Goal: Task Accomplishment & Management: Manage account settings

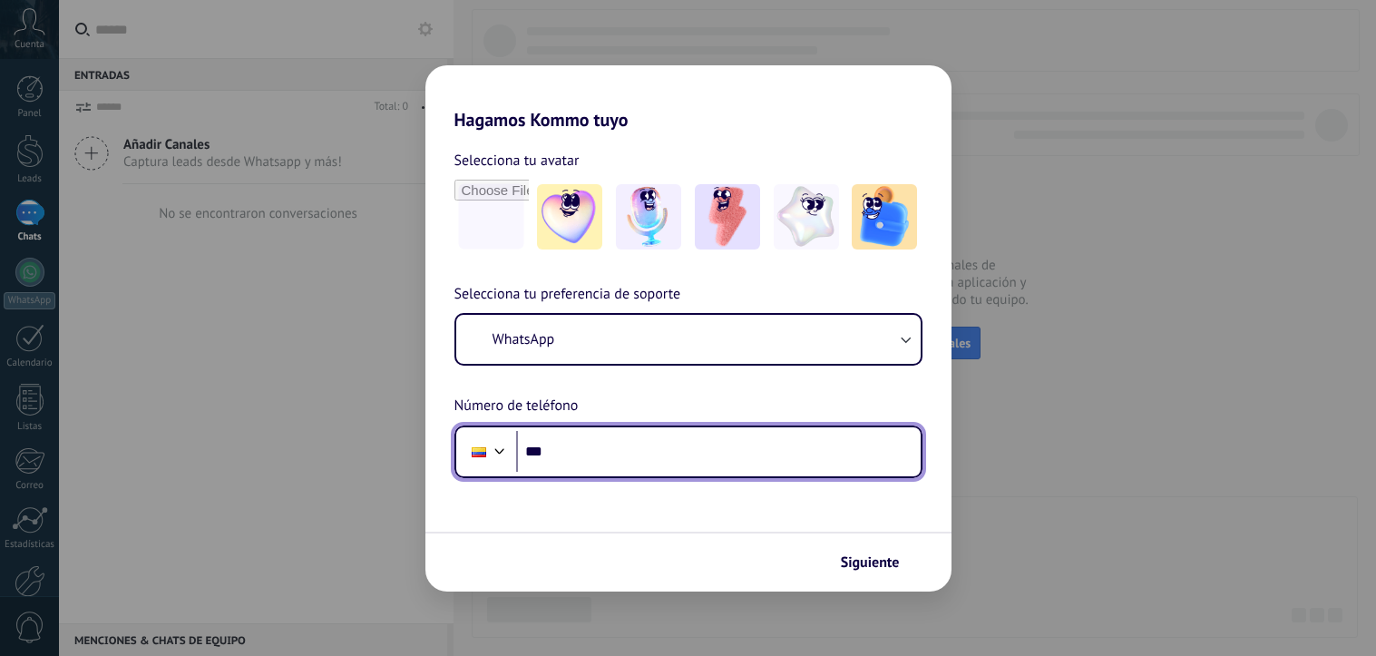
click at [606, 464] on input "***" at bounding box center [718, 452] width 405 height 42
click at [663, 445] on input "**********" at bounding box center [718, 452] width 405 height 42
type input "**********"
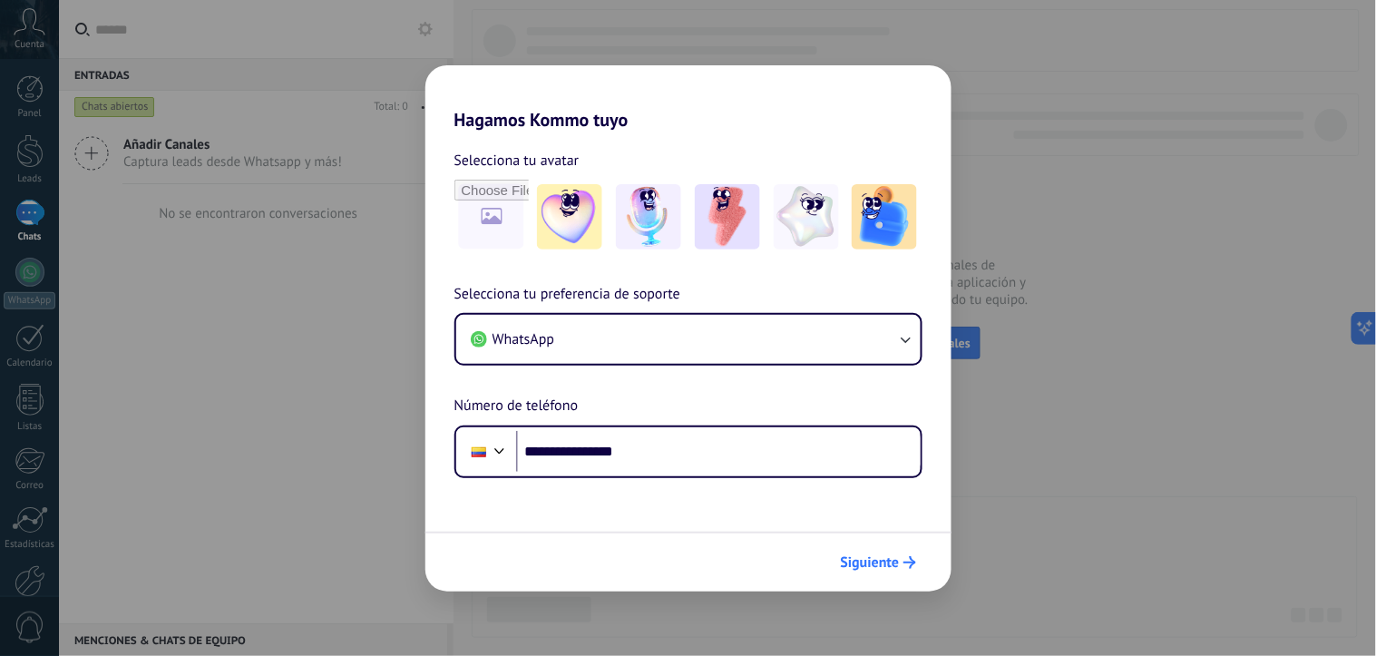
click at [871, 564] on span "Siguiente" at bounding box center [870, 562] width 59 height 13
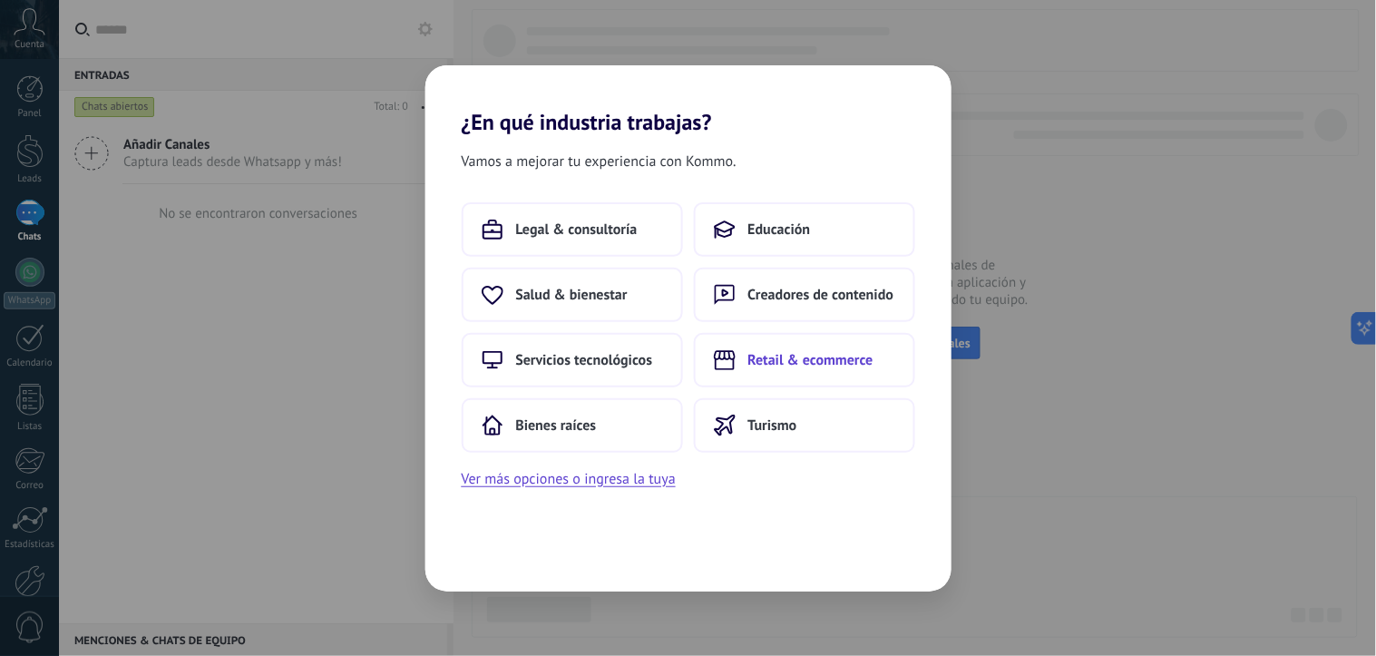
click at [789, 356] on span "Retail & ecommerce" at bounding box center [810, 360] width 125 height 18
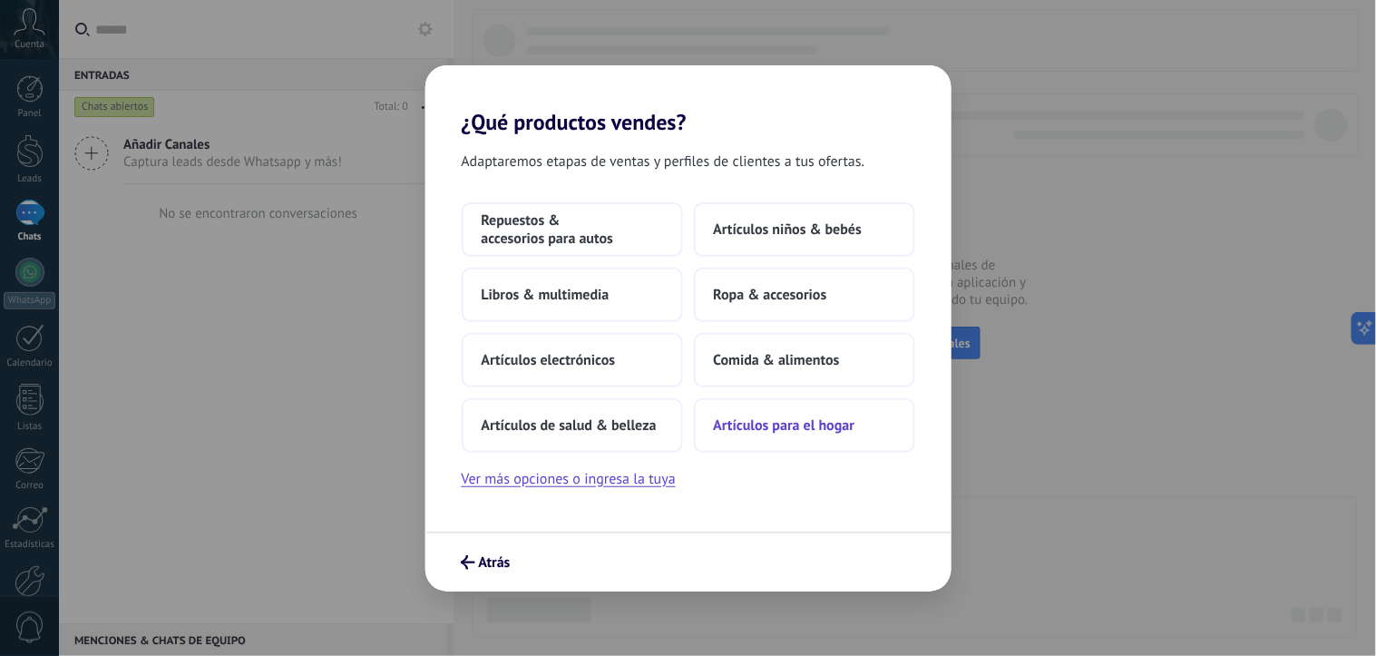
click at [740, 431] on span "Artículos para el hogar" at bounding box center [785, 425] width 142 height 18
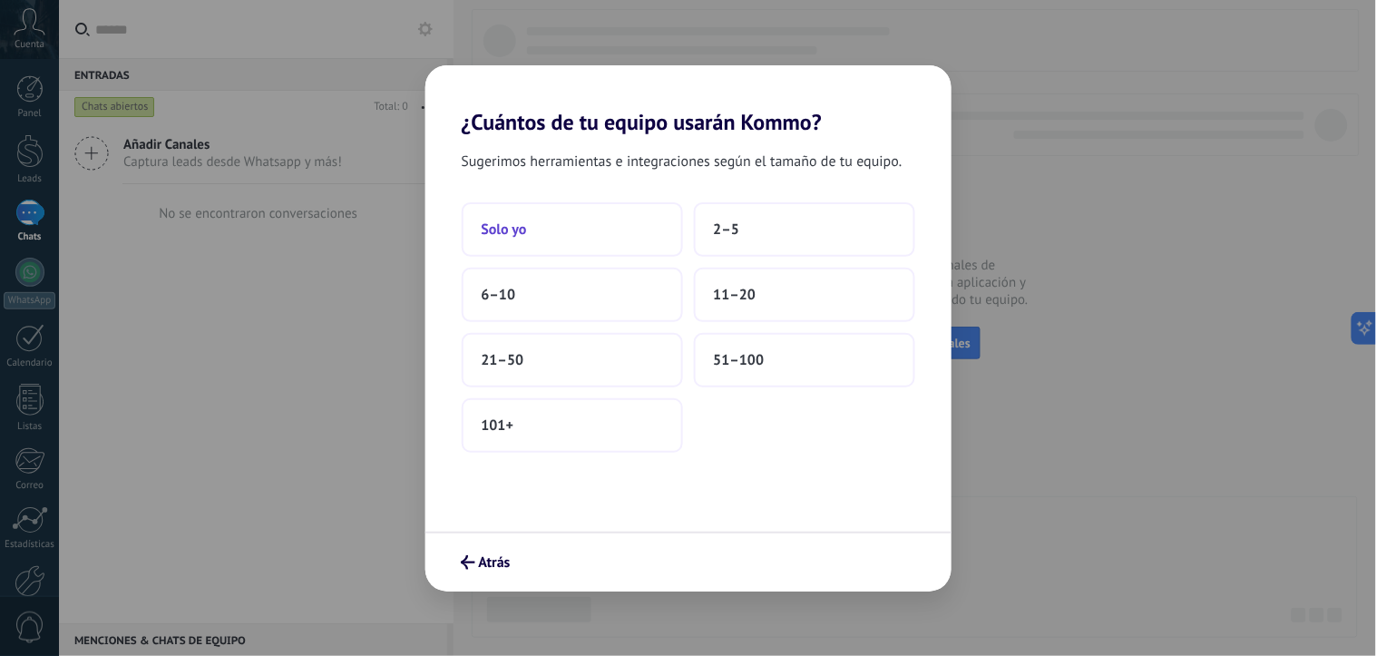
click at [584, 222] on button "Solo yo" at bounding box center [572, 229] width 221 height 54
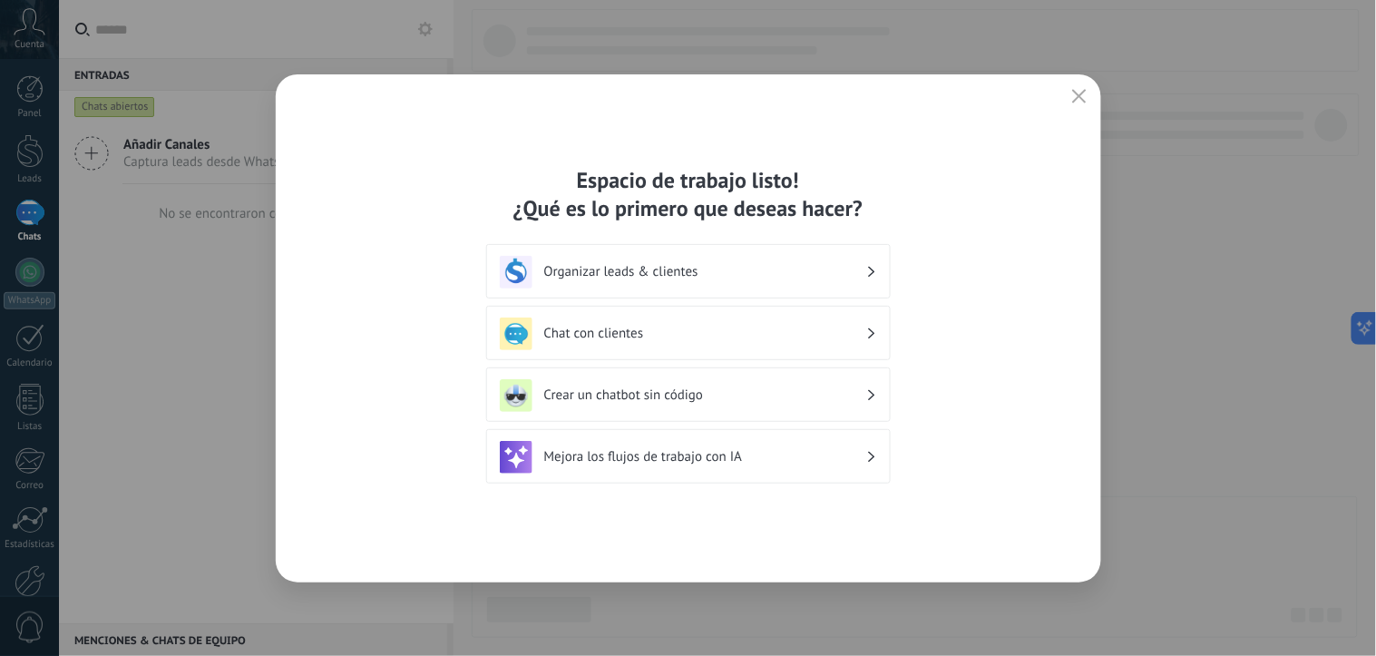
click at [864, 337] on h3 "Chat con clientes" at bounding box center [705, 333] width 322 height 17
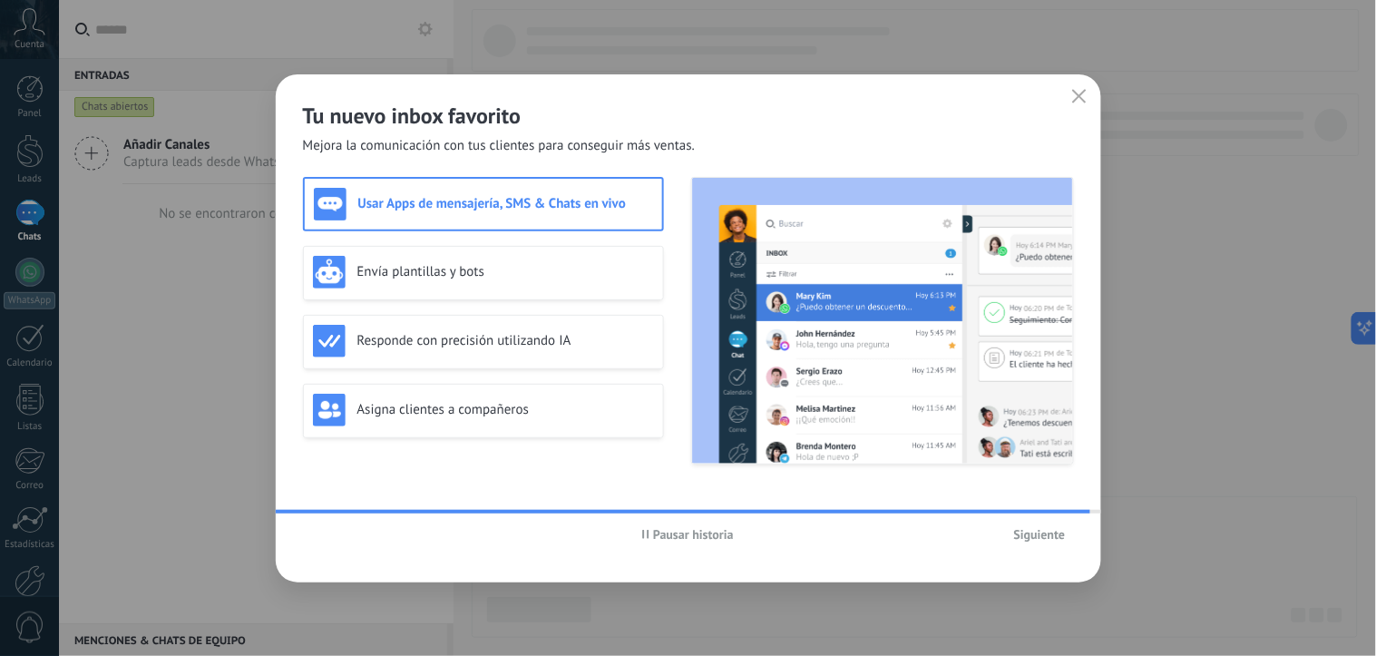
click at [1073, 97] on icon "button" at bounding box center [1079, 96] width 15 height 15
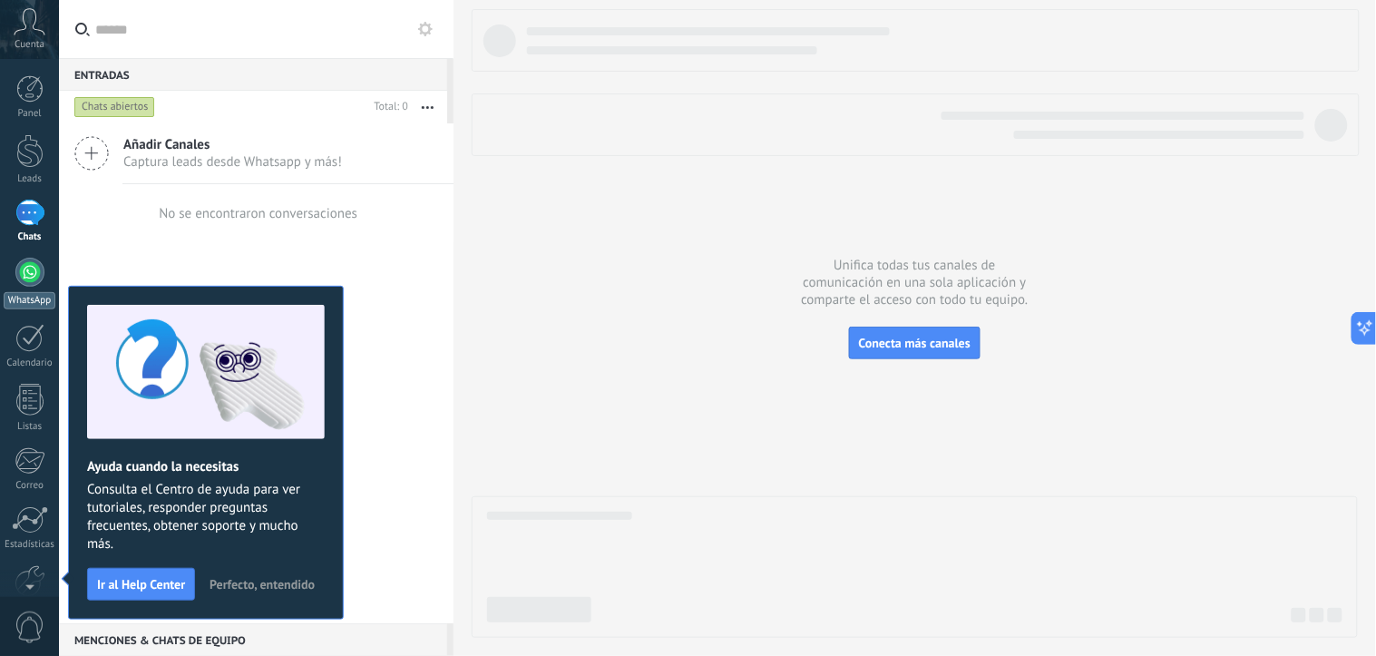
click at [25, 287] on link "WhatsApp" at bounding box center [29, 284] width 59 height 52
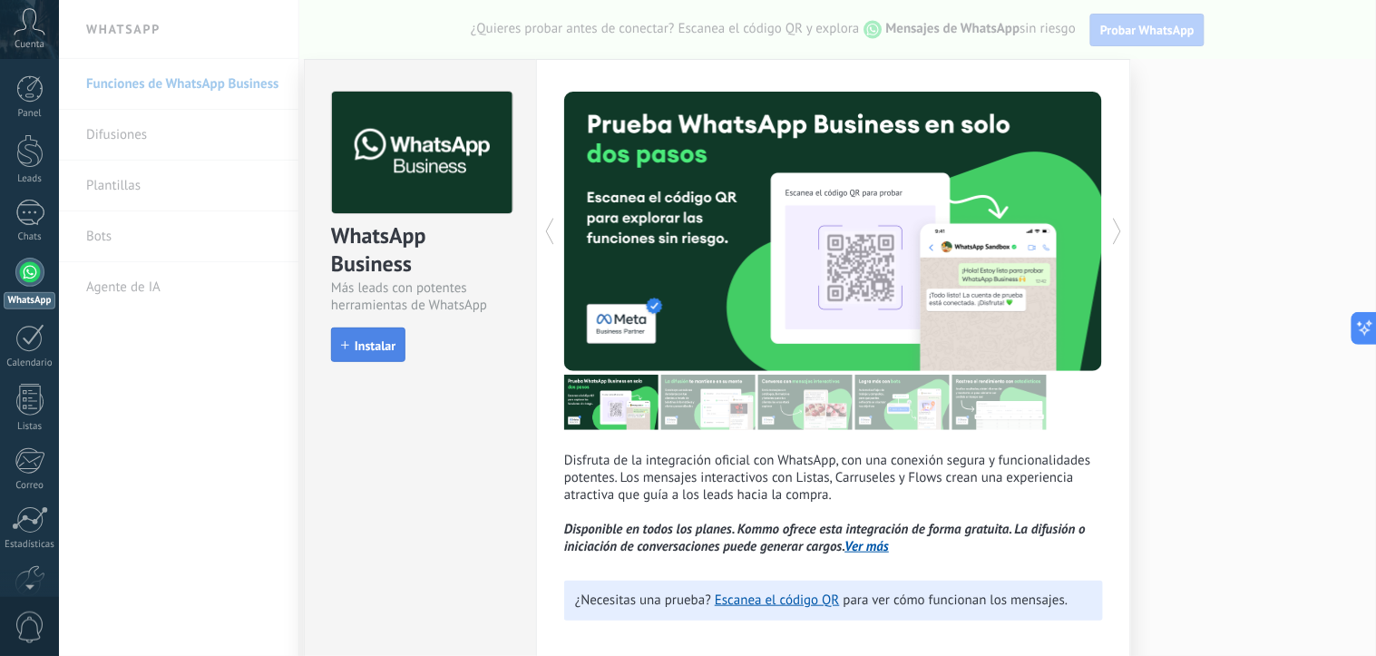
click at [374, 352] on span "Instalar" at bounding box center [375, 345] width 41 height 13
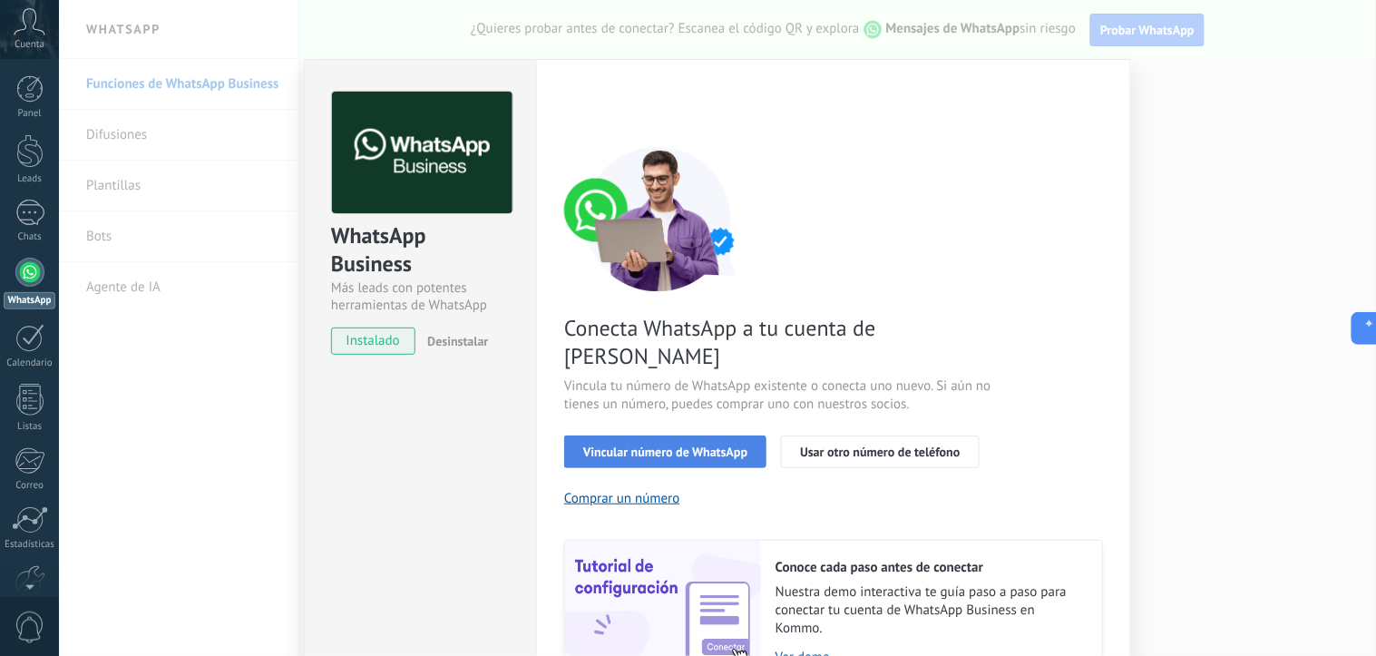
scroll to position [151, 0]
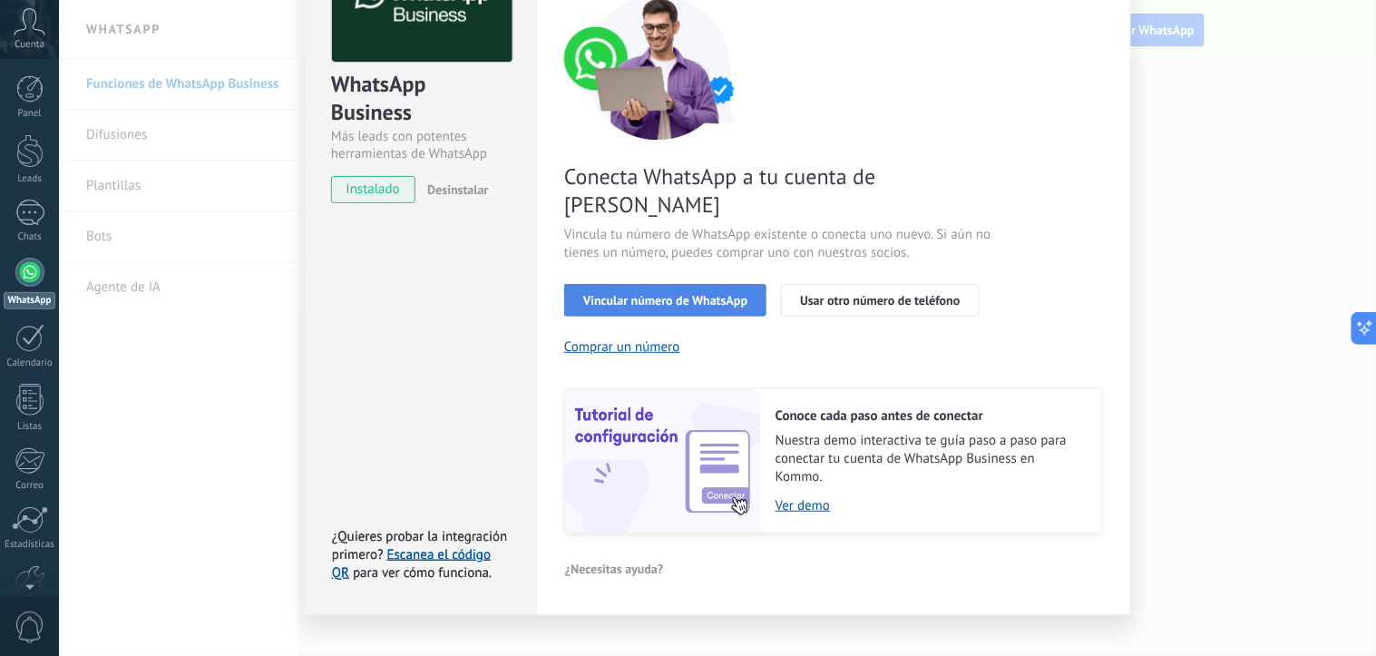
click at [683, 294] on span "Vincular número de WhatsApp" at bounding box center [665, 300] width 164 height 13
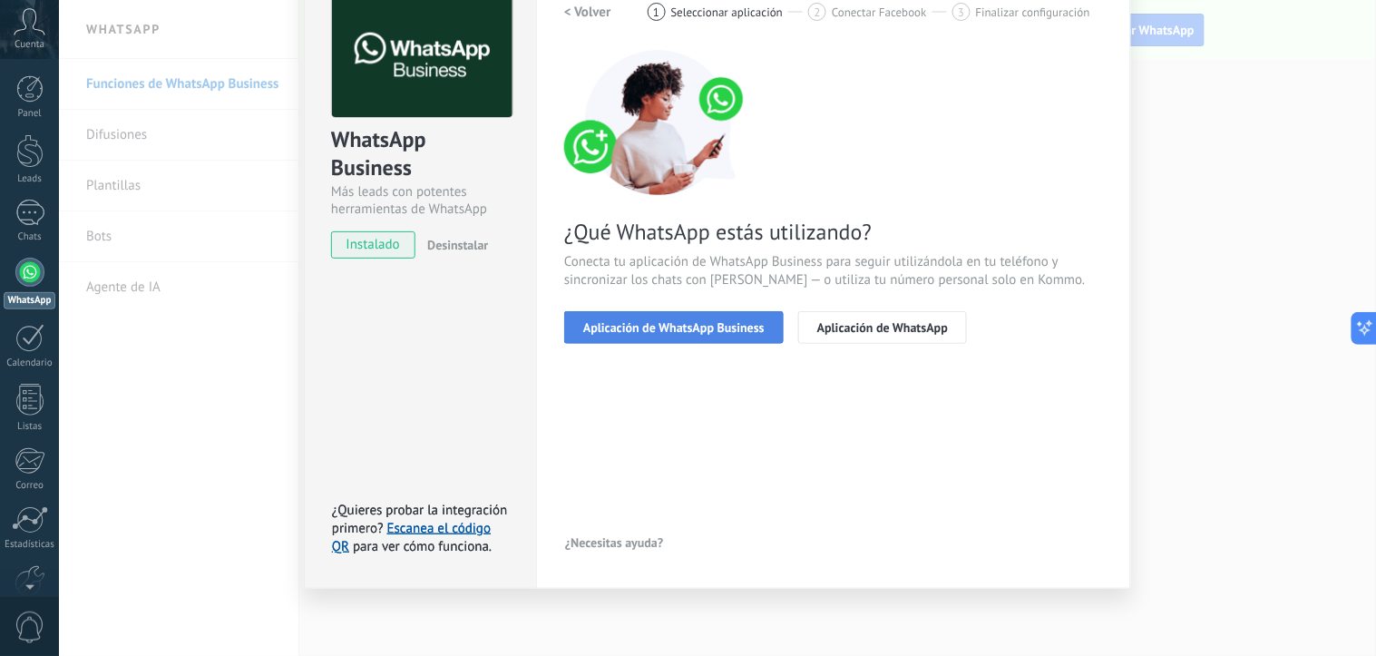
scroll to position [0, 0]
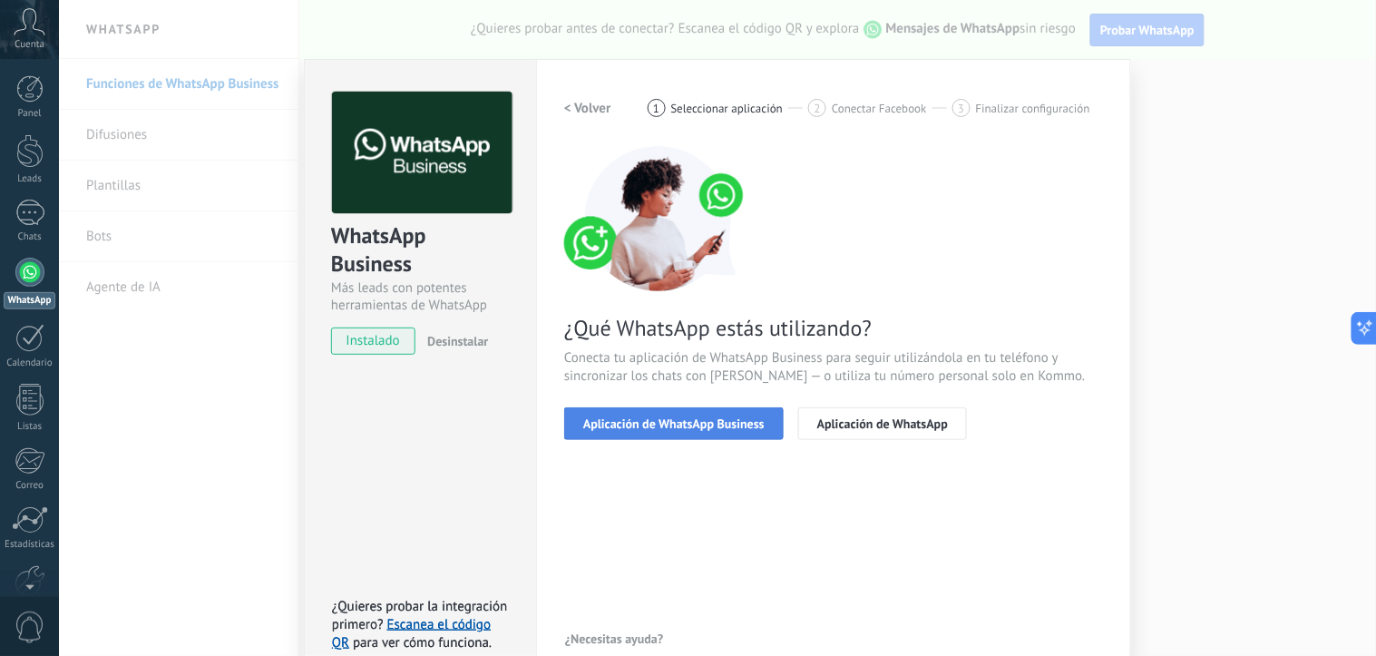
click at [683, 419] on span "Aplicación de WhatsApp Business" at bounding box center [673, 423] width 181 height 13
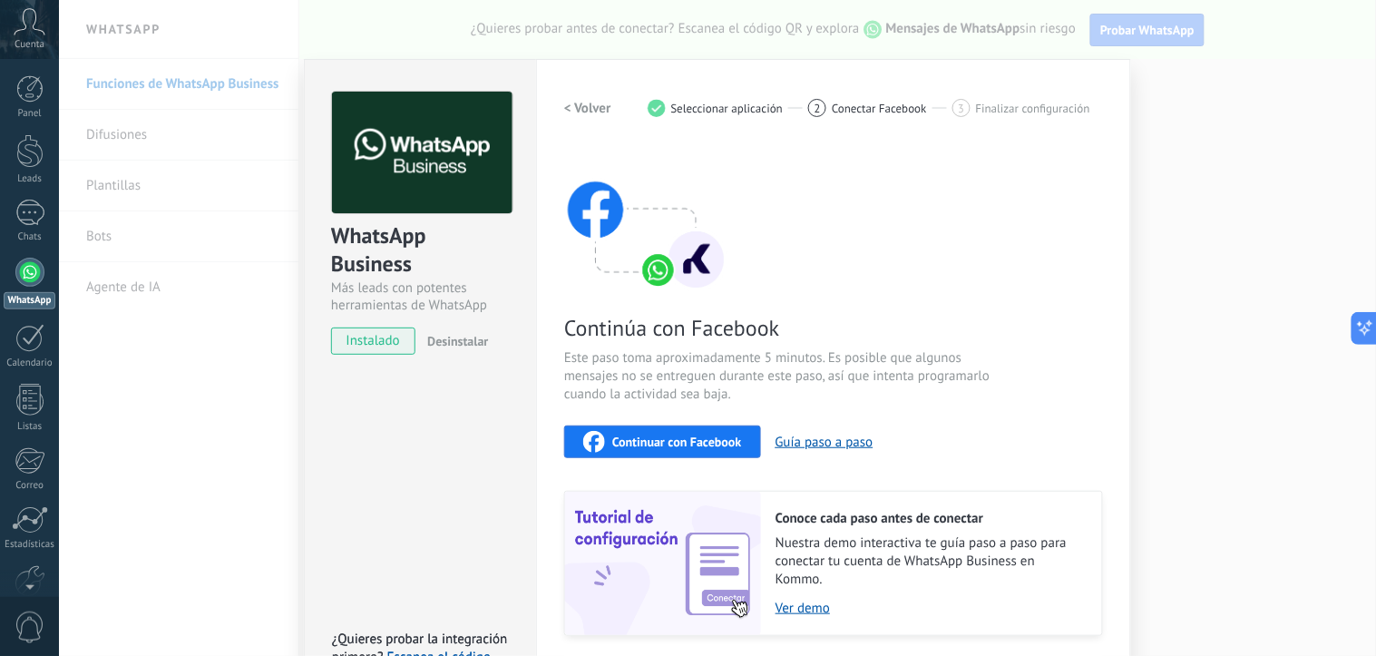
click at [704, 446] on span "Continuar con Facebook" at bounding box center [677, 441] width 130 height 13
click at [815, 442] on button "Guía paso a paso" at bounding box center [825, 442] width 98 height 17
click at [188, 345] on div "WhatsApp Business Más leads con potentes herramientas de WhatsApp instalado Des…" at bounding box center [717, 328] width 1317 height 656
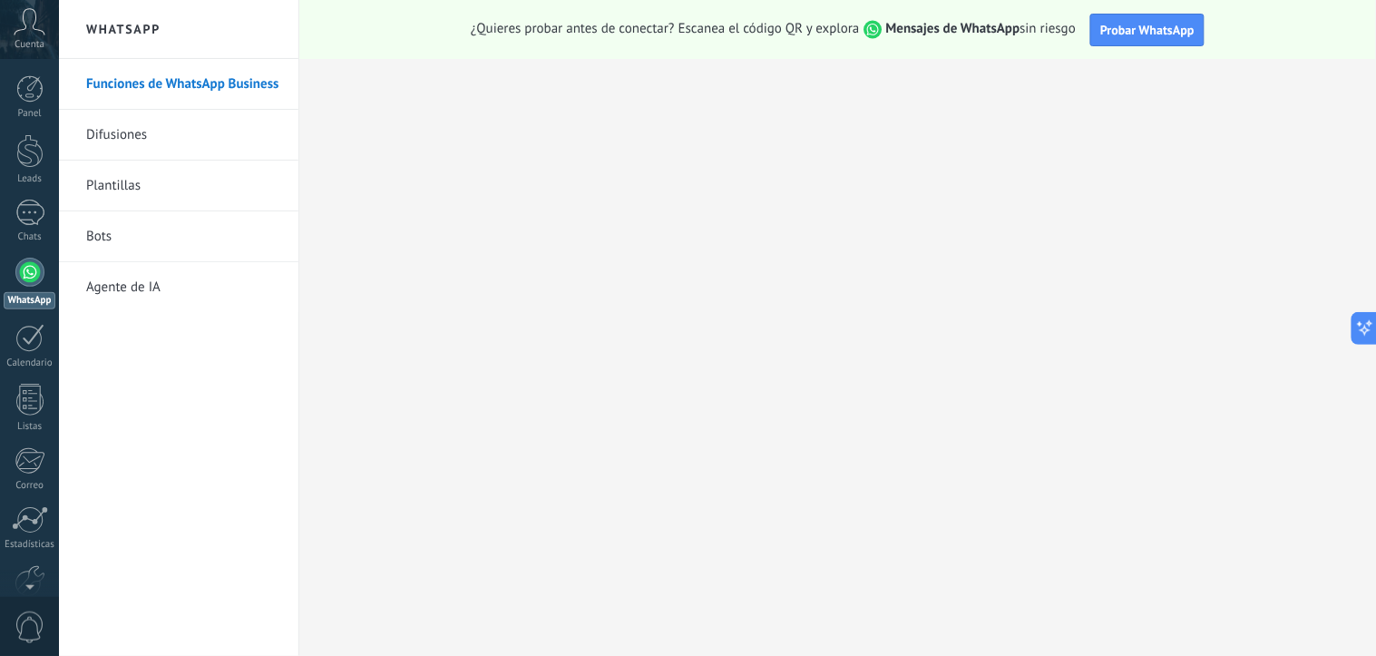
click at [18, 16] on icon at bounding box center [30, 21] width 32 height 27
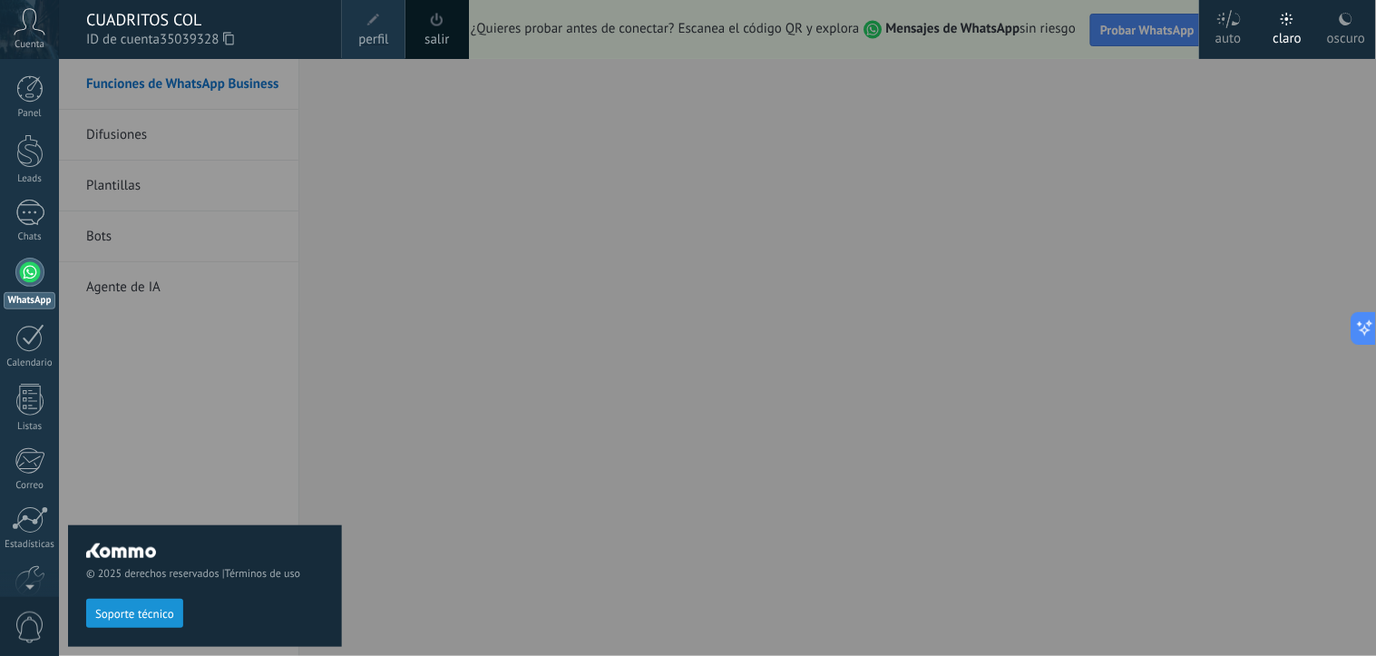
click at [364, 37] on span "perfil" at bounding box center [373, 40] width 30 height 20
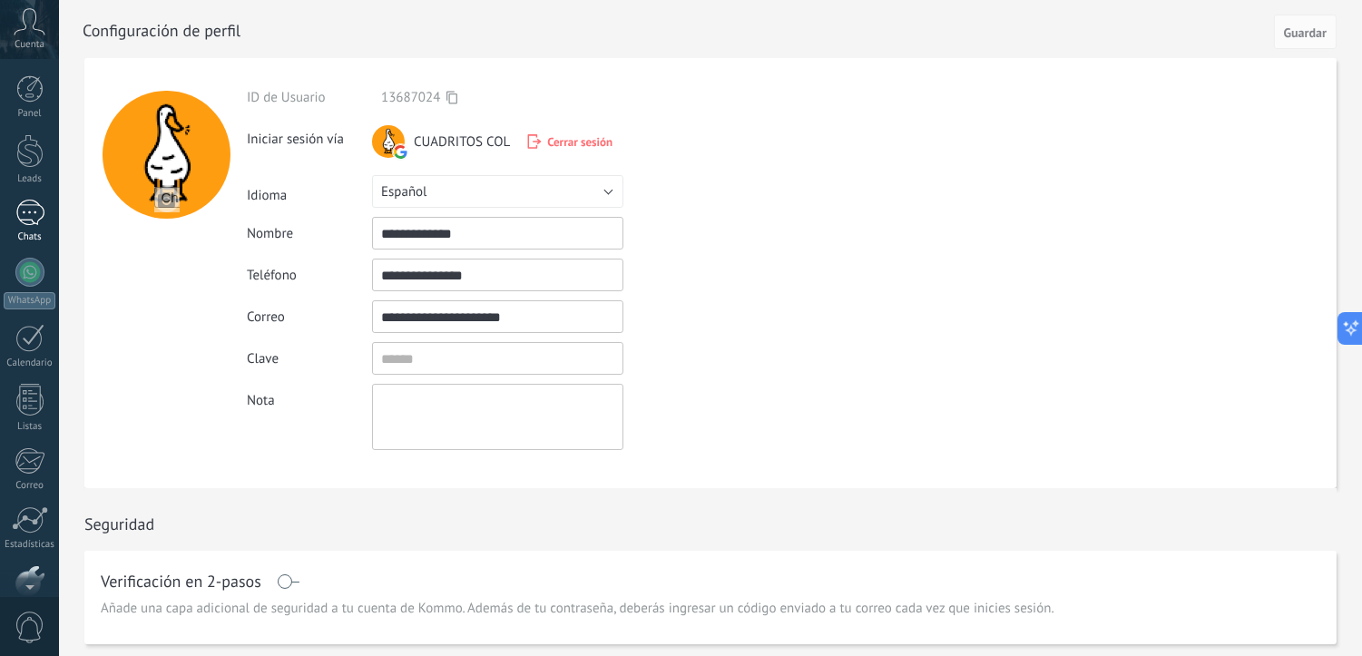
click at [24, 215] on div at bounding box center [29, 213] width 29 height 26
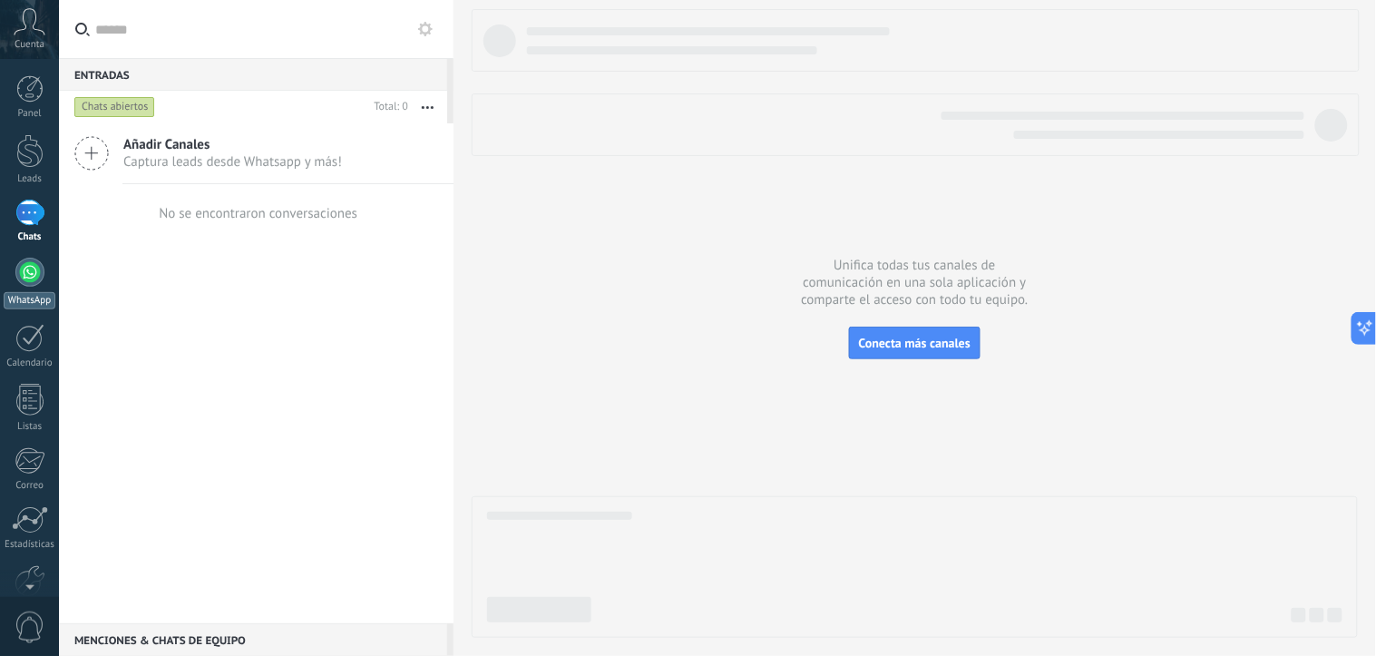
click at [34, 278] on div at bounding box center [29, 272] width 29 height 29
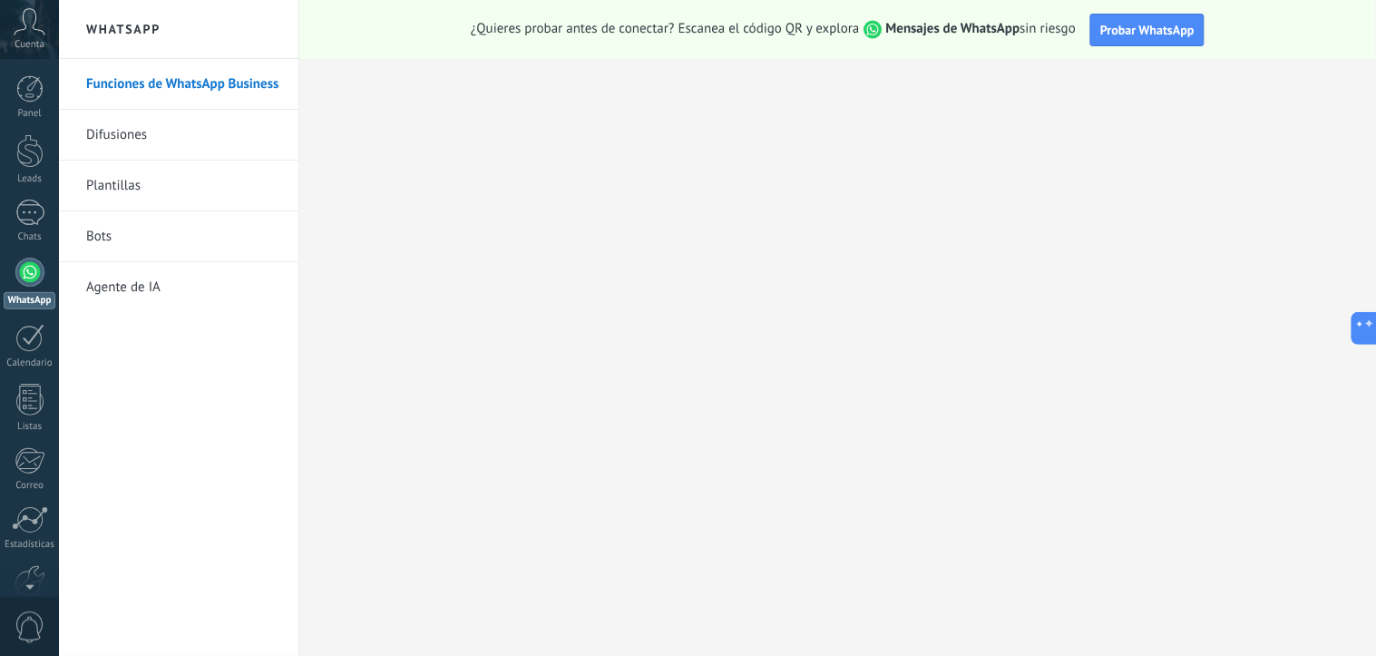
click at [172, 243] on link "Bots" at bounding box center [183, 236] width 194 height 51
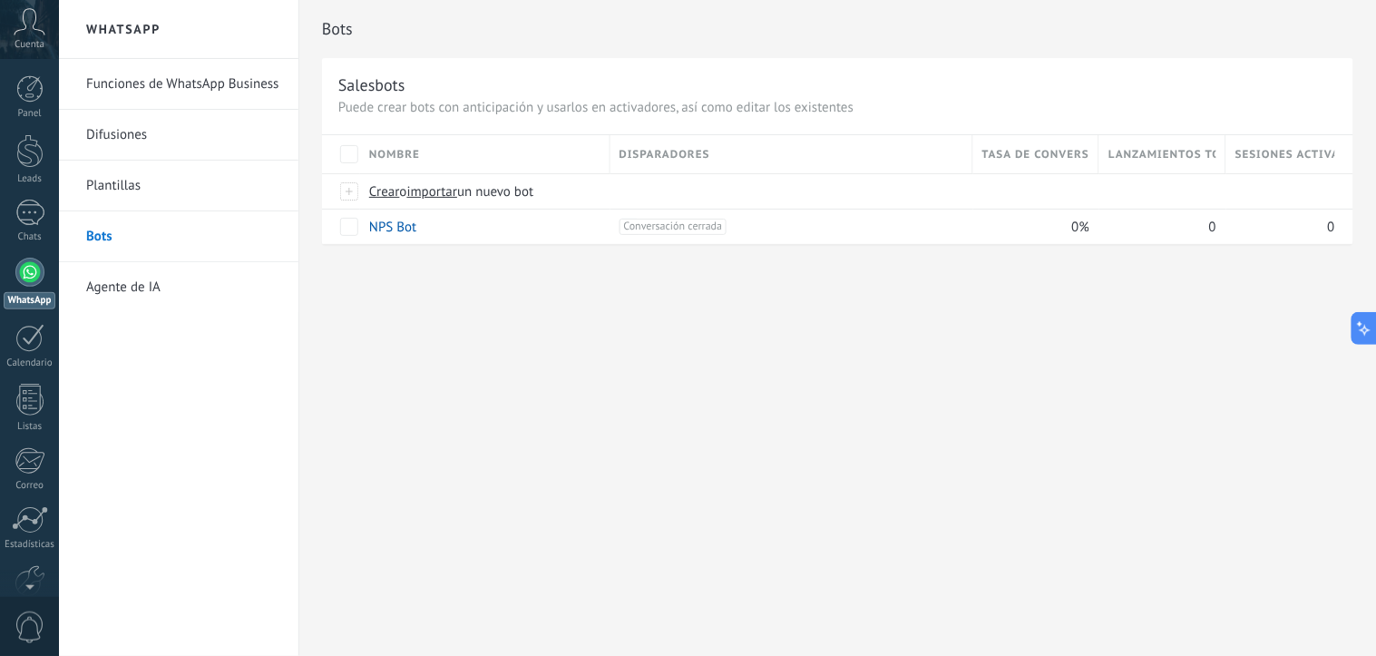
click at [179, 83] on link "Funciones de WhatsApp Business" at bounding box center [183, 84] width 194 height 51
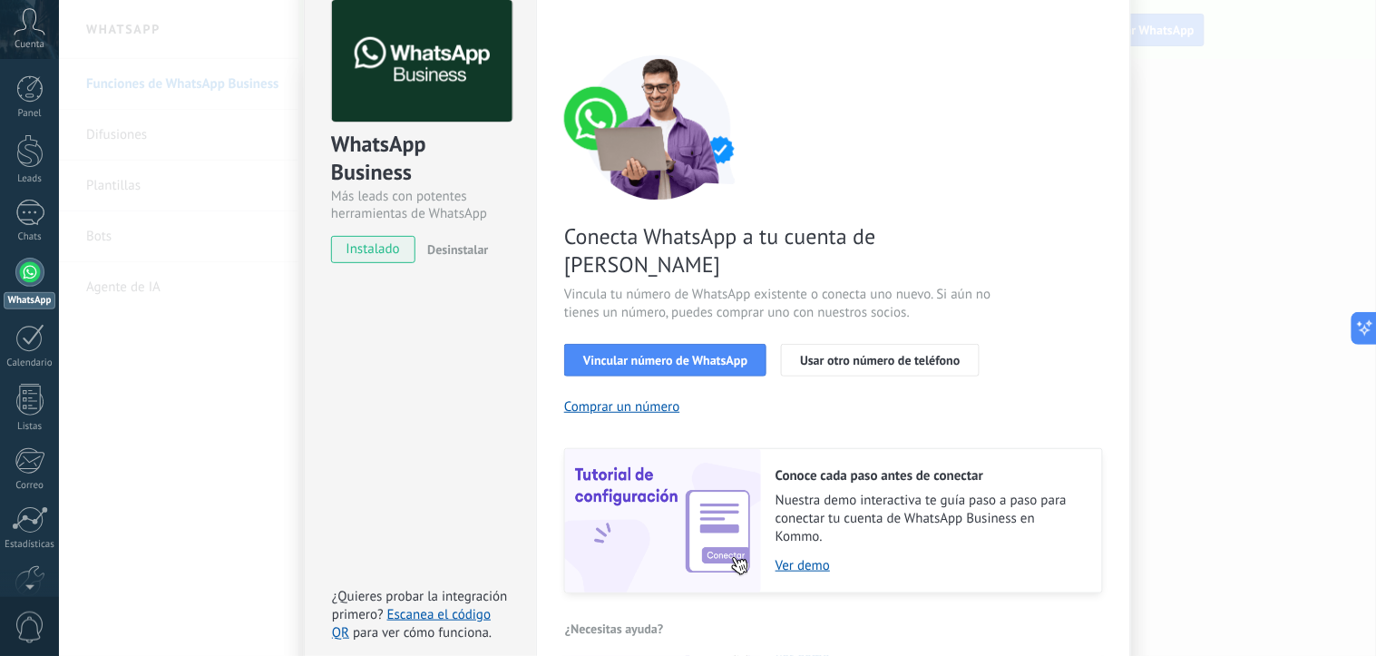
scroll to position [151, 0]
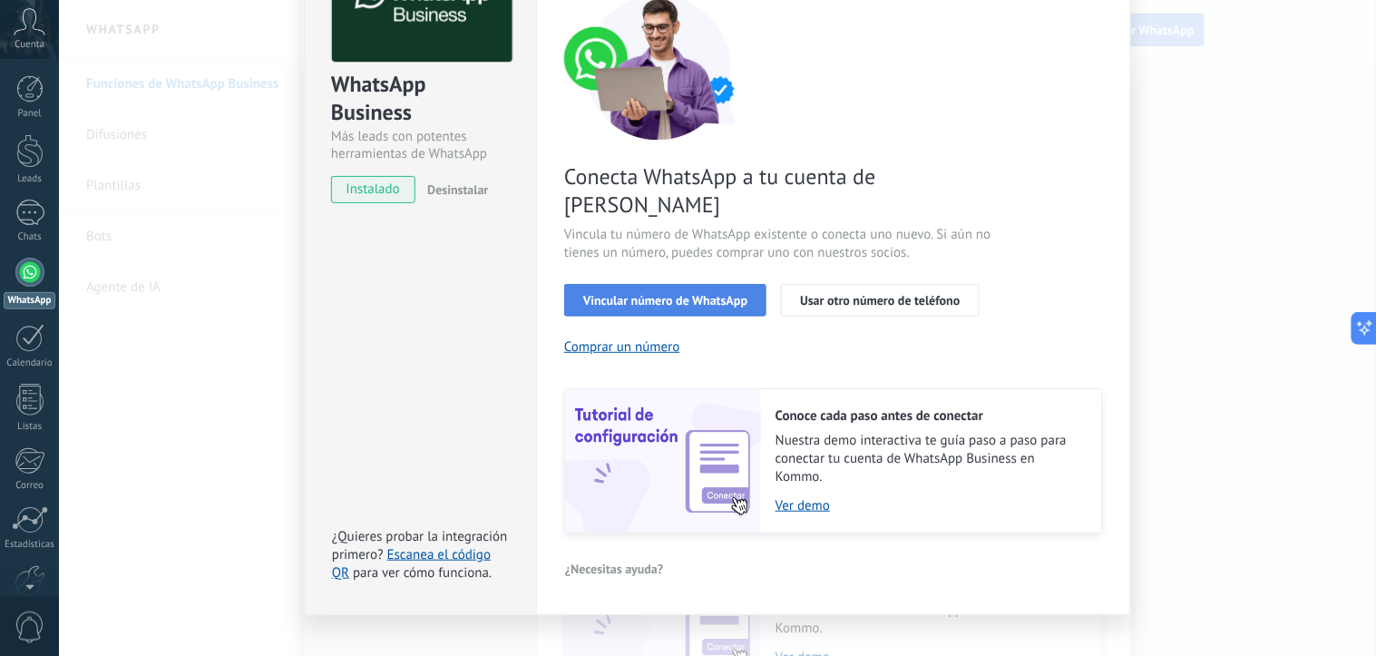
click at [657, 294] on span "Vincular número de WhatsApp" at bounding box center [665, 300] width 164 height 13
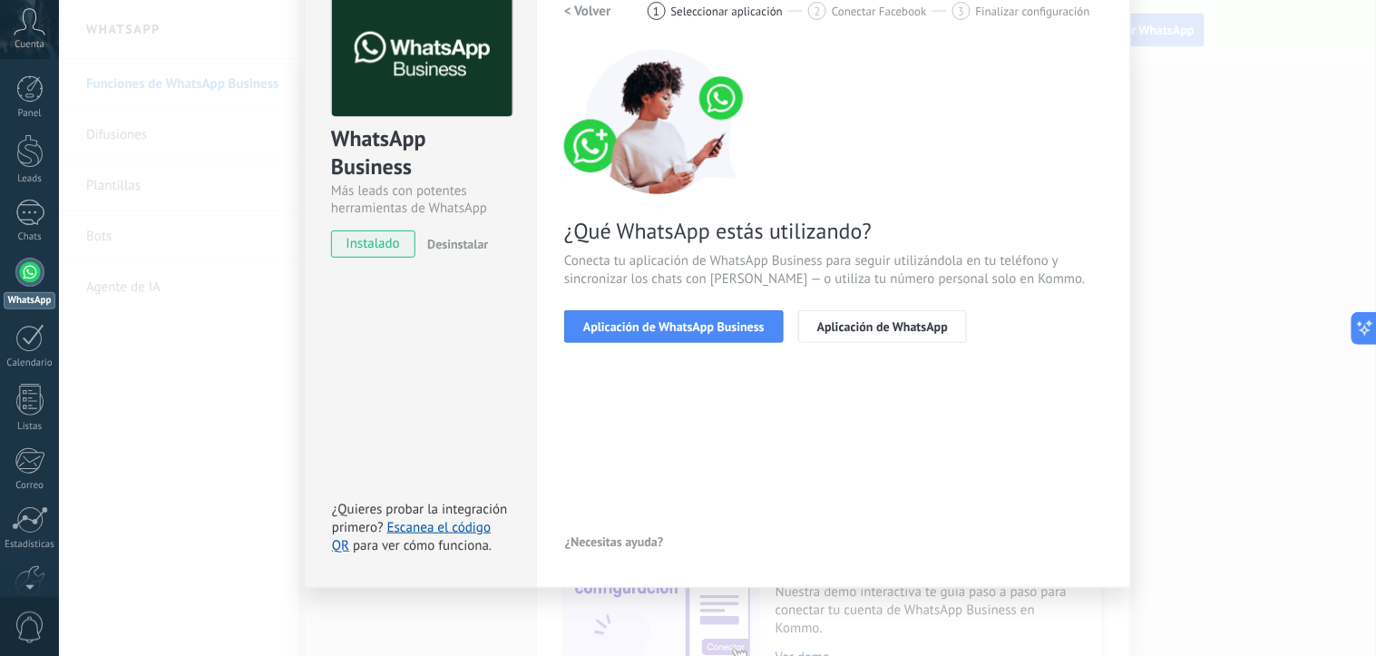
scroll to position [96, 0]
click at [622, 334] on button "Aplicación de WhatsApp Business" at bounding box center [674, 327] width 220 height 33
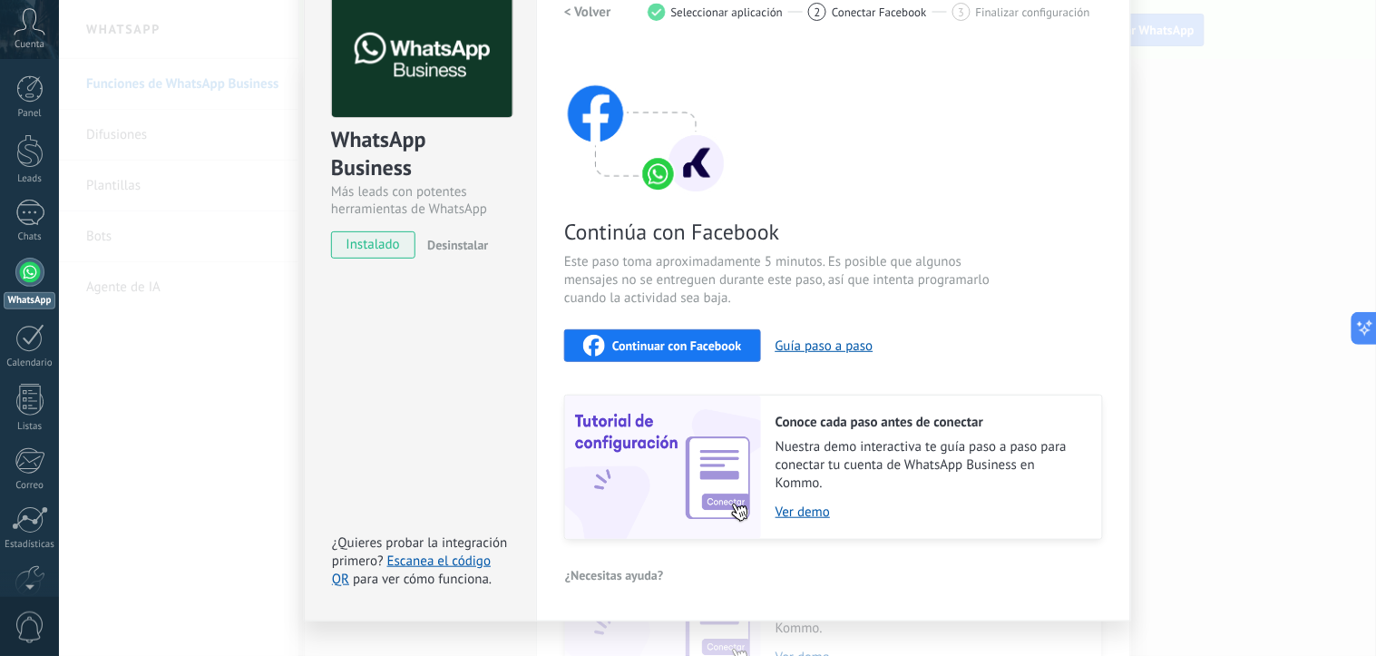
click at [622, 335] on div "Continuar con Facebook" at bounding box center [662, 346] width 159 height 22
click at [789, 513] on link "Ver demo" at bounding box center [930, 511] width 308 height 17
click at [672, 346] on span "Continuar con Facebook" at bounding box center [677, 345] width 130 height 13
click at [648, 345] on span "Continuar con Facebook" at bounding box center [677, 345] width 130 height 13
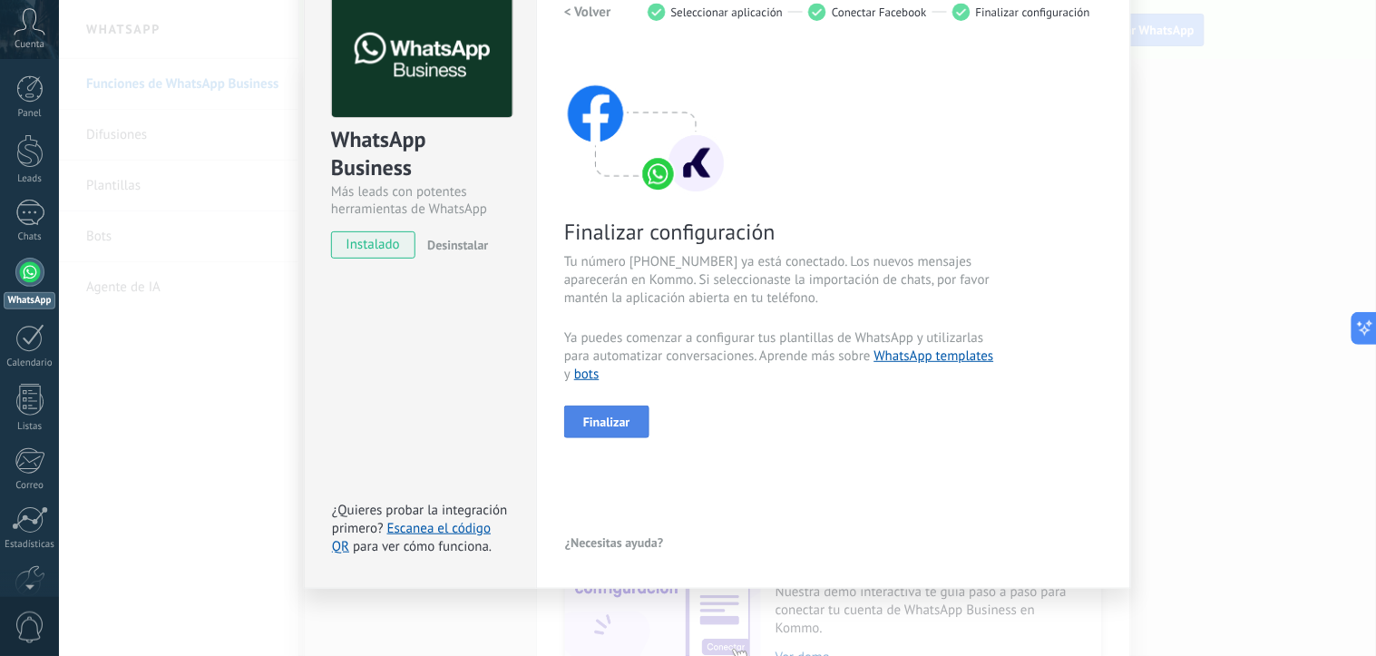
click at [597, 426] on span "Finalizar" at bounding box center [606, 421] width 47 height 13
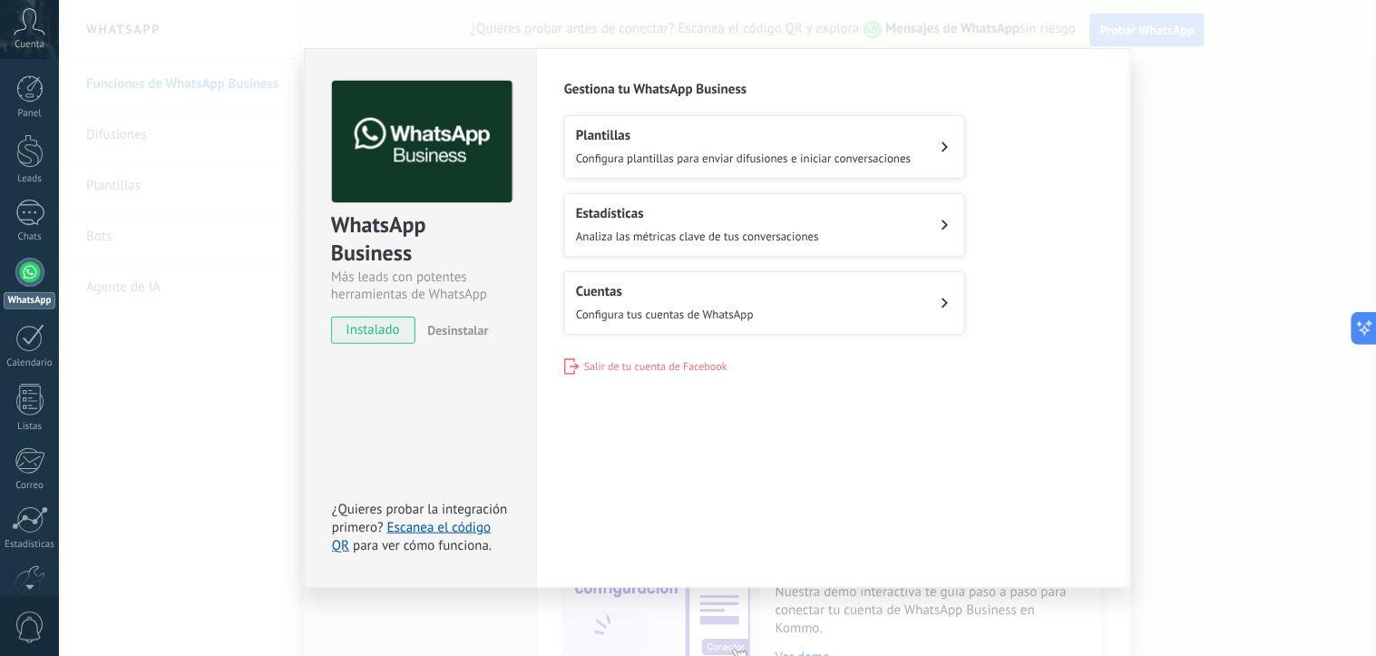
click at [745, 160] on span "Configura plantillas para enviar difusiones e iniciar conversaciones" at bounding box center [744, 158] width 336 height 15
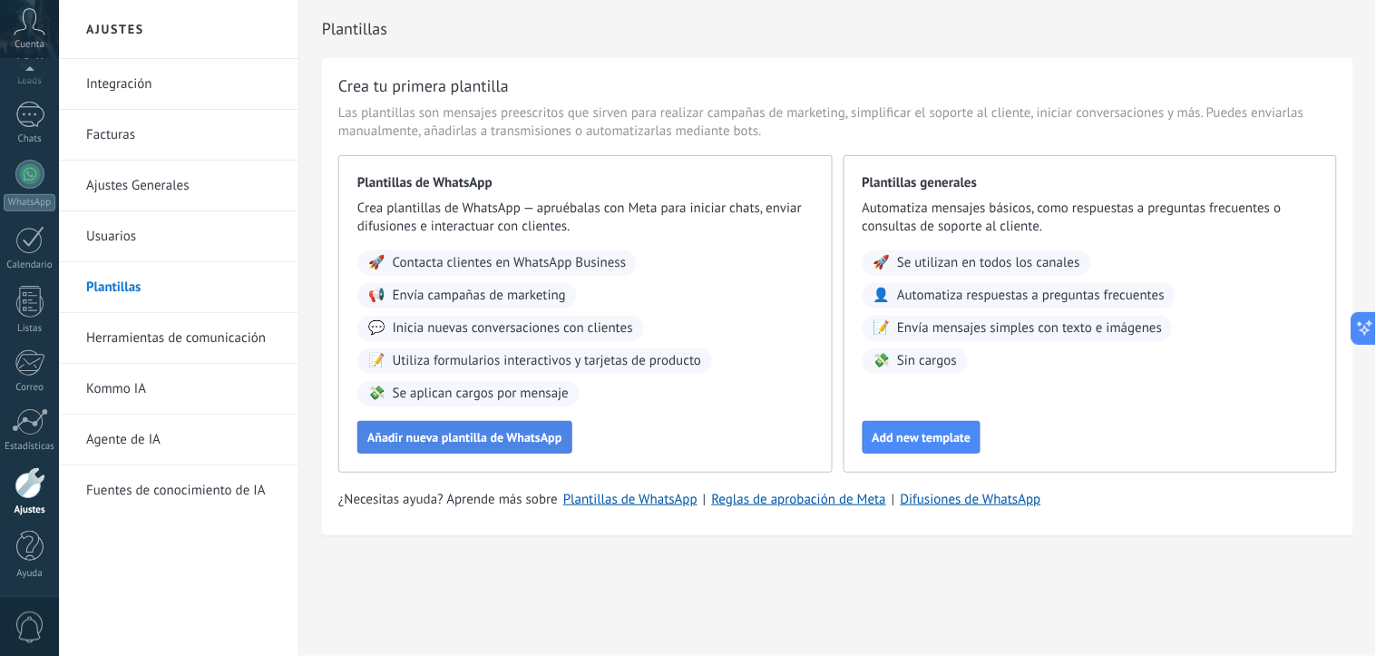
click at [546, 438] on span "Añadir nueva plantilla de WhatsApp" at bounding box center [464, 437] width 195 height 13
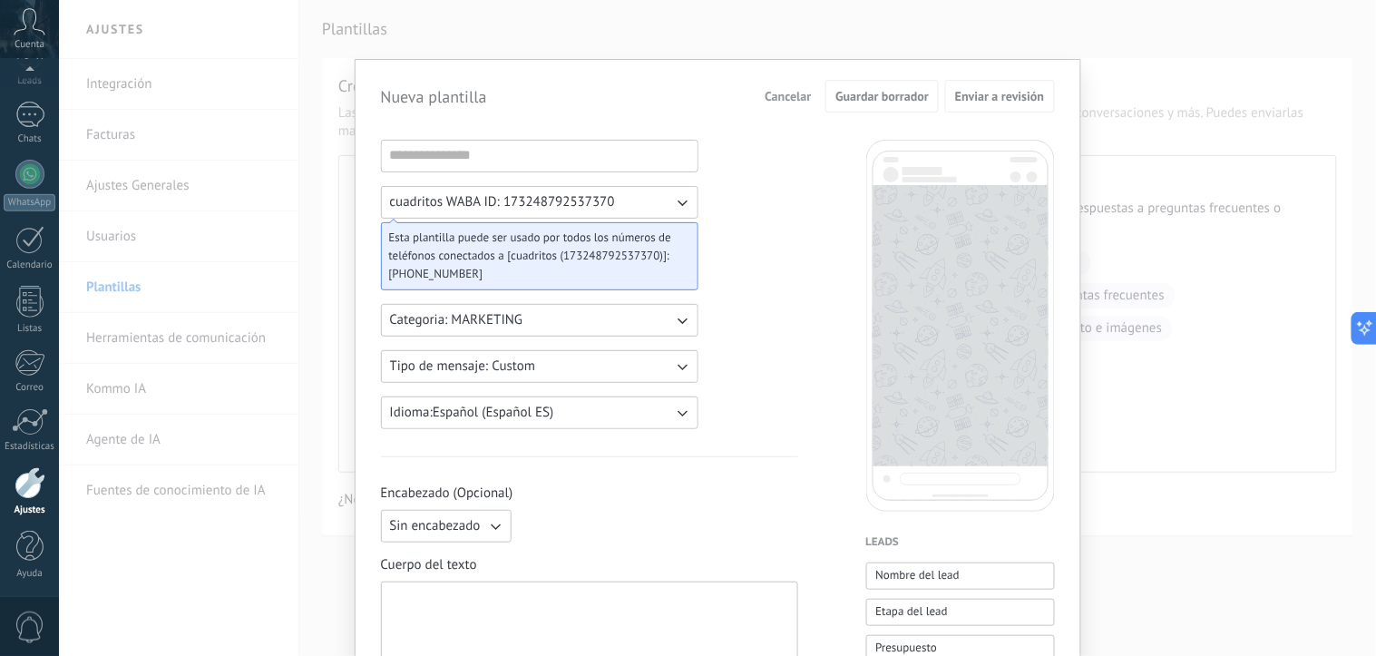
click at [789, 94] on span "Cancelar" at bounding box center [788, 96] width 46 height 13
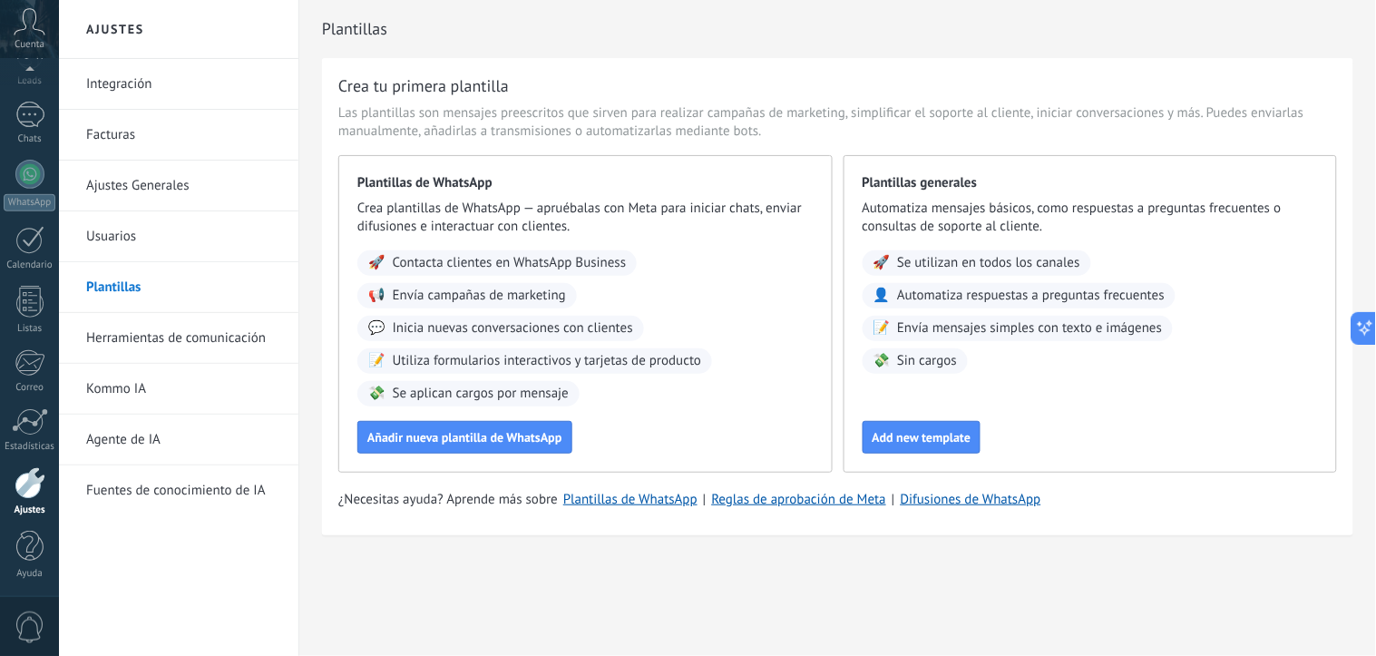
click at [145, 75] on link "Integración" at bounding box center [183, 84] width 194 height 51
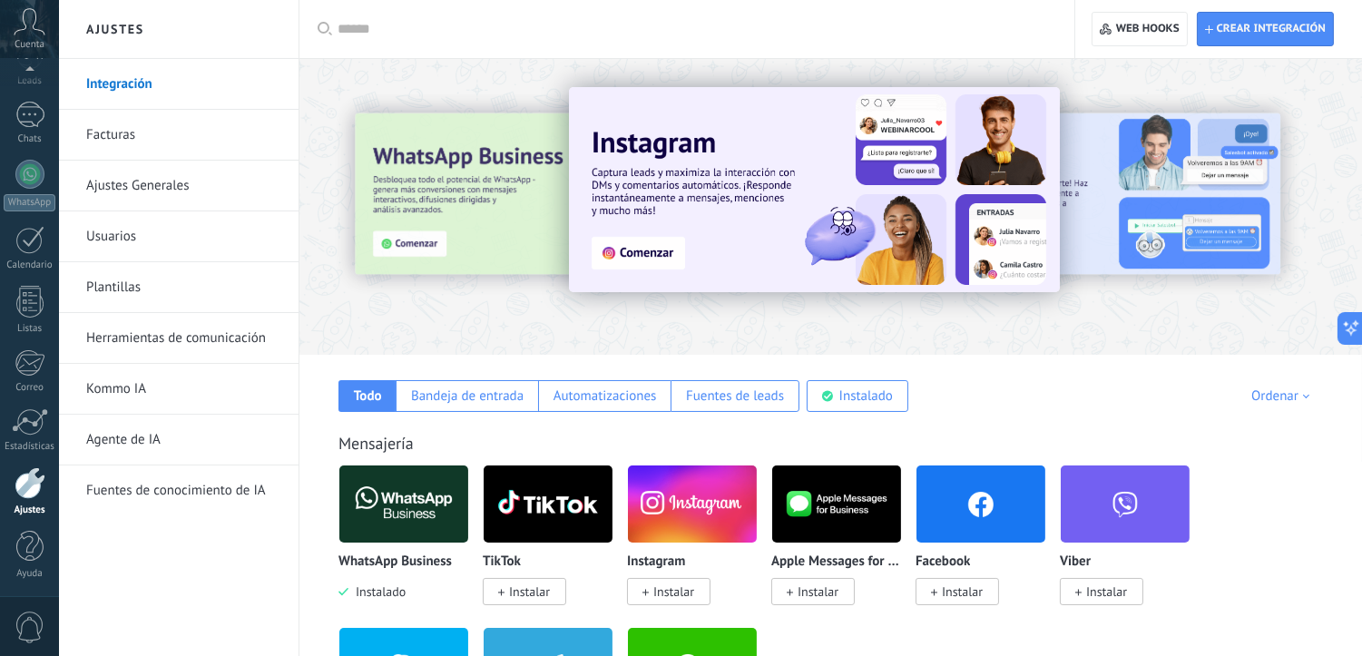
click at [143, 134] on link "Facturas" at bounding box center [183, 135] width 194 height 51
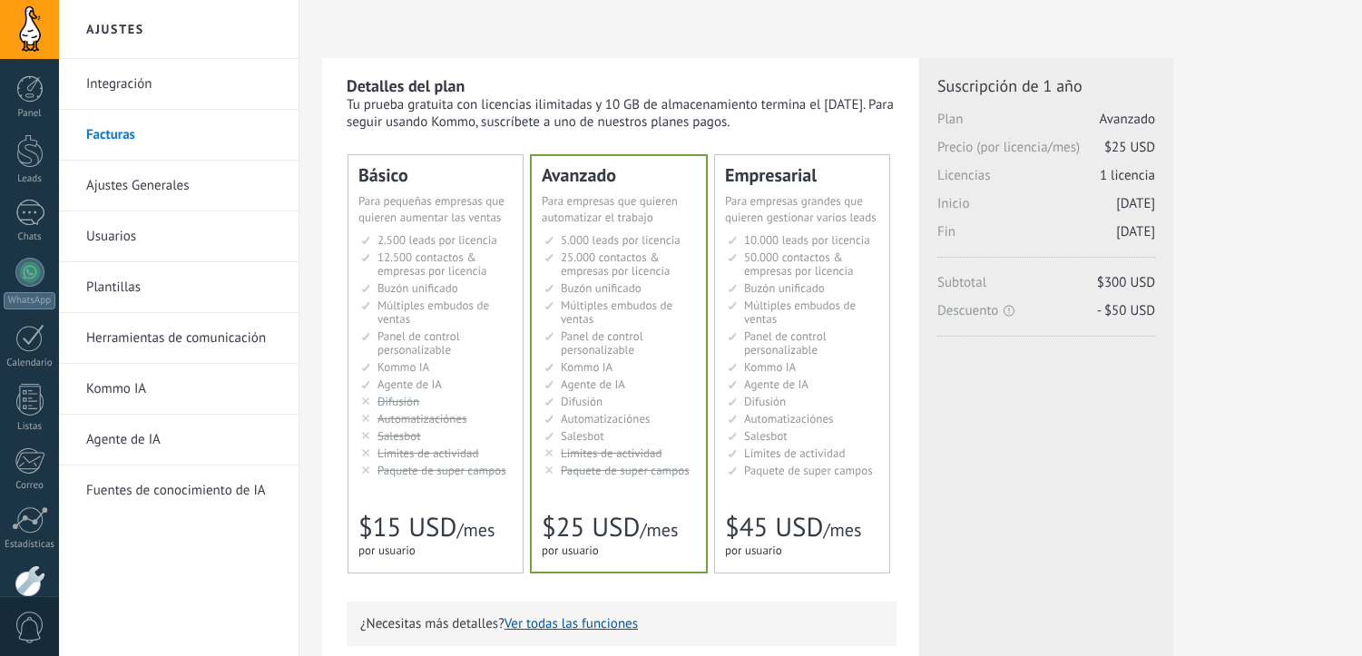
click at [142, 182] on link "Ajustes Generales" at bounding box center [183, 186] width 194 height 51
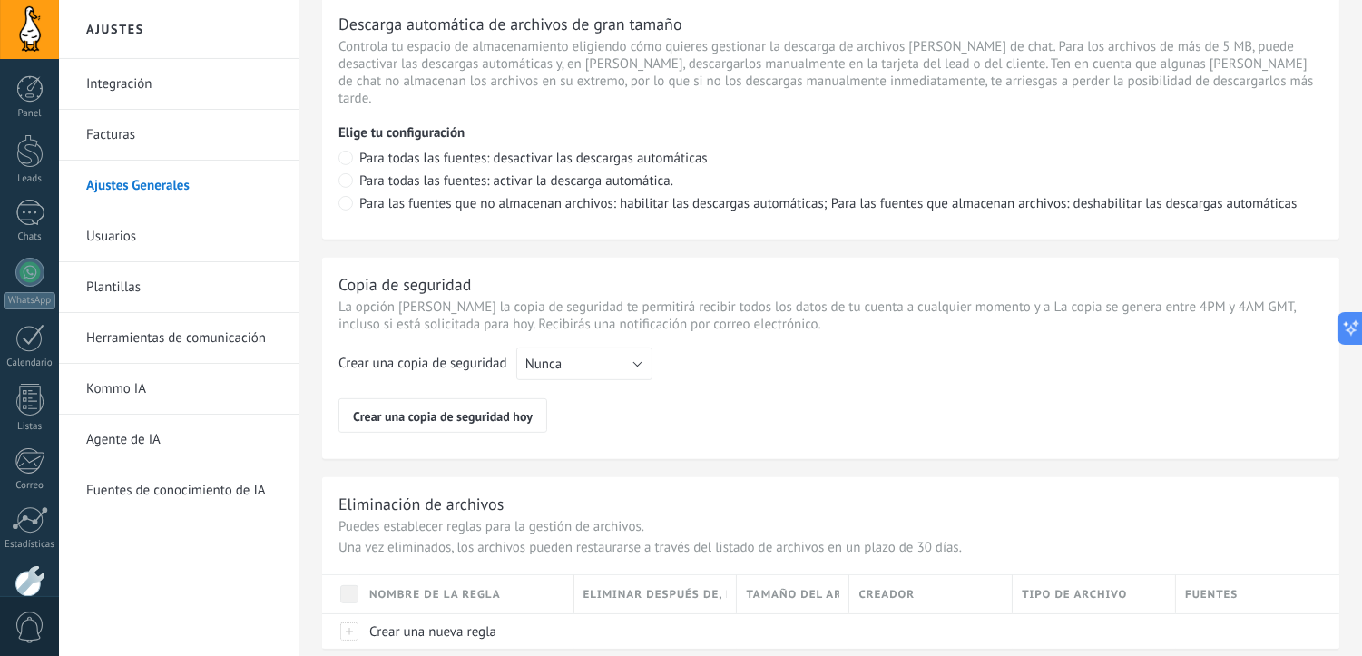
scroll to position [1354, 0]
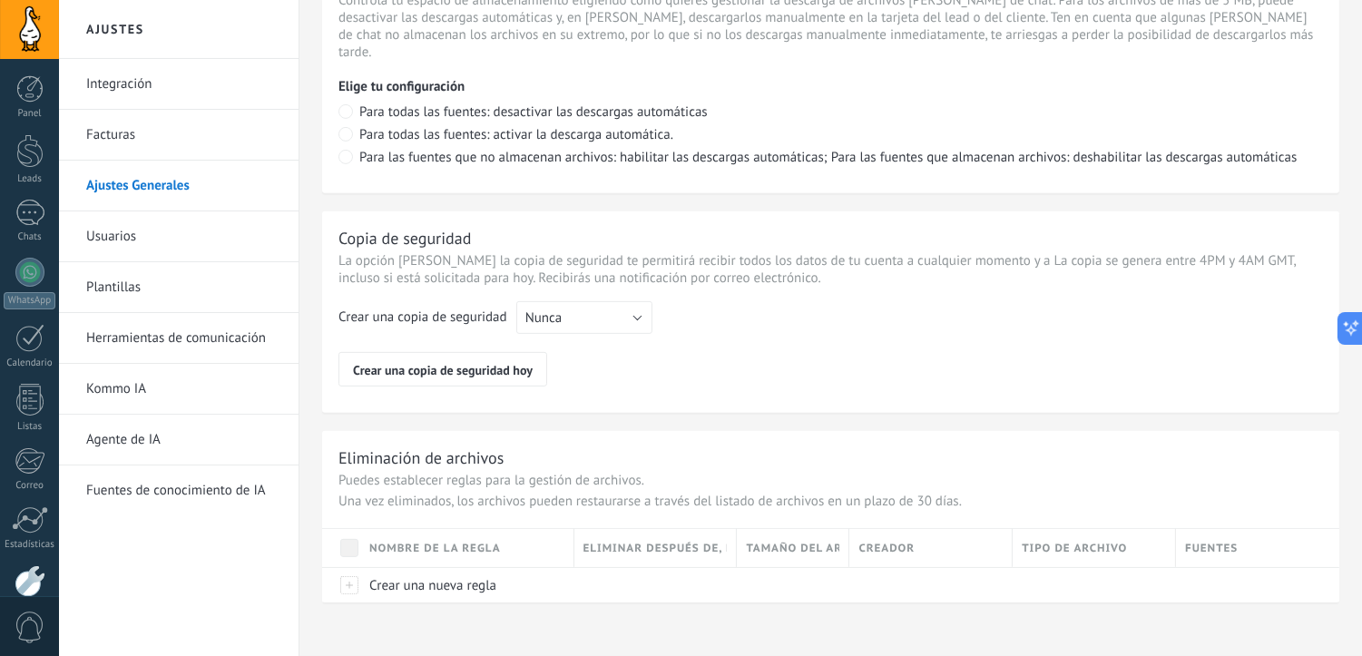
click at [159, 241] on link "Usuarios" at bounding box center [183, 236] width 194 height 51
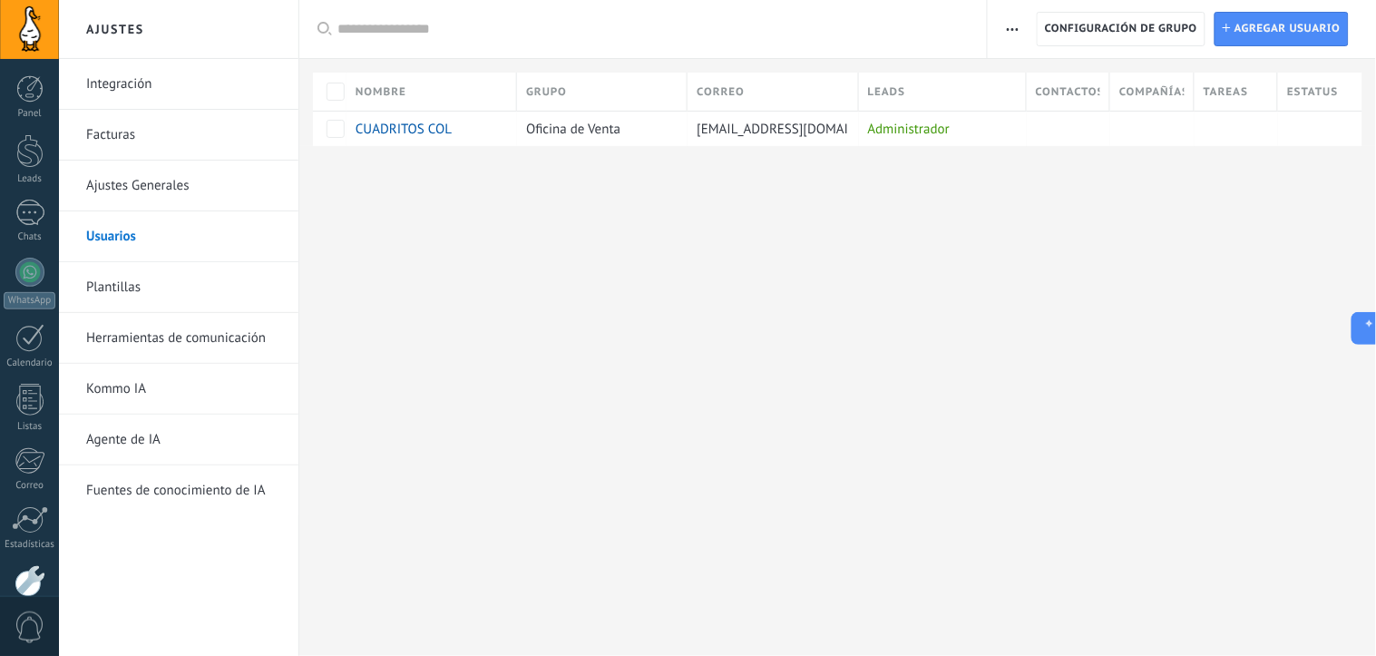
click at [166, 288] on link "Plantillas" at bounding box center [183, 287] width 194 height 51
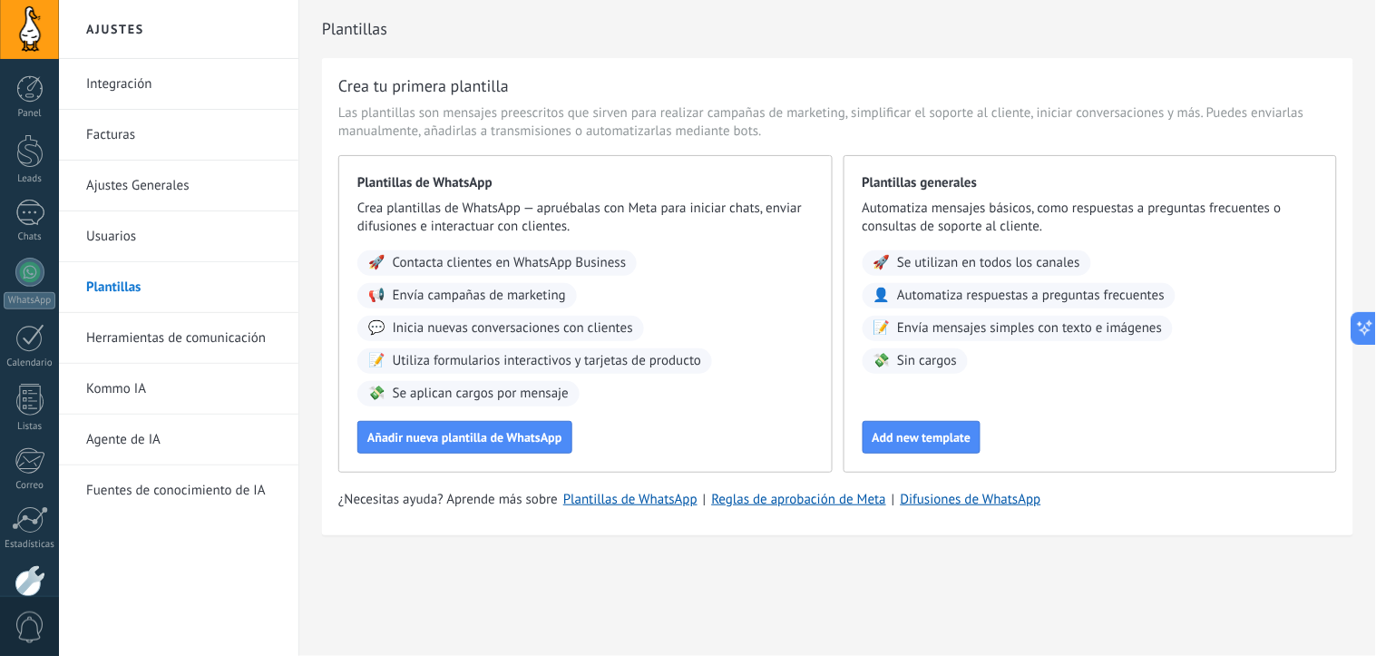
click at [169, 334] on link "Herramientas de comunicación" at bounding box center [183, 338] width 194 height 51
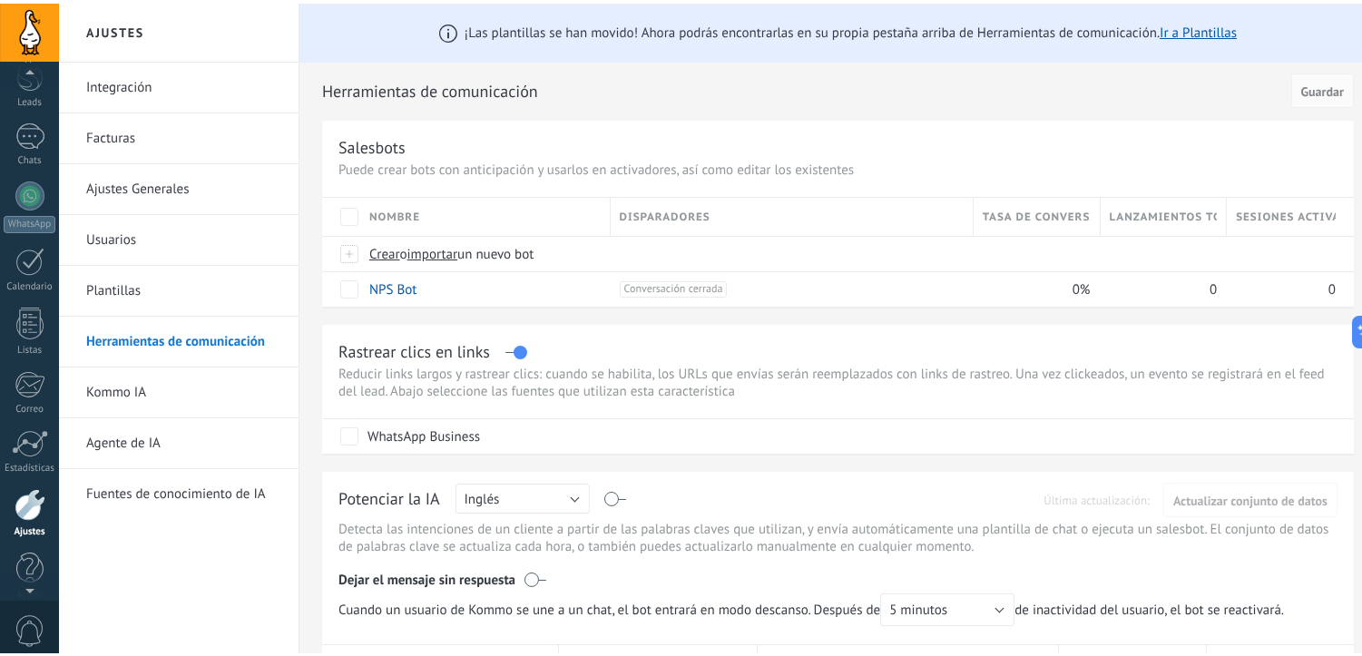
scroll to position [98, 0]
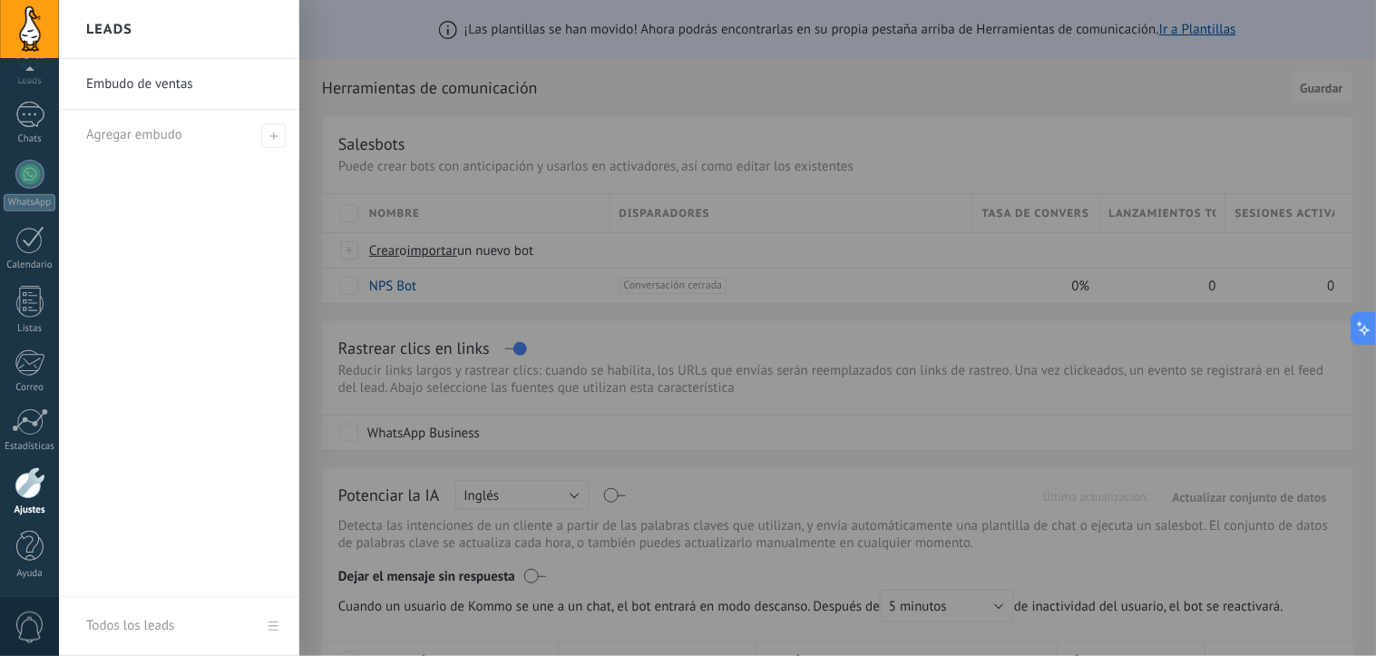
click at [171, 79] on link "Embudo de ventas" at bounding box center [183, 84] width 195 height 51
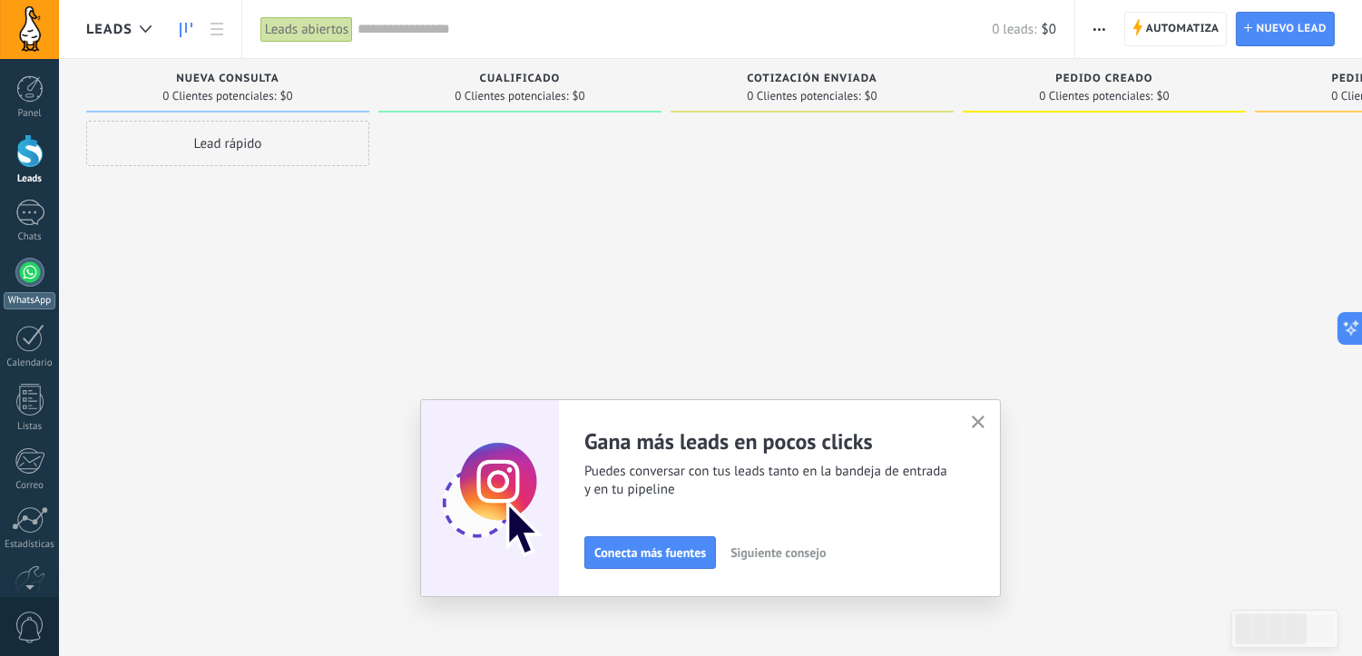
click at [27, 277] on div at bounding box center [29, 272] width 29 height 29
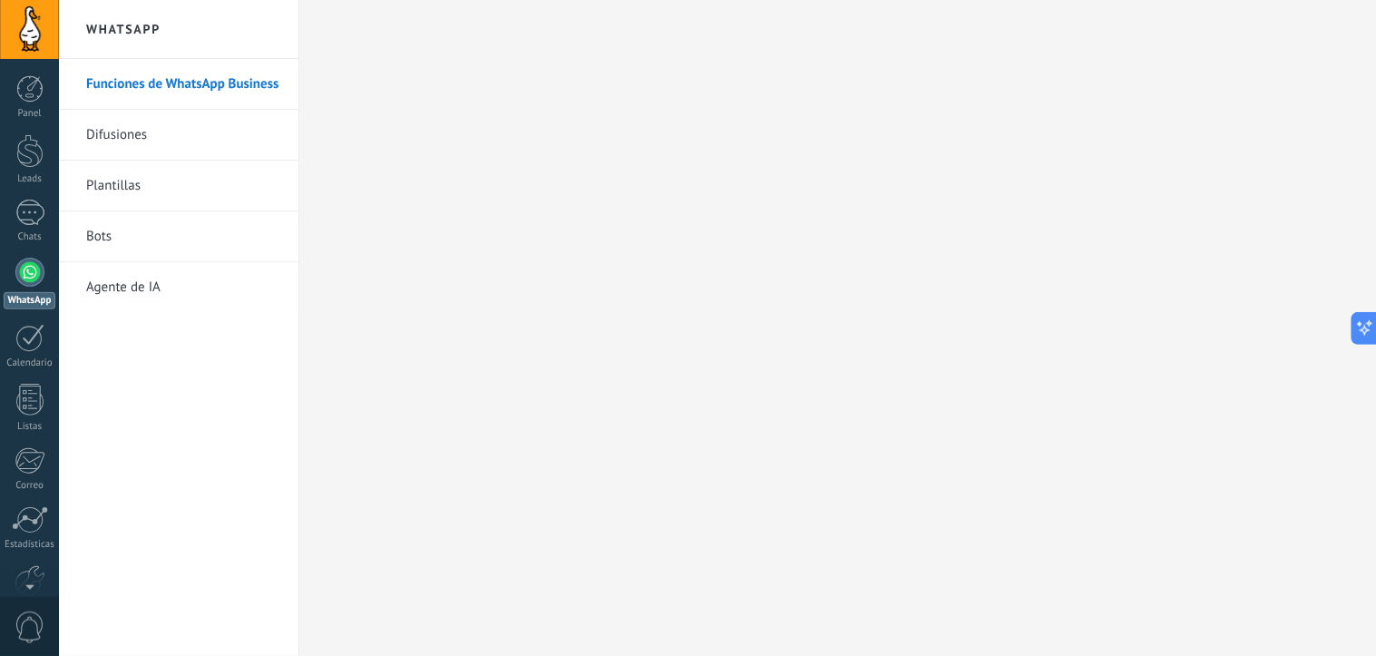
click at [137, 191] on link "Plantillas" at bounding box center [183, 186] width 194 height 51
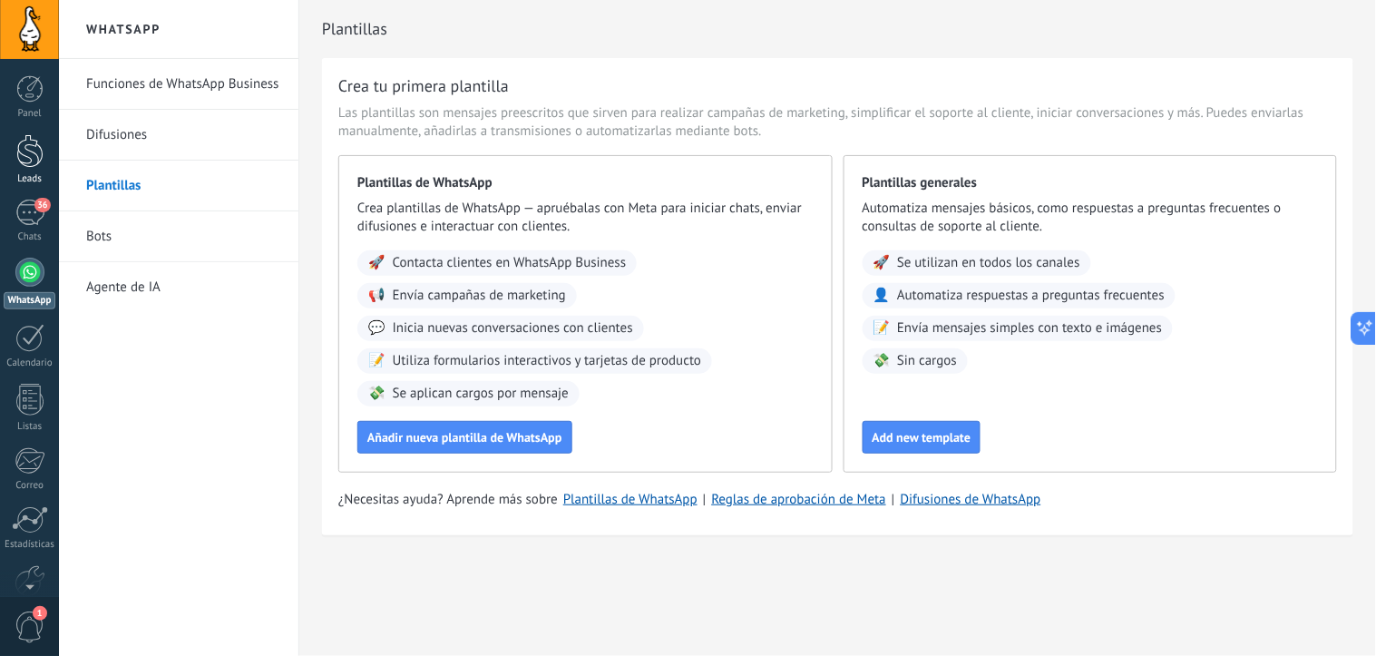
click at [25, 158] on div at bounding box center [29, 151] width 27 height 34
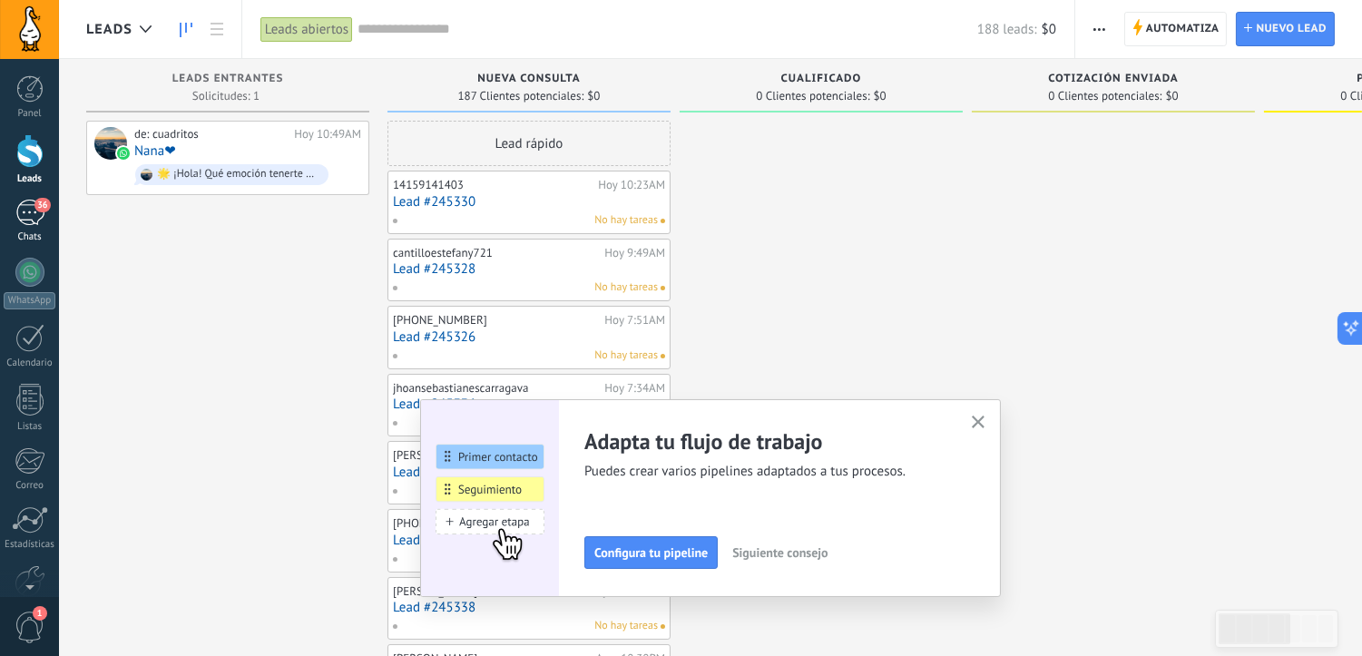
click at [33, 222] on div "36" at bounding box center [29, 213] width 29 height 26
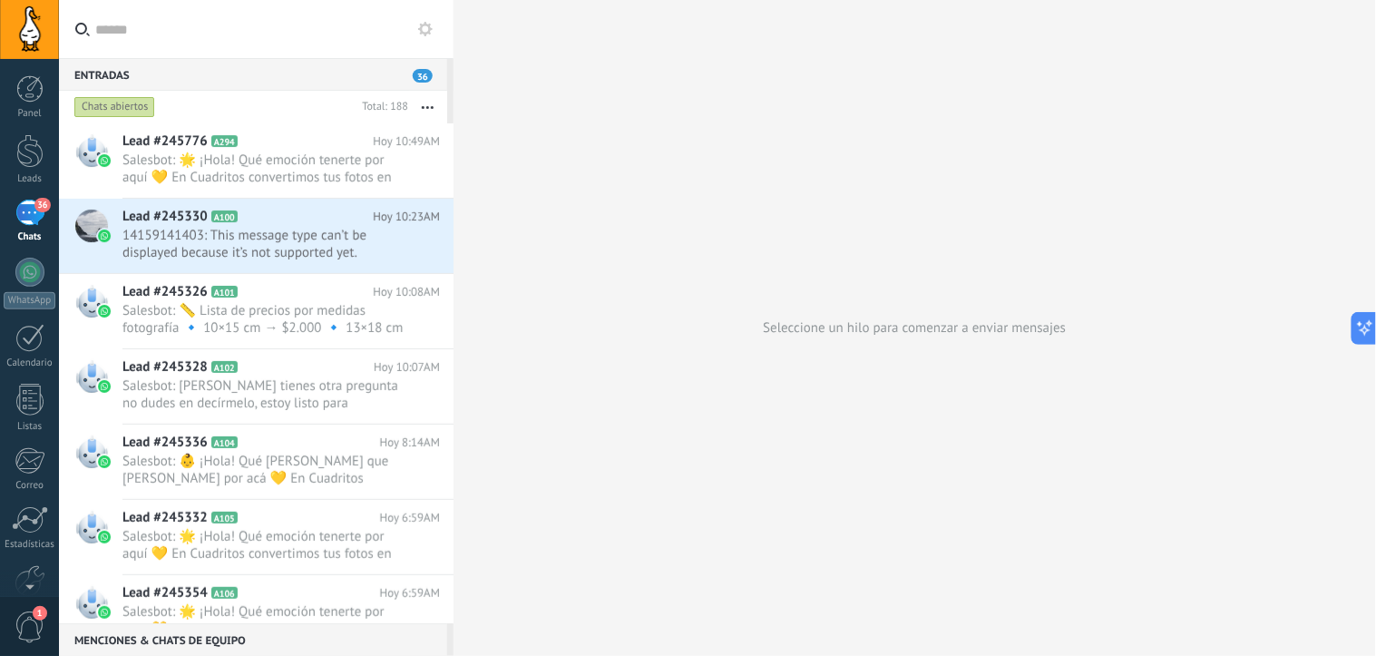
click at [420, 25] on icon at bounding box center [425, 29] width 15 height 15
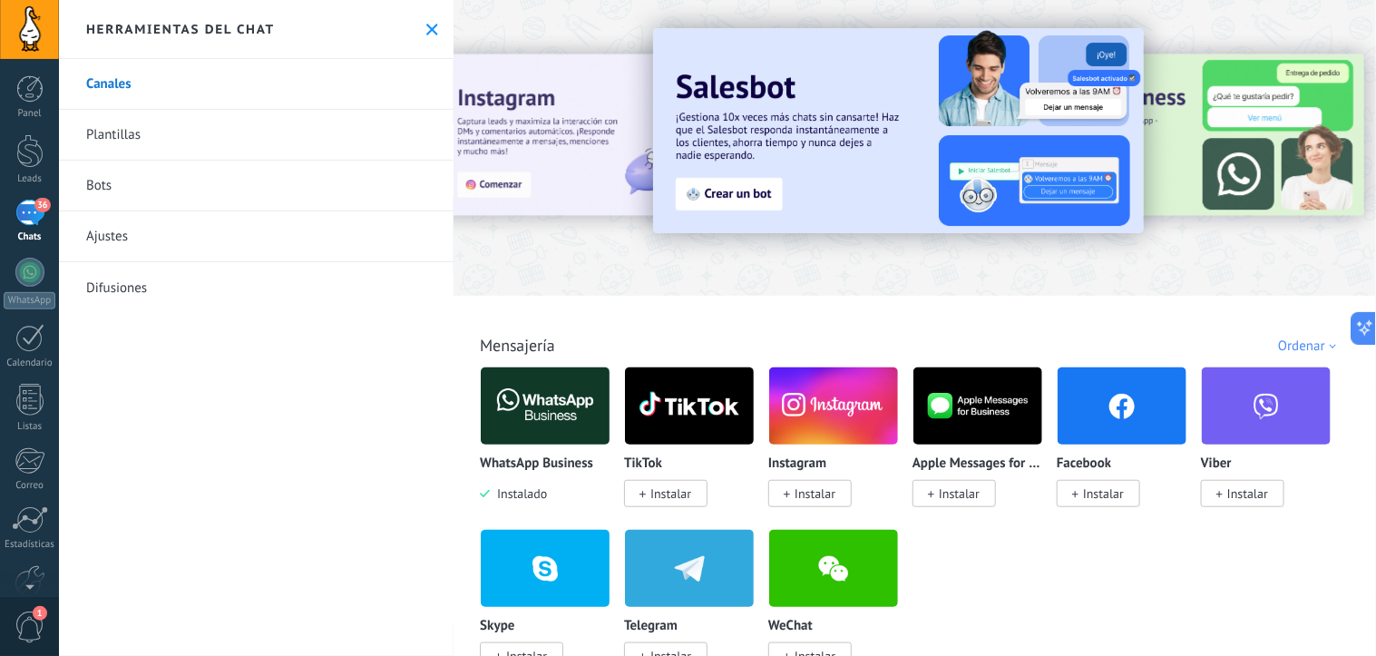
click at [286, 132] on link "Plantillas" at bounding box center [256, 135] width 395 height 51
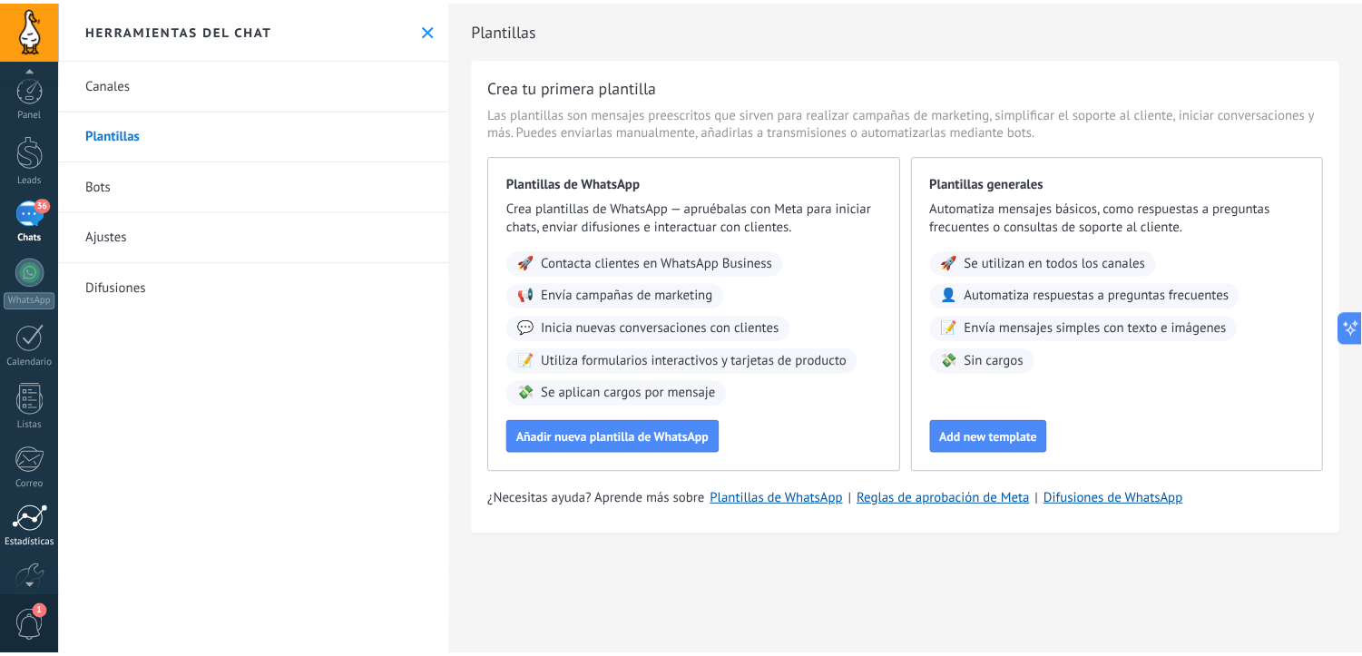
scroll to position [98, 0]
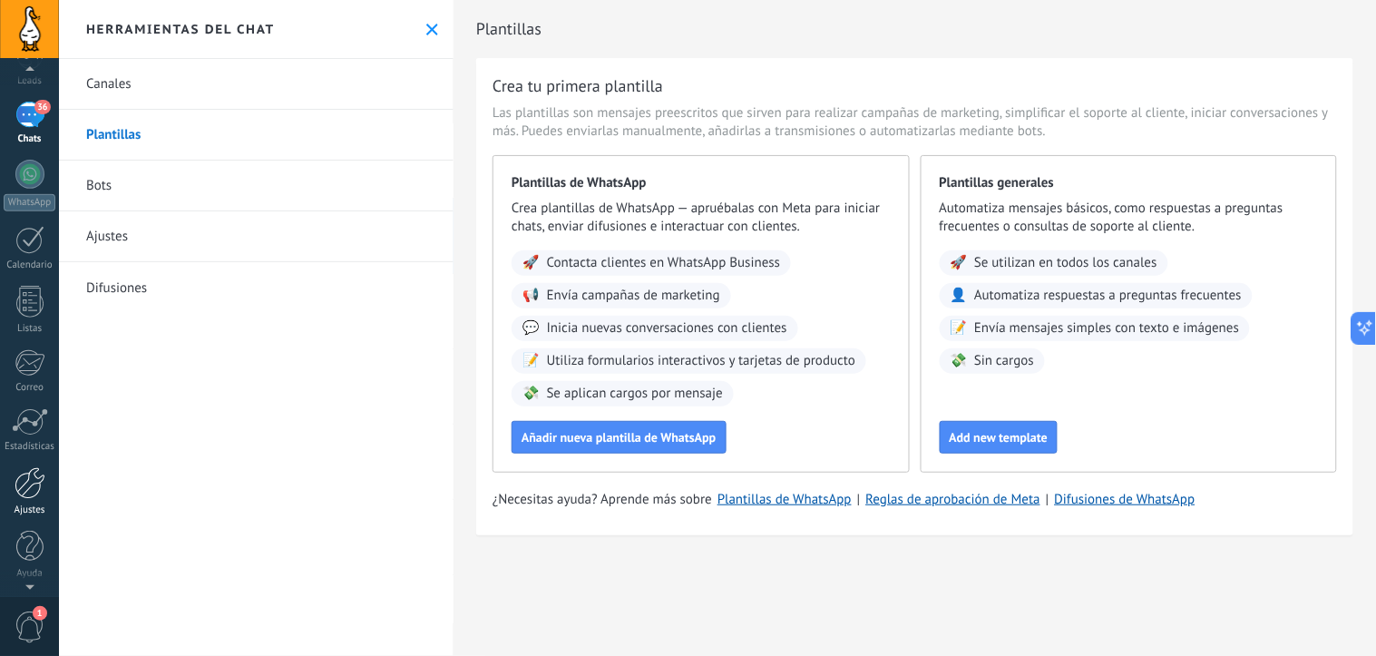
click at [28, 493] on div at bounding box center [30, 483] width 31 height 32
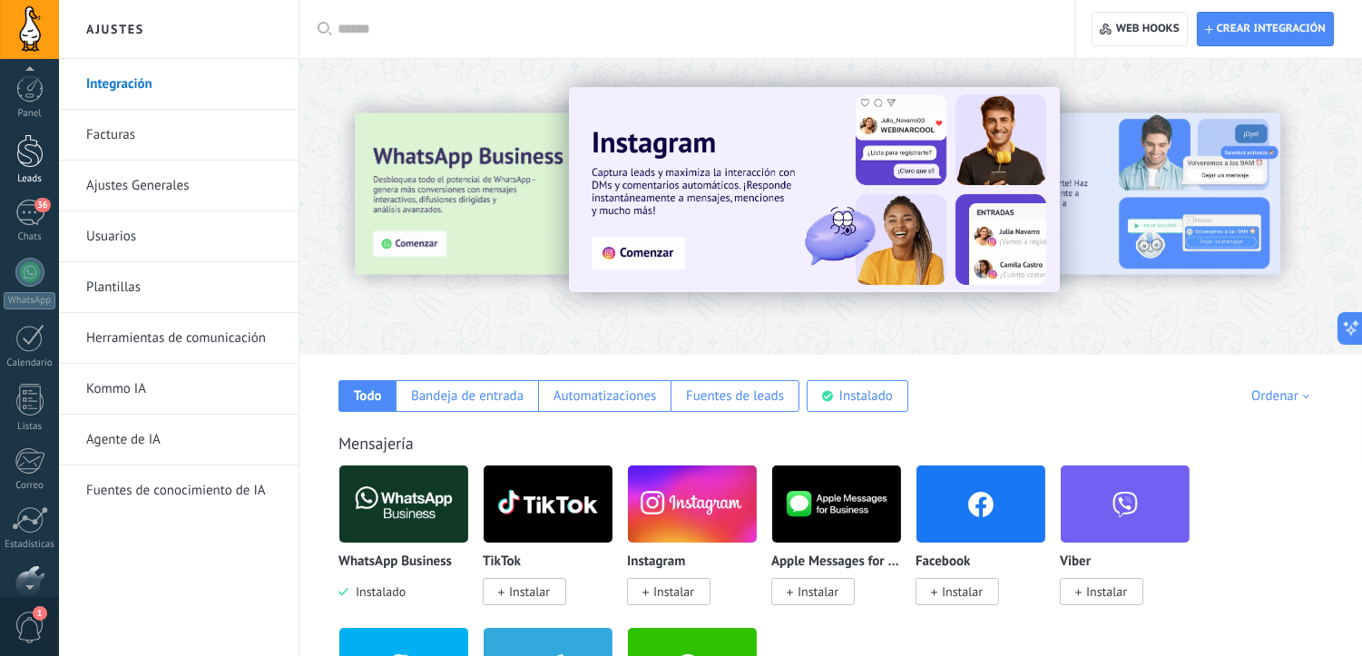
click at [23, 155] on div at bounding box center [29, 151] width 27 height 34
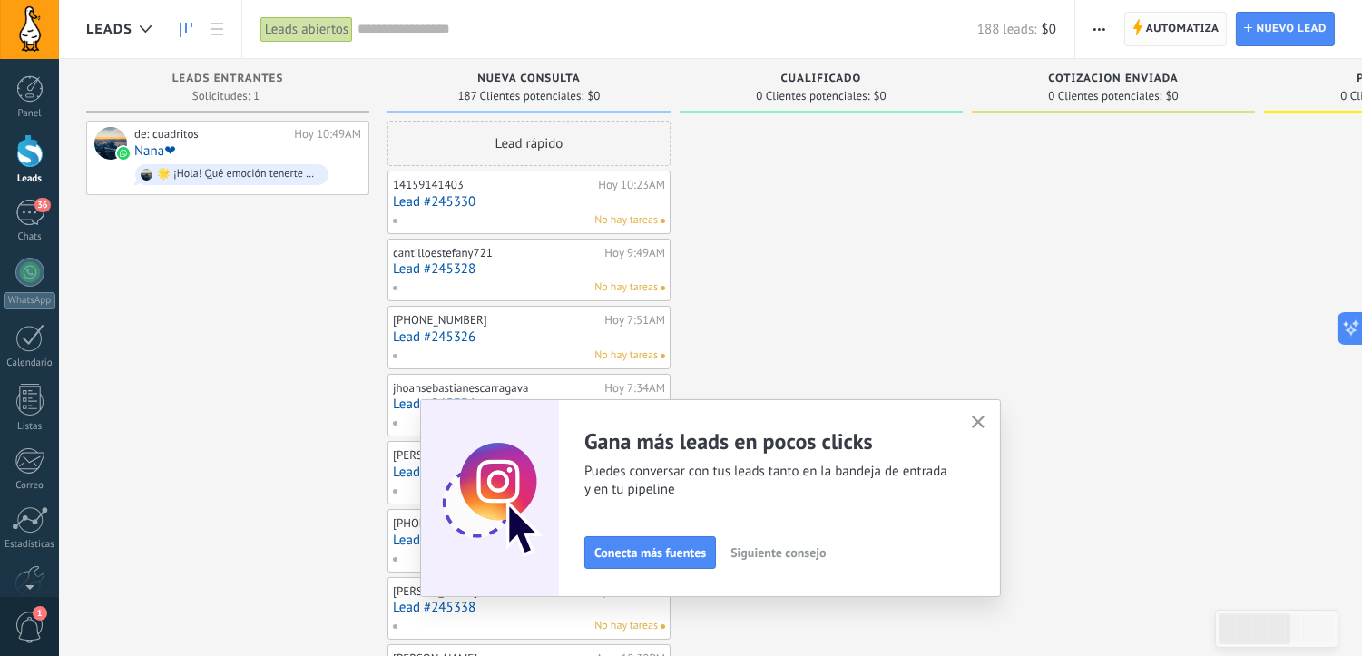
click at [1149, 31] on span "Automatiza" at bounding box center [1182, 29] width 73 height 33
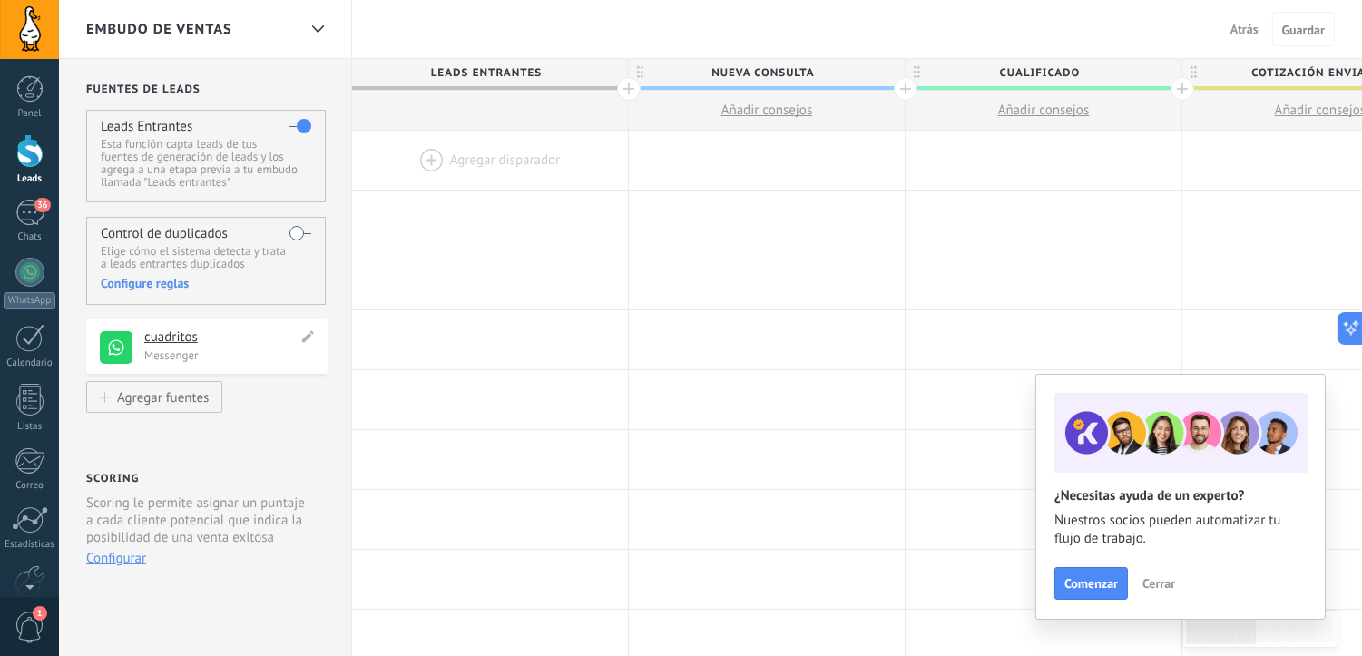
click at [191, 350] on p "Messenger" at bounding box center [230, 354] width 172 height 15
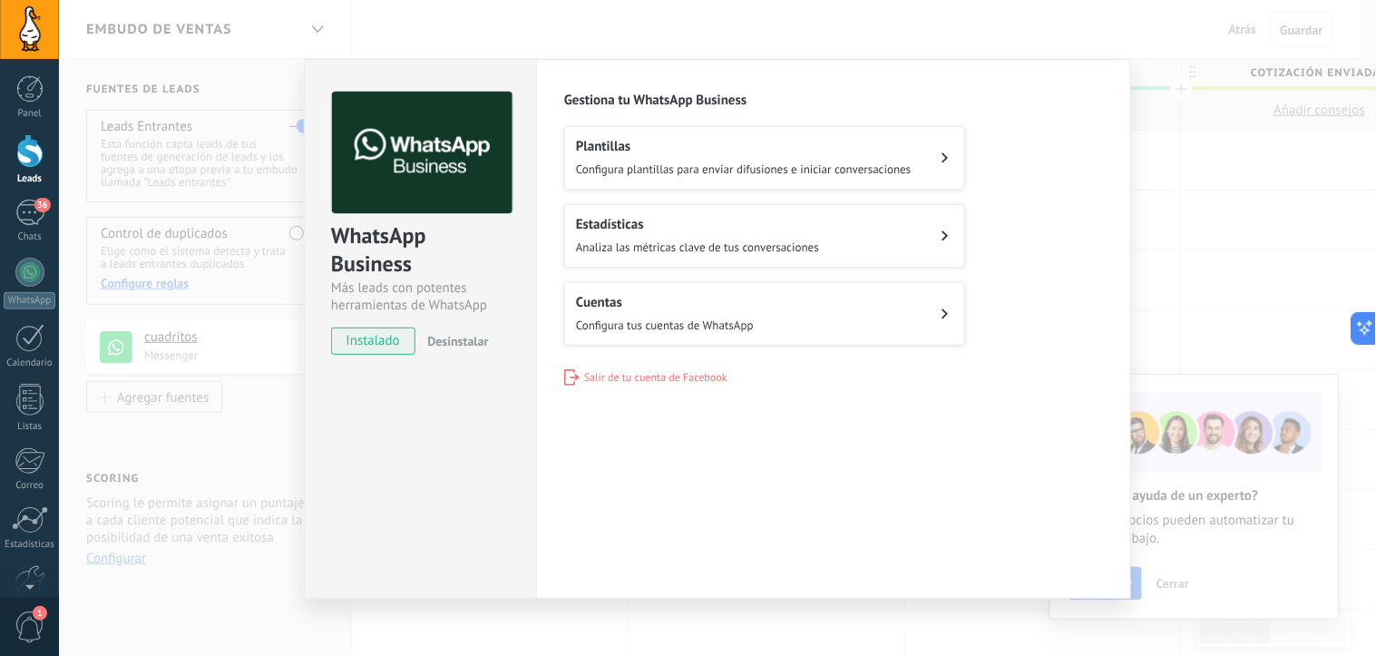
click at [1199, 180] on div "WhatsApp Business Más leads con potentes herramientas de WhatsApp instalado Des…" at bounding box center [717, 328] width 1317 height 656
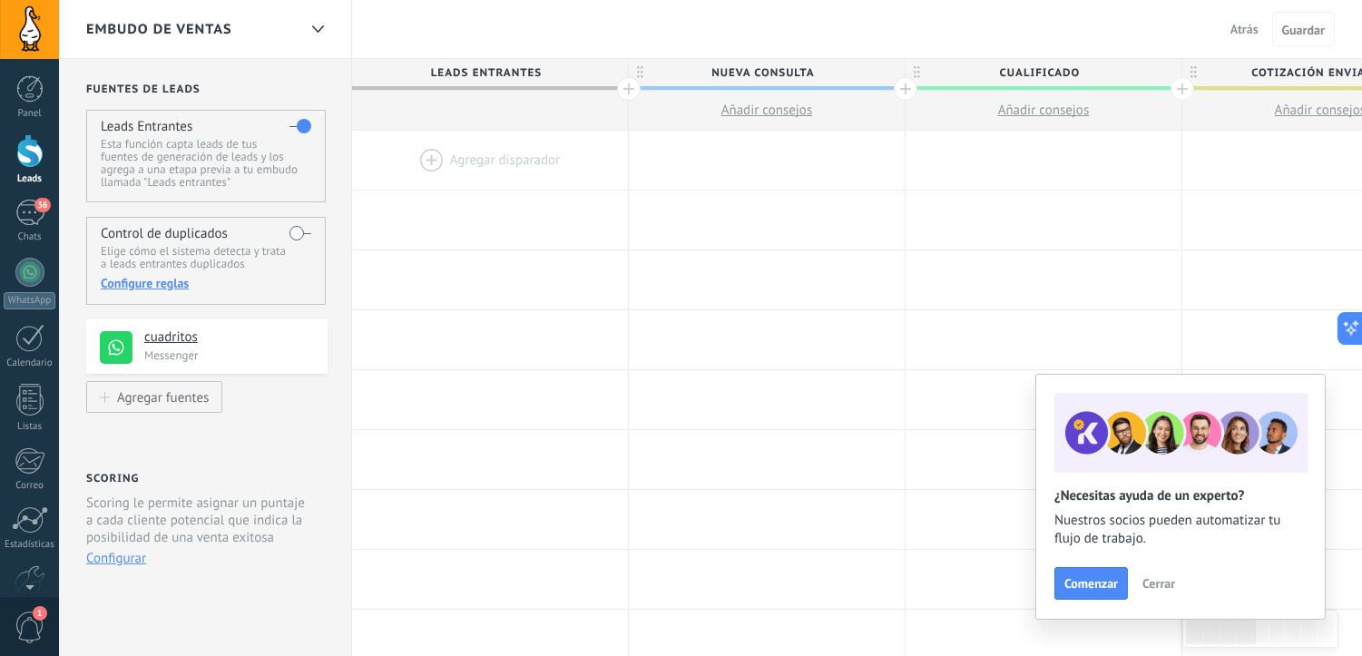
click at [423, 152] on div at bounding box center [490, 160] width 276 height 59
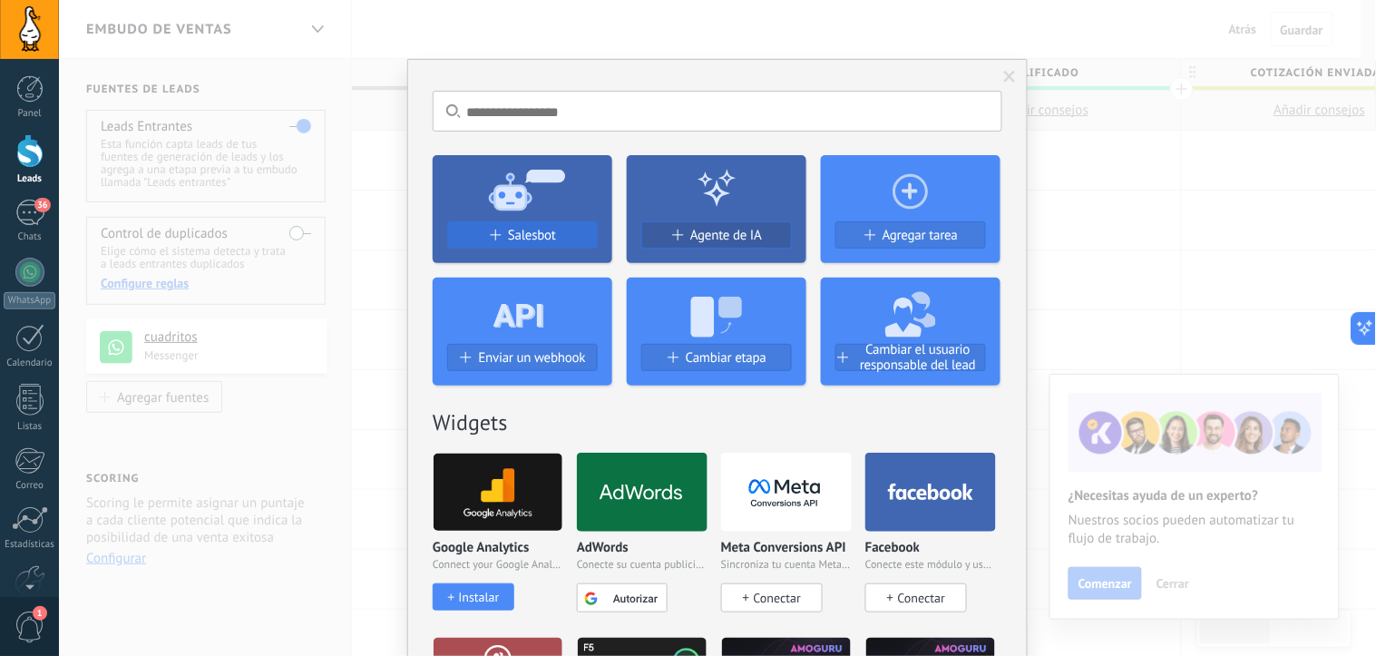
click at [522, 237] on span "Salesbot" at bounding box center [532, 235] width 48 height 15
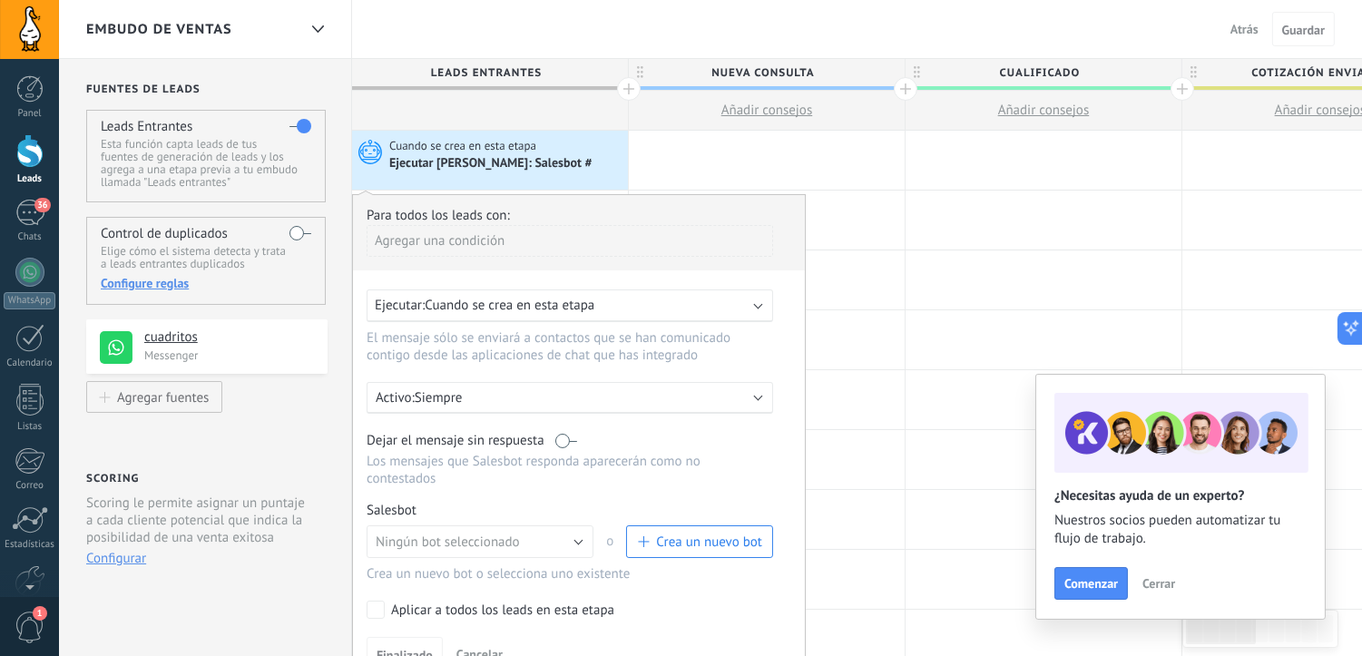
click at [745, 302] on div "Ejecutar: Cuando se crea en esta etapa" at bounding box center [563, 305] width 376 height 17
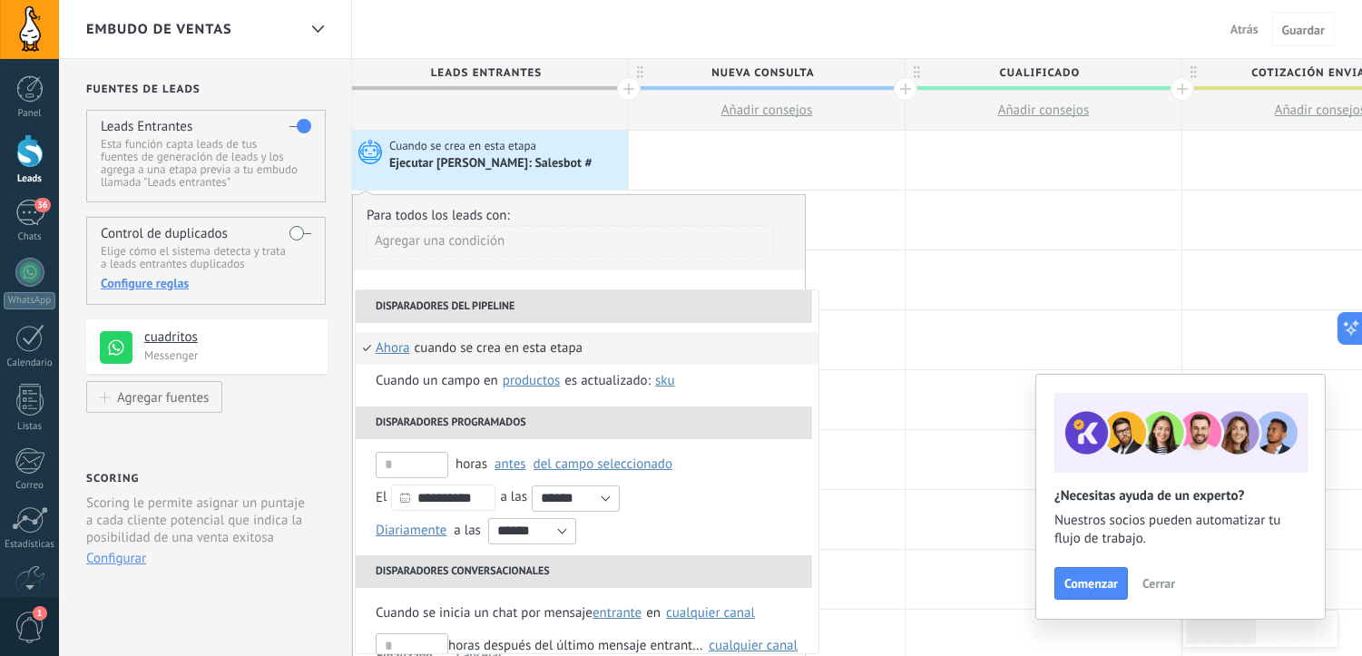
click at [778, 213] on div "Para todos los leads con:" at bounding box center [578, 215] width 425 height 17
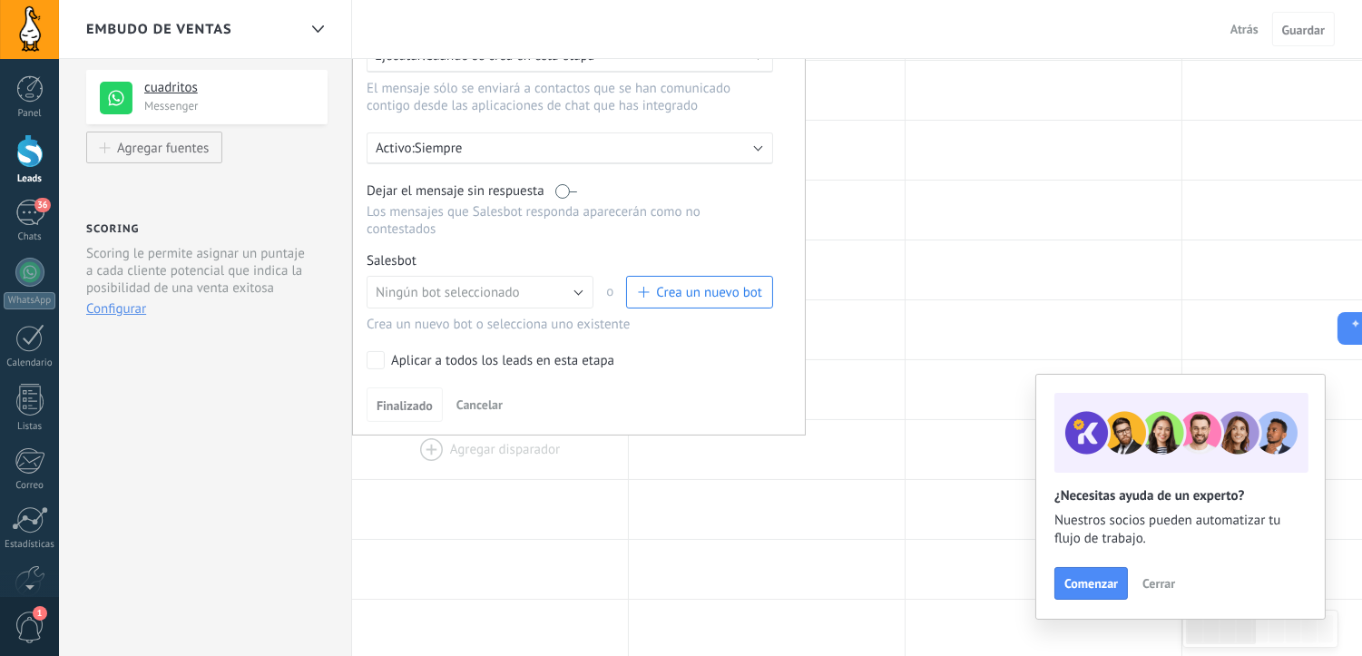
scroll to position [201, 0]
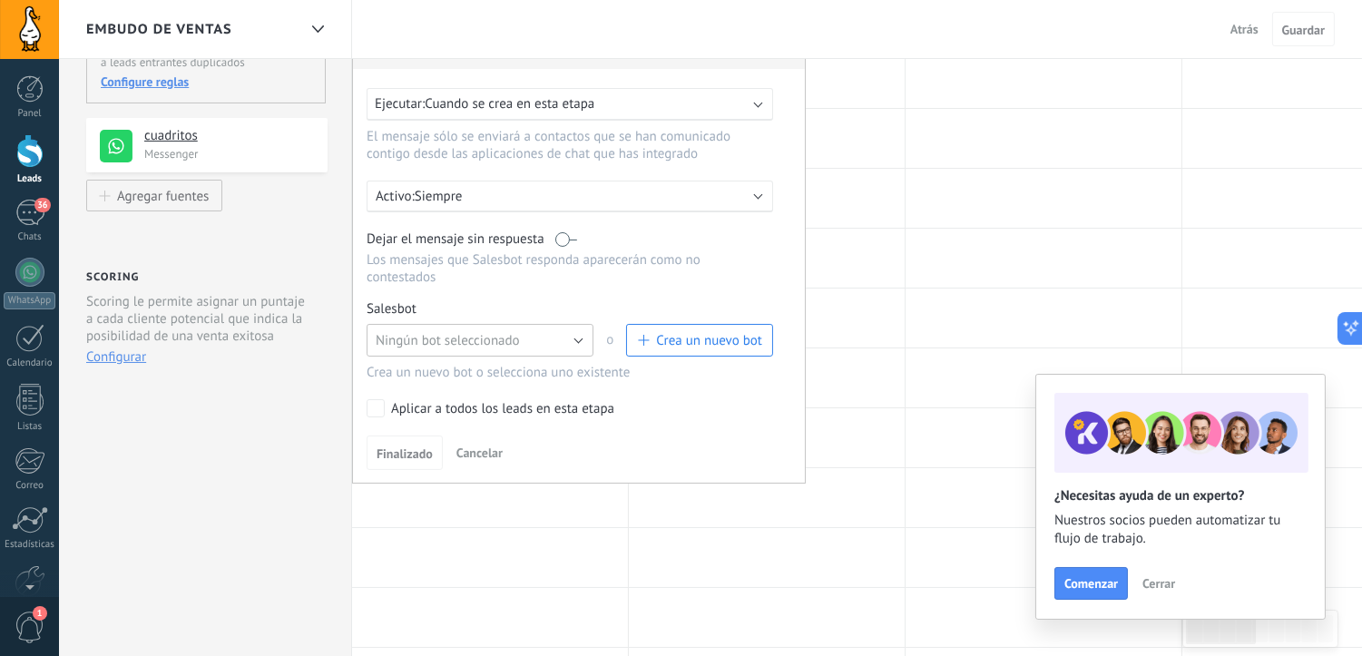
click at [574, 341] on button "Ningún bot seleccionado" at bounding box center [479, 340] width 227 height 33
click at [571, 241] on label at bounding box center [566, 238] width 22 height 17
click at [559, 241] on label at bounding box center [566, 238] width 22 height 17
click at [651, 340] on span "Crea un nuevo bot" at bounding box center [699, 340] width 125 height 17
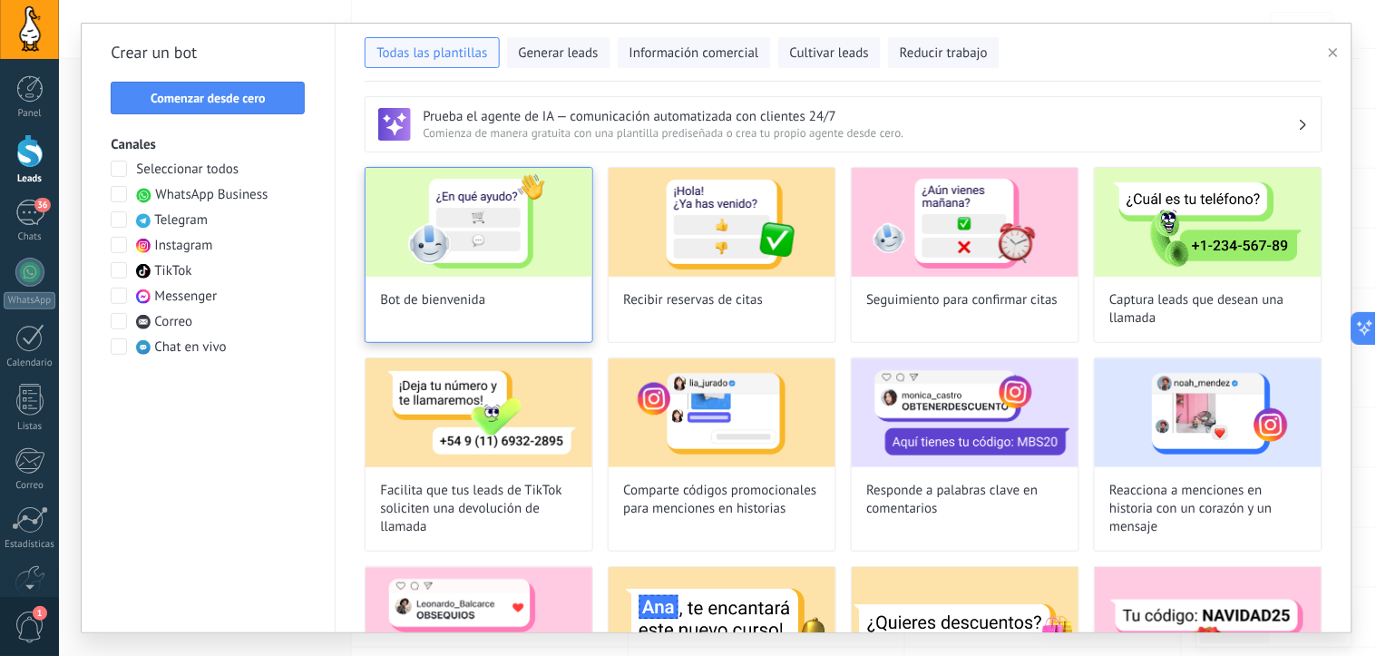
click at [513, 247] on img at bounding box center [479, 222] width 227 height 109
type input "**********"
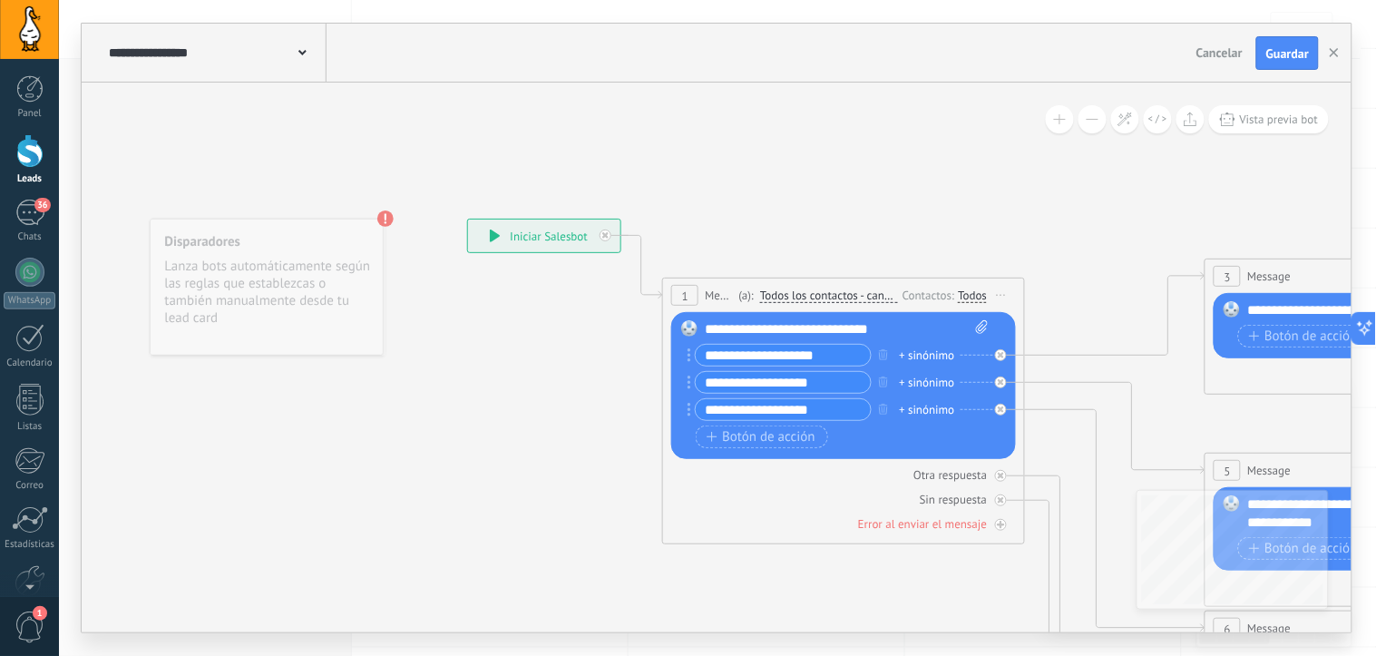
drag, startPoint x: 833, startPoint y: 357, endPoint x: 754, endPoint y: 346, distance: 79.8
click at [784, 351] on input "**********" at bounding box center [783, 355] width 175 height 21
drag, startPoint x: 690, startPoint y: 334, endPoint x: 718, endPoint y: 356, distance: 34.8
click at [718, 356] on div "Reemplazar Quitar Convertir a mensaje de voz Arrastre la imagen aquí para adjun…" at bounding box center [843, 385] width 345 height 147
click at [702, 356] on input "**********" at bounding box center [783, 355] width 175 height 21
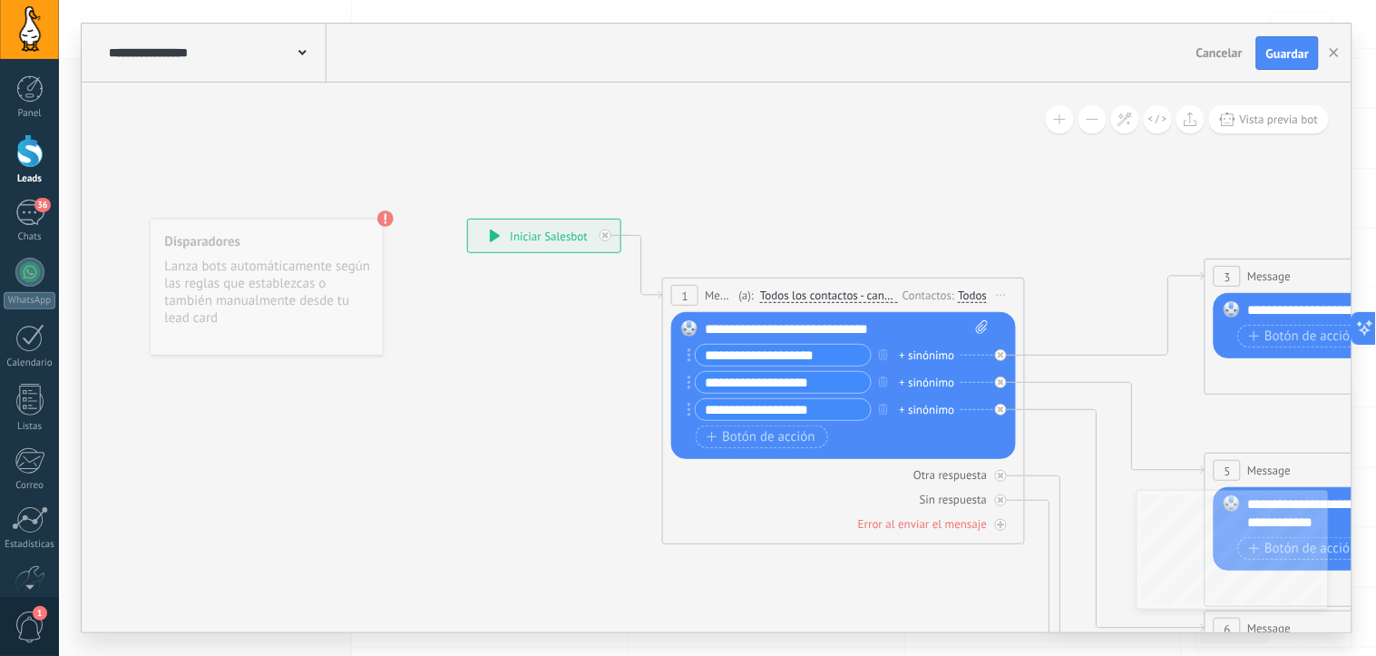
drag, startPoint x: 837, startPoint y: 350, endPoint x: 686, endPoint y: 365, distance: 152.2
click at [686, 365] on div "Reemplazar Quitar Convertir a mensaje de voz Arrastre la imagen aquí para adjun…" at bounding box center [843, 385] width 345 height 147
type input "*******"
click at [1276, 47] on span "Guardar" at bounding box center [1287, 53] width 43 height 13
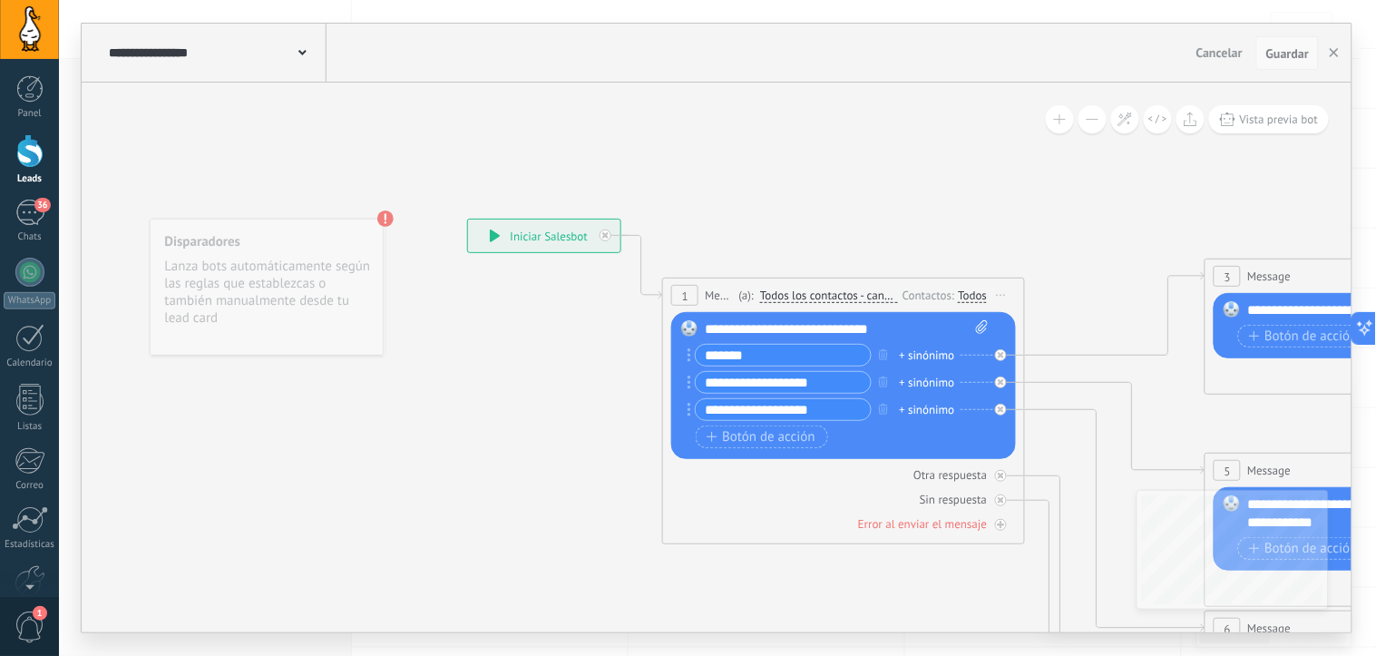
click at [1284, 56] on span "Guardar" at bounding box center [1287, 53] width 43 height 13
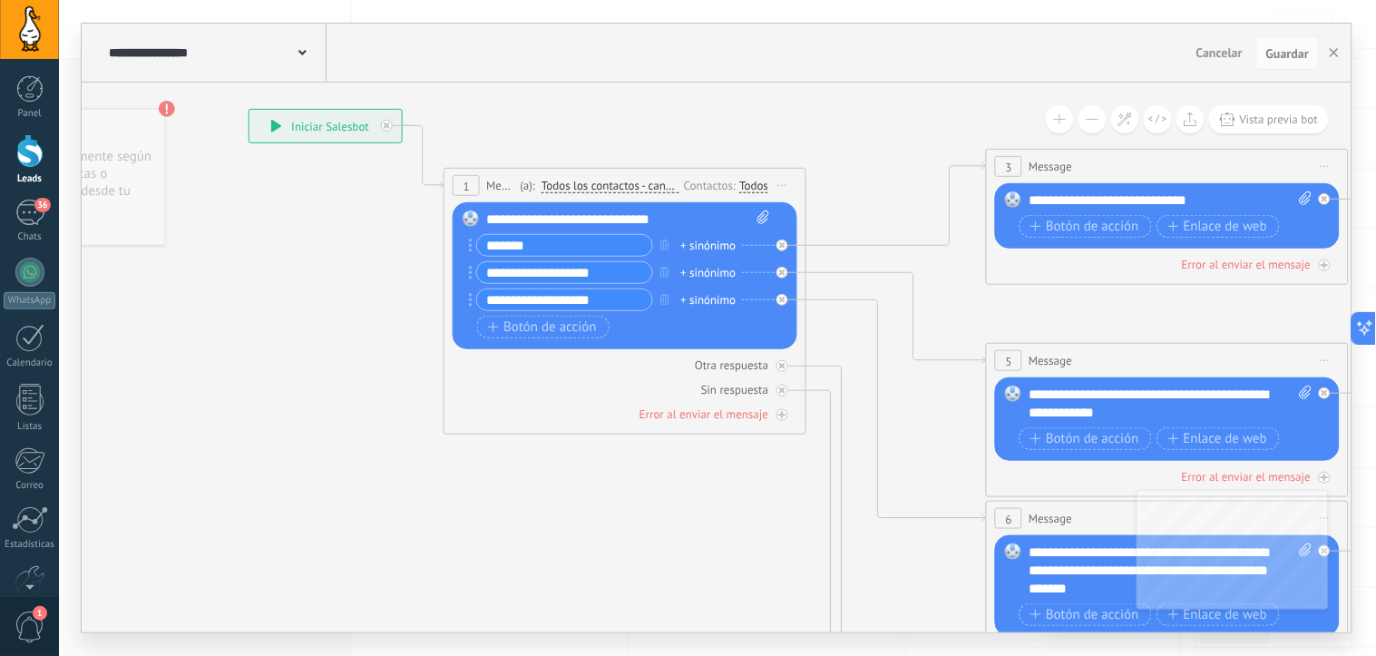
drag, startPoint x: 964, startPoint y: 592, endPoint x: 746, endPoint y: 483, distance: 244.6
click at [746, 483] on icon at bounding box center [1208, 571] width 2827 height 1832
click at [557, 273] on input "**********" at bounding box center [564, 272] width 175 height 21
drag, startPoint x: 610, startPoint y: 273, endPoint x: 468, endPoint y: 273, distance: 142.4
click at [468, 273] on div "Reemplazar Quitar Convertir a mensaje de voz Arrastre la imagen aquí para adjun…" at bounding box center [625, 275] width 345 height 147
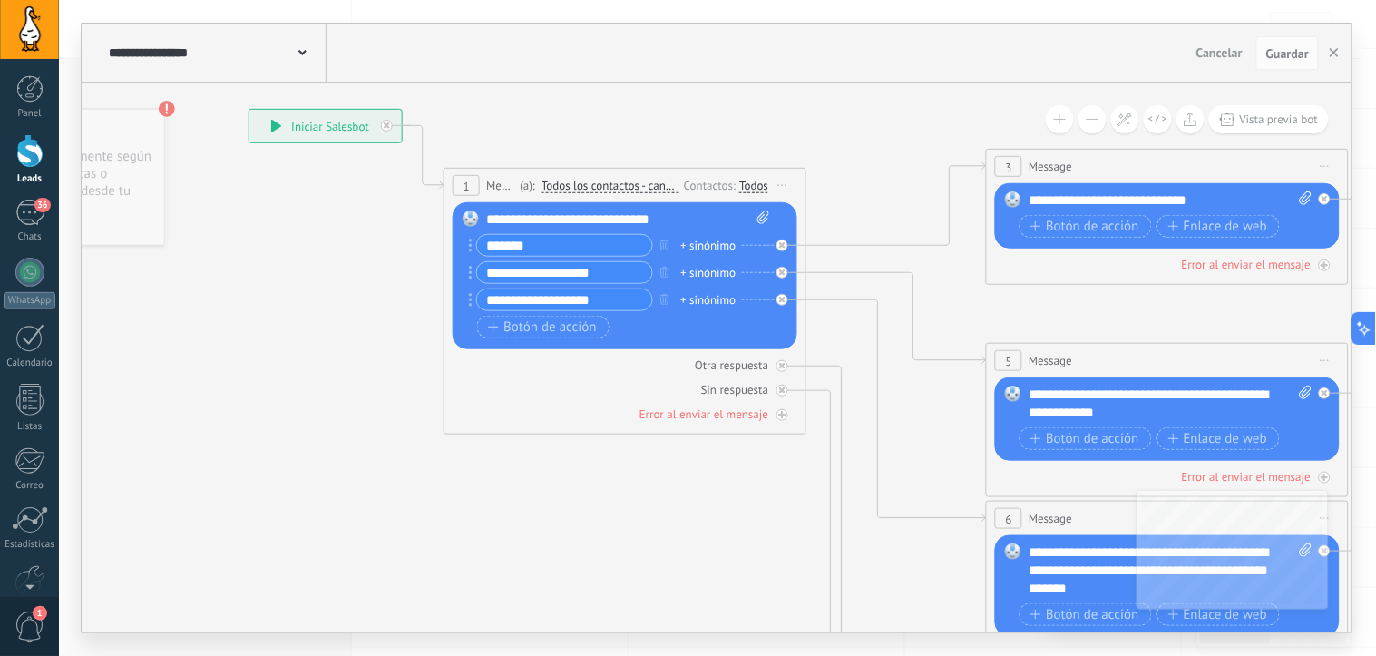
type input "*"
type input "*****"
click at [532, 334] on span "Botón de acción" at bounding box center [542, 327] width 109 height 15
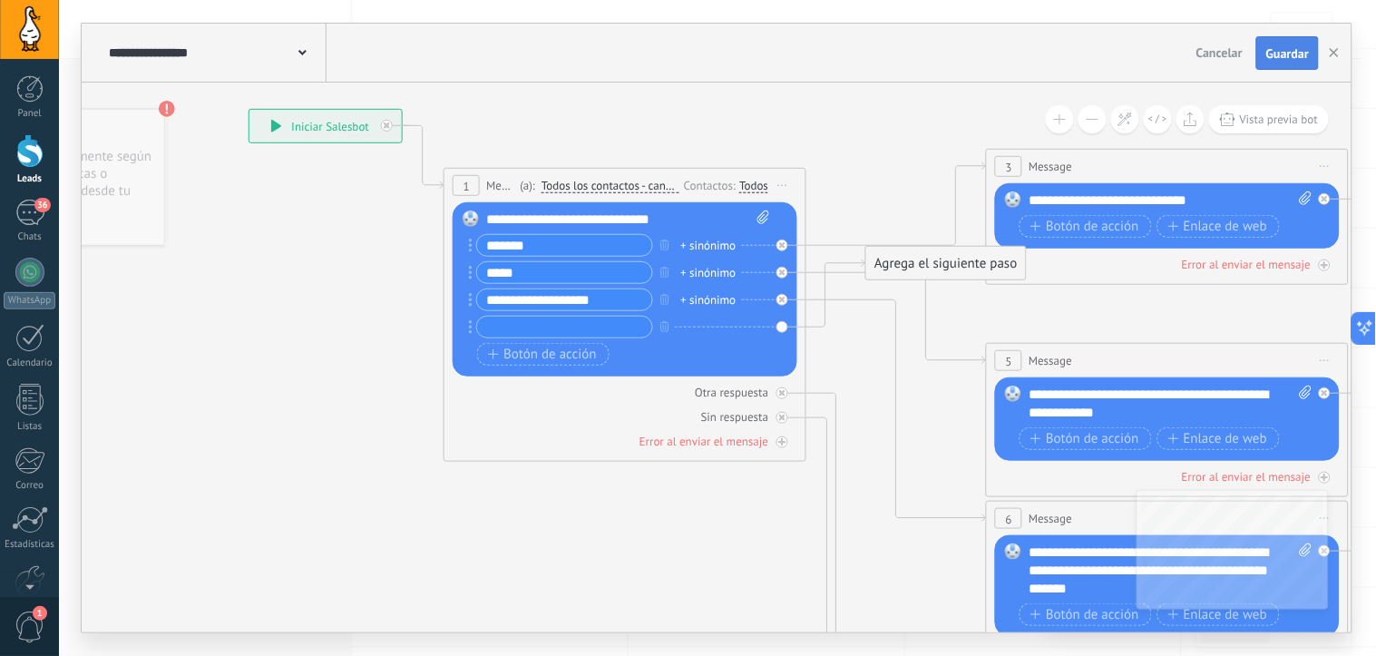
click at [1279, 56] on span "Guardar" at bounding box center [1287, 53] width 43 height 13
click at [1081, 220] on span "Botón de acción" at bounding box center [1084, 227] width 109 height 15
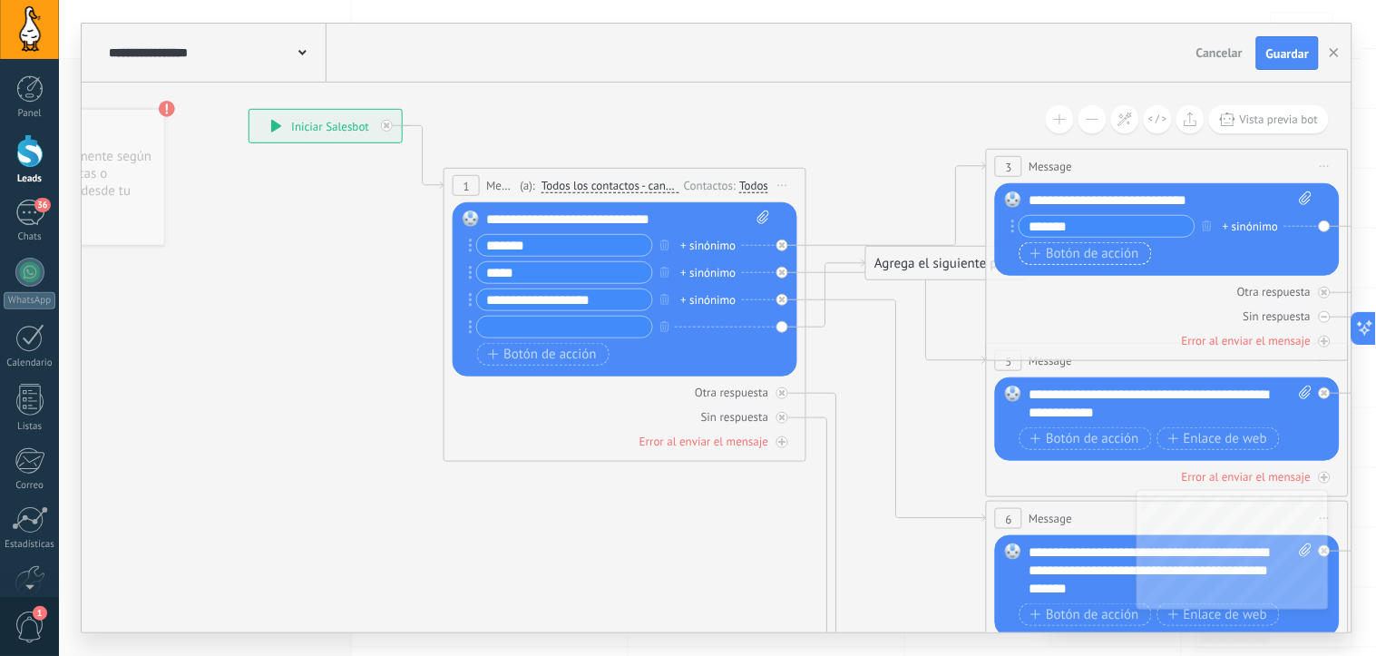
type input "*******"
click at [1100, 259] on span "Botón de acción" at bounding box center [1084, 254] width 109 height 15
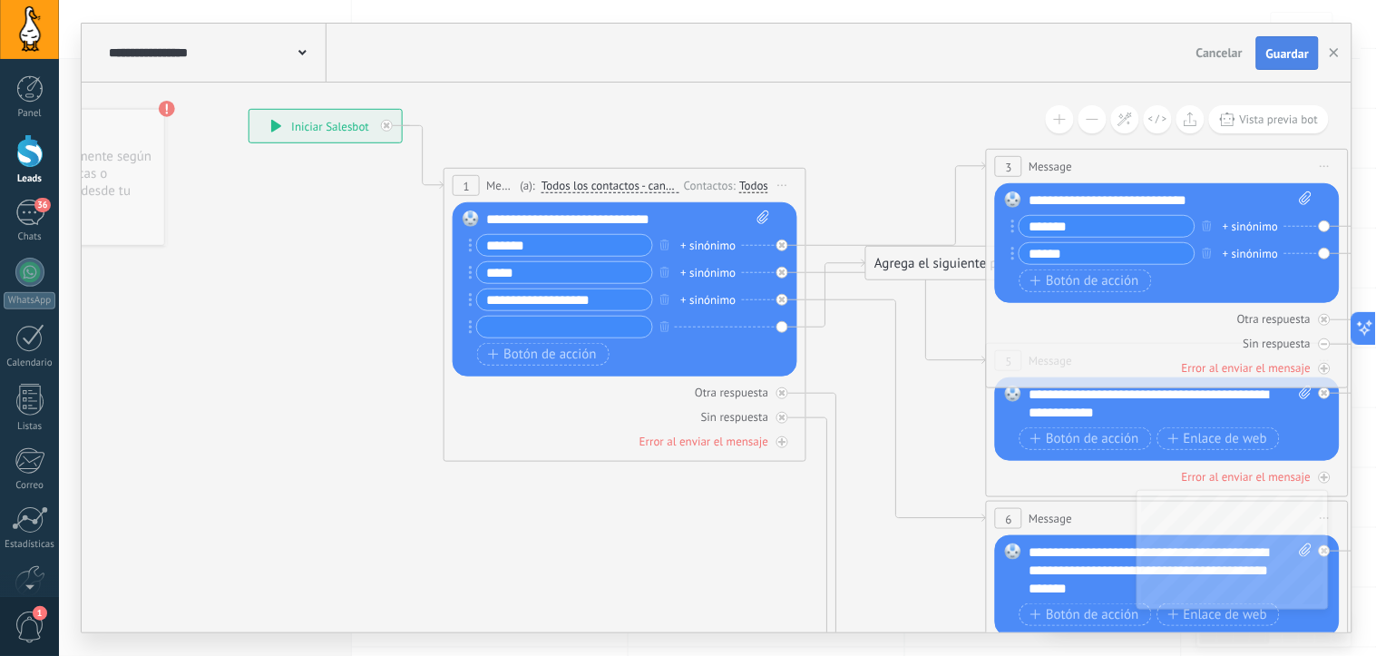
type input "******"
click at [1275, 51] on span "Guardar" at bounding box center [1287, 53] width 43 height 13
click at [1338, 52] on icon "button" at bounding box center [1334, 52] width 9 height 9
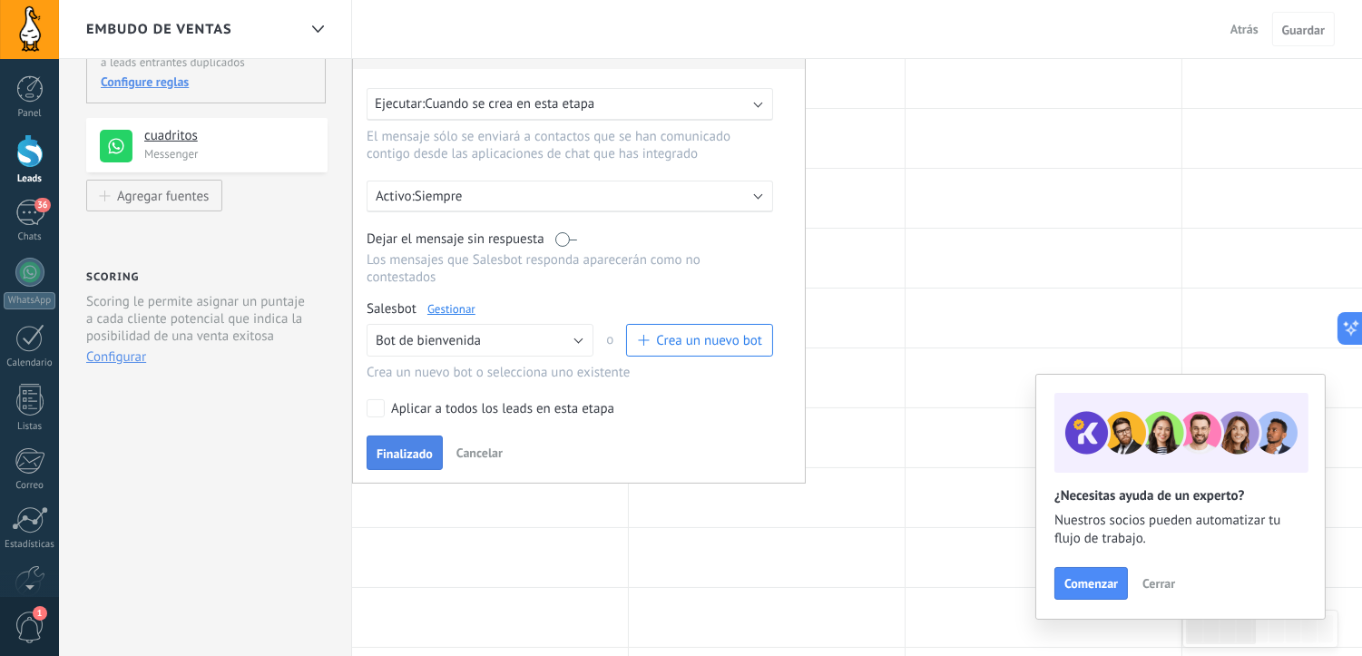
click at [415, 469] on button "Finalizado" at bounding box center [404, 452] width 76 height 34
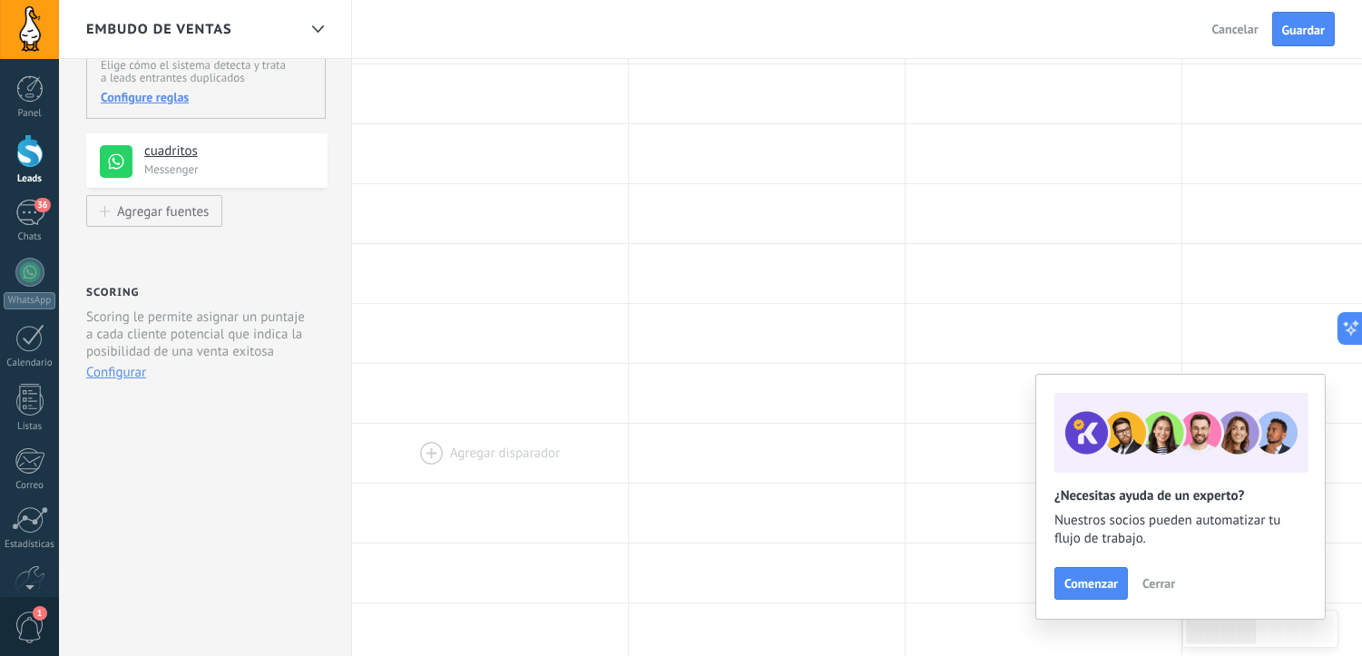
scroll to position [0, 0]
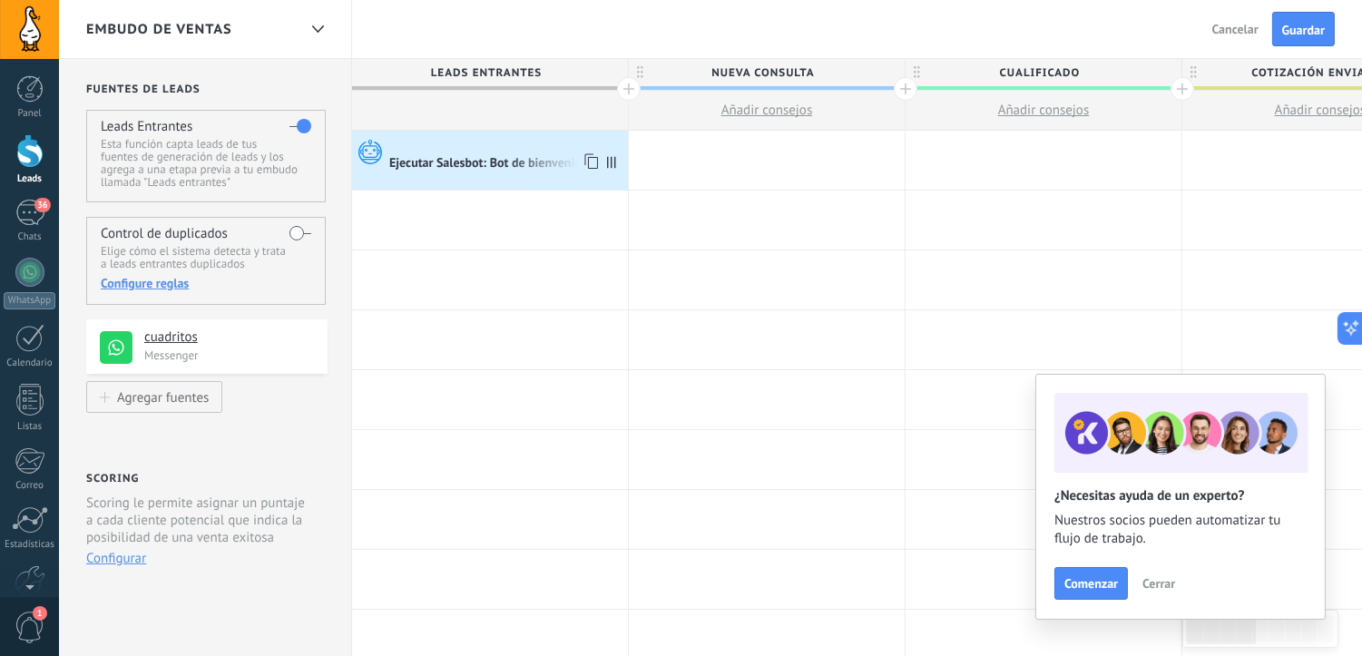
click at [542, 152] on div at bounding box center [506, 146] width 234 height 16
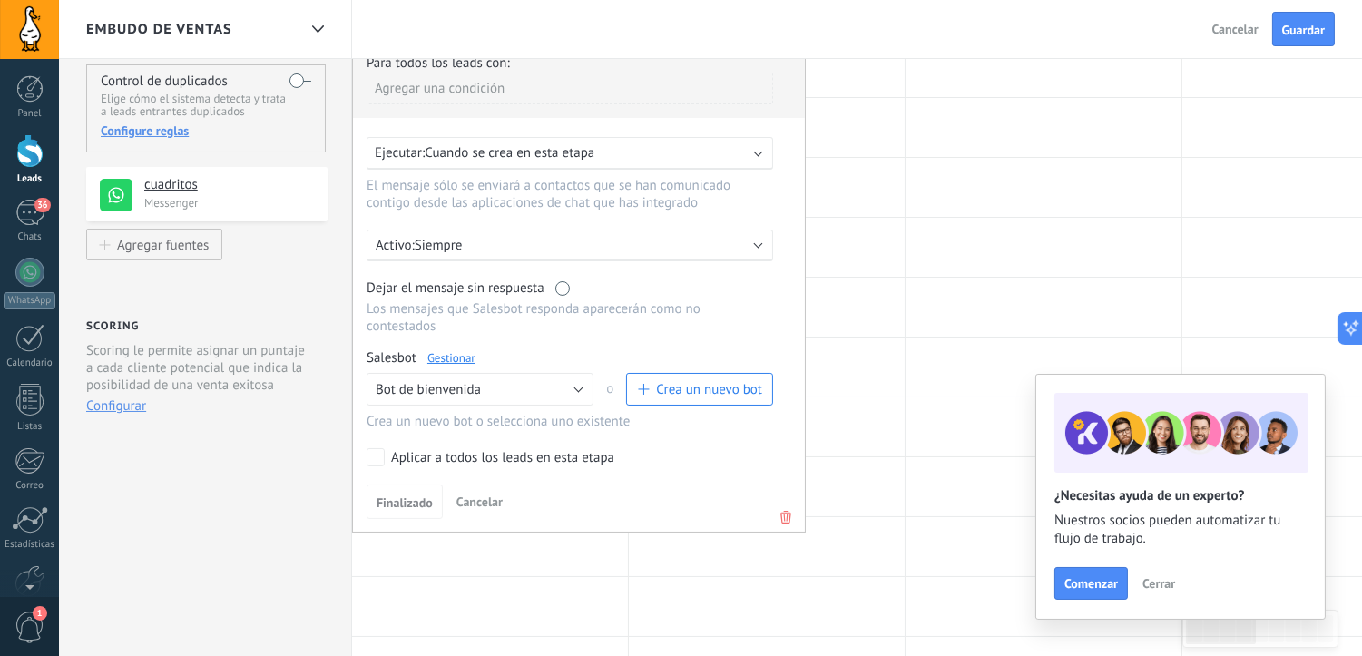
scroll to position [201, 0]
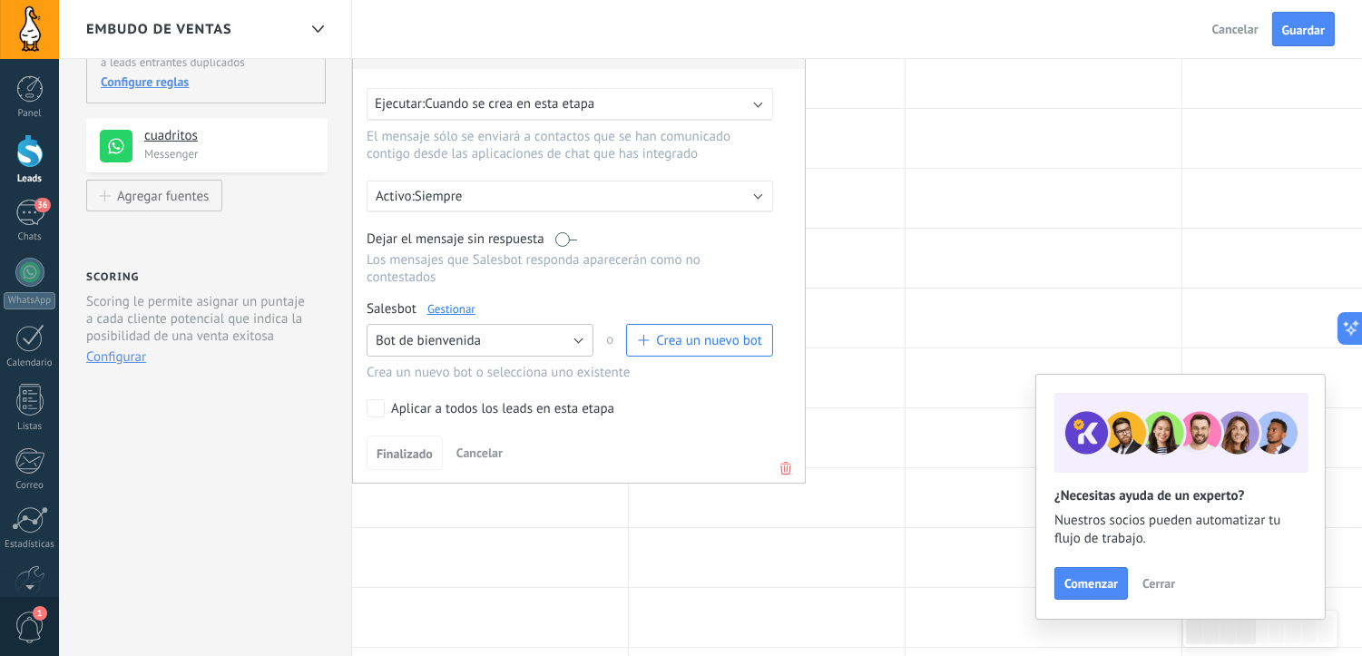
click at [581, 349] on button "Bot de bienvenida" at bounding box center [479, 340] width 227 height 33
click at [557, 376] on span "Bot de bienvenida" at bounding box center [471, 371] width 231 height 17
click at [668, 342] on span "Crea un nuevo bot" at bounding box center [709, 340] width 106 height 17
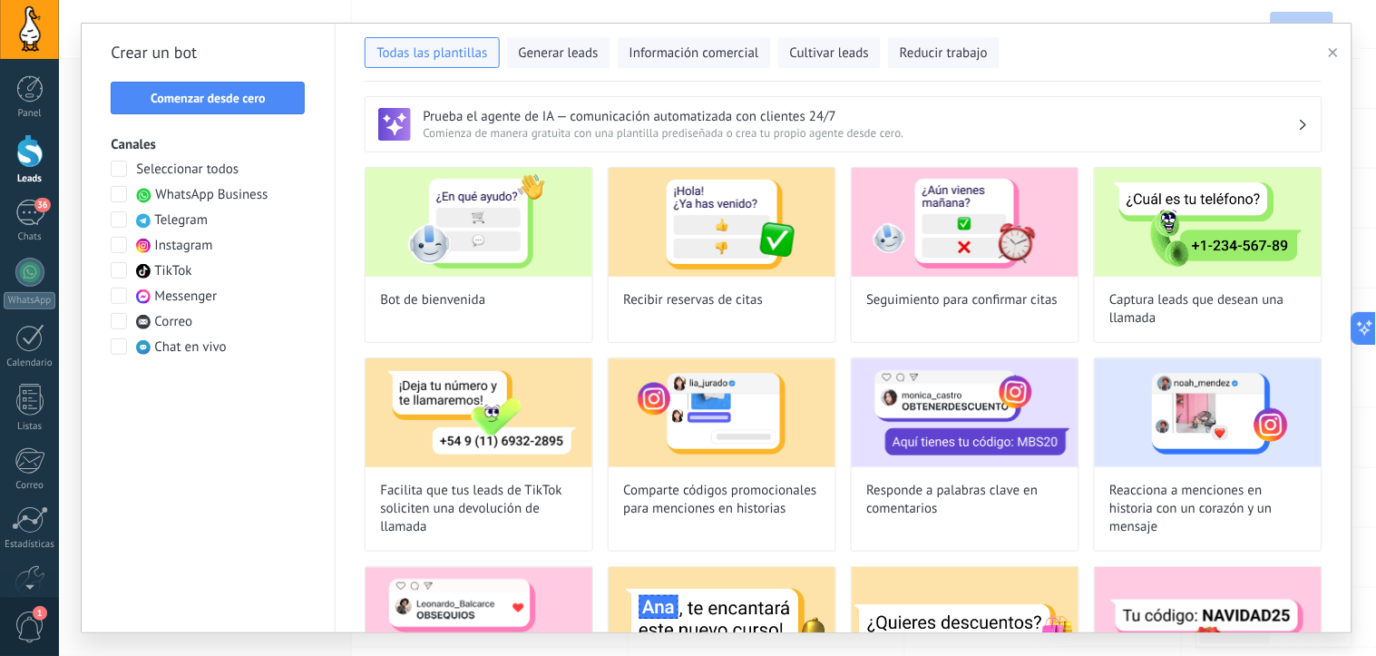
click at [224, 196] on span "WhatsApp Business" at bounding box center [211, 195] width 112 height 18
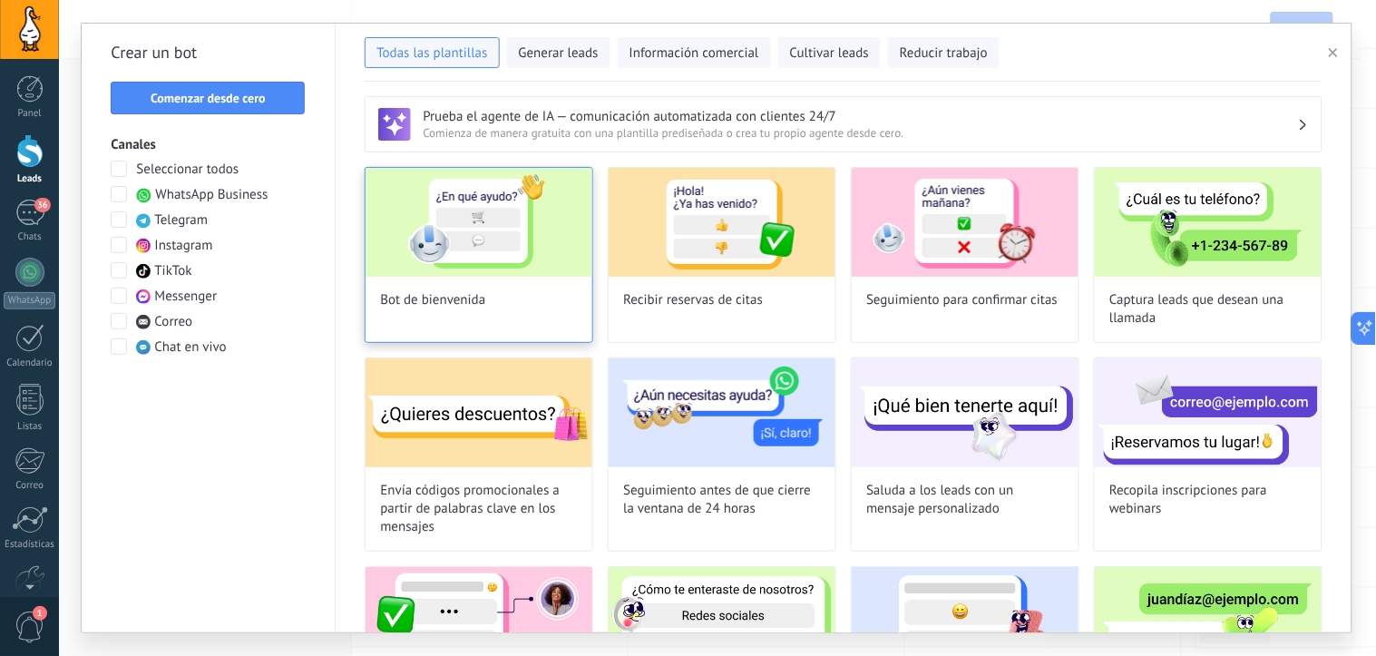
click at [469, 255] on img at bounding box center [479, 222] width 227 height 109
type input "**********"
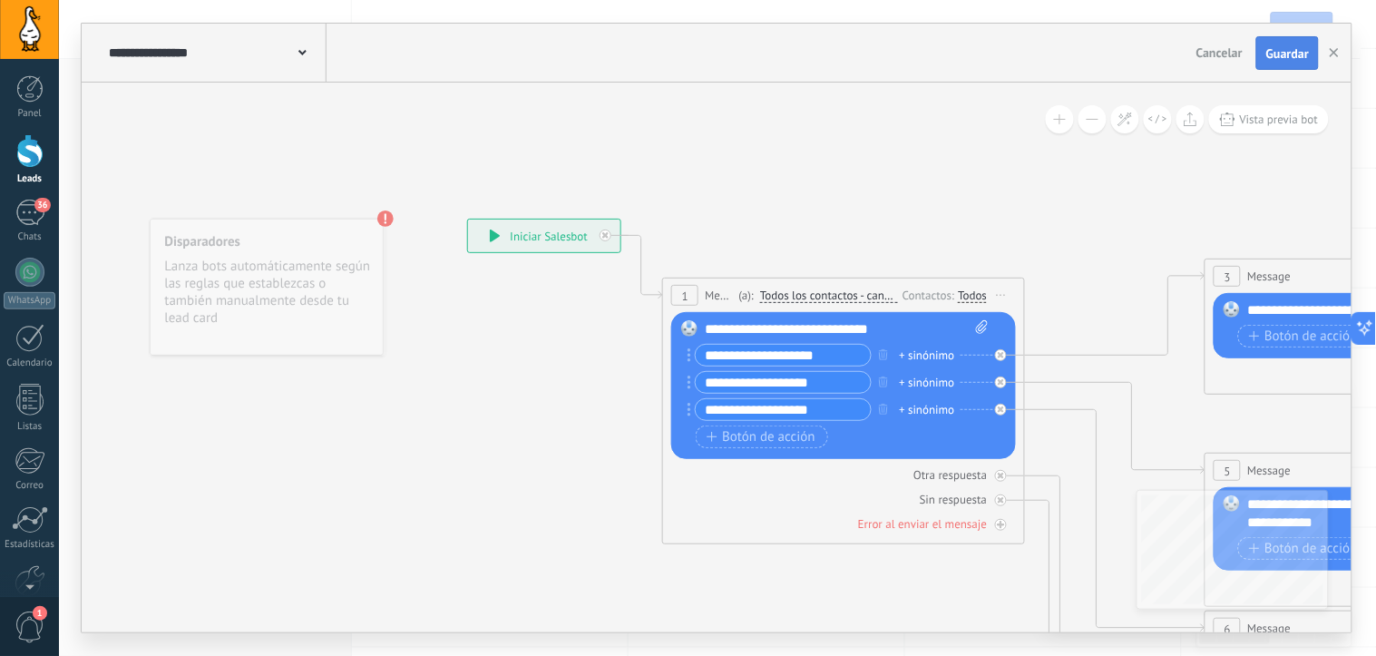
click at [1289, 49] on span "Guardar" at bounding box center [1287, 53] width 43 height 13
click at [535, 242] on div "**********" at bounding box center [544, 236] width 152 height 33
click at [526, 241] on div "**********" at bounding box center [544, 236] width 152 height 33
click at [485, 232] on div "**********" at bounding box center [544, 236] width 152 height 33
click at [304, 50] on span at bounding box center [302, 51] width 8 height 17
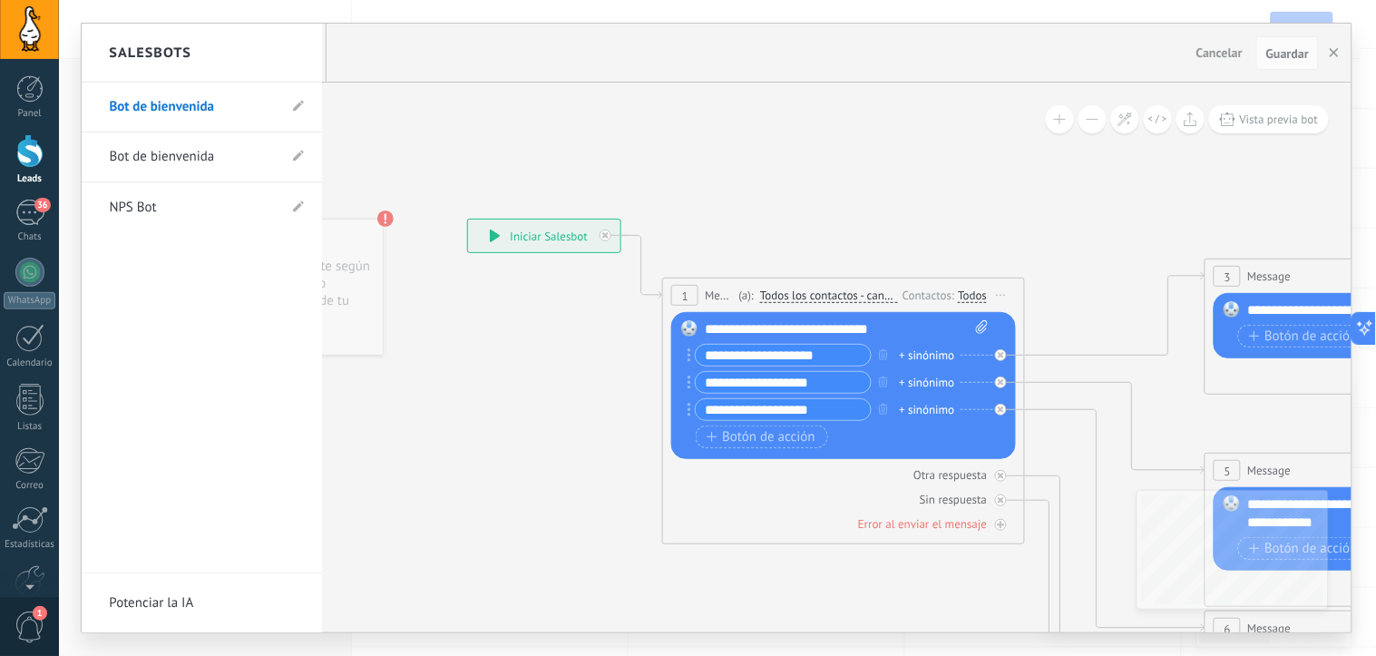
click at [537, 533] on div at bounding box center [717, 328] width 1270 height 609
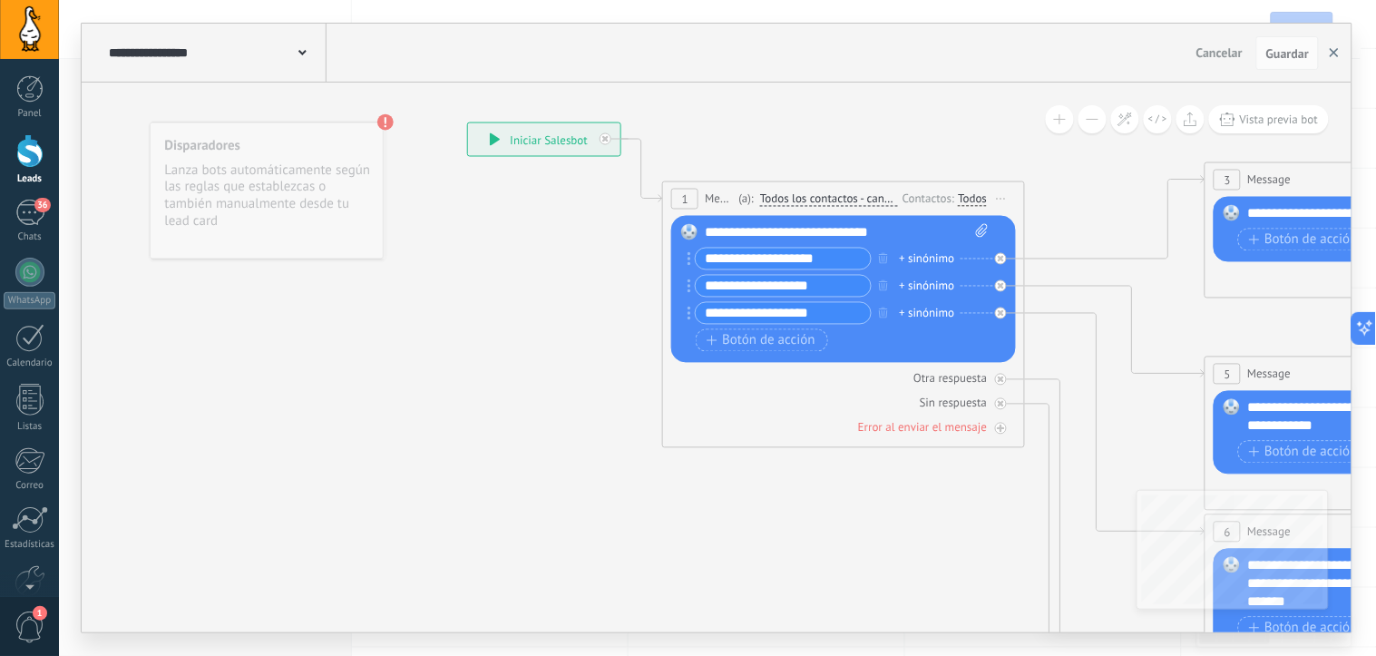
click at [1336, 57] on icon "button" at bounding box center [1334, 52] width 9 height 9
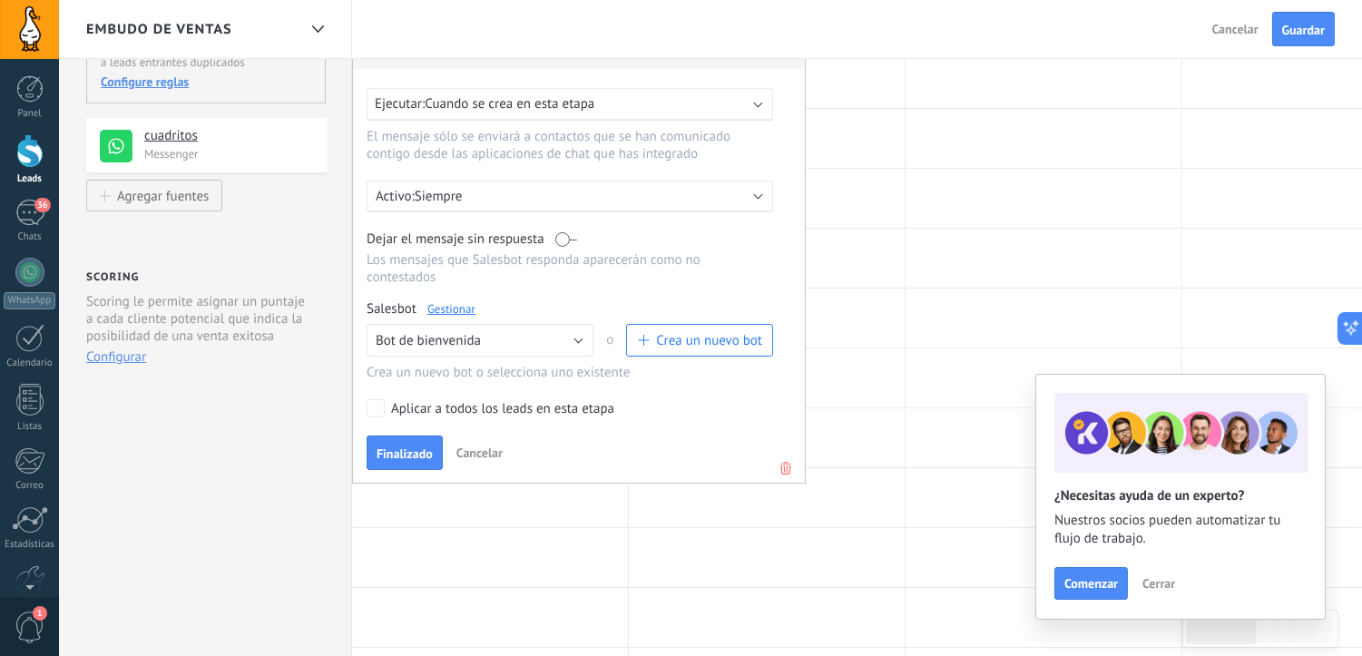
click at [405, 458] on span "Finalizado" at bounding box center [404, 453] width 56 height 13
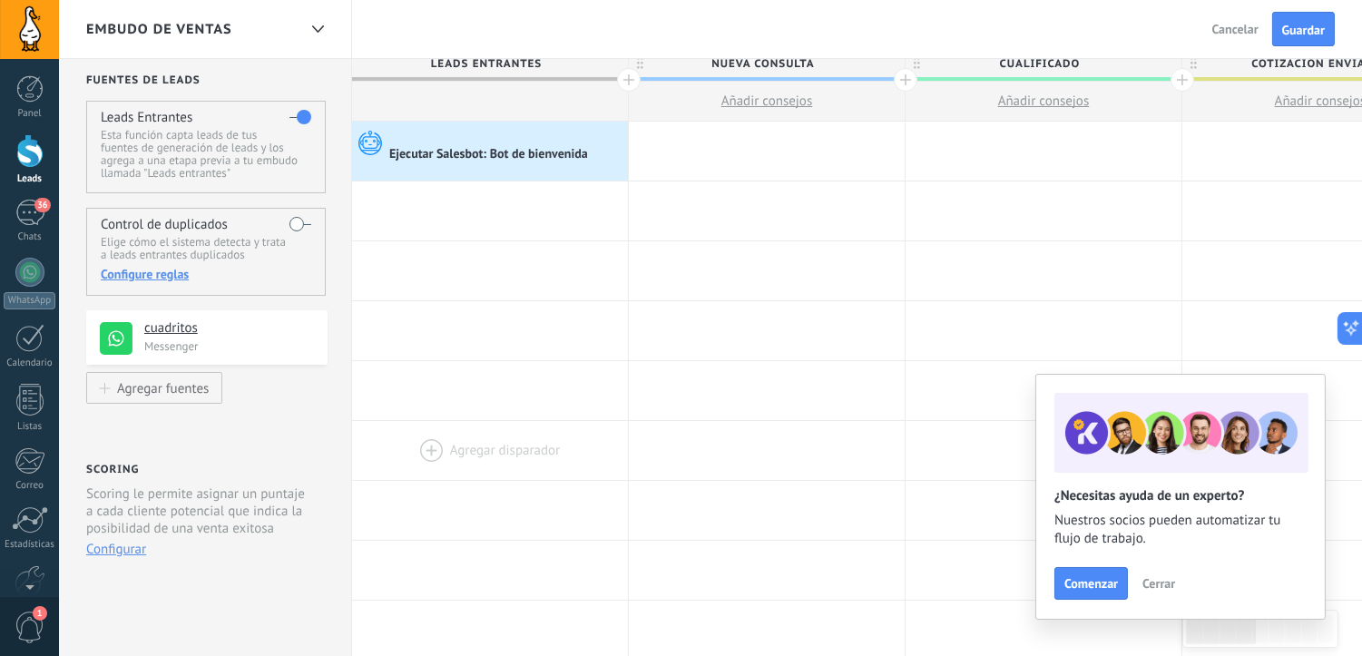
scroll to position [0, 0]
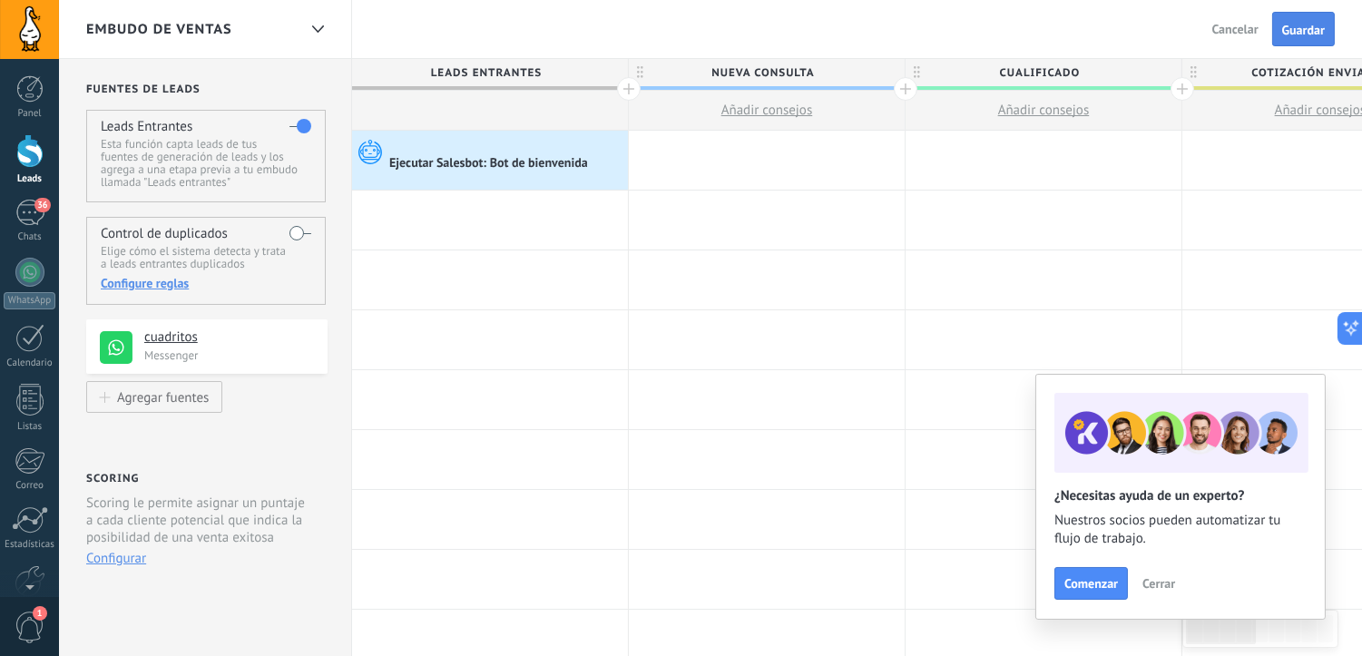
click at [1303, 29] on span "Guardar" at bounding box center [1303, 30] width 43 height 13
click at [1101, 590] on span "Comenzar" at bounding box center [1091, 583] width 54 height 13
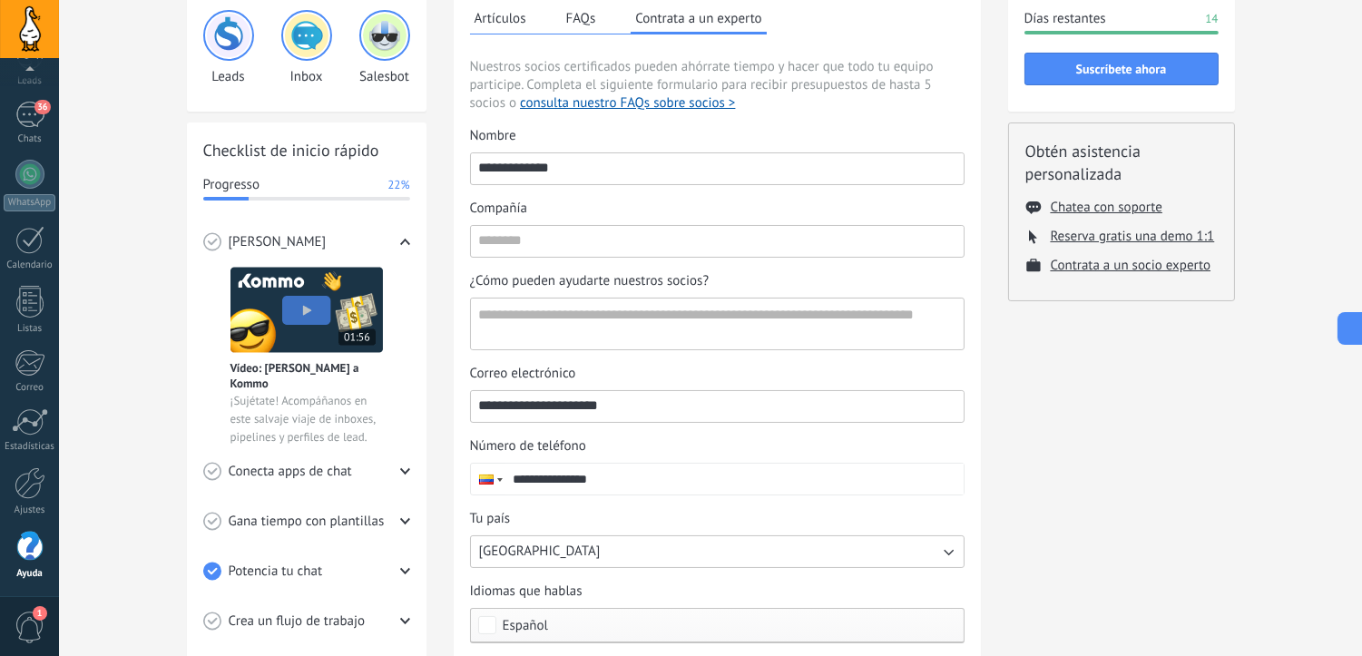
scroll to position [82, 0]
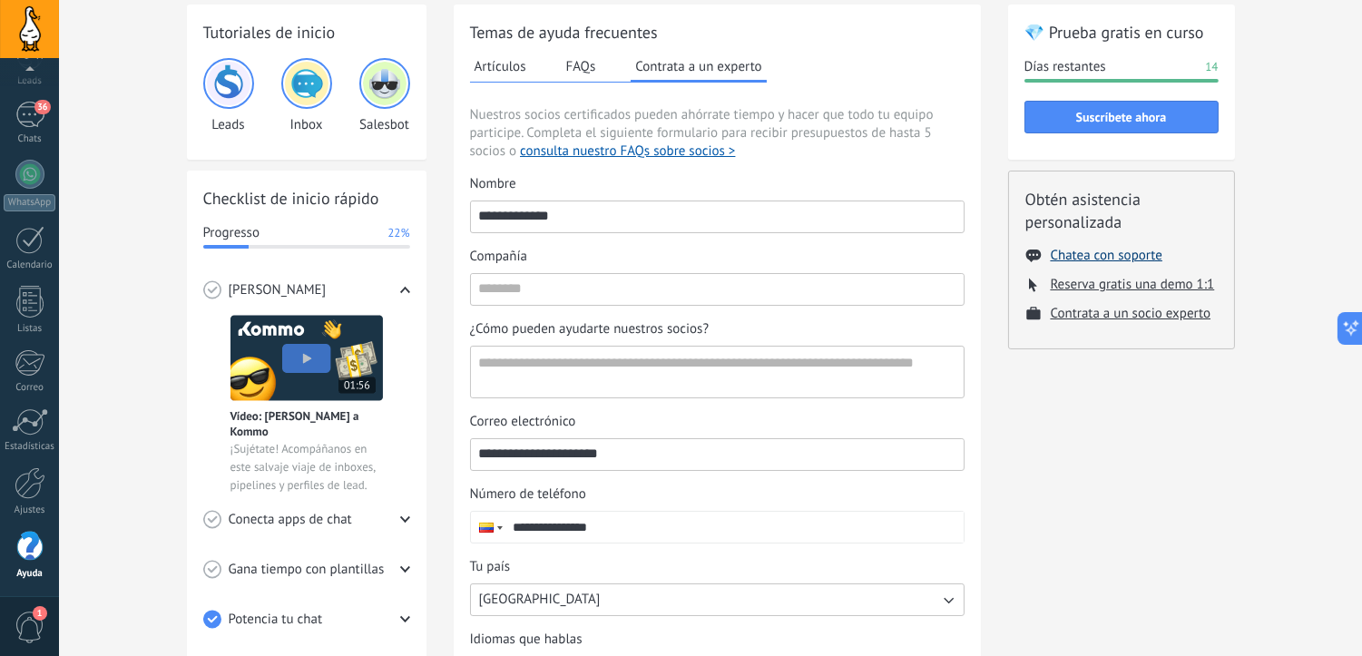
click at [1098, 255] on button "Chatea con soporte" at bounding box center [1106, 255] width 112 height 17
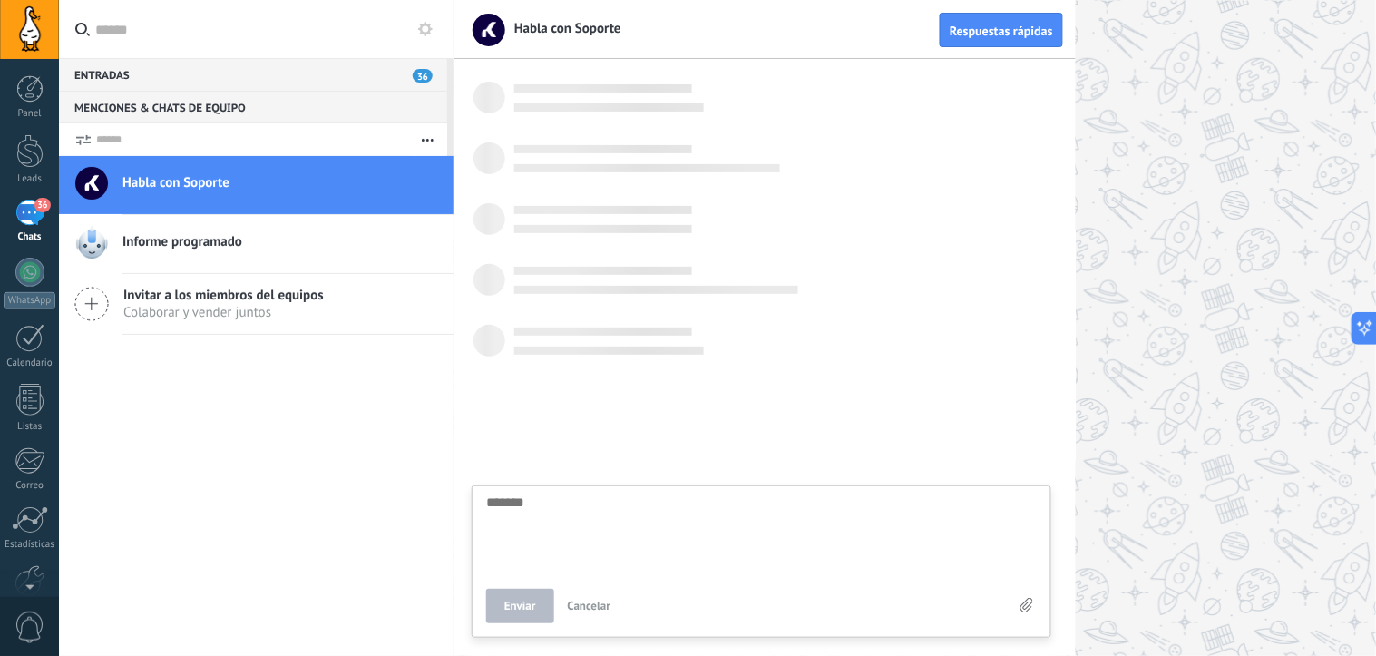
scroll to position [18, 0]
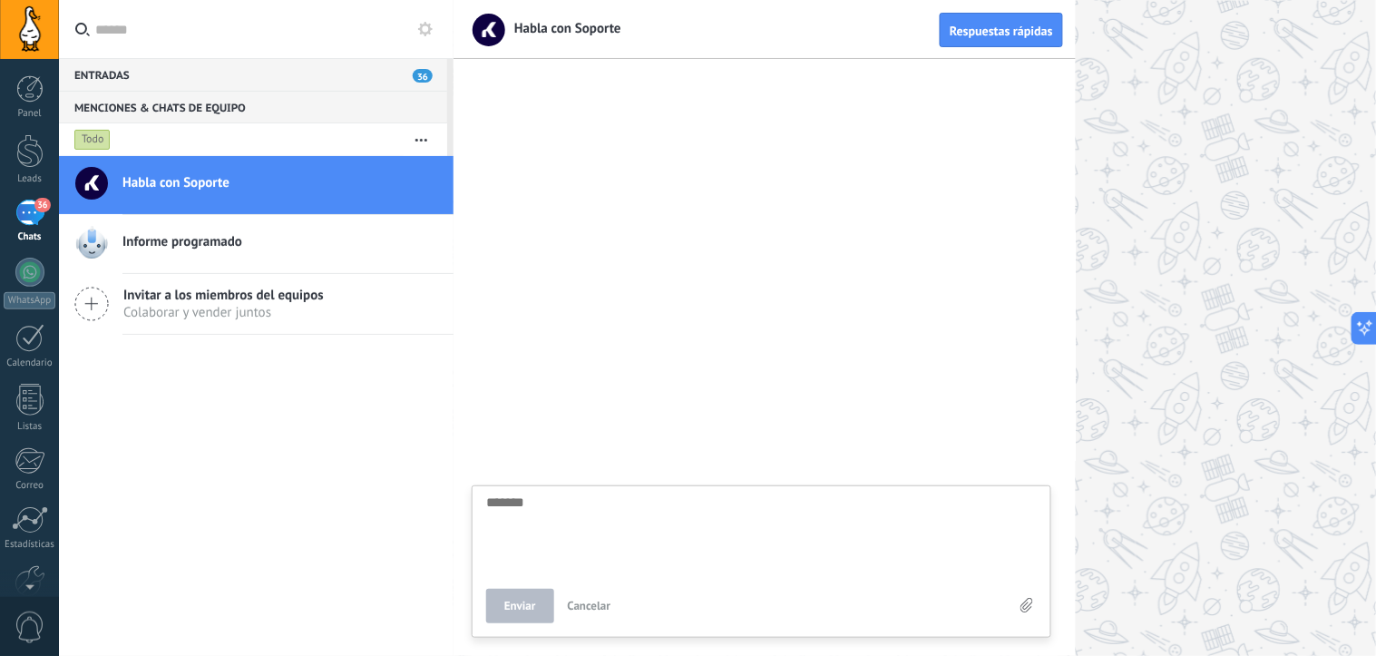
click at [544, 511] on textarea at bounding box center [761, 532] width 551 height 74
type textarea "*"
type textarea "**"
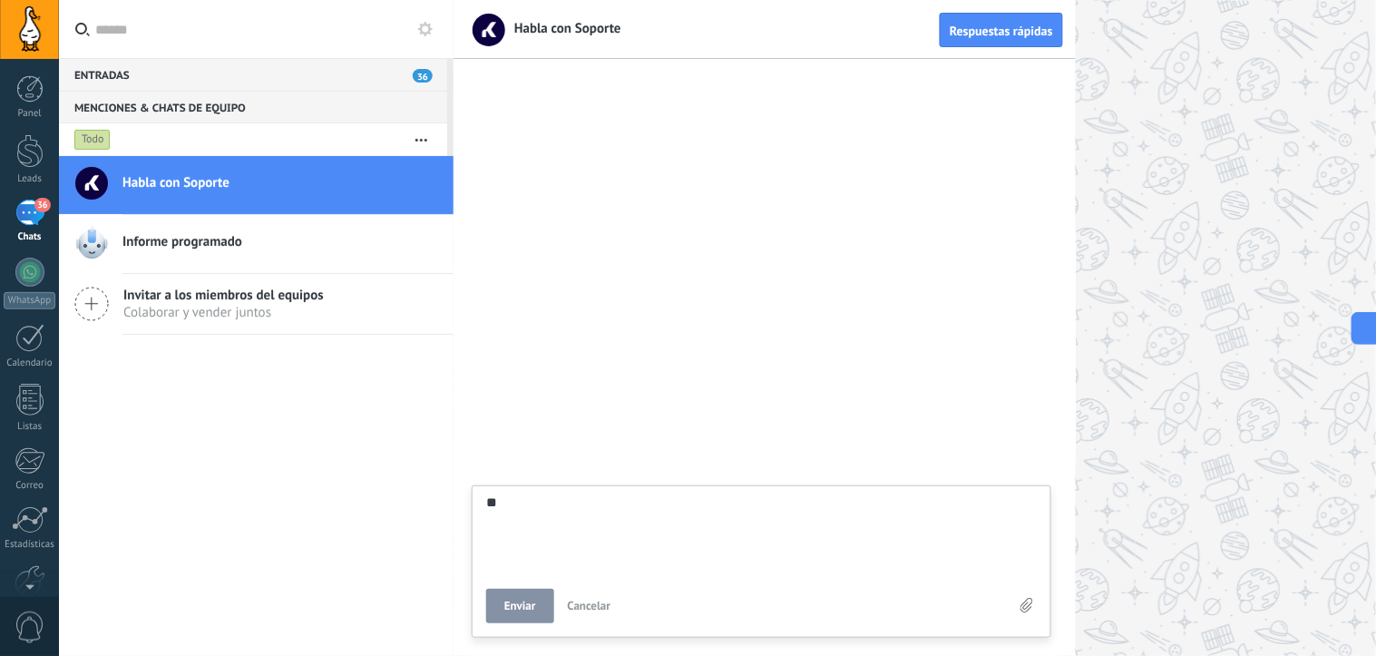
type textarea "***"
type textarea "****"
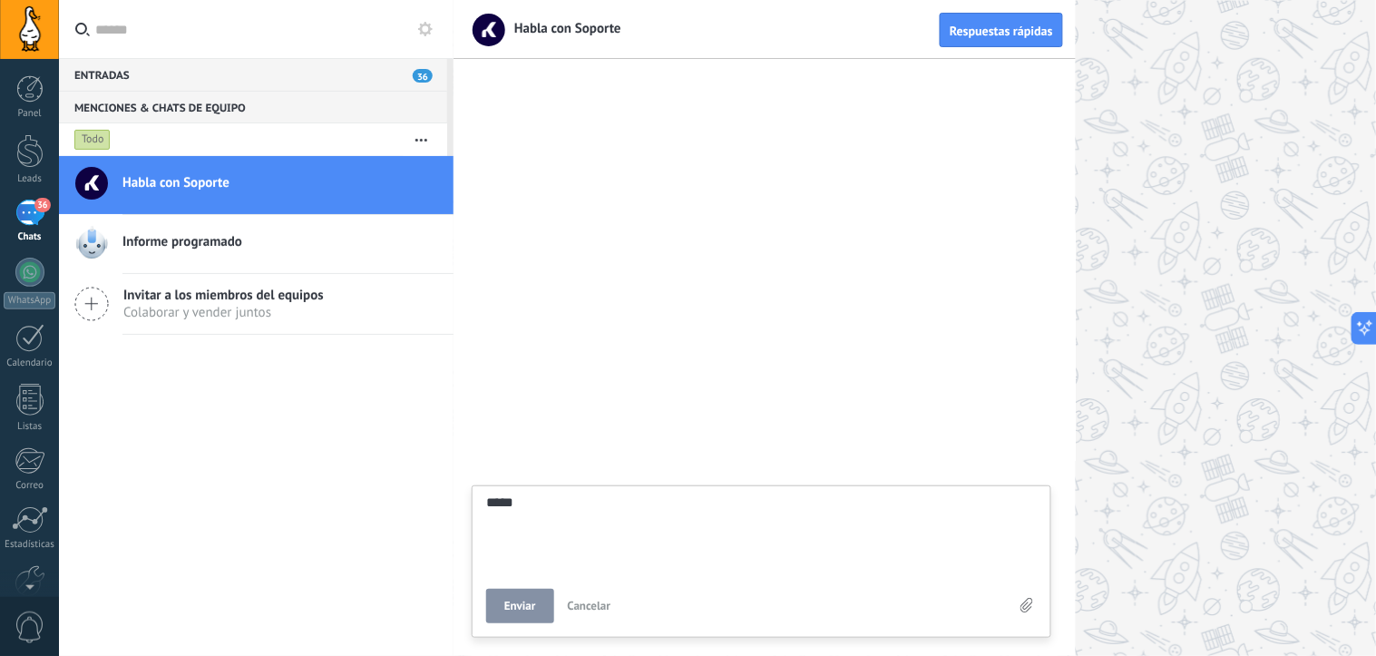
scroll to position [36, 0]
type textarea "****"
click at [544, 602] on button "Enviar" at bounding box center [520, 606] width 68 height 34
type textarea "*******"
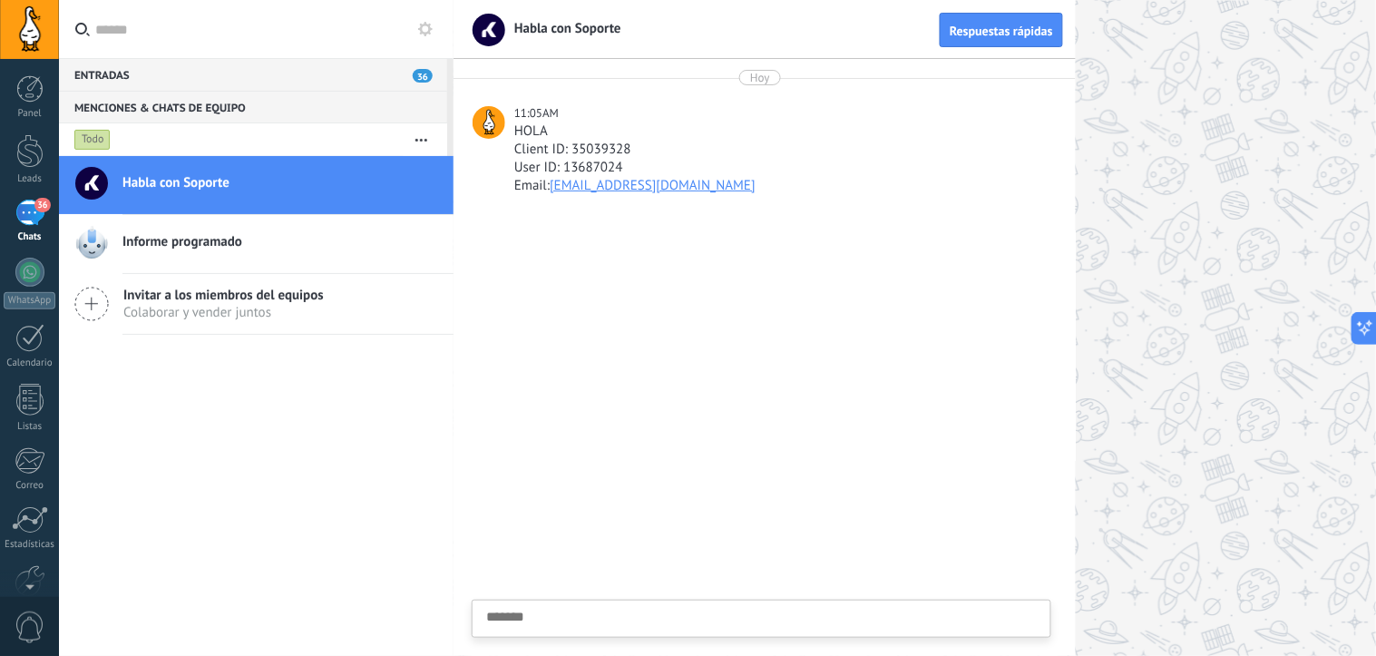
scroll to position [18, 0]
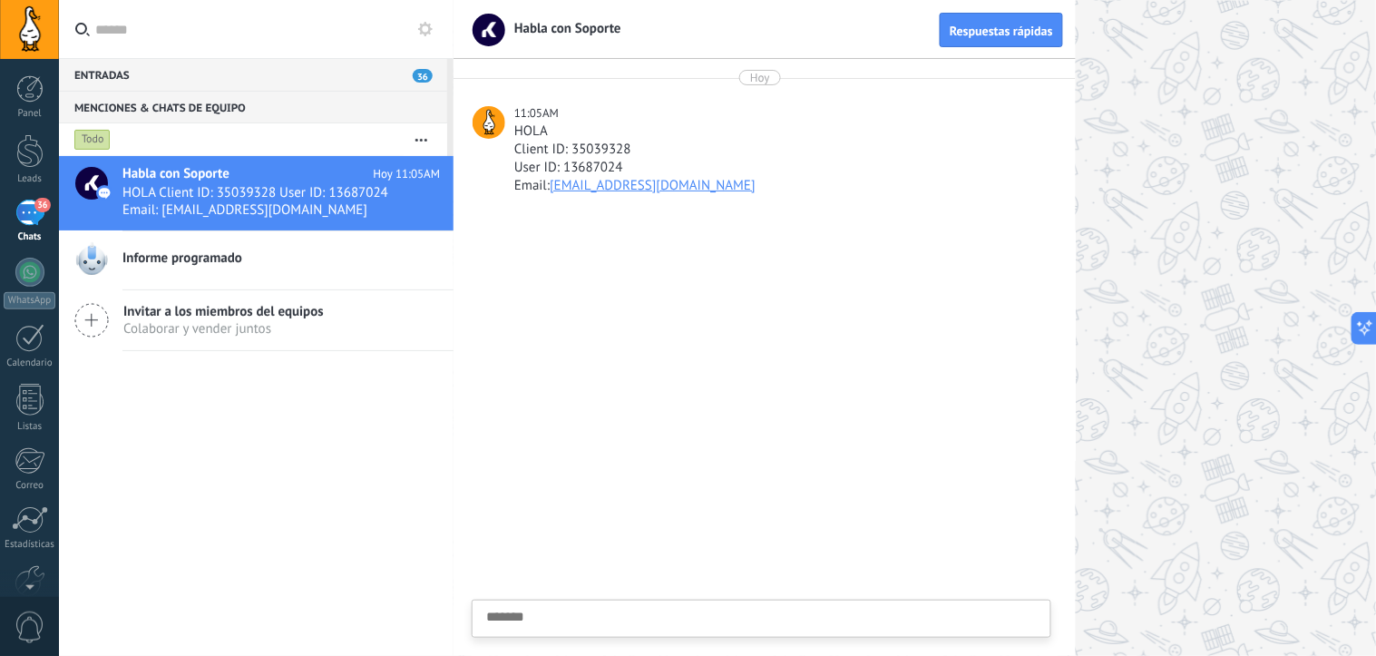
click at [667, 610] on textarea at bounding box center [761, 647] width 551 height 74
type textarea "*"
type textarea "**"
type textarea "***"
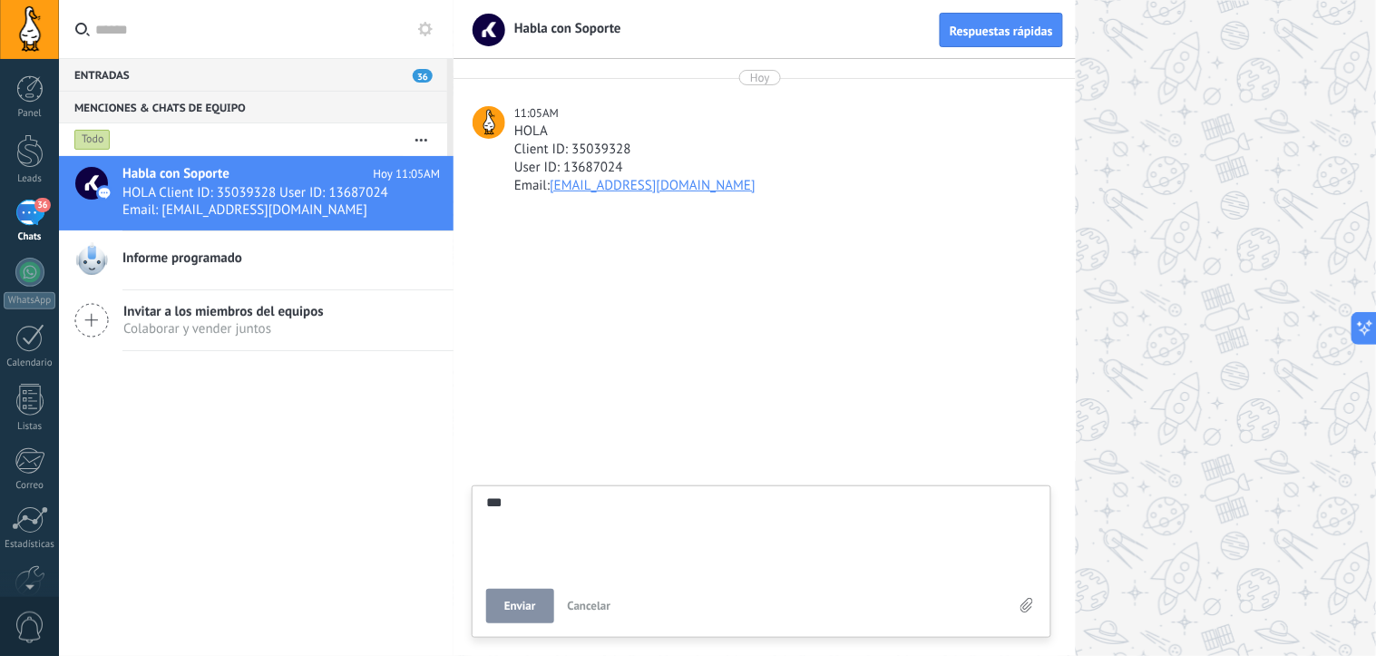
type textarea "***"
type textarea "****"
type textarea "******"
type textarea "*******"
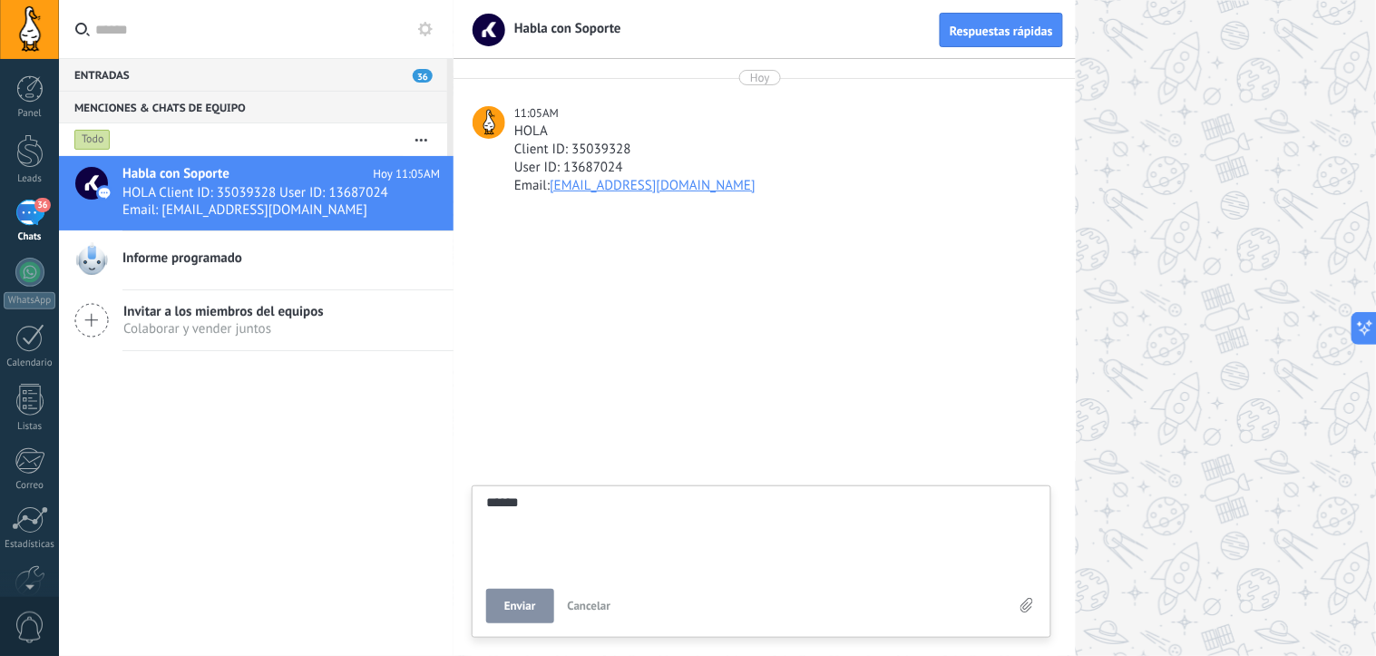
type textarea "*******"
type textarea "********"
type textarea "*********"
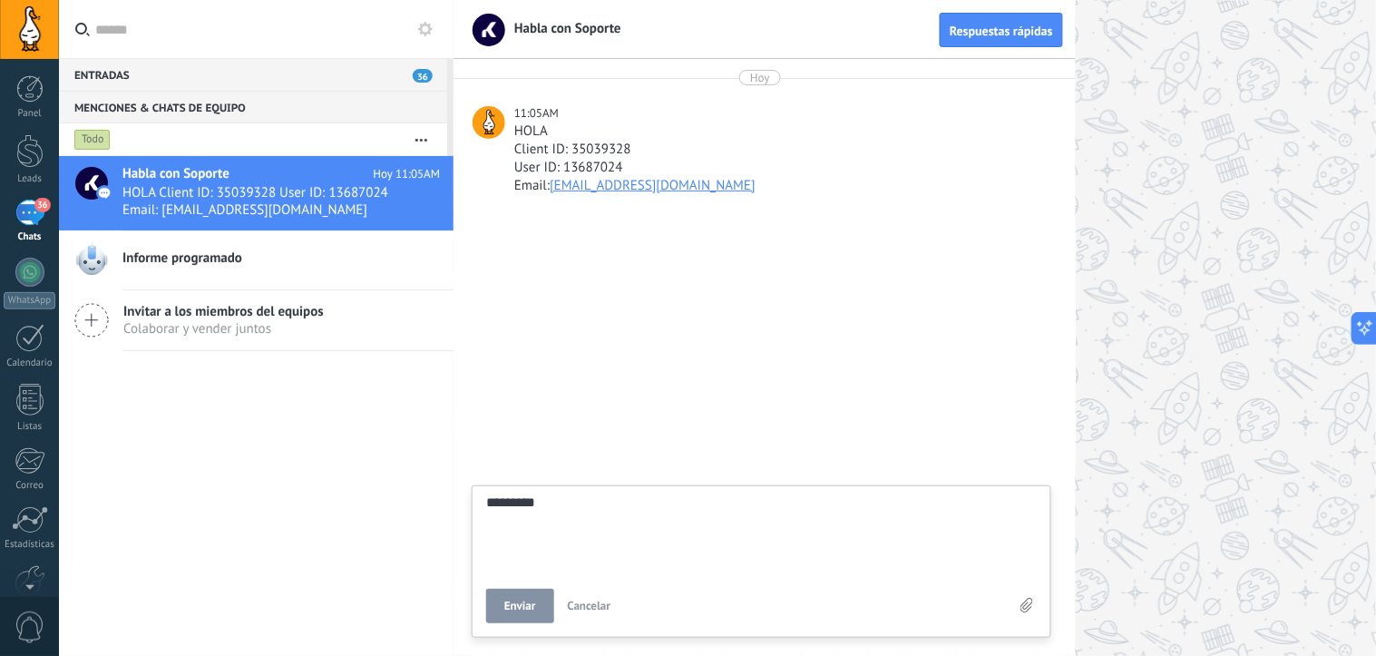
type textarea "**********"
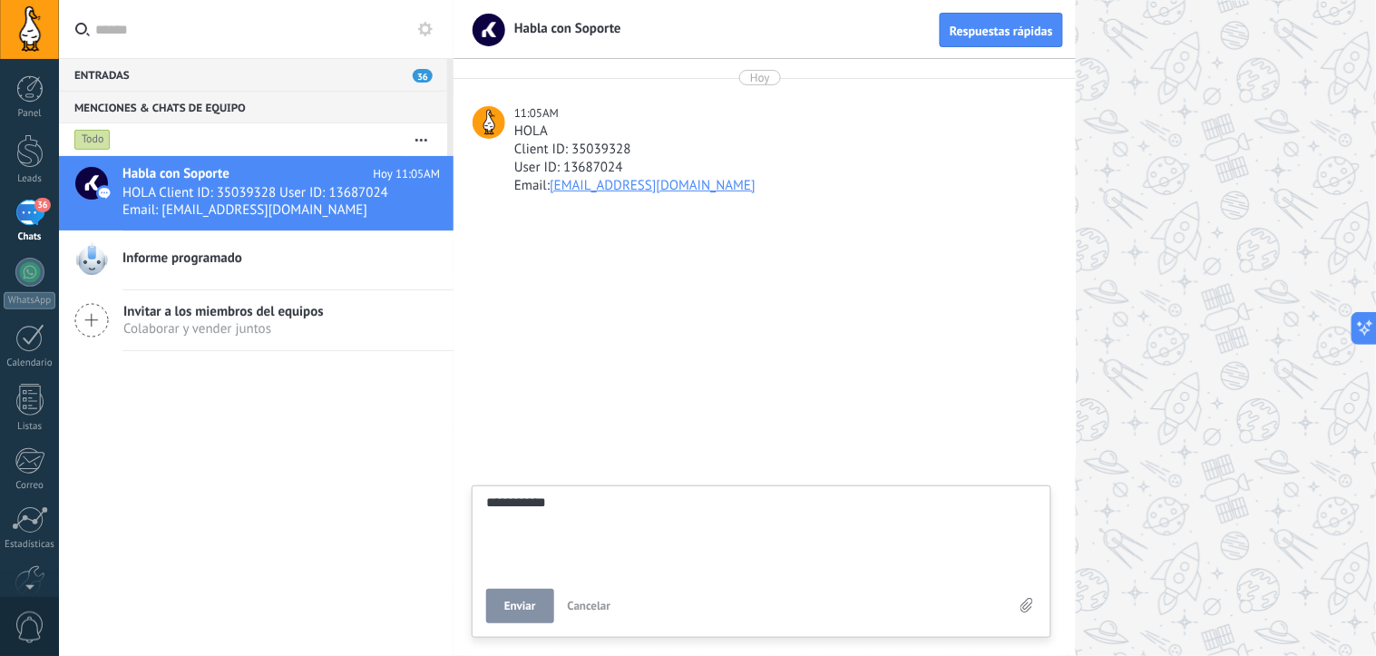
type textarea "**********"
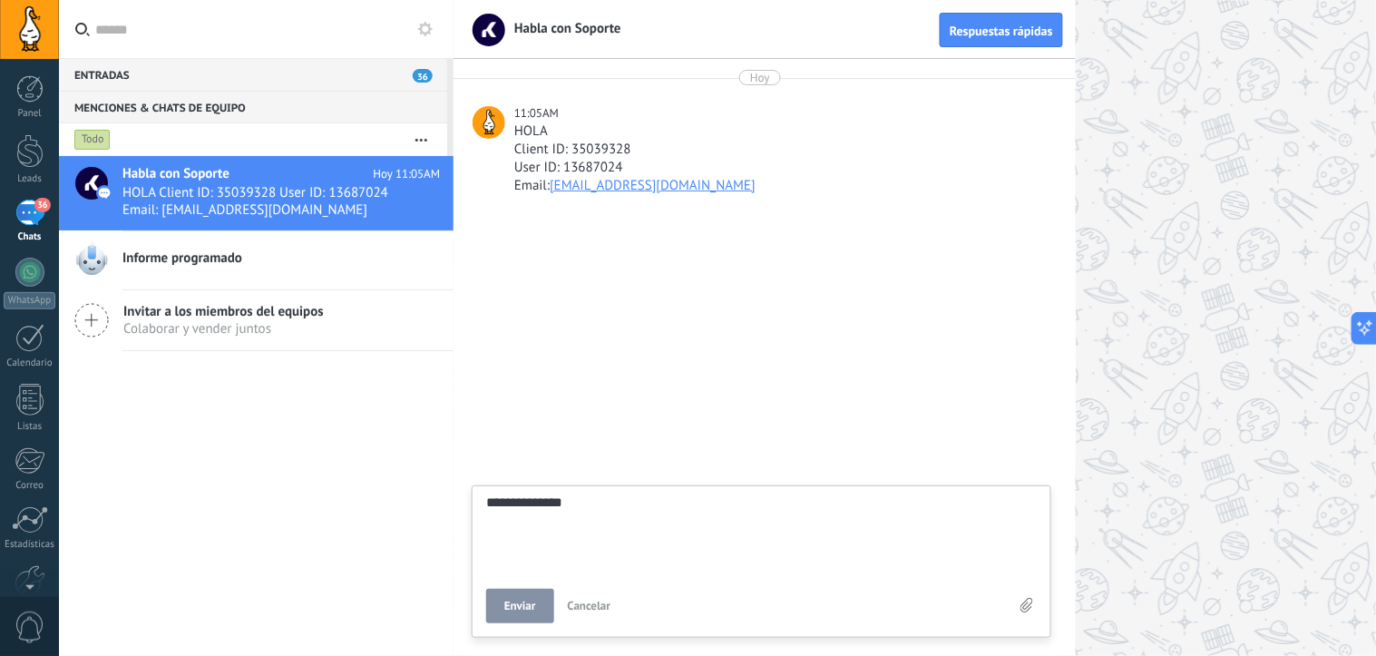
type textarea "**********"
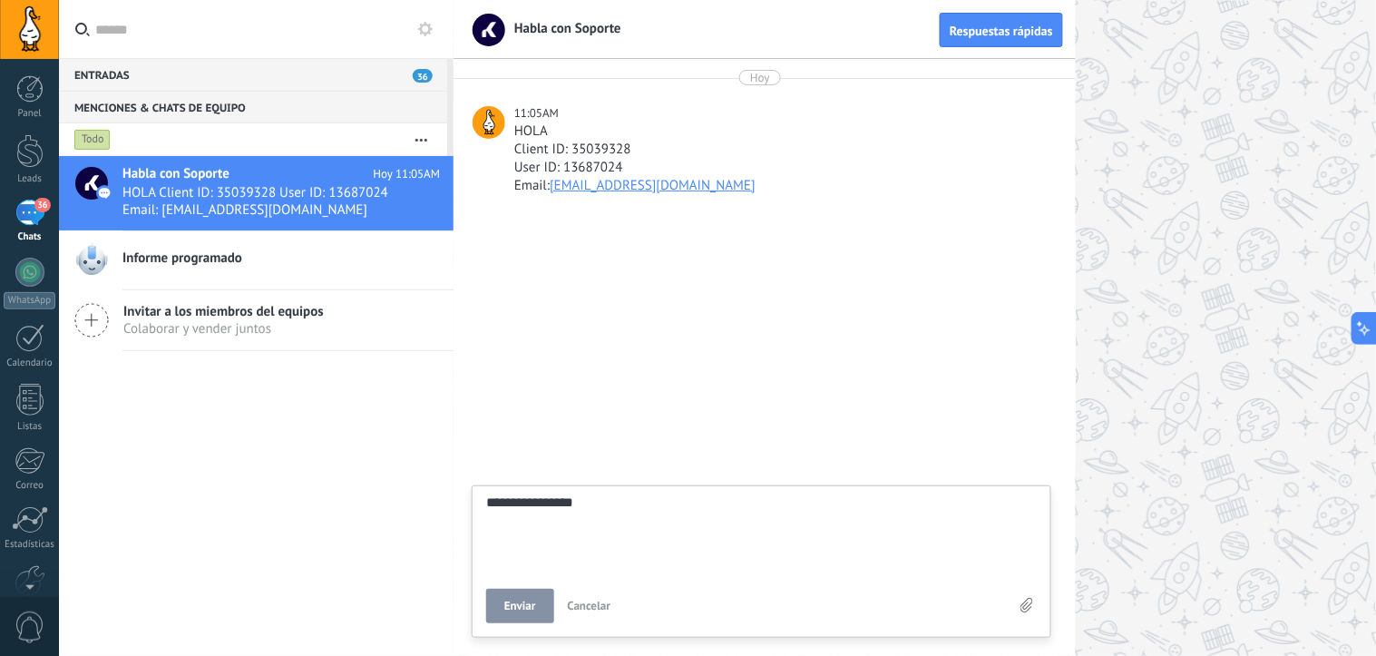
type textarea "**********"
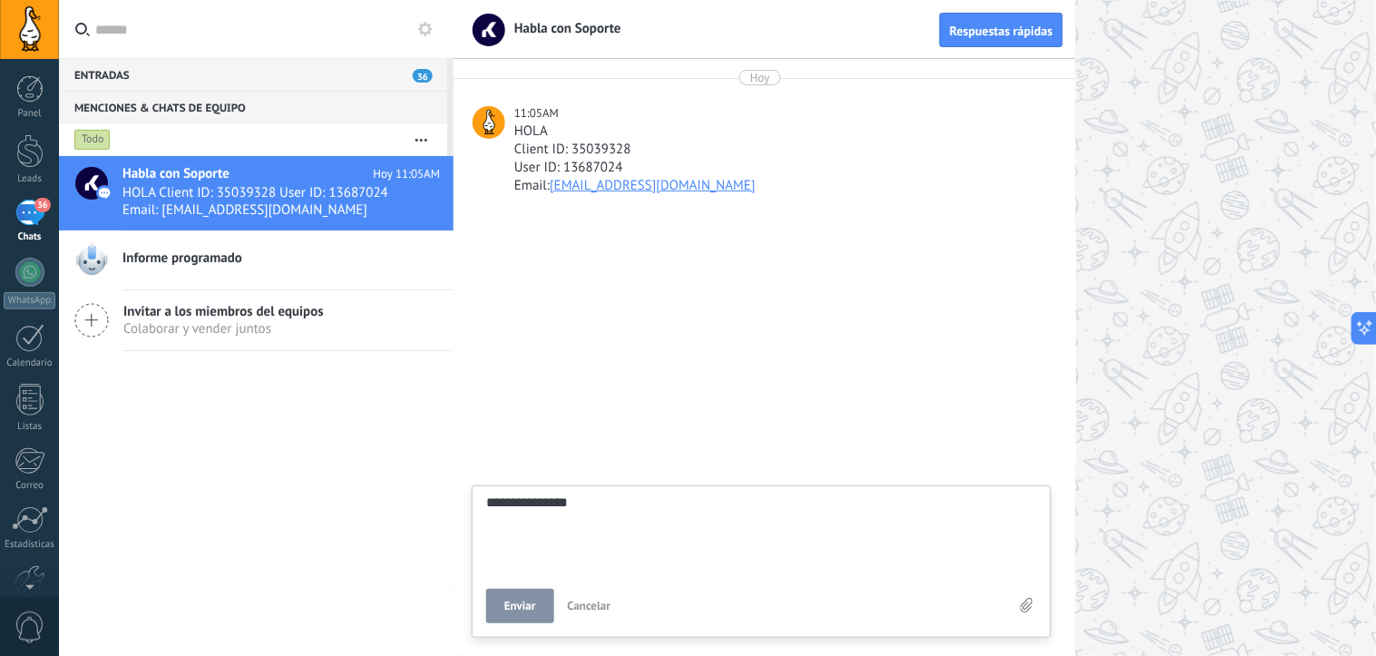
type textarea "**********"
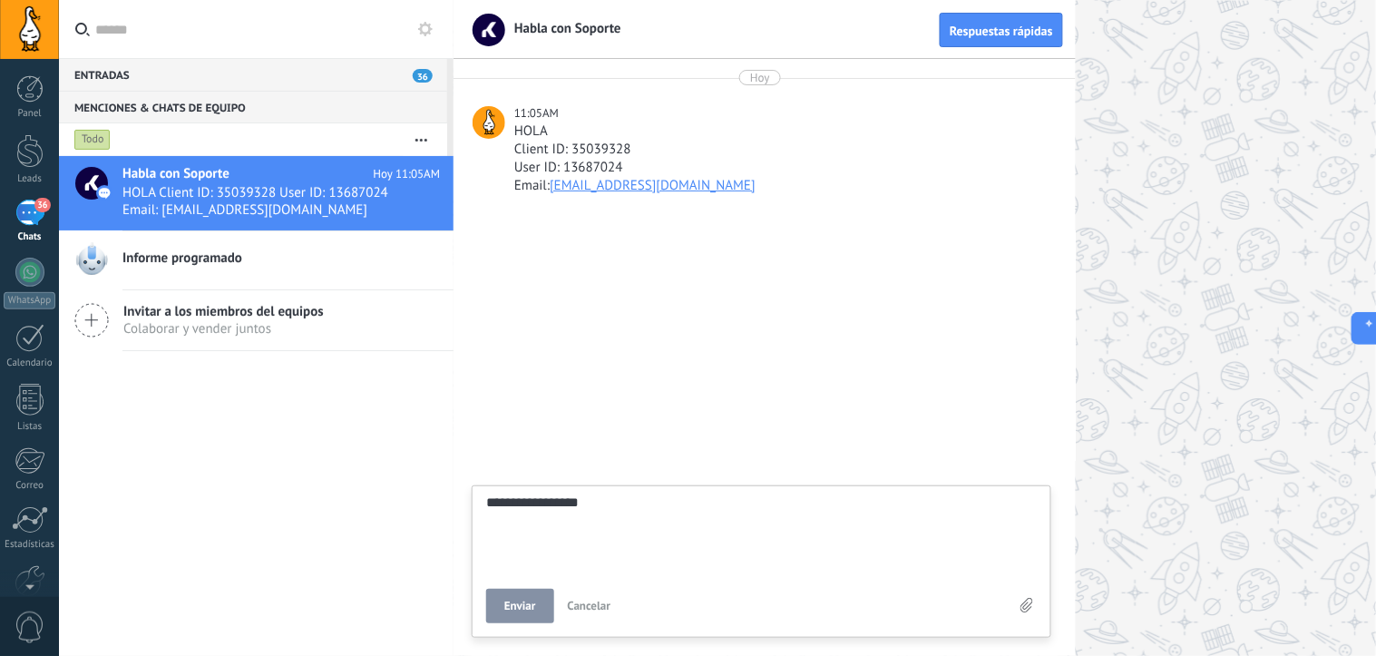
type textarea "**********"
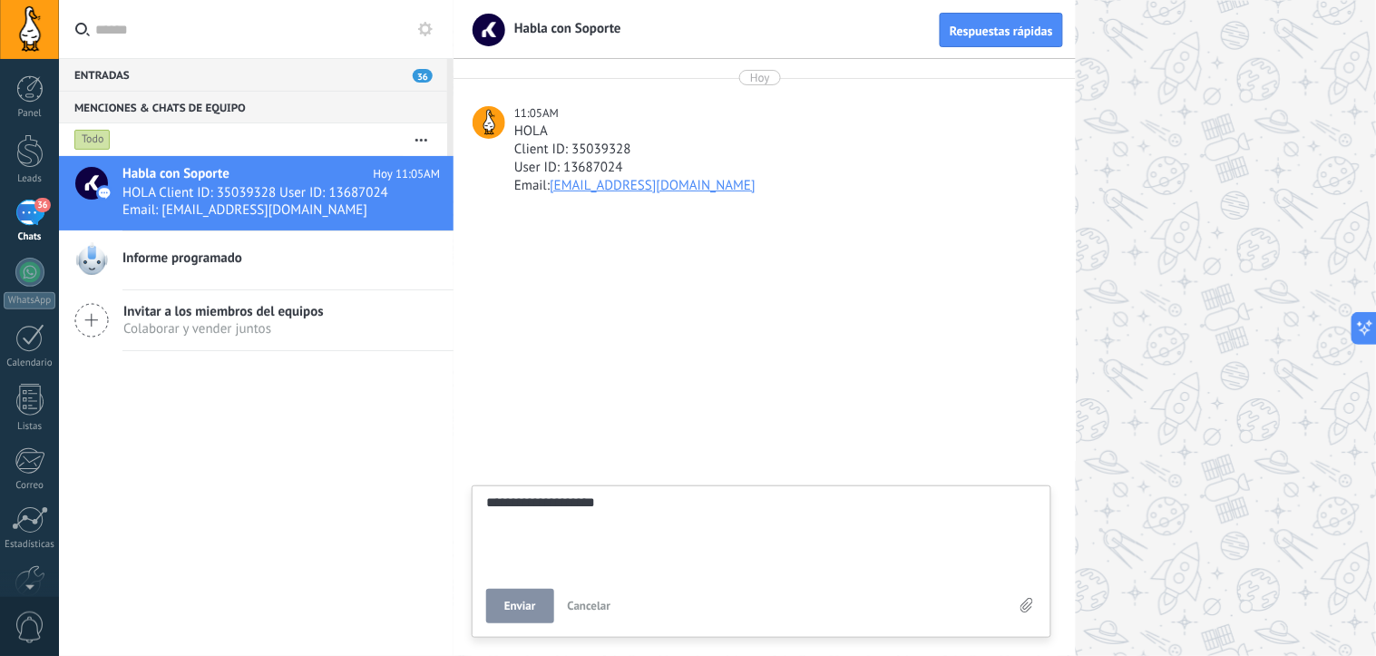
type textarea "**********"
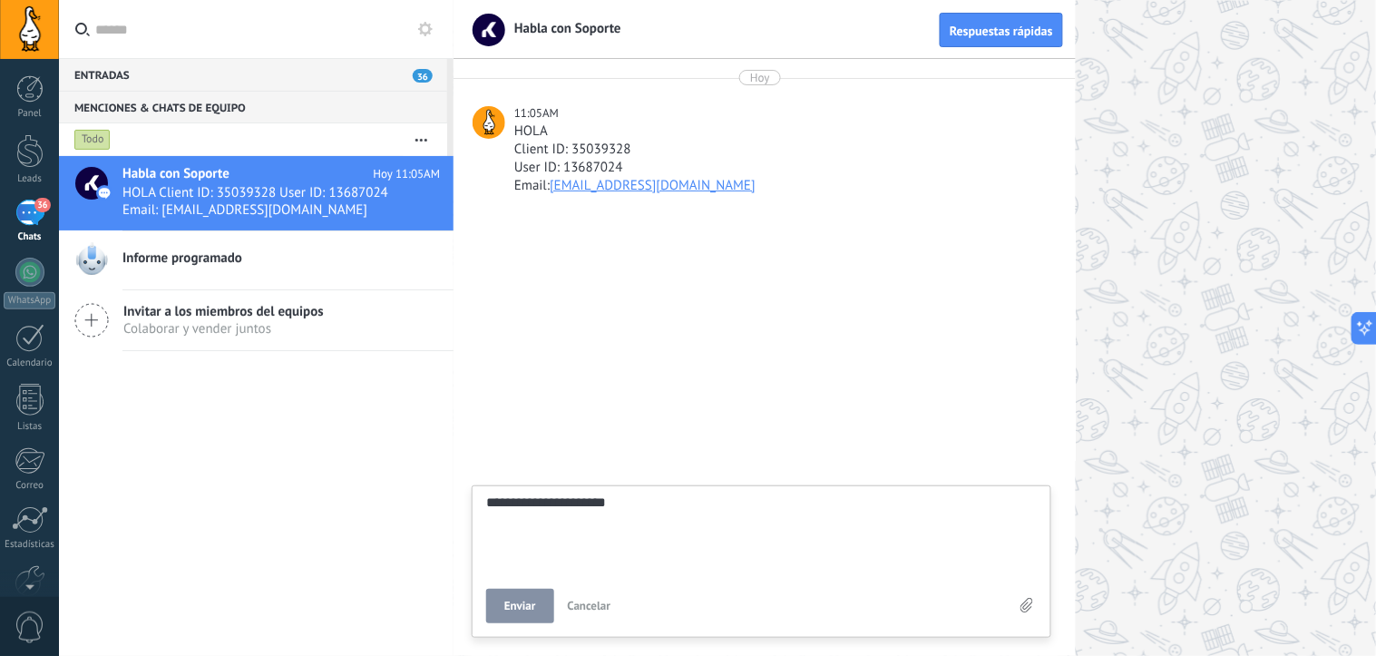
type textarea "**********"
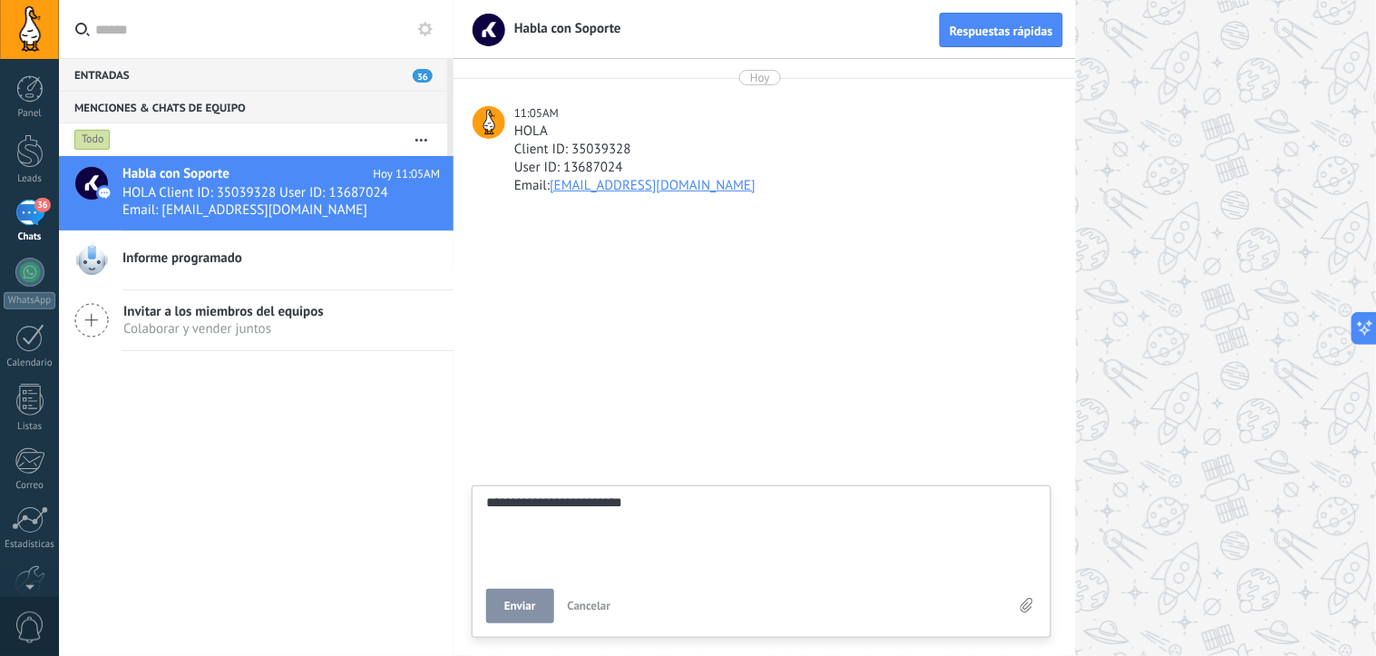
type textarea "**********"
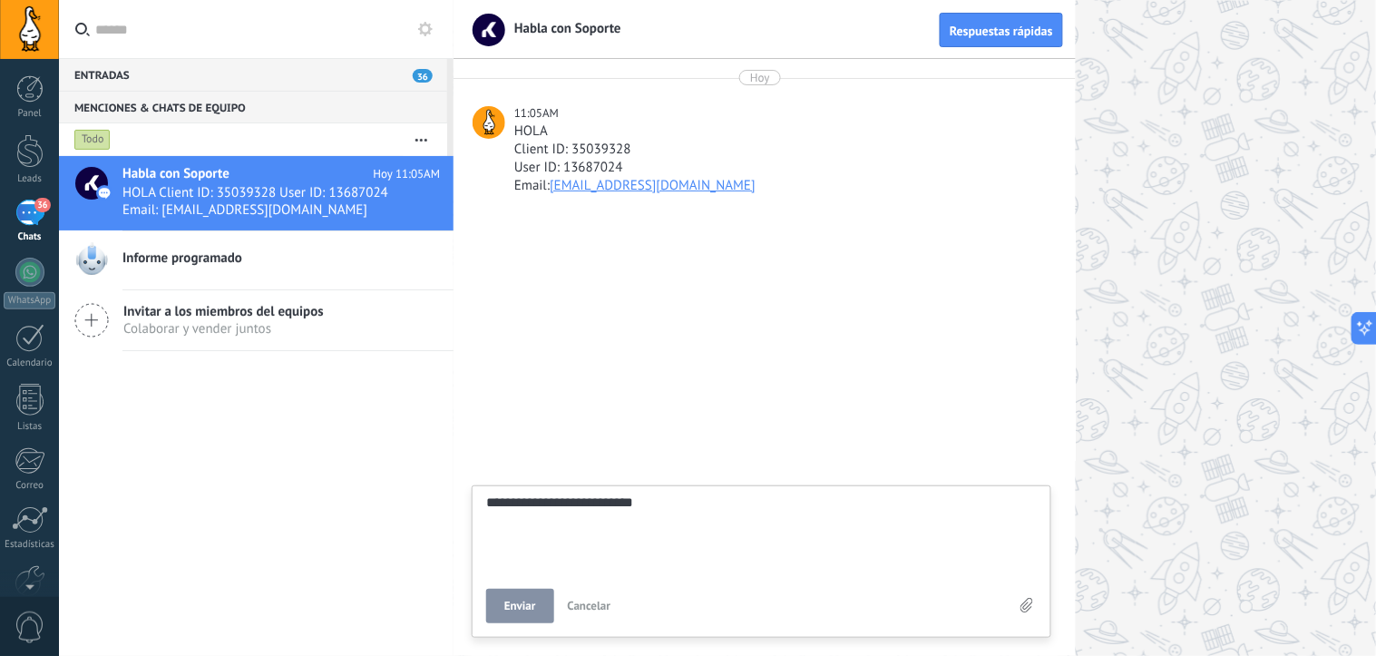
type textarea "**********"
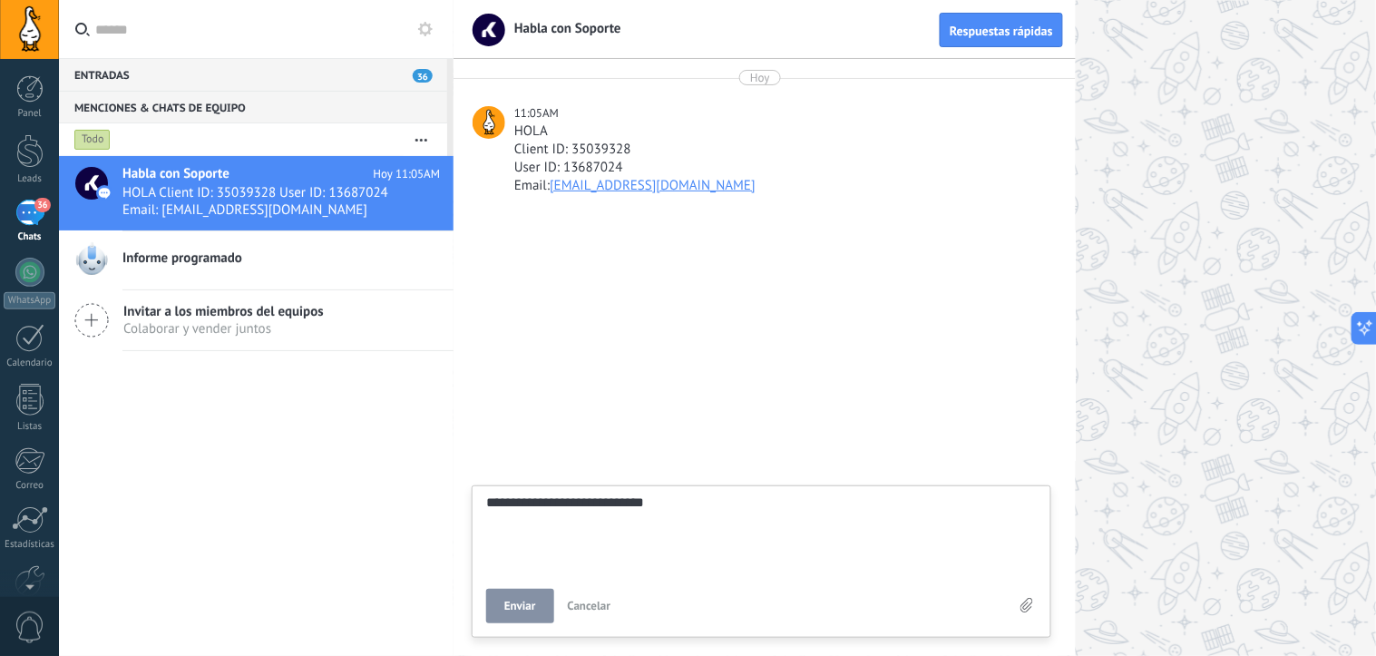
type textarea "**********"
click at [538, 606] on button "Enviar" at bounding box center [520, 606] width 68 height 34
type textarea "*******"
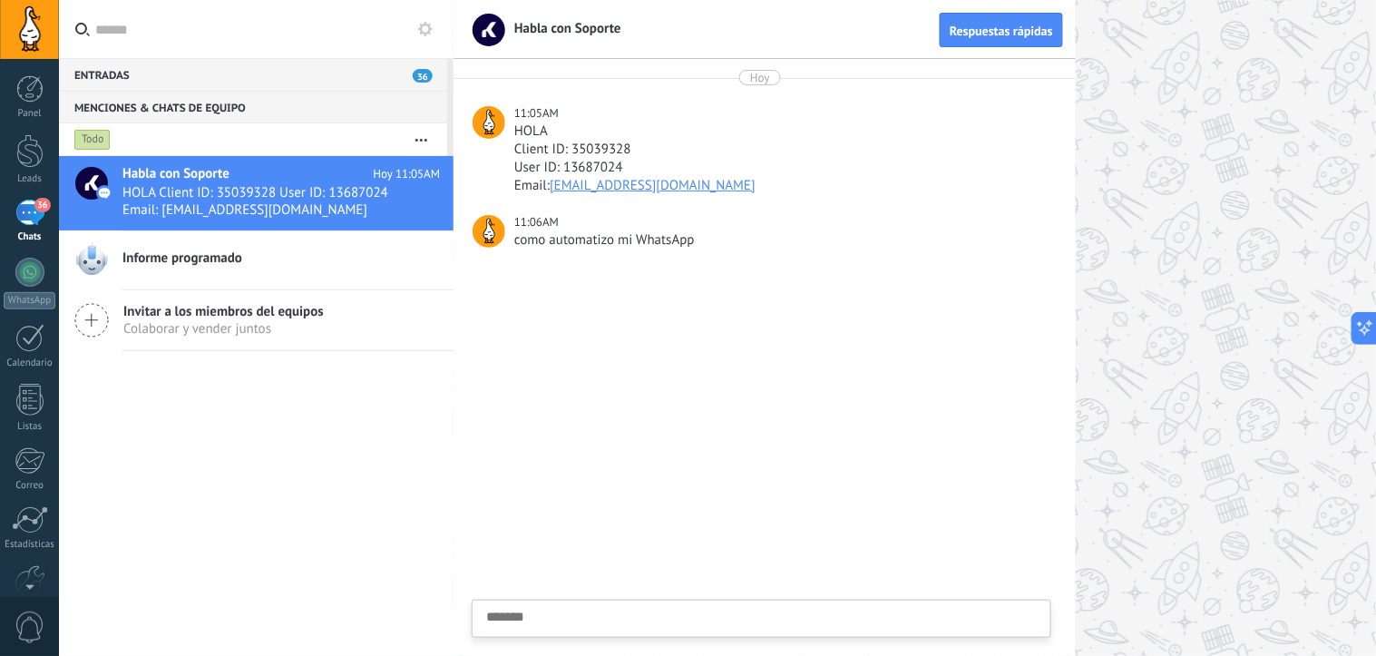
scroll to position [18, 0]
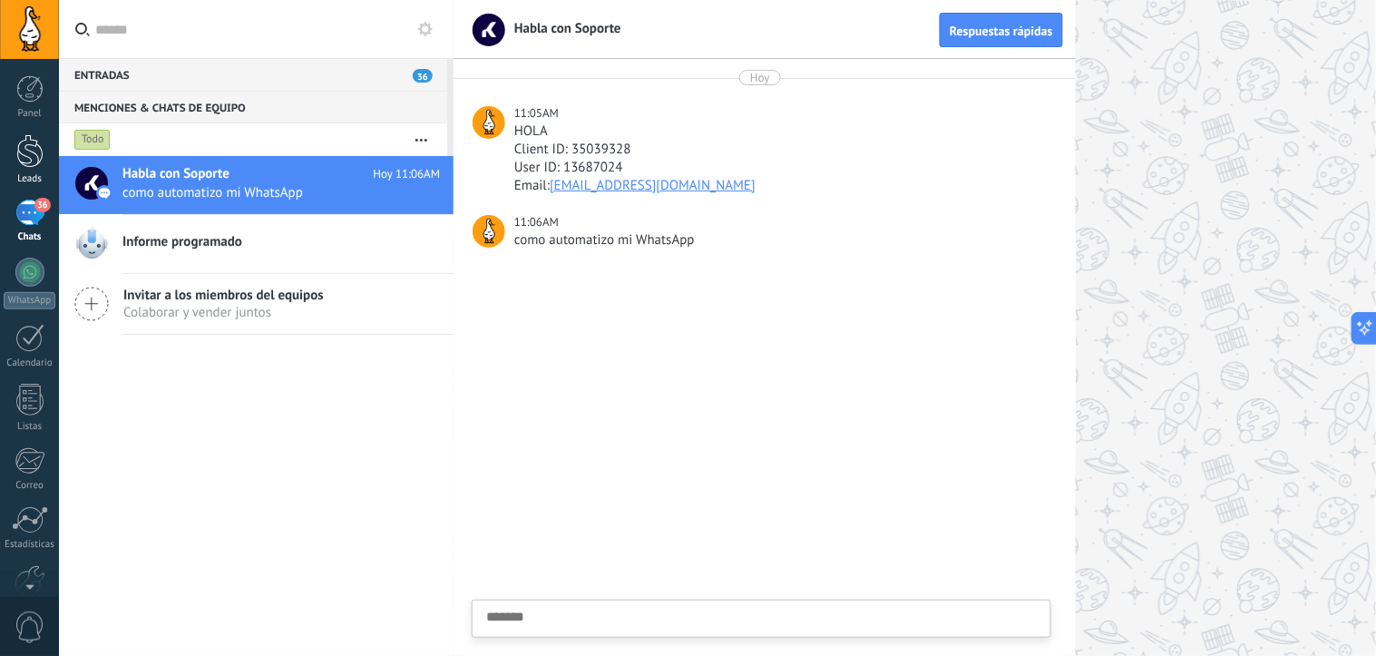
click at [12, 151] on link "Leads" at bounding box center [29, 159] width 59 height 51
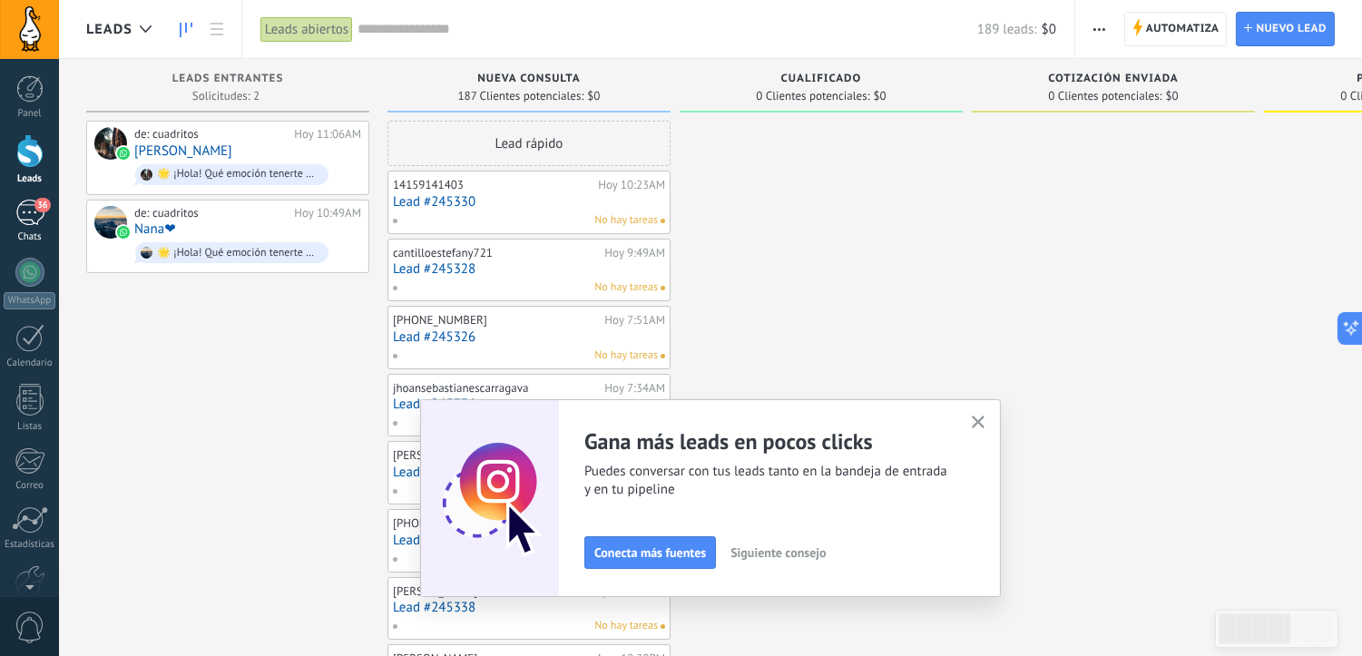
click at [24, 218] on div "36" at bounding box center [29, 213] width 29 height 26
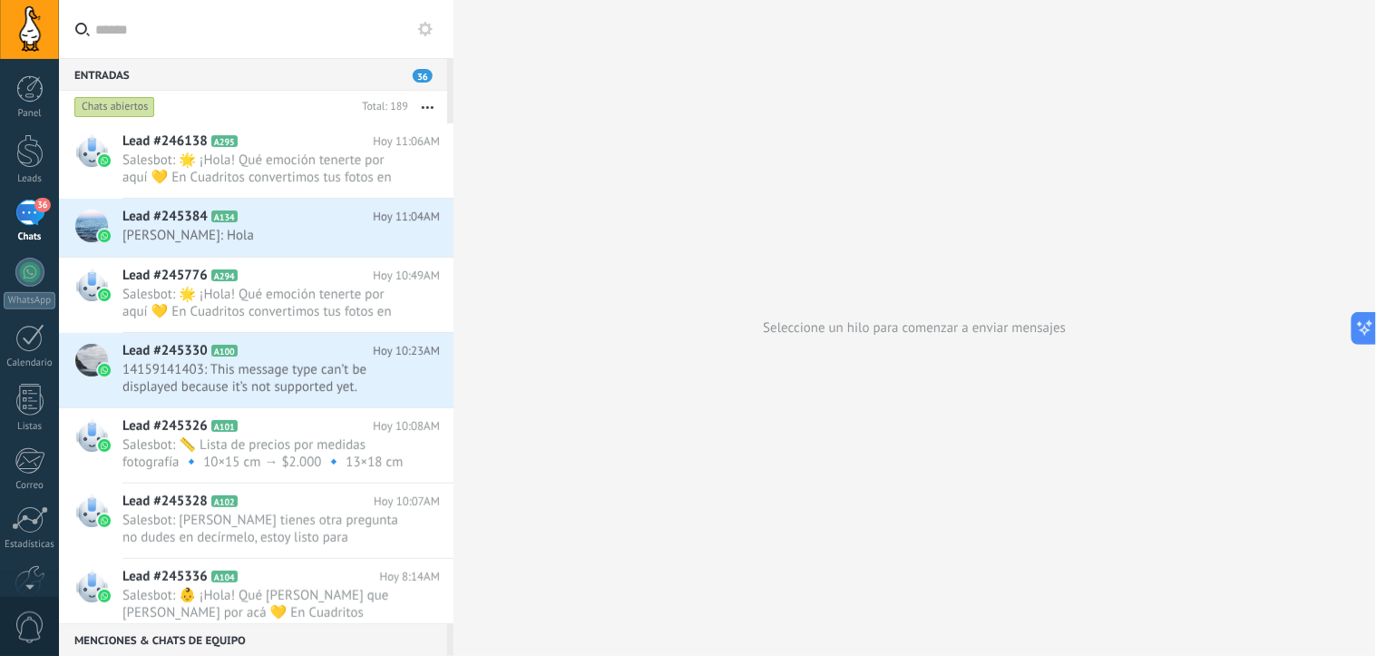
click at [427, 25] on use at bounding box center [425, 29] width 15 height 15
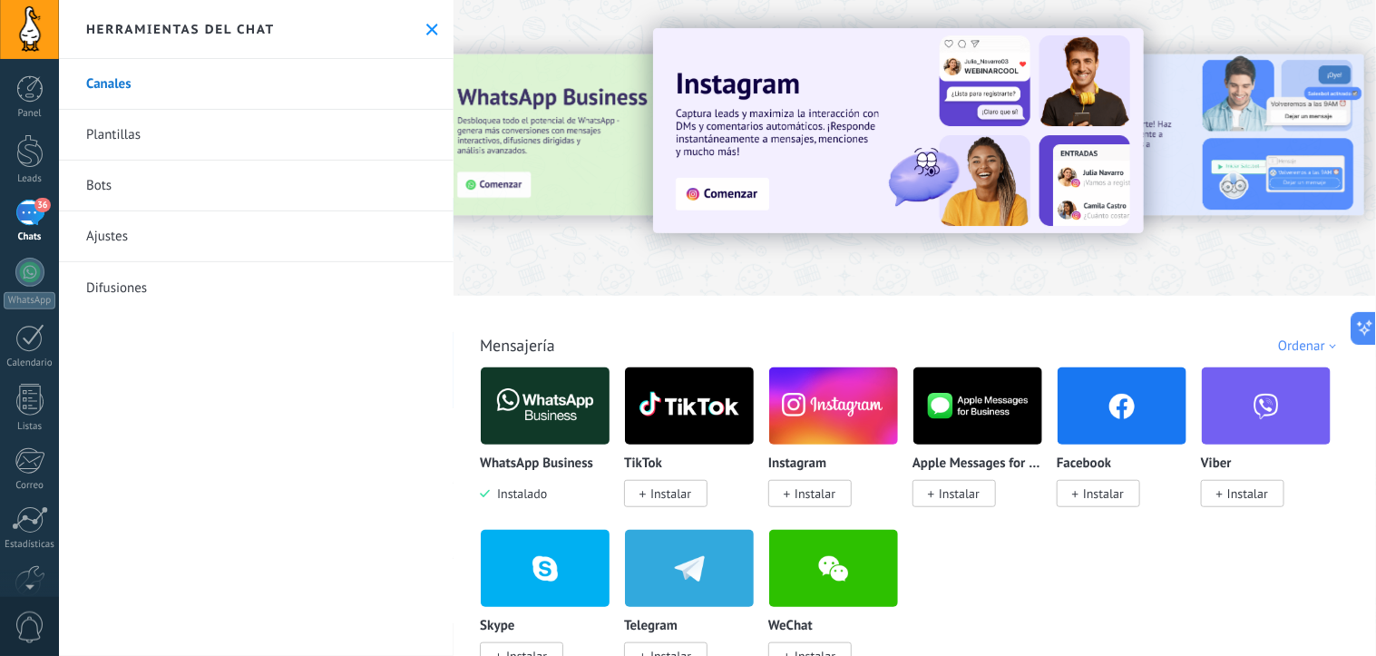
click at [173, 186] on link "Bots" at bounding box center [256, 186] width 395 height 51
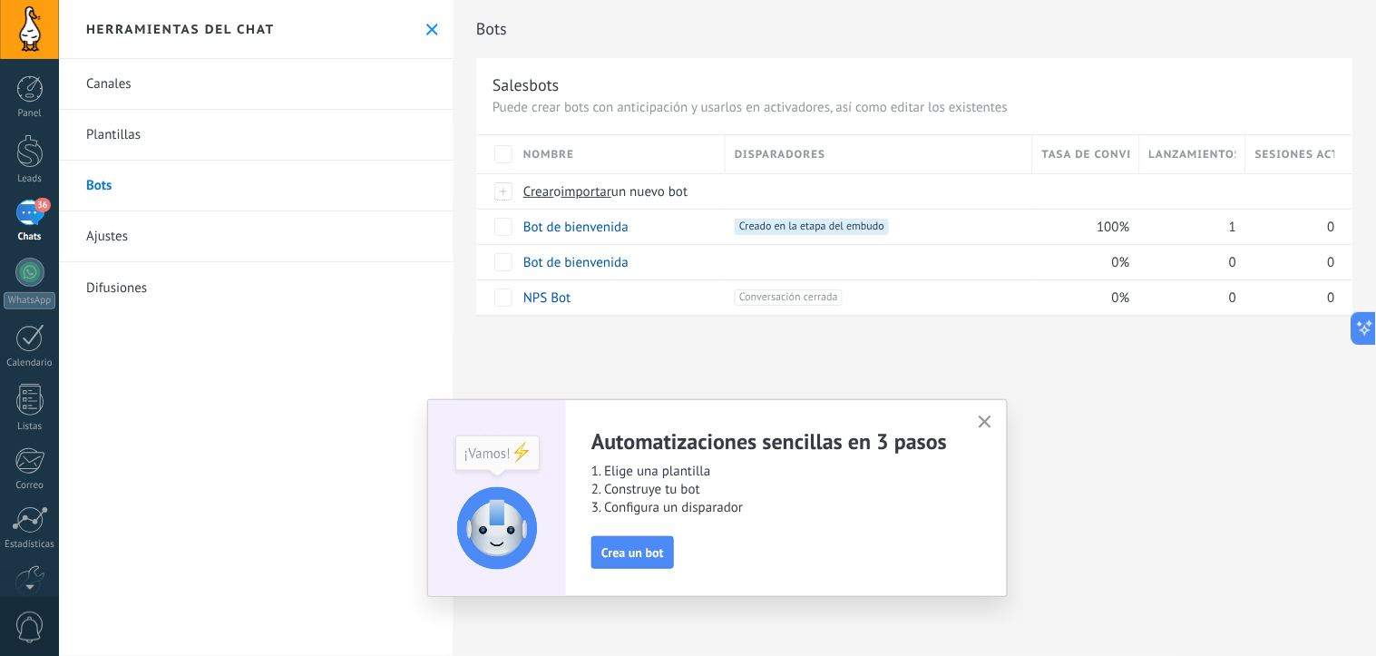
click at [200, 240] on link "Ajustes" at bounding box center [256, 236] width 395 height 51
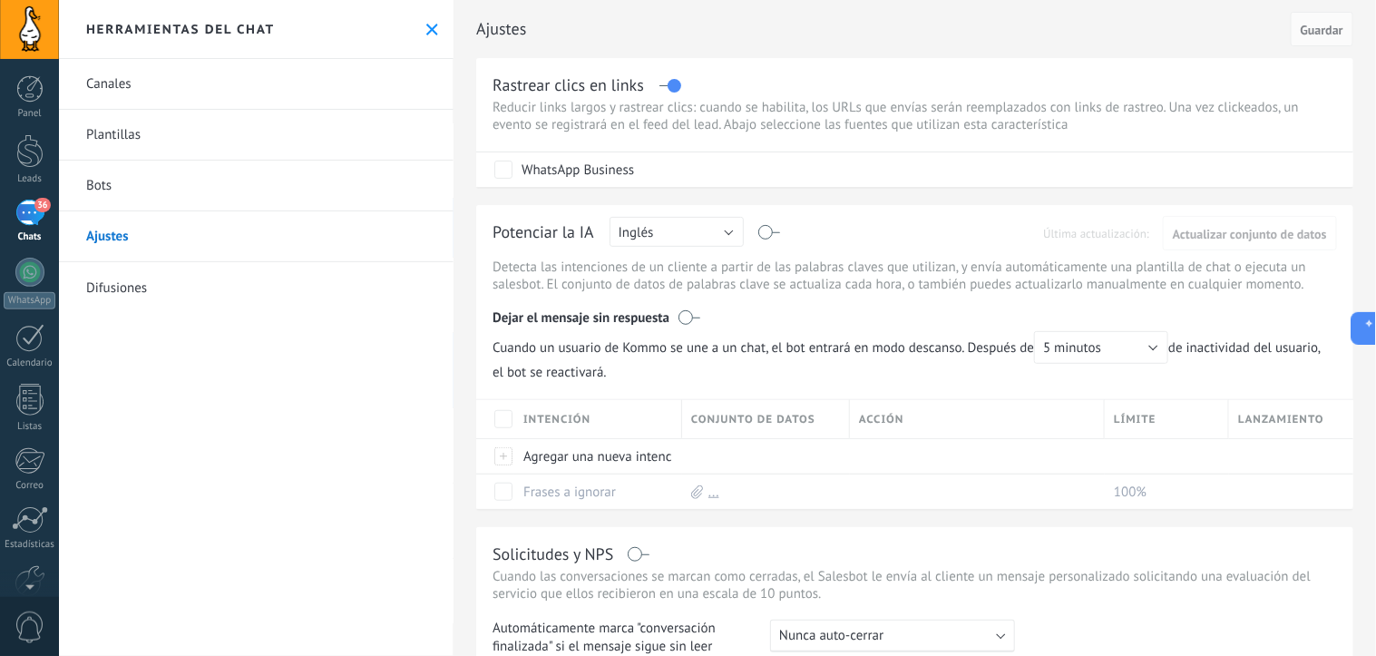
click at [142, 86] on link "Canales" at bounding box center [256, 84] width 395 height 51
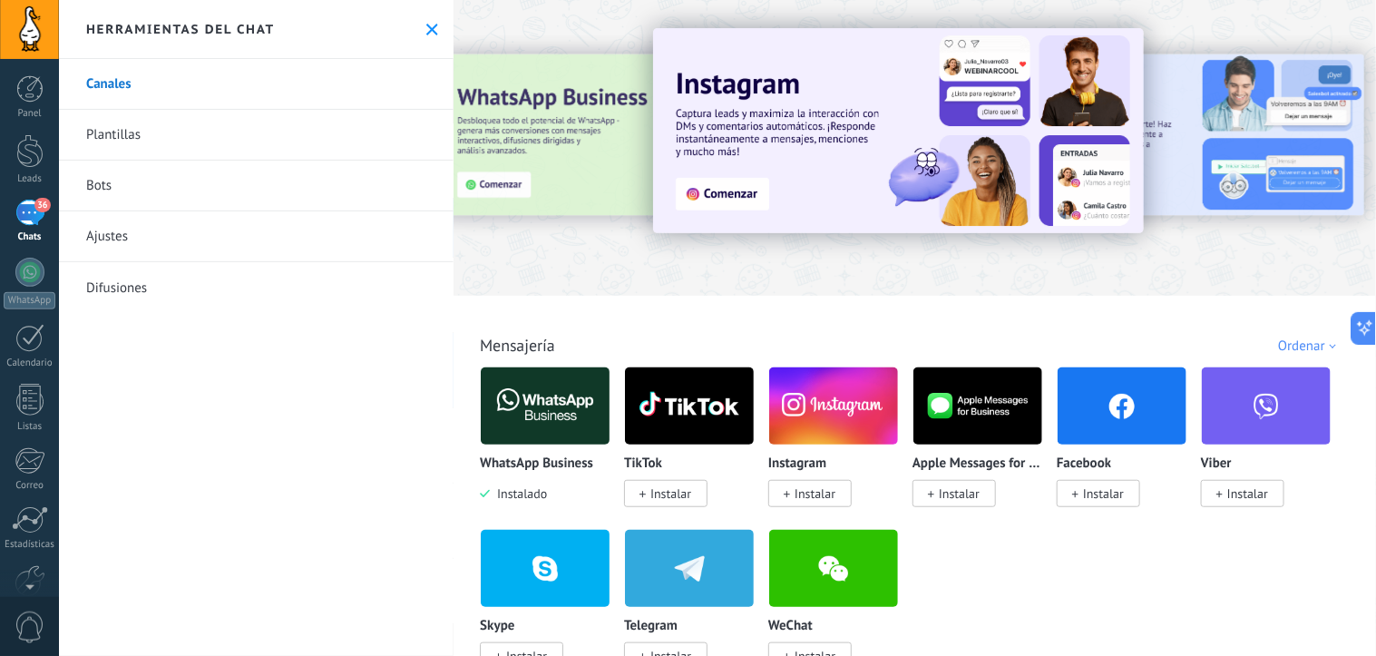
click at [151, 128] on link "Plantillas" at bounding box center [256, 135] width 395 height 51
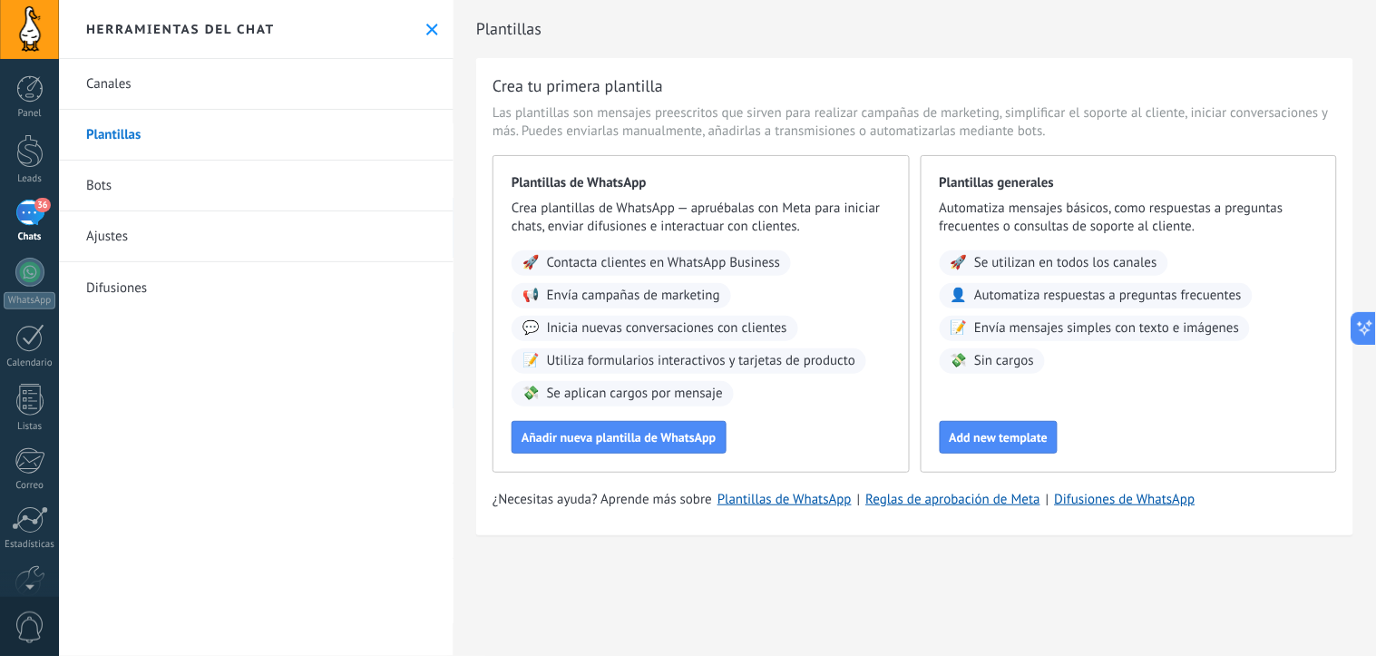
click at [151, 84] on link "Canales" at bounding box center [256, 84] width 395 height 51
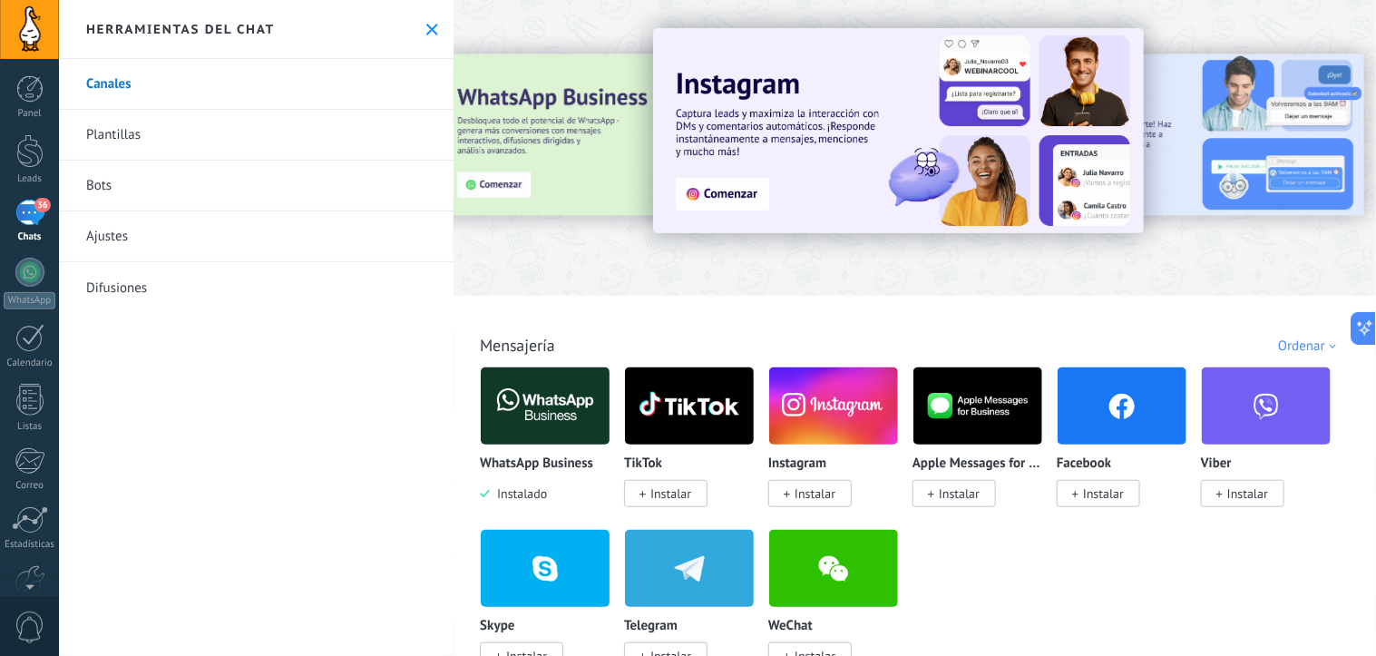
click at [555, 409] on img at bounding box center [545, 406] width 129 height 88
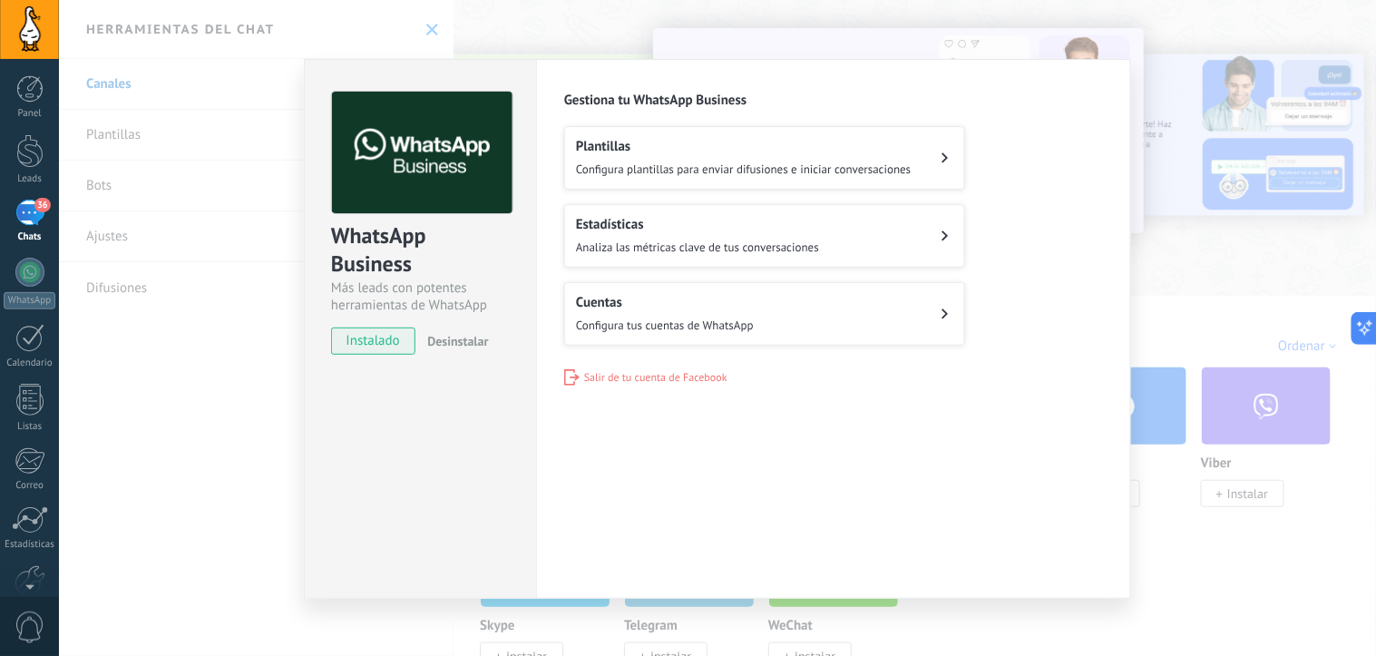
click at [745, 169] on span "Configura plantillas para enviar difusiones e iniciar conversaciones" at bounding box center [744, 168] width 336 height 15
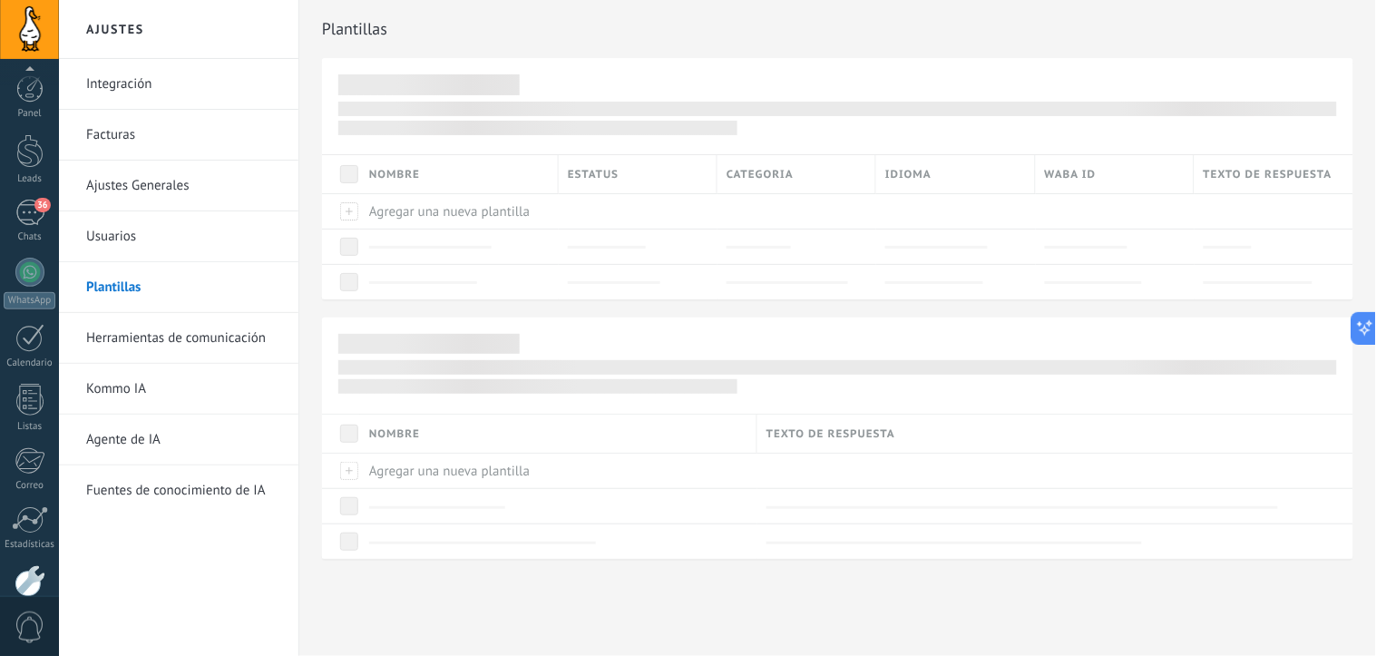
scroll to position [98, 0]
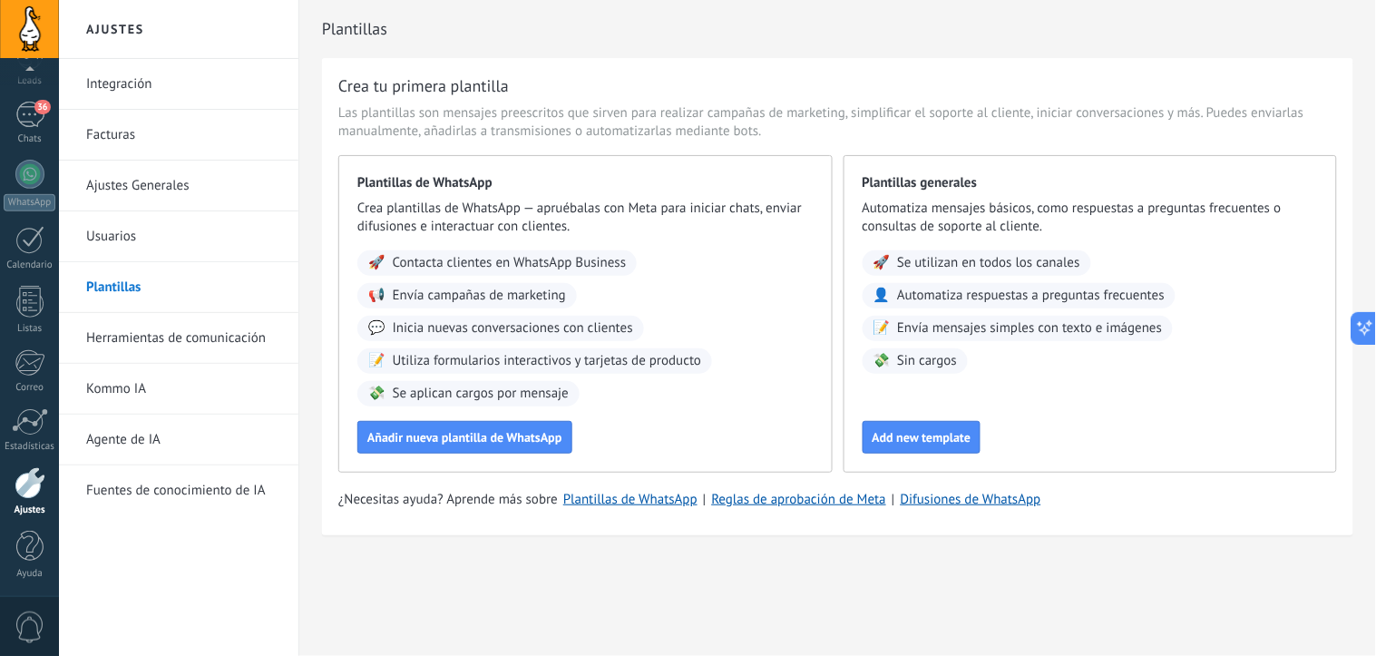
click at [131, 76] on link "Integración" at bounding box center [183, 84] width 194 height 51
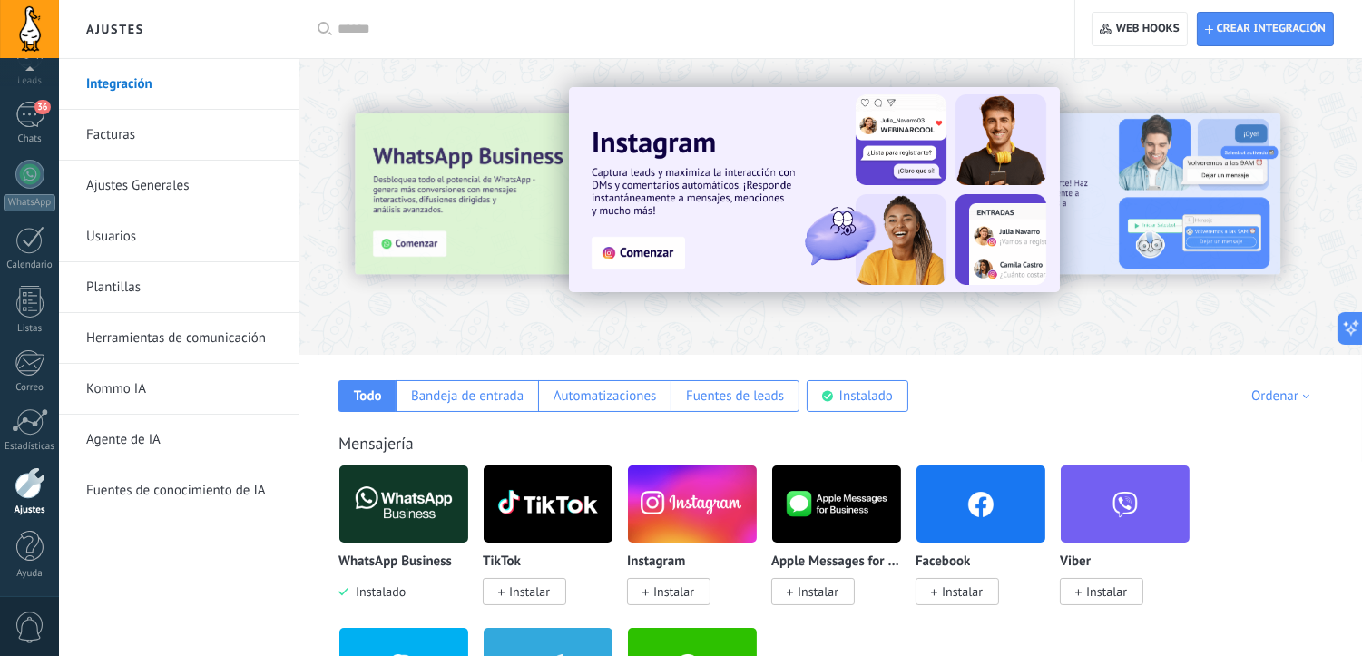
click at [158, 187] on link "Ajustes Generales" at bounding box center [183, 186] width 194 height 51
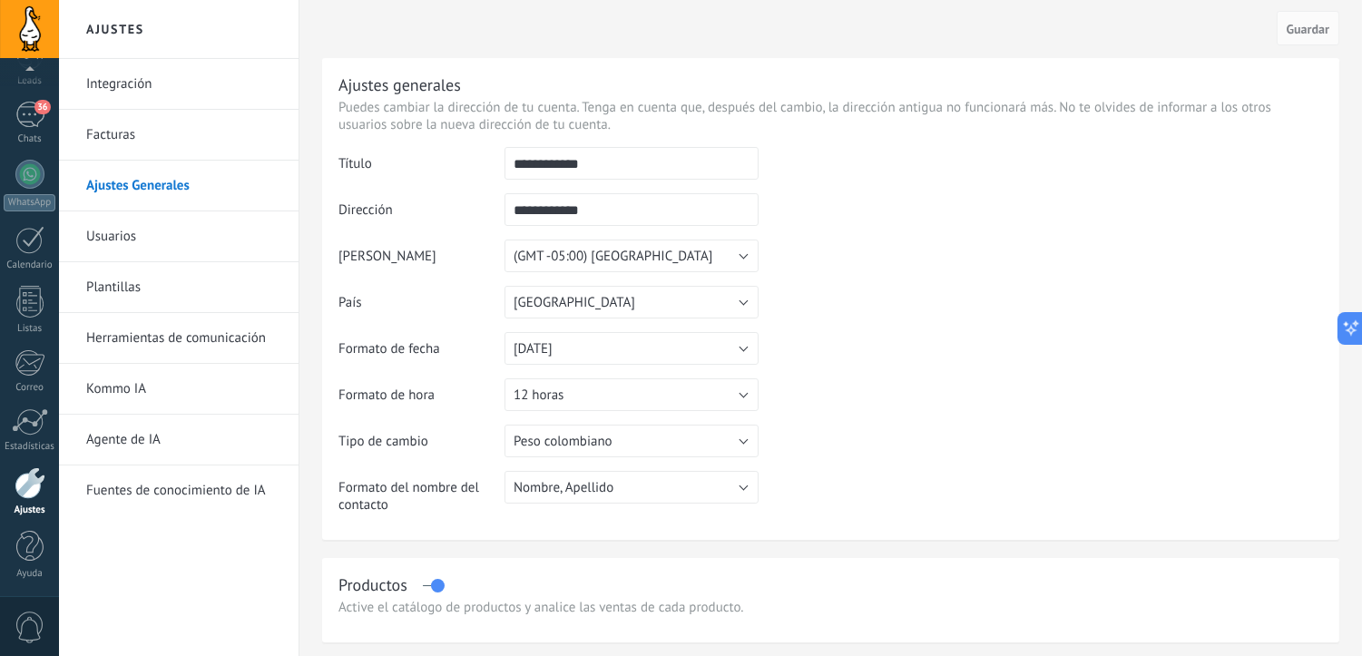
drag, startPoint x: 142, startPoint y: 220, endPoint x: 142, endPoint y: 230, distance: 10.0
click at [142, 230] on link "Usuarios" at bounding box center [183, 236] width 194 height 51
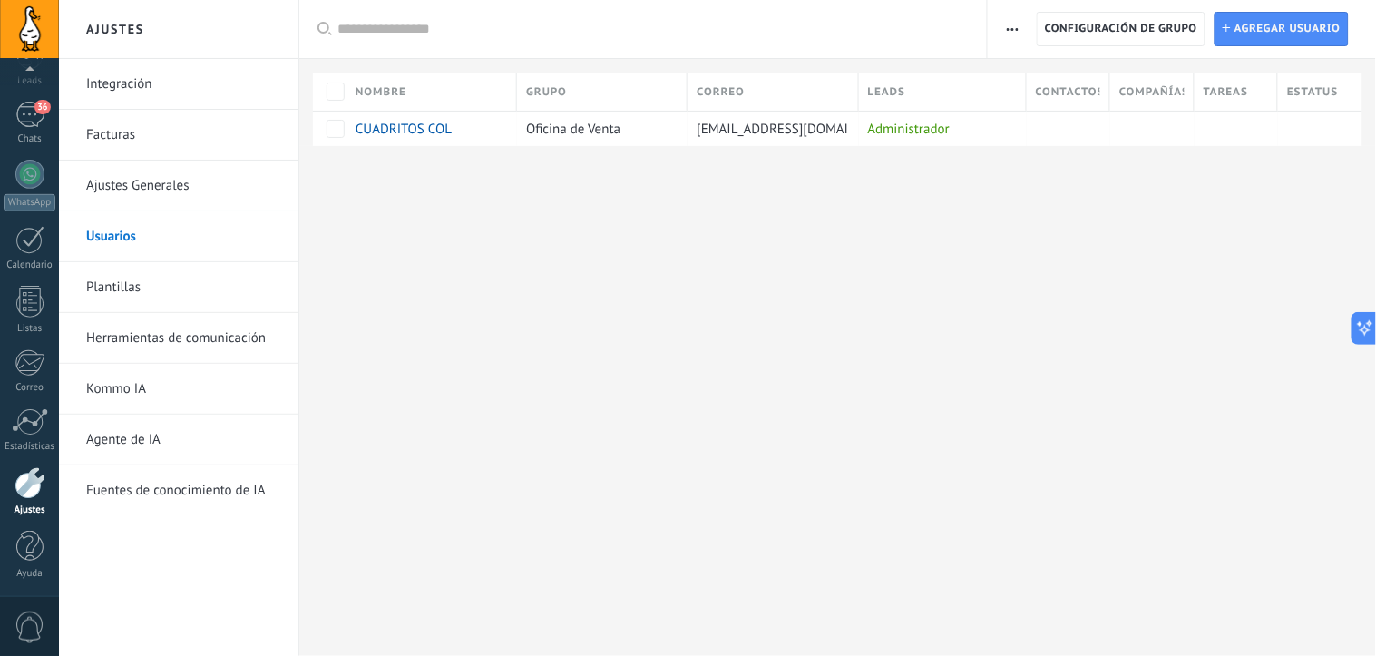
click at [125, 279] on link "Plantillas" at bounding box center [183, 287] width 194 height 51
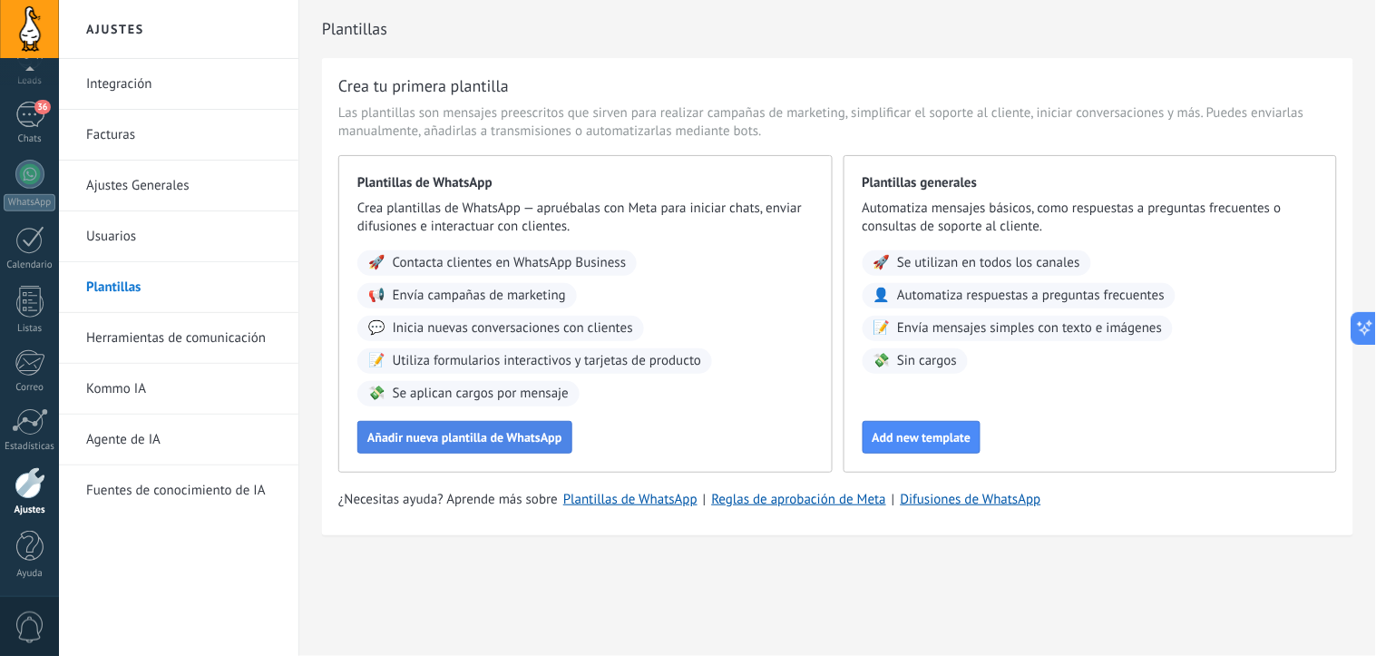
click at [496, 445] on button "Añadir nueva plantilla de WhatsApp" at bounding box center [464, 437] width 215 height 33
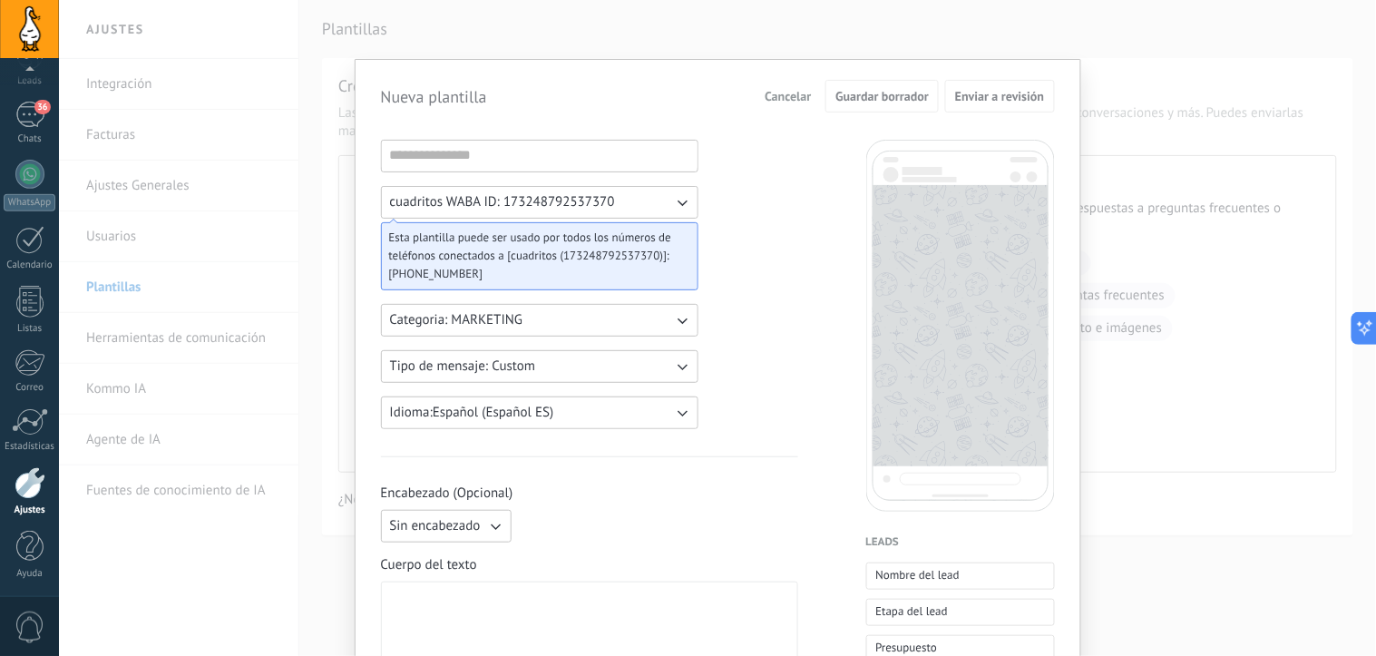
click at [765, 96] on span "Cancelar" at bounding box center [788, 96] width 46 height 13
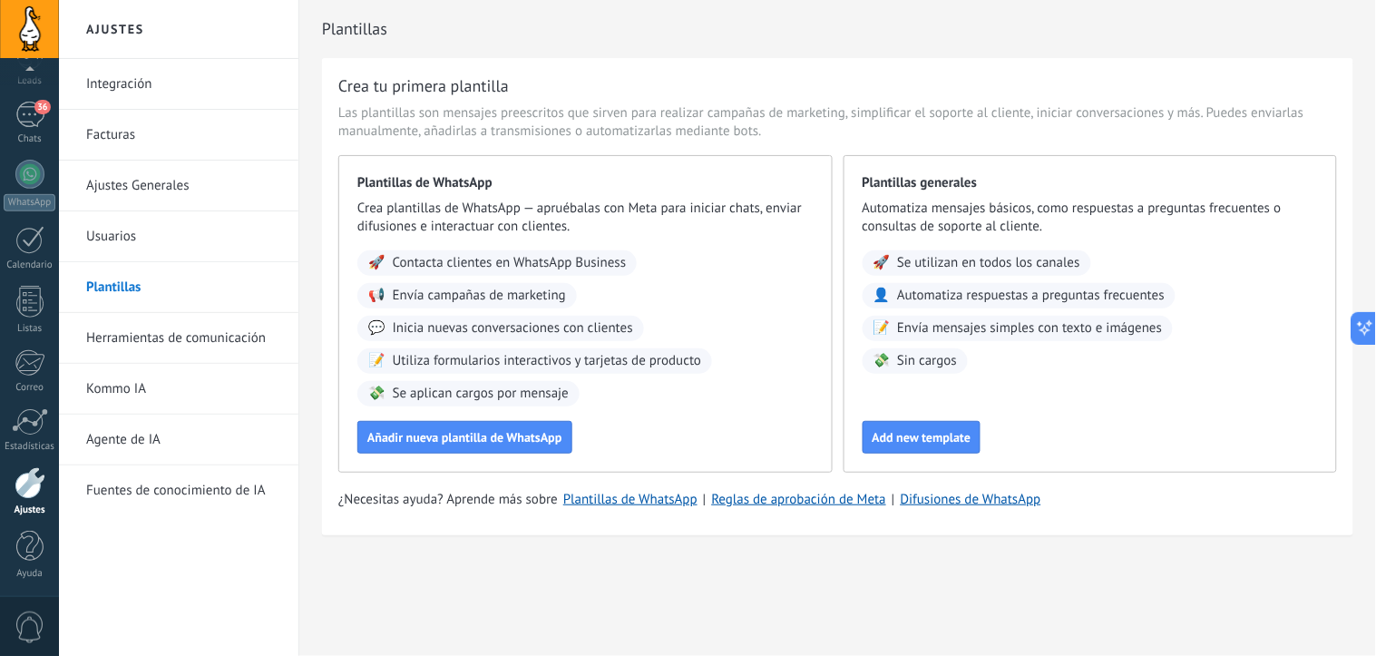
click at [189, 333] on link "Herramientas de comunicación" at bounding box center [183, 338] width 194 height 51
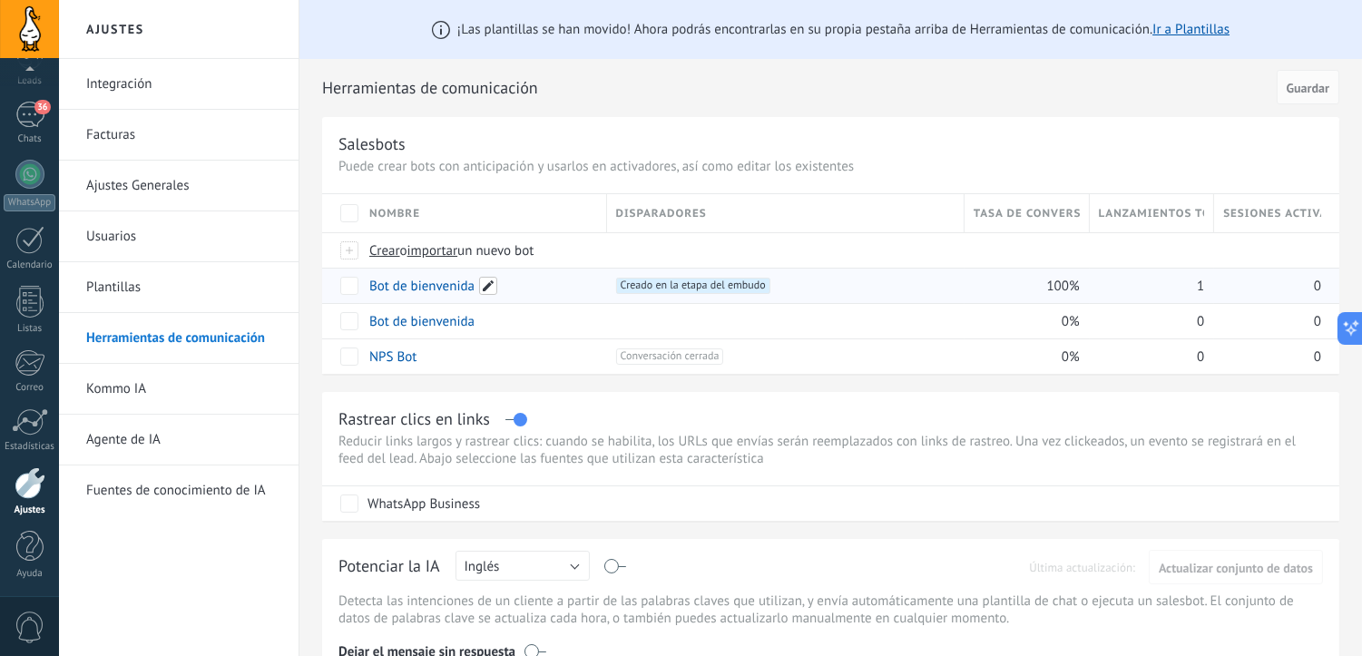
click at [485, 285] on span at bounding box center [488, 286] width 18 height 18
click at [823, 100] on h2 "Herramientas de comunicación" at bounding box center [796, 88] width 948 height 36
click at [780, 288] on span at bounding box center [784, 286] width 18 height 18
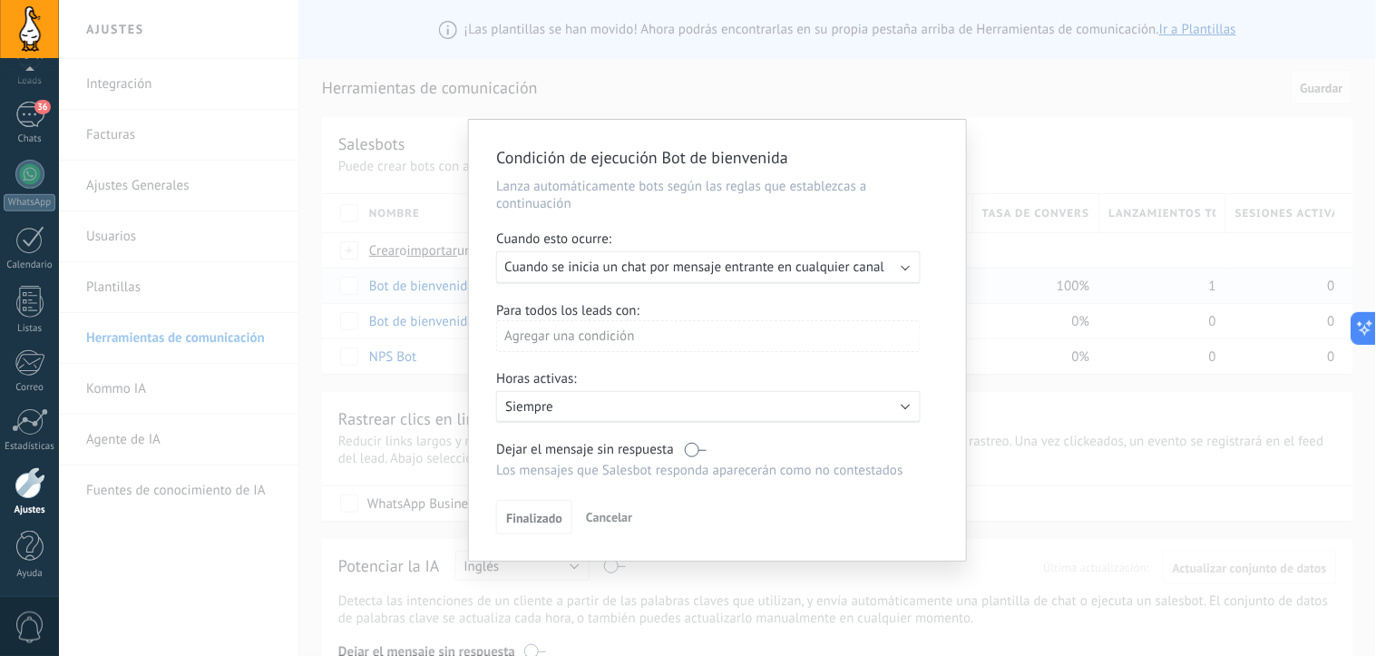
click at [600, 525] on span "Cancelar" at bounding box center [609, 517] width 46 height 16
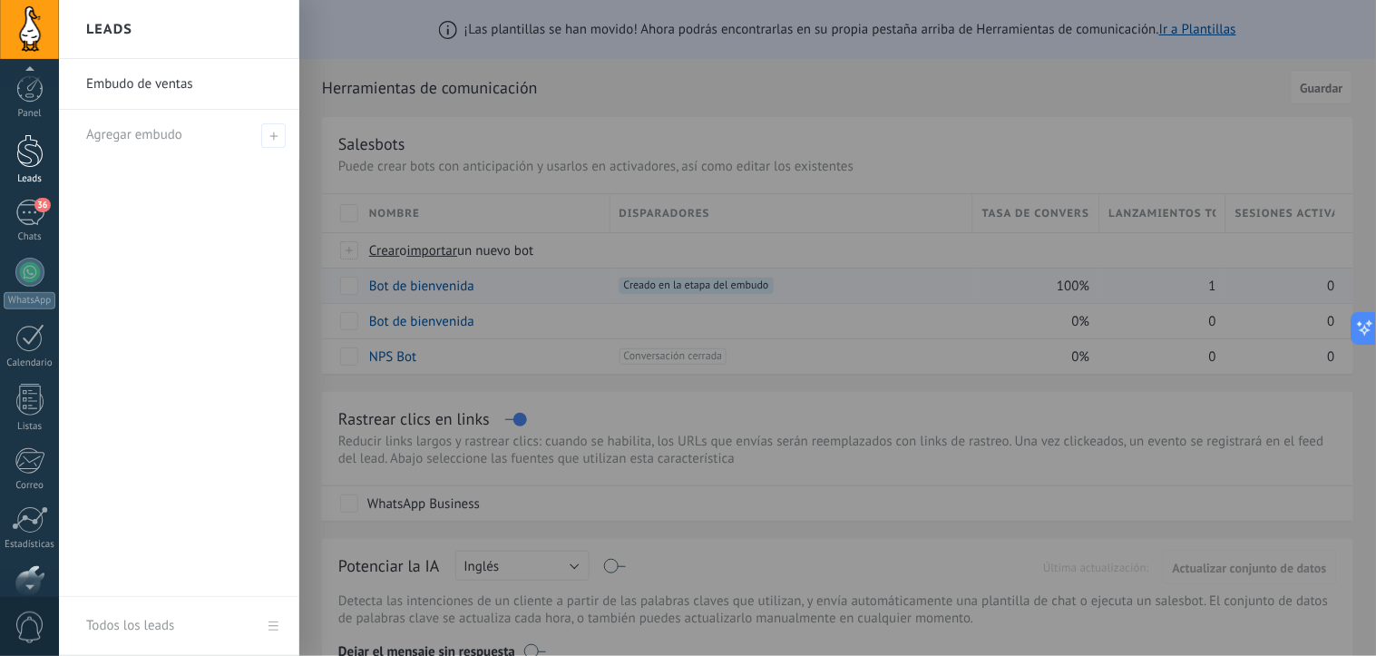
click at [24, 157] on div at bounding box center [29, 151] width 27 height 34
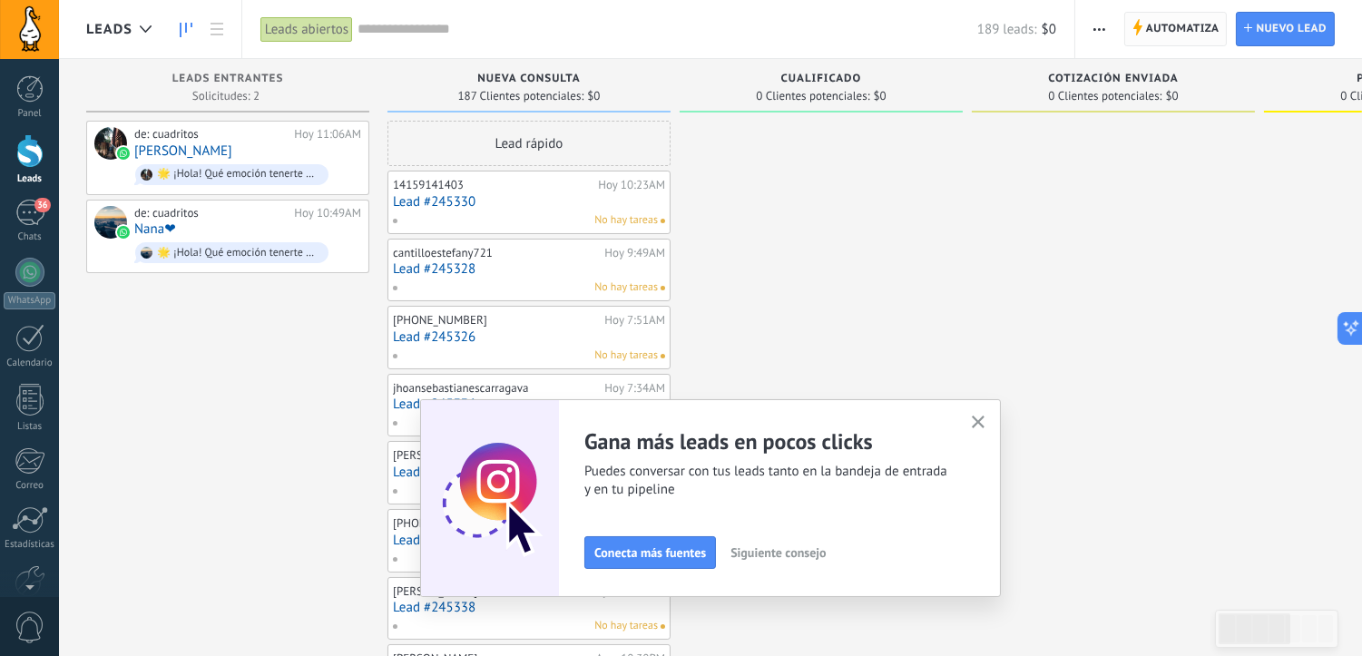
click at [1189, 34] on span "Automatiza" at bounding box center [1182, 29] width 73 height 33
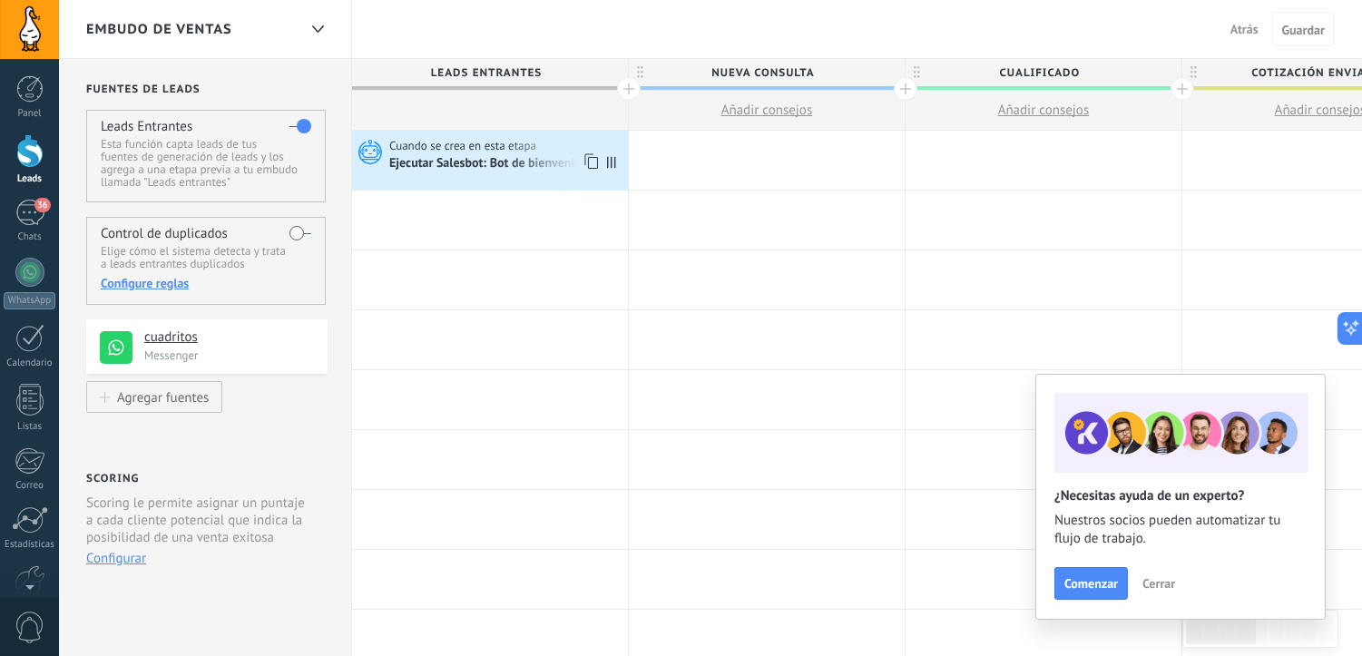
click at [504, 158] on div "Ejecutar Salesbot: Bot de bienvenida" at bounding box center [489, 164] width 201 height 16
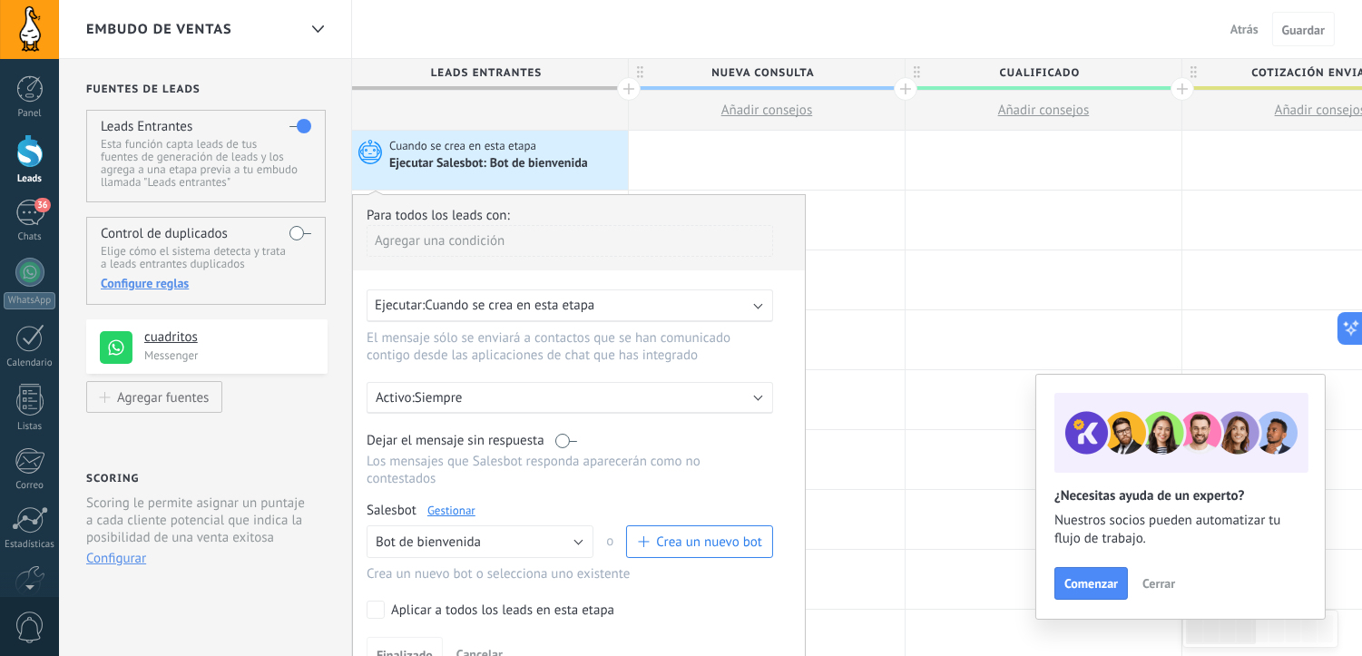
scroll to position [201, 0]
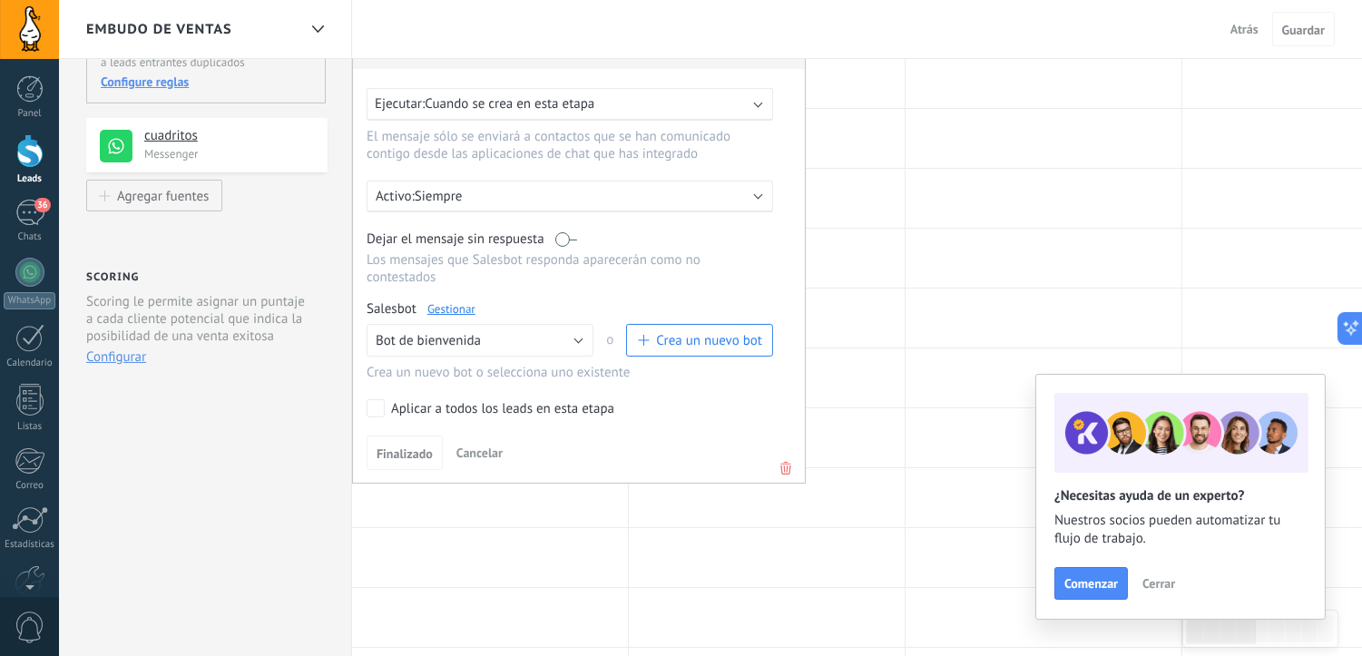
click at [656, 348] on span "Crea un nuevo bot" at bounding box center [709, 340] width 106 height 17
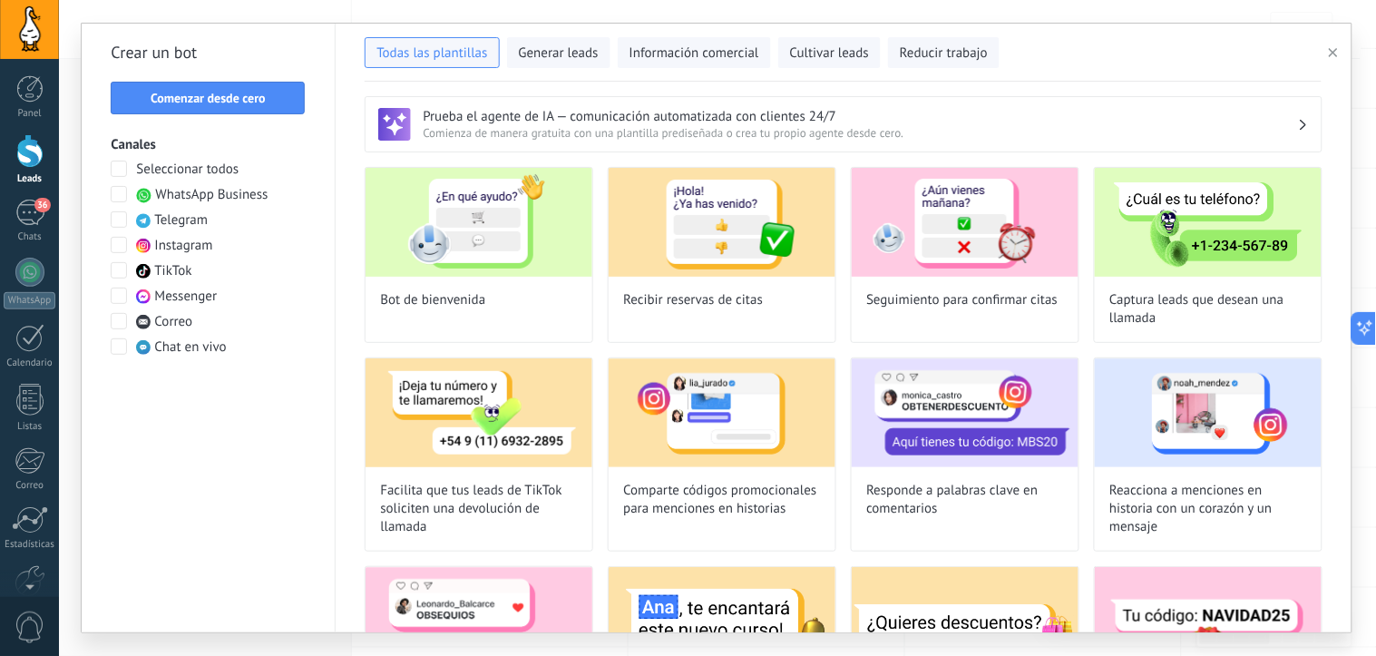
click at [239, 189] on span "WhatsApp Business" at bounding box center [211, 195] width 112 height 18
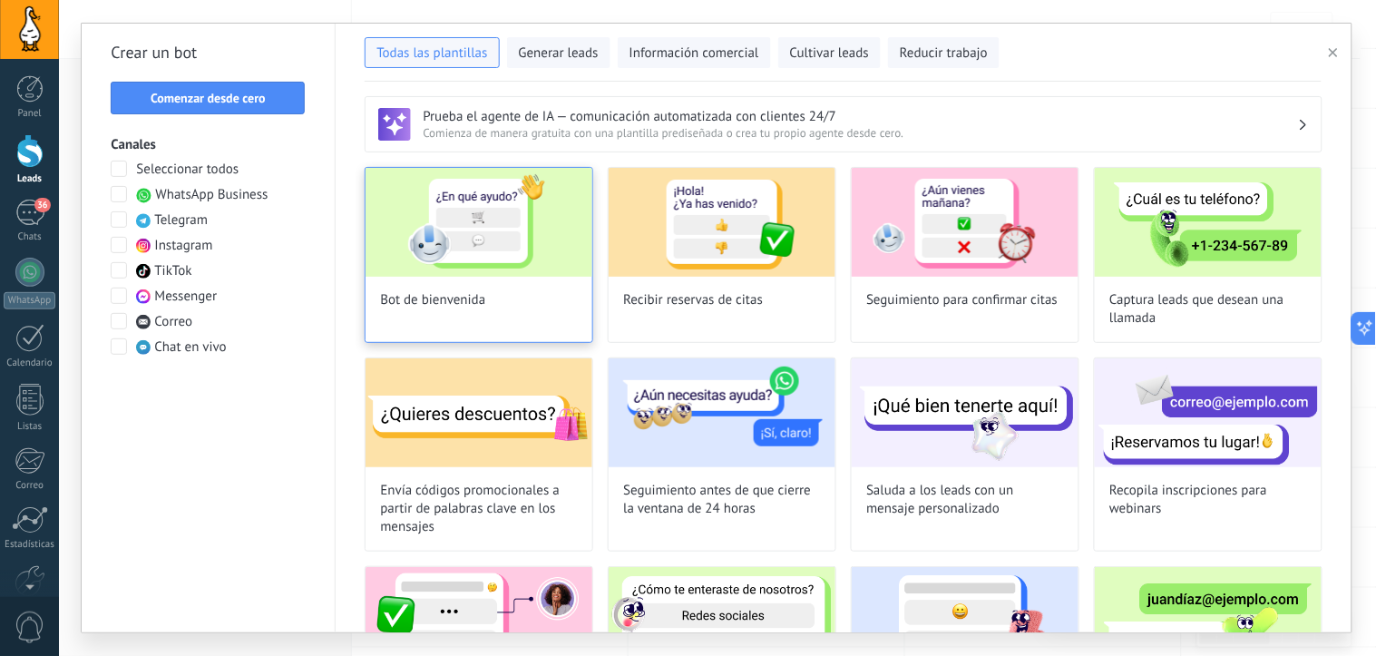
click at [442, 245] on img at bounding box center [479, 222] width 227 height 109
type input "**********"
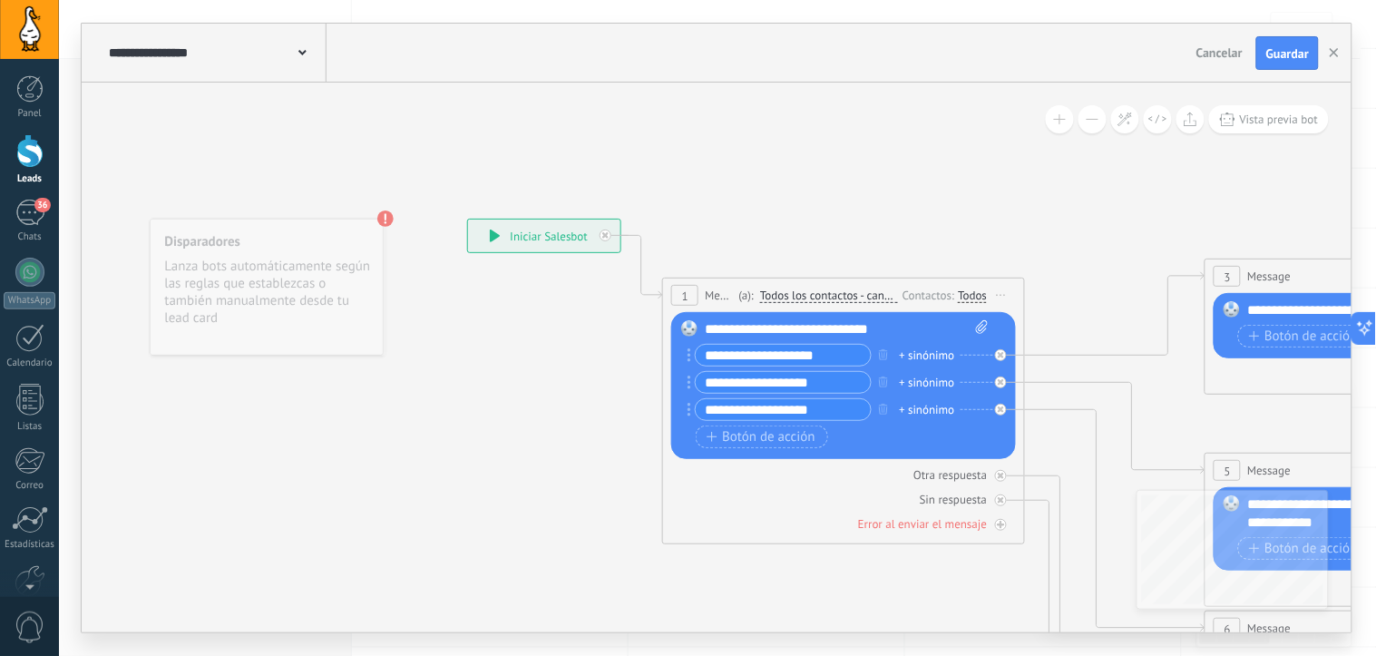
drag, startPoint x: 836, startPoint y: 356, endPoint x: 701, endPoint y: 363, distance: 135.3
click at [701, 363] on input "**********" at bounding box center [783, 355] width 175 height 21
type input "*"
click at [1206, 50] on span "Cancelar" at bounding box center [1219, 52] width 46 height 16
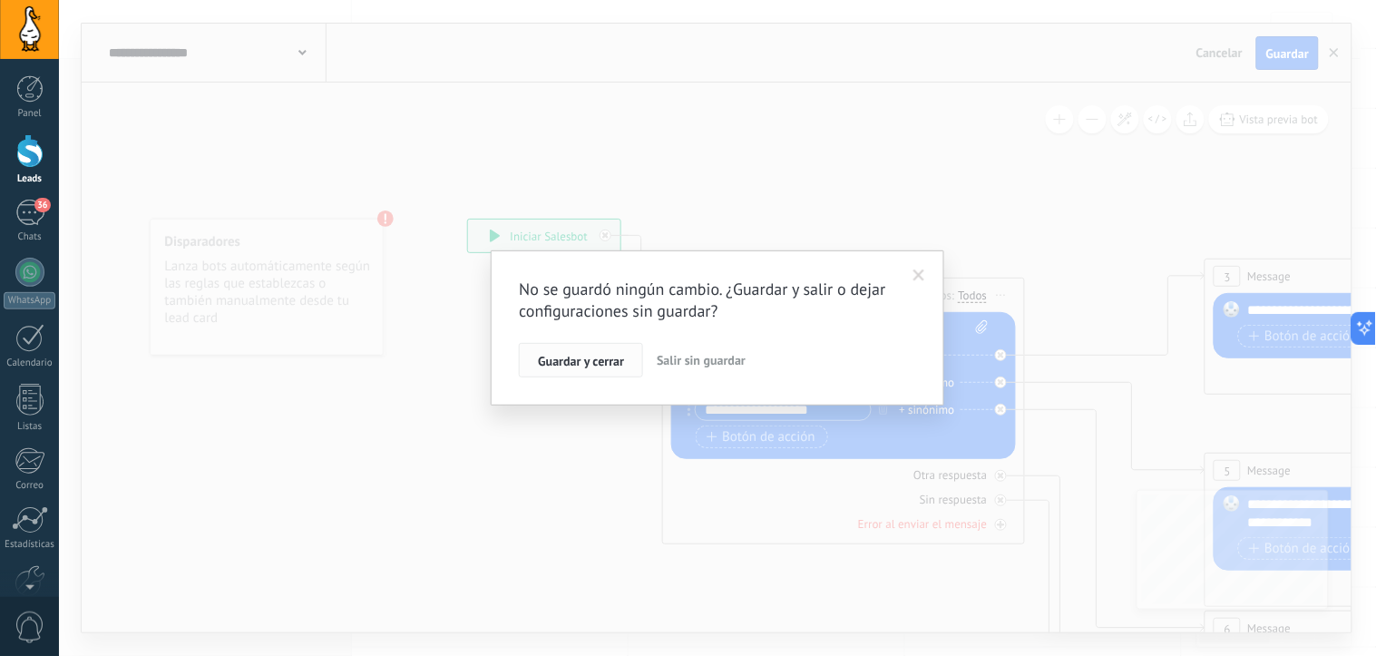
click at [578, 366] on span "Guardar y cerrar" at bounding box center [581, 361] width 86 height 13
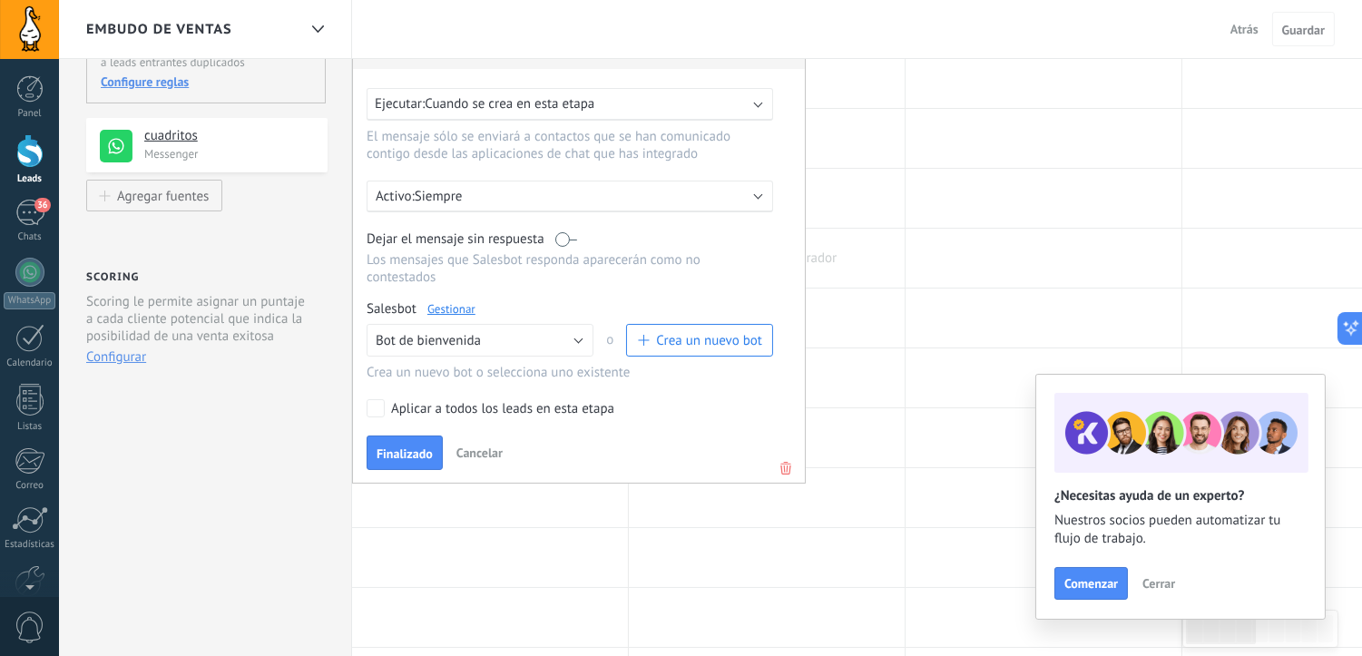
click at [895, 249] on div at bounding box center [767, 258] width 276 height 59
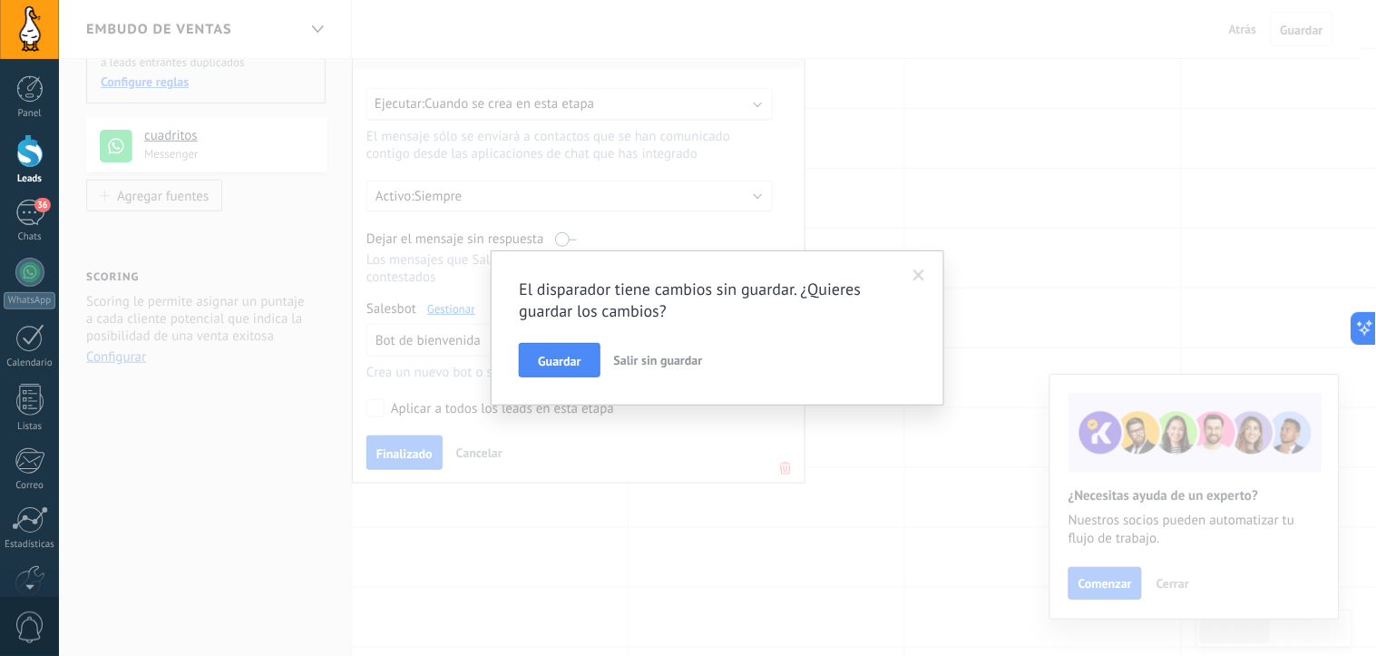
click at [669, 357] on span "Salir sin guardar" at bounding box center [658, 360] width 89 height 16
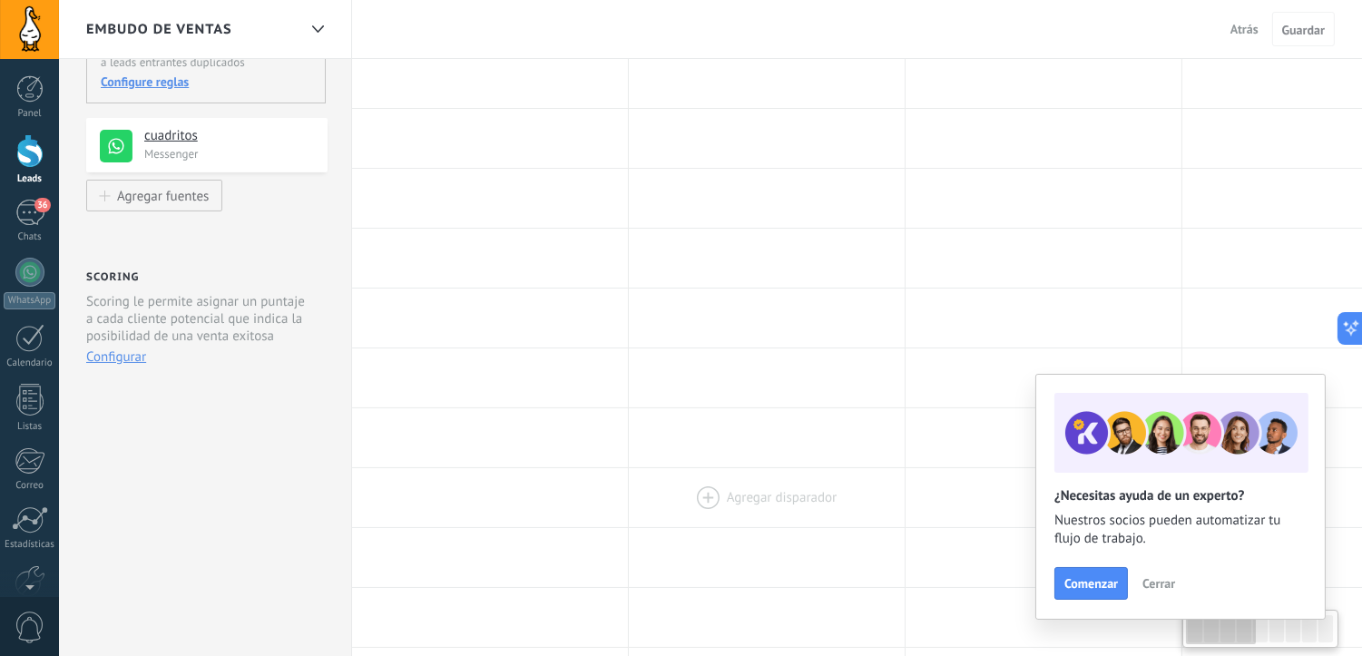
scroll to position [0, 0]
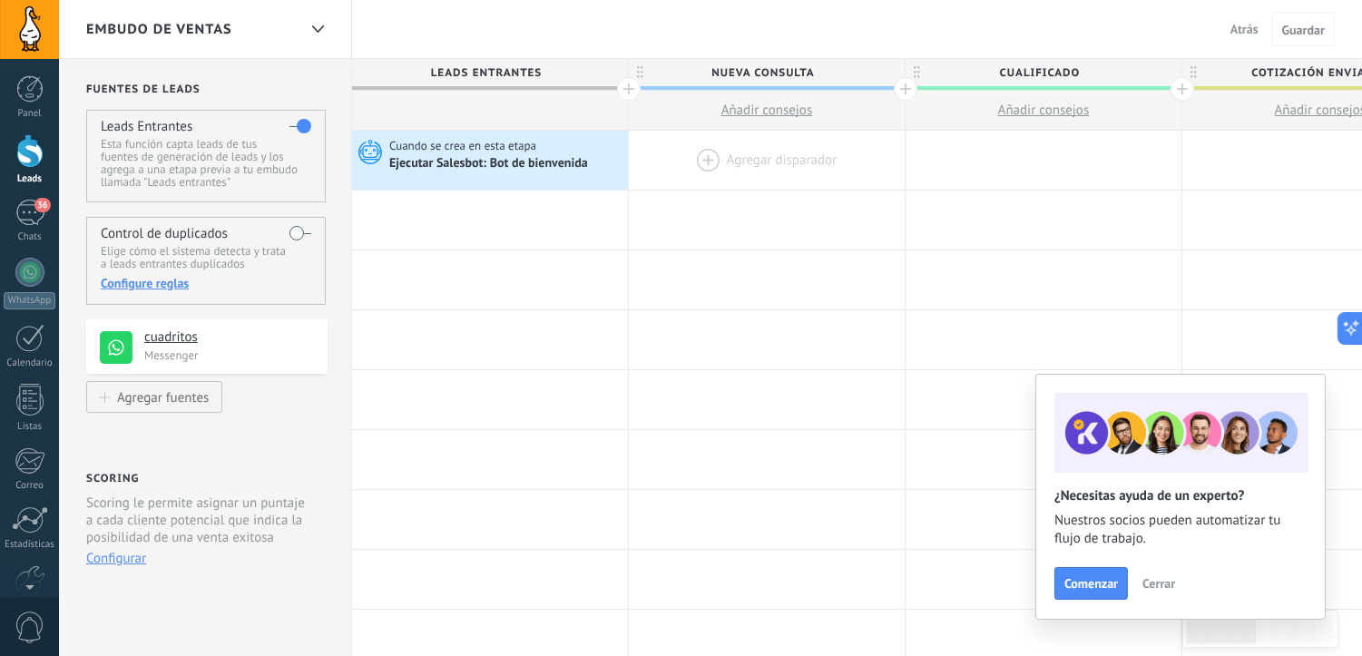
drag, startPoint x: 615, startPoint y: 165, endPoint x: 646, endPoint y: 170, distance: 31.2
click at [552, 150] on div "Cuando se crea en esta etapa" at bounding box center [506, 146] width 234 height 16
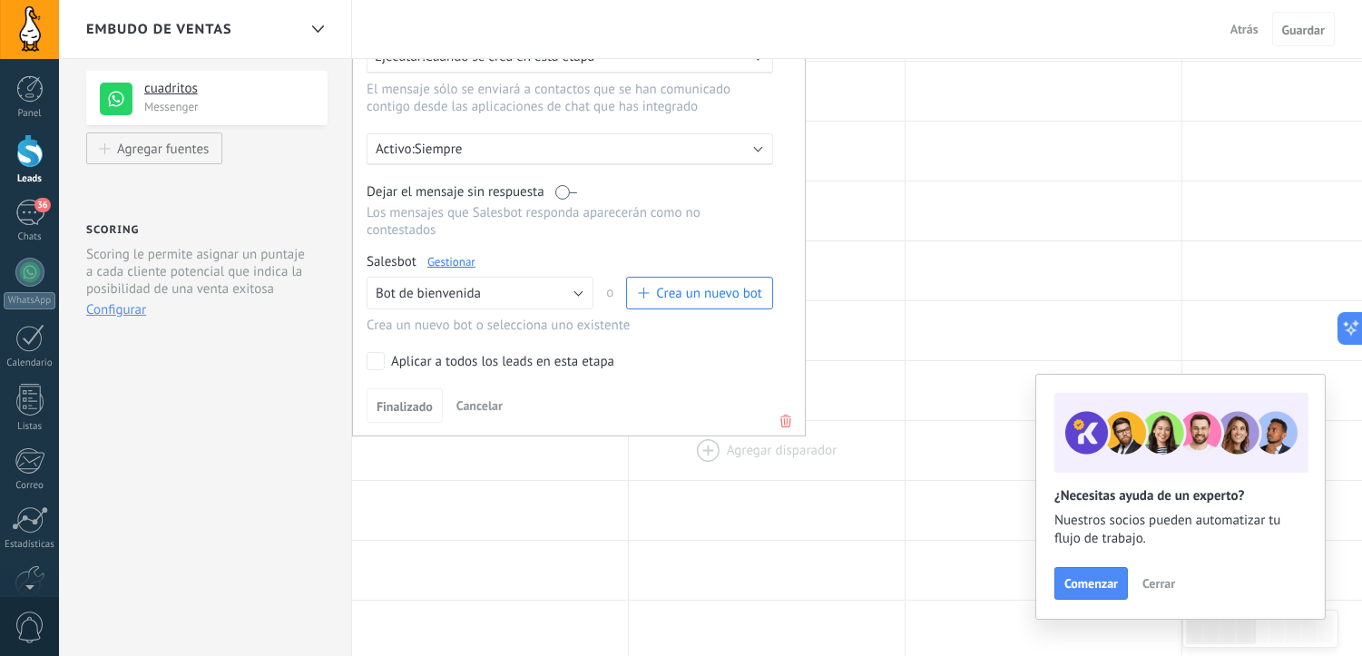
scroll to position [201, 0]
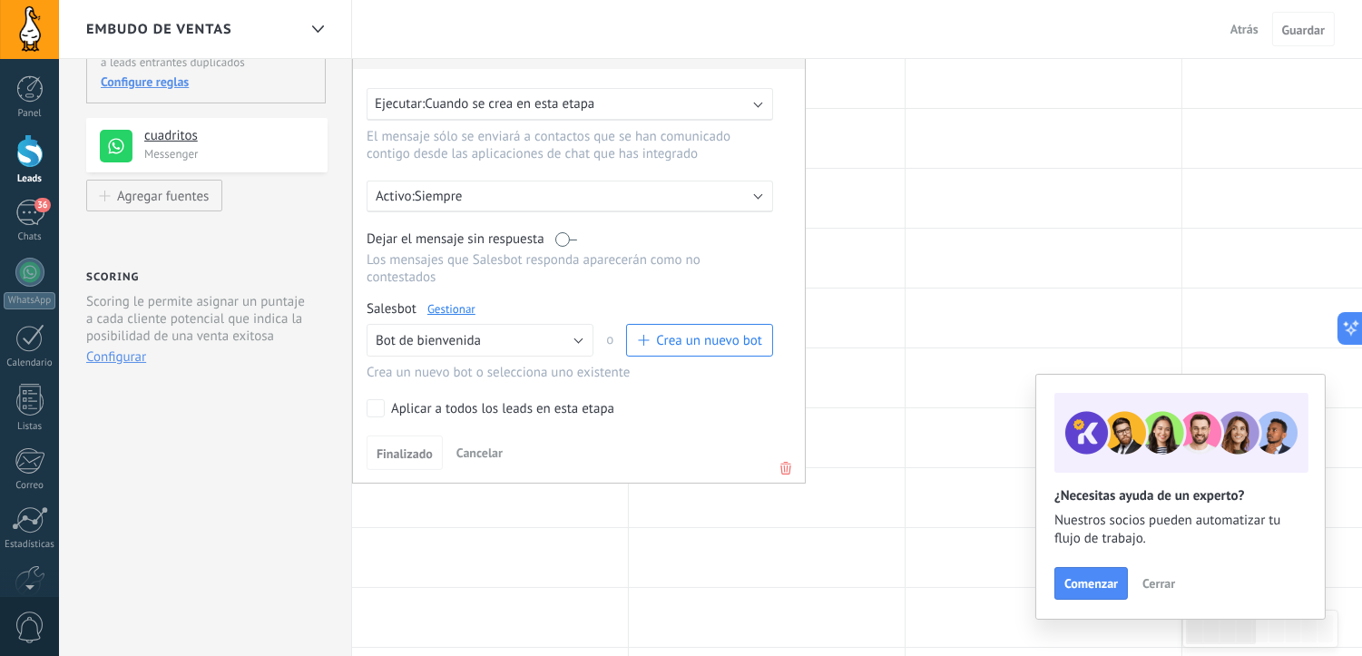
click at [727, 205] on p "Siempre" at bounding box center [573, 196] width 317 height 17
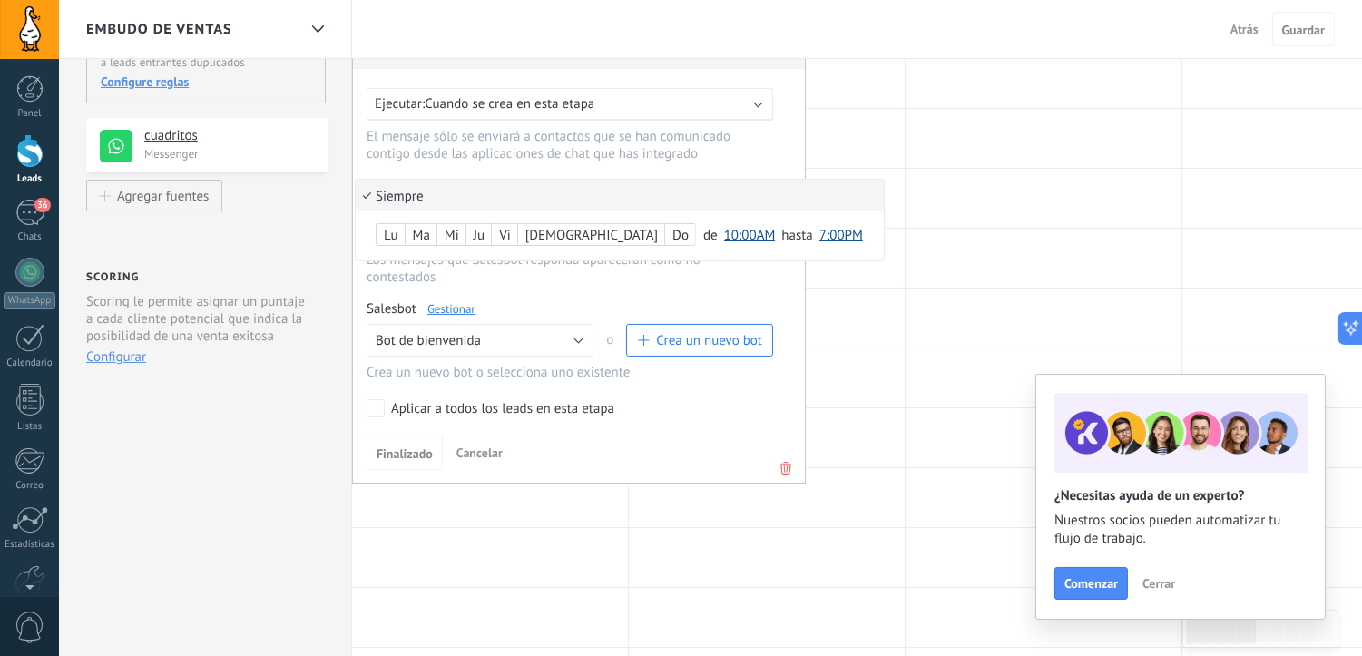
click at [796, 161] on div at bounding box center [579, 238] width 452 height 489
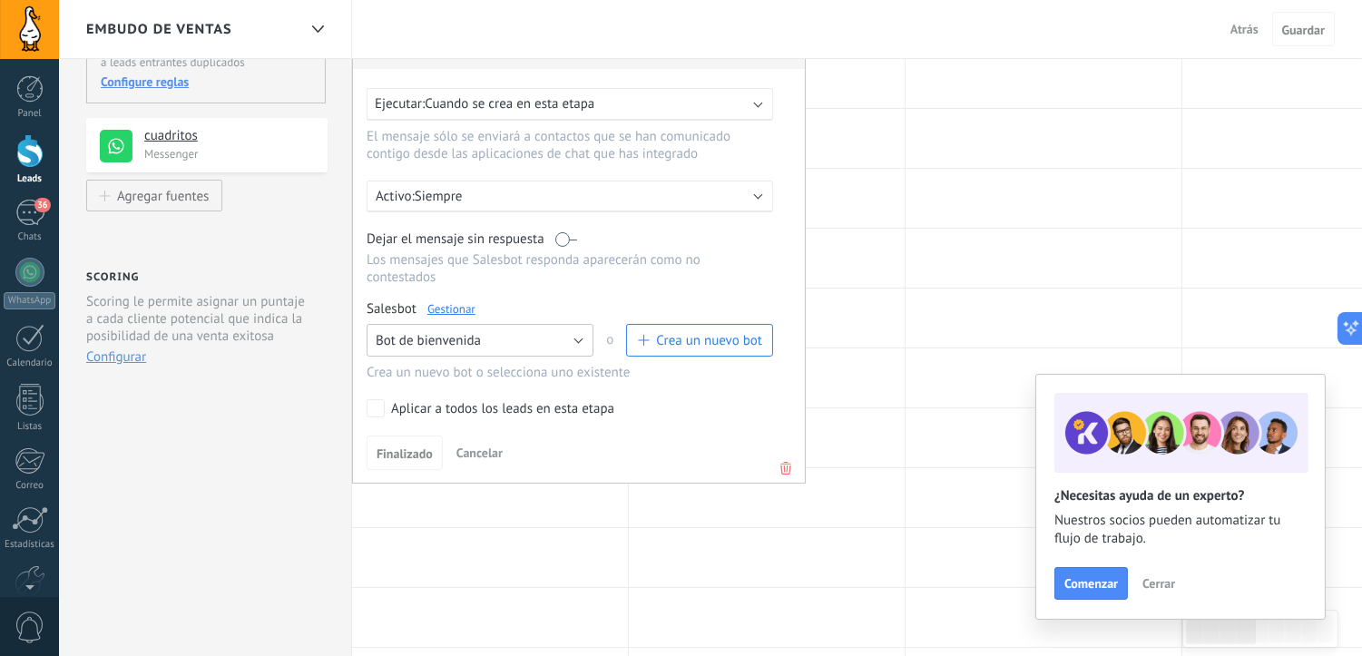
click at [583, 350] on button "Bot de bienvenida" at bounding box center [479, 340] width 227 height 33
click at [583, 349] on span "Ningún bot seleccionado" at bounding box center [471, 340] width 231 height 17
click at [786, 474] on use at bounding box center [785, 468] width 11 height 13
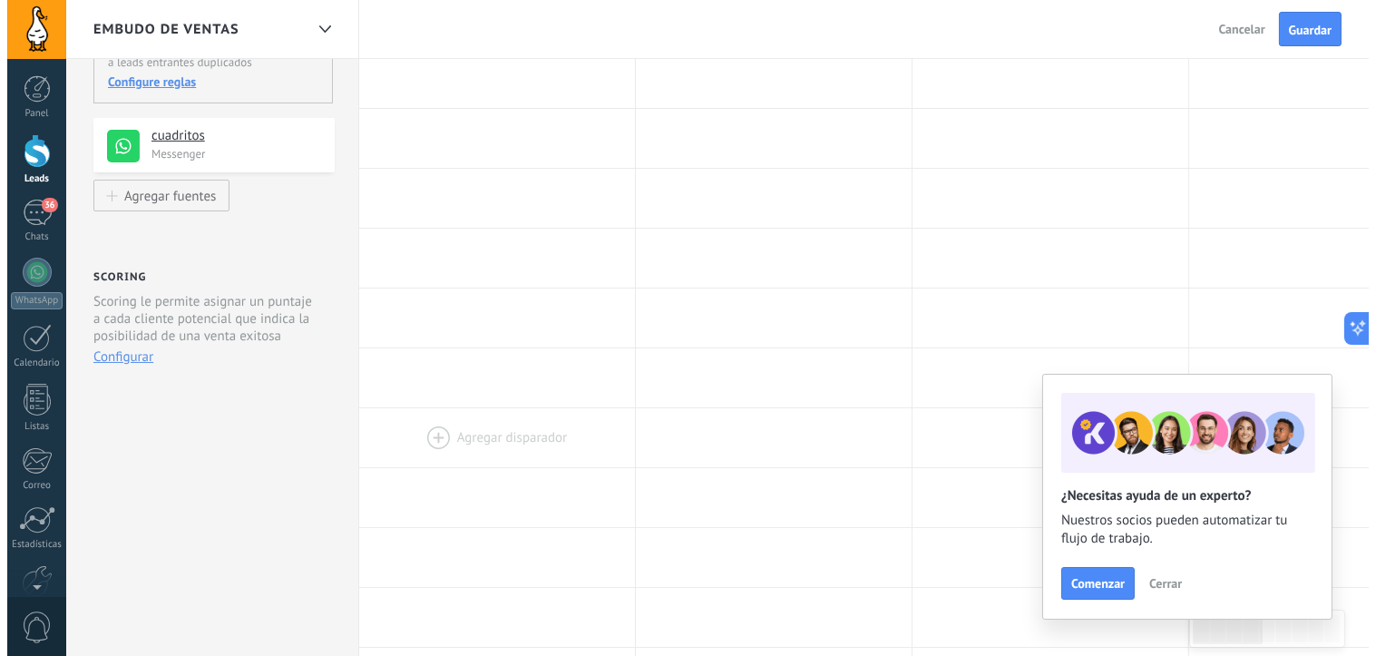
scroll to position [0, 0]
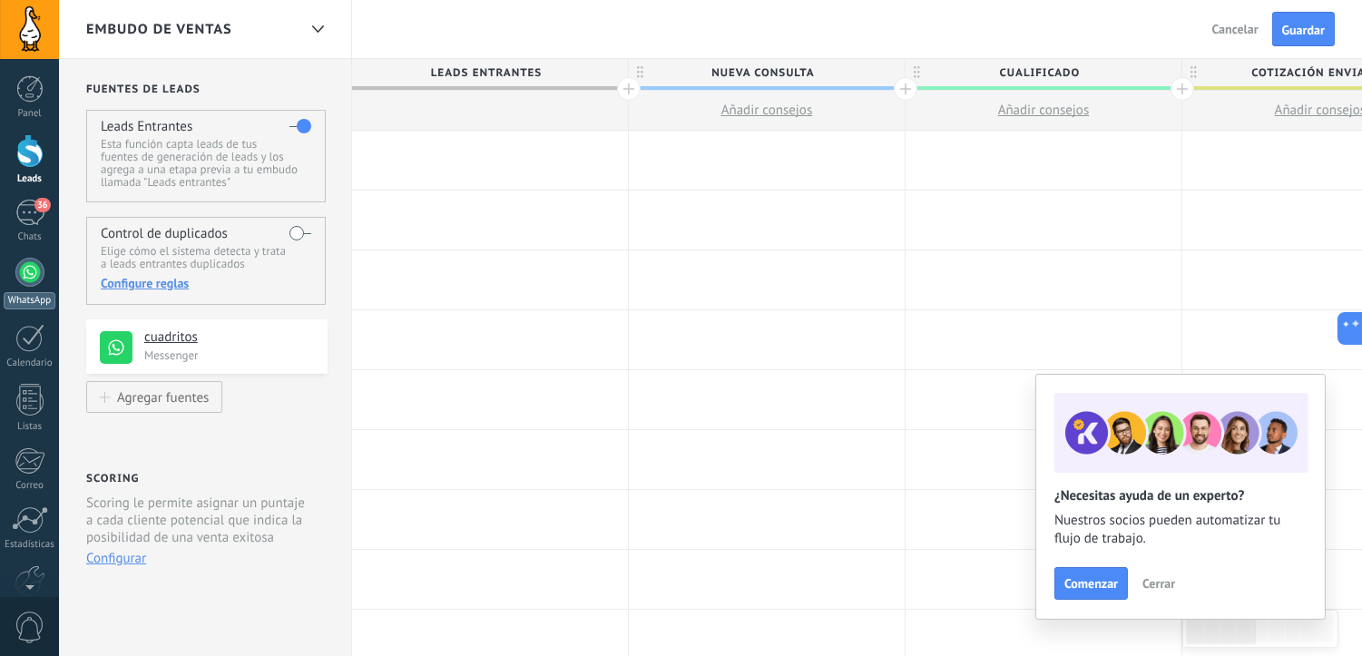
click at [14, 276] on link "WhatsApp" at bounding box center [29, 284] width 59 height 52
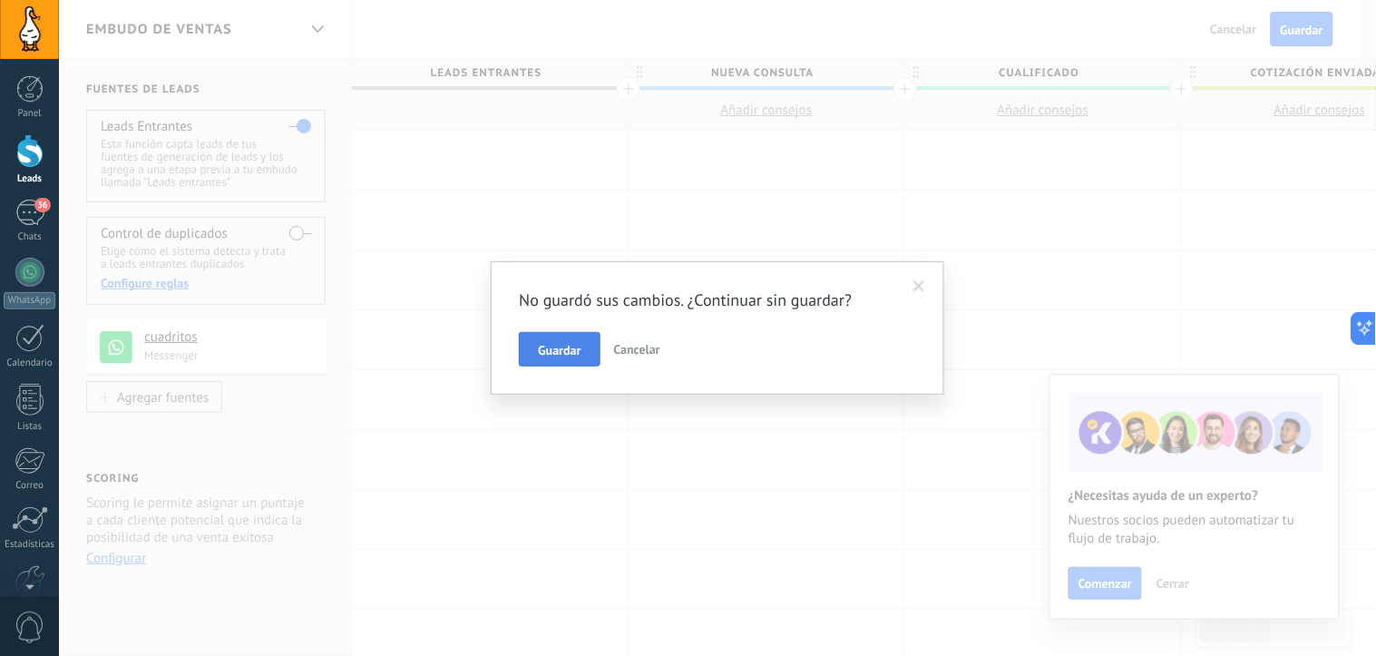
click at [575, 349] on span "Guardar" at bounding box center [559, 350] width 43 height 13
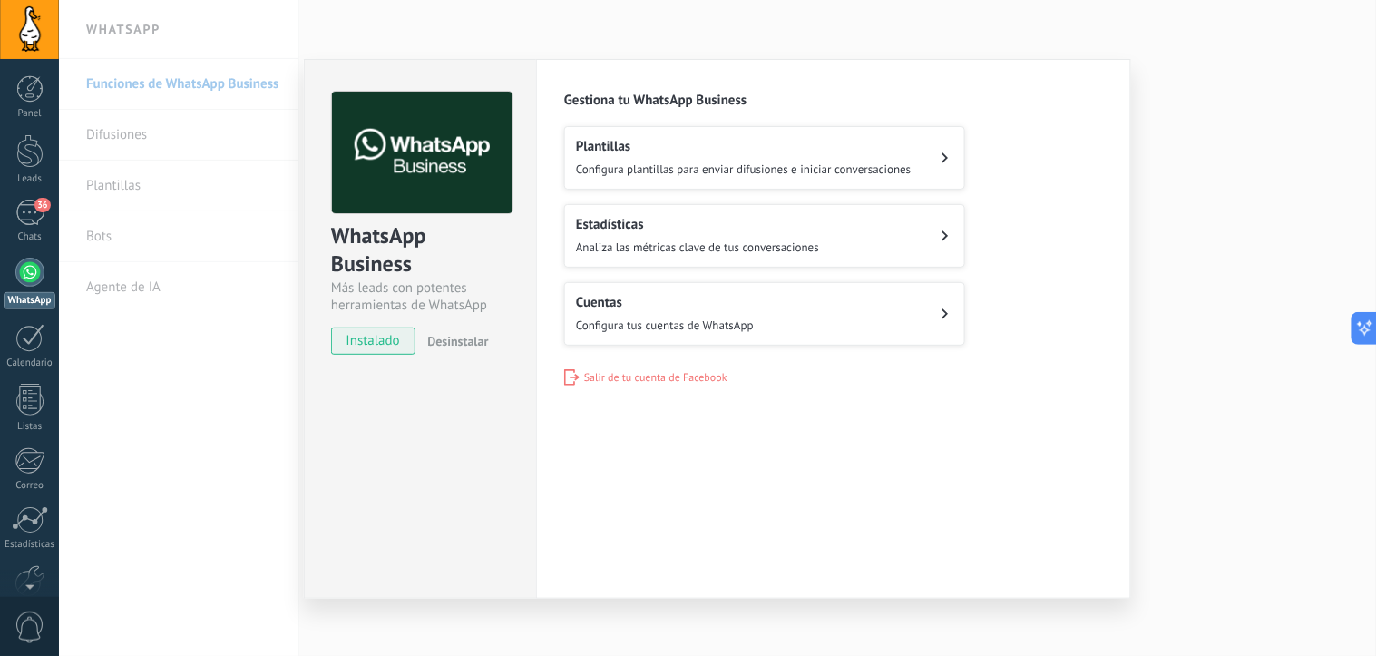
click at [1217, 278] on div "WhatsApp Business Más leads con potentes herramientas de WhatsApp instalado Des…" at bounding box center [717, 328] width 1317 height 656
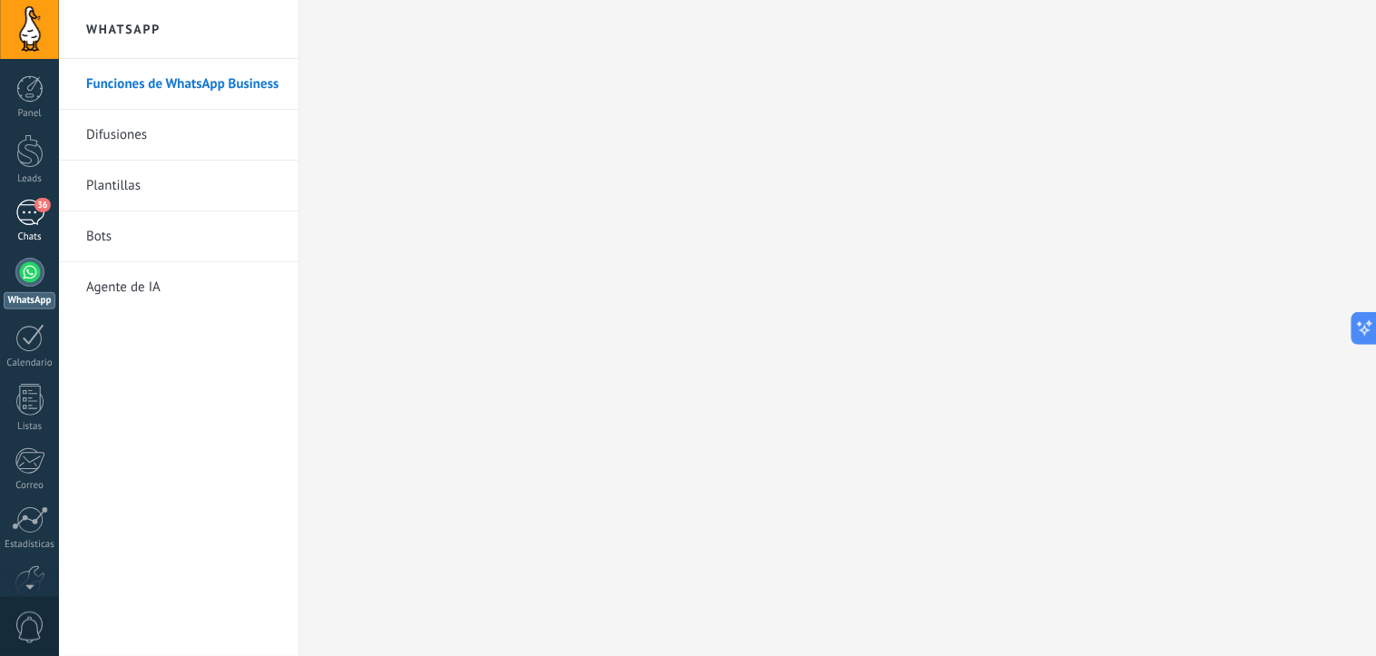
click at [33, 219] on div "36" at bounding box center [29, 213] width 29 height 26
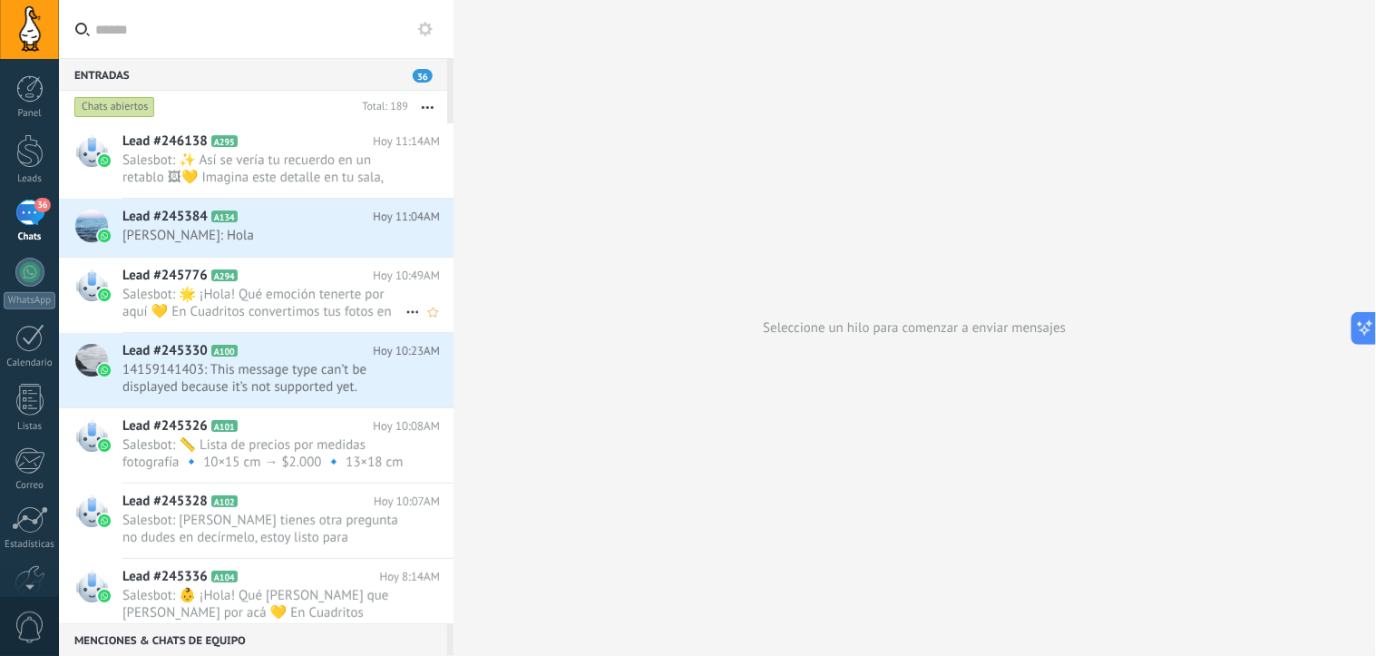
click at [259, 302] on span "Salesbot: 🌟 ¡Hola! Qué emoción tenerte por aquí 💛 En Cuadritos convertimos tus …" at bounding box center [263, 303] width 283 height 34
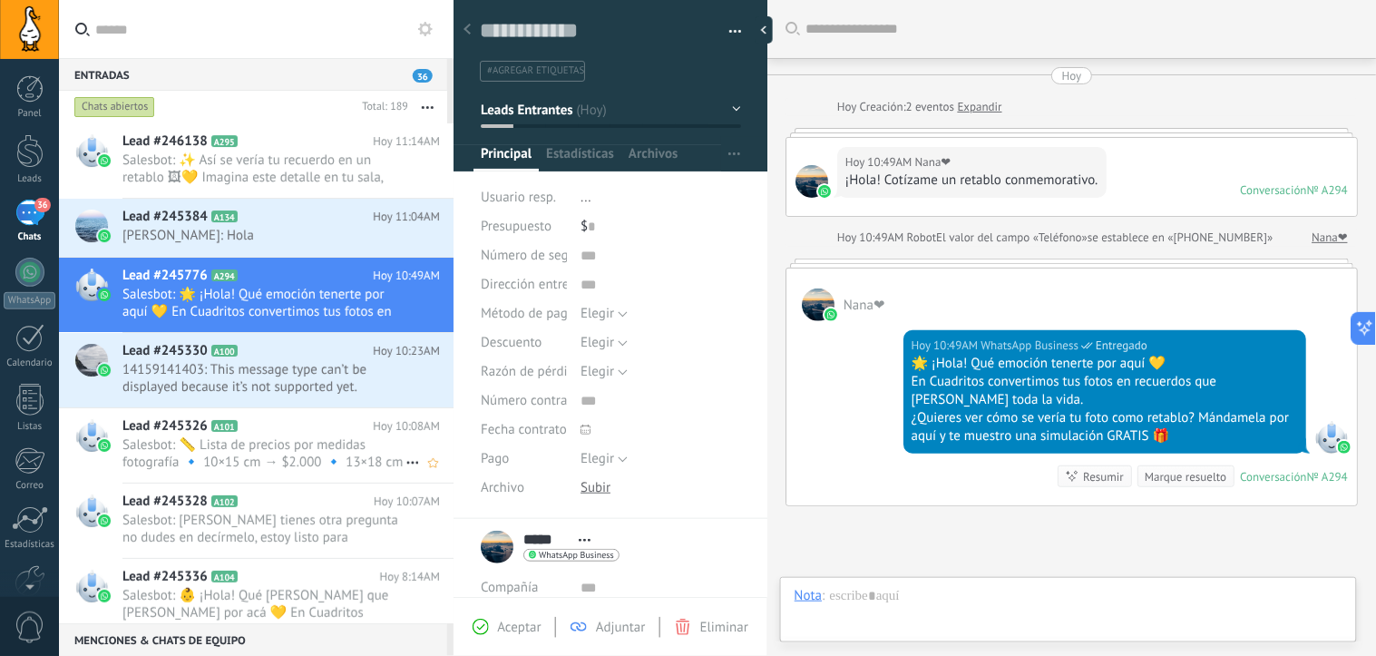
scroll to position [167, 0]
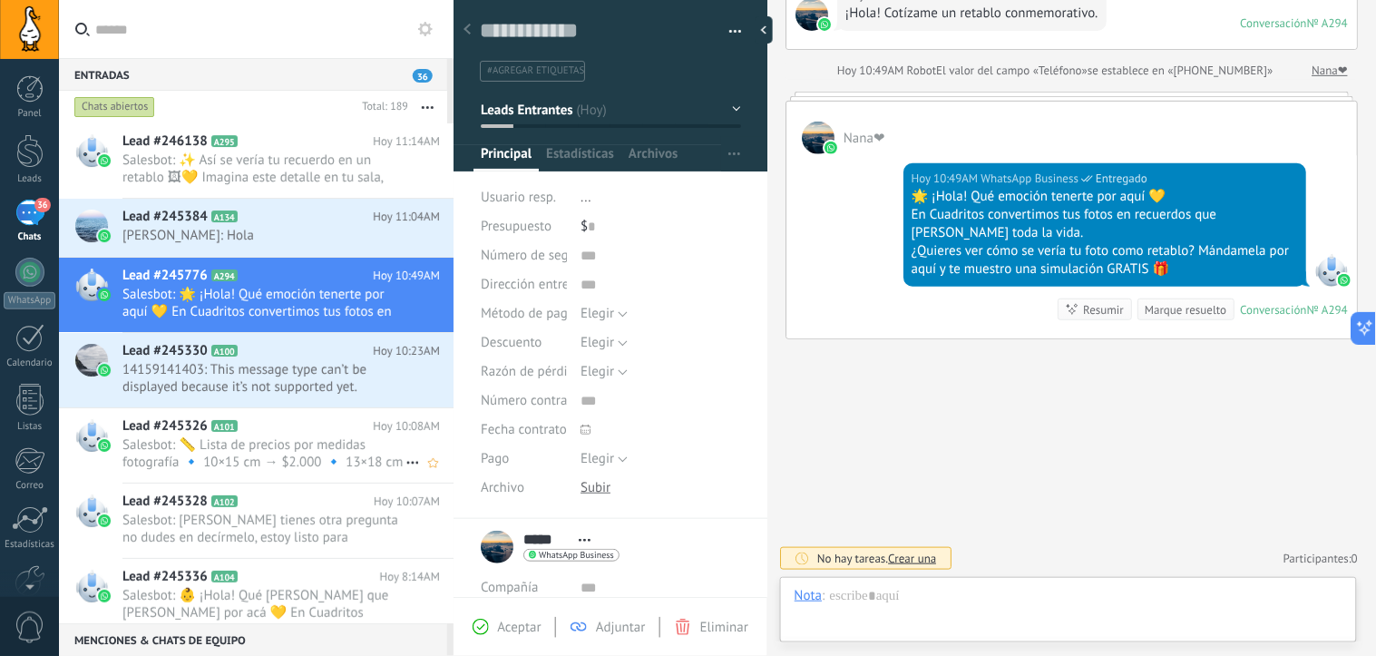
click at [243, 442] on span "Salesbot: 📏 Lista de precios por medidas fotografía 🔹 10×15 cm → $2.000 🔹 13×18…" at bounding box center [263, 453] width 283 height 34
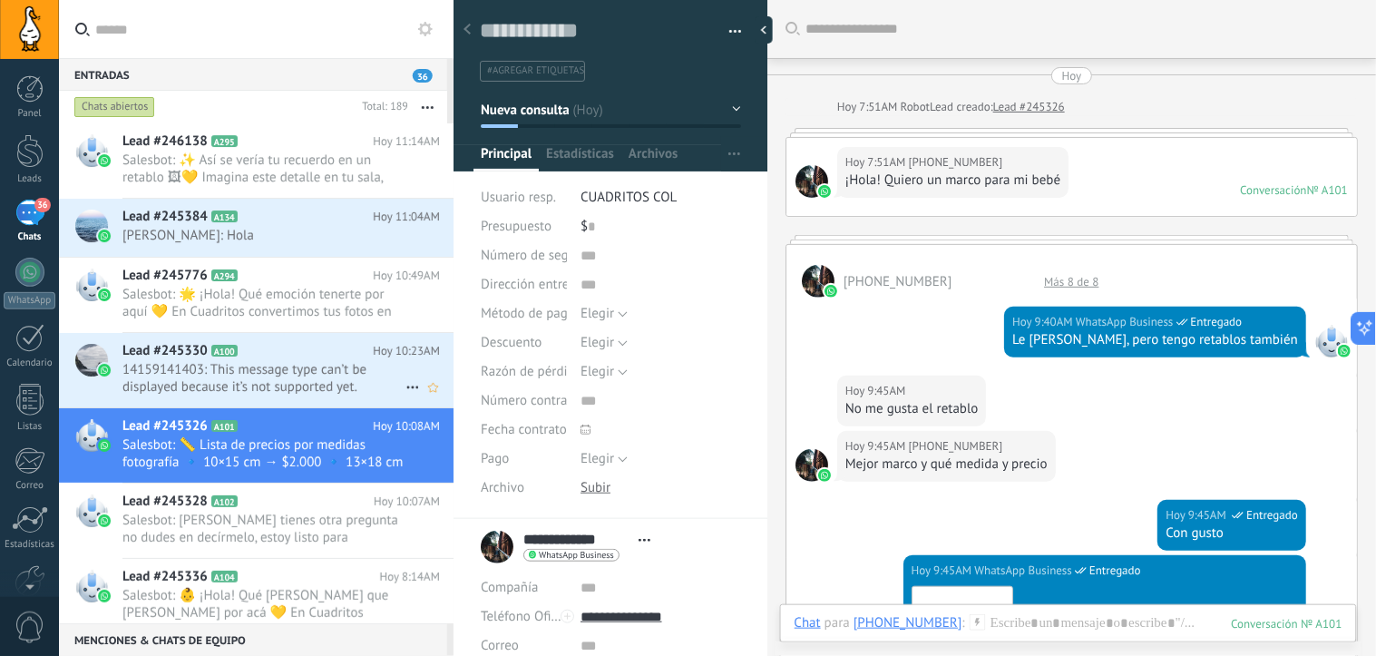
scroll to position [1240, 0]
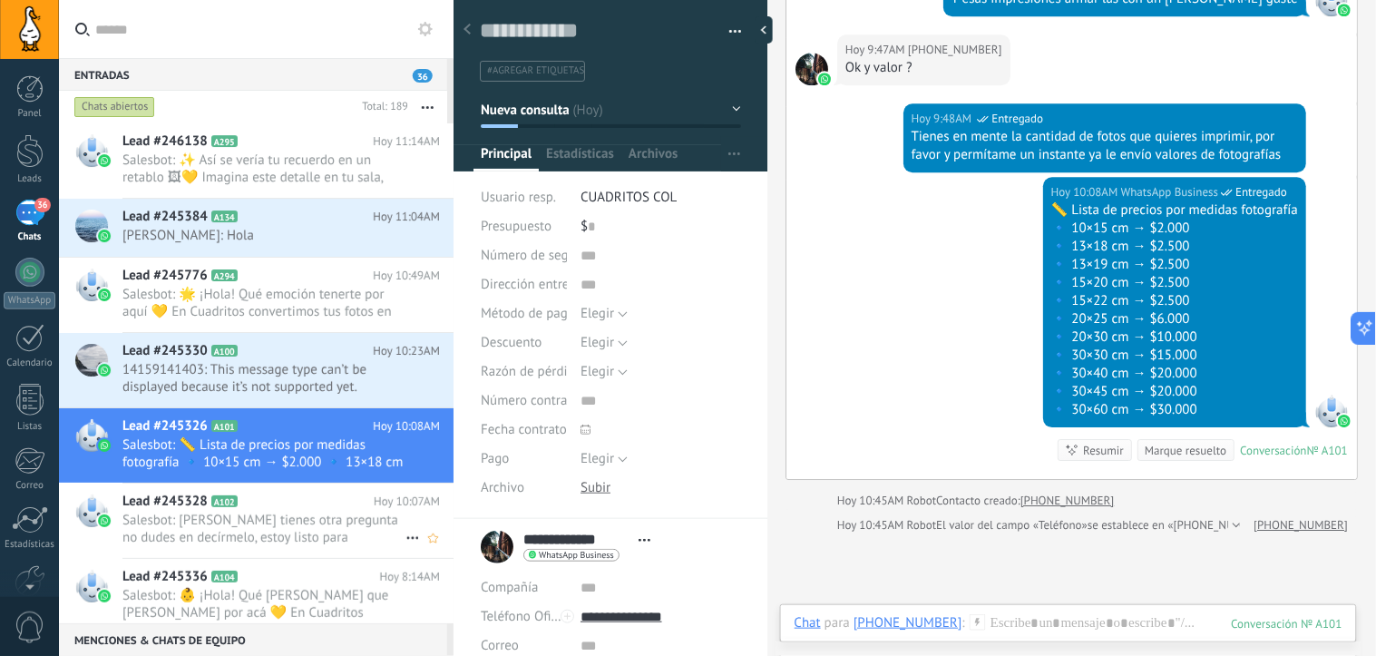
click at [232, 529] on span "Salesbot: [PERSON_NAME] tienes otra pregunta no dudes en decírmelo, estoy listo…" at bounding box center [263, 529] width 283 height 34
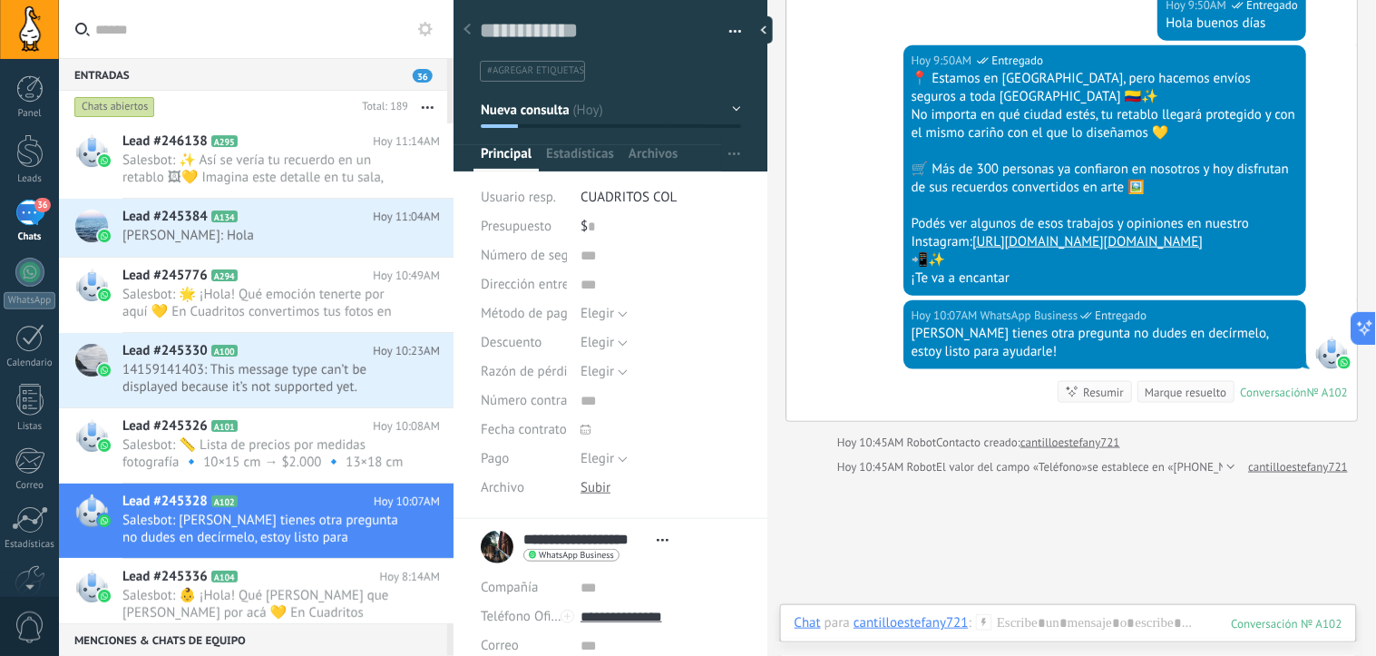
scroll to position [290, 0]
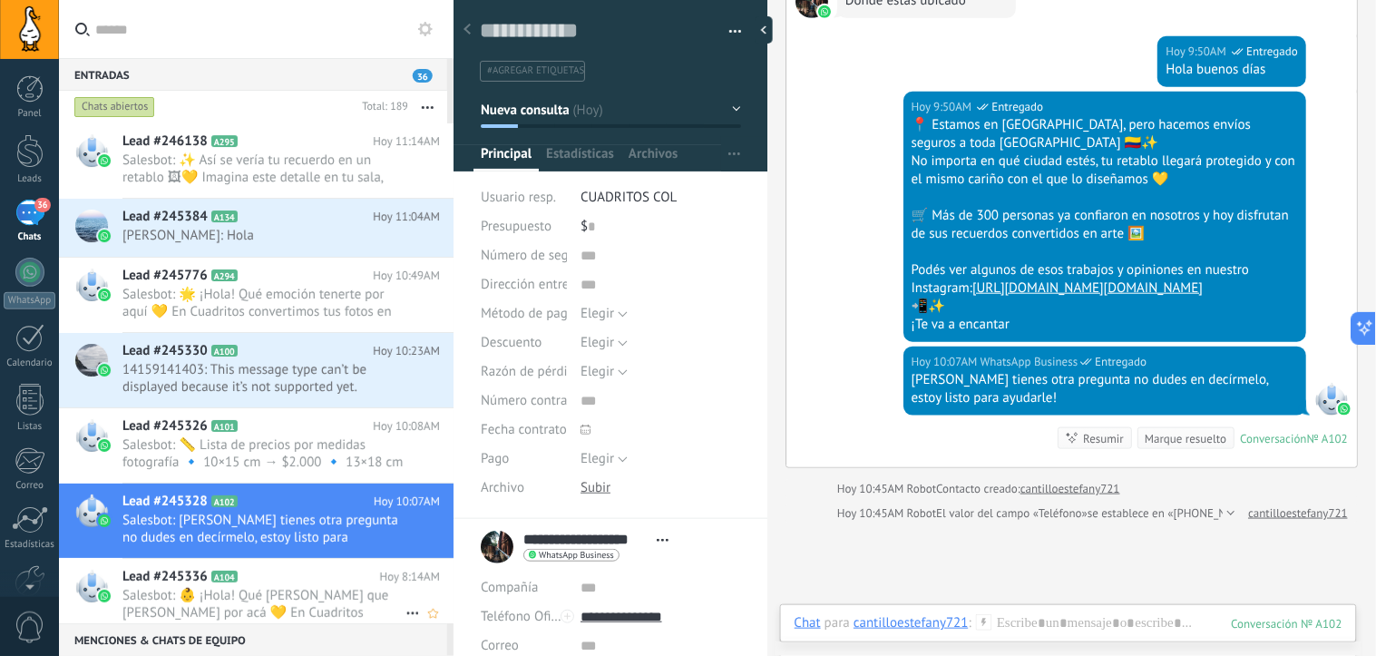
click at [254, 609] on span "Salesbot: 👶 ¡Hola! Qué [PERSON_NAME] que [PERSON_NAME] por acá 💛 En Cuadritos h…" at bounding box center [263, 604] width 283 height 34
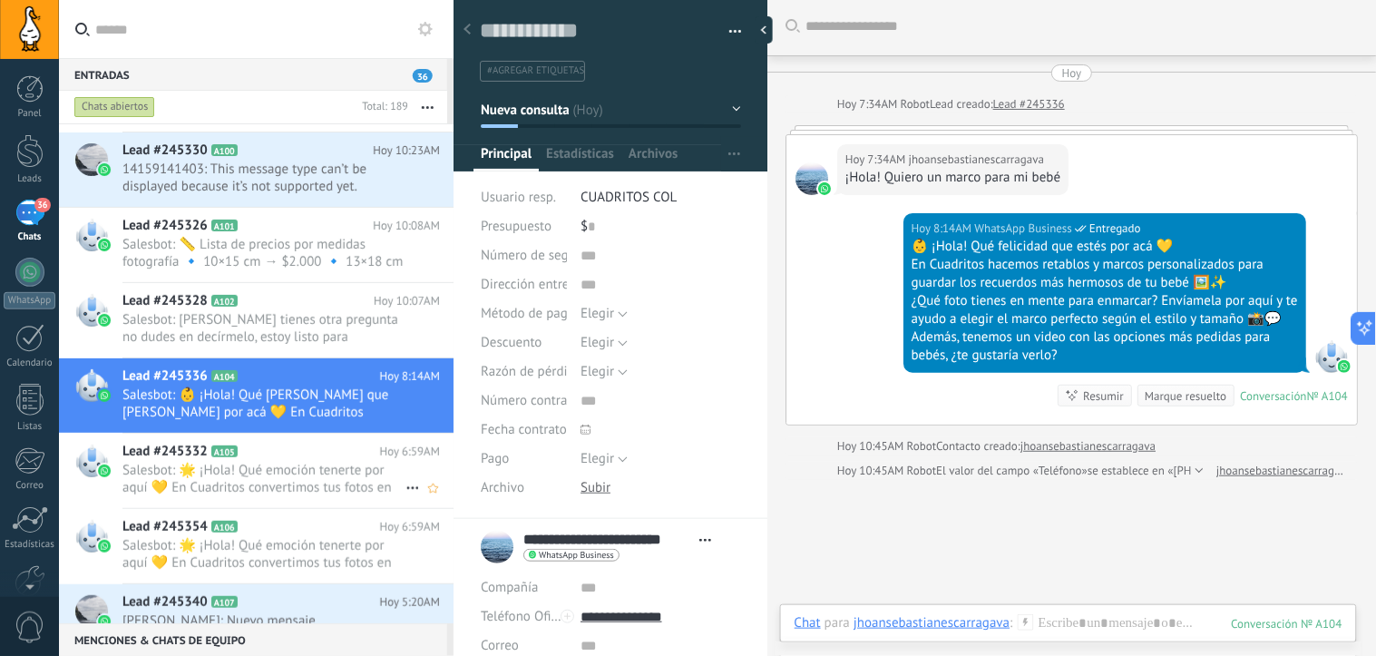
scroll to position [202, 0]
click at [260, 472] on span "Salesbot: 🌟 ¡Hola! Qué emoción tenerte por aquí 💛 En Cuadritos convertimos tus …" at bounding box center [263, 478] width 283 height 34
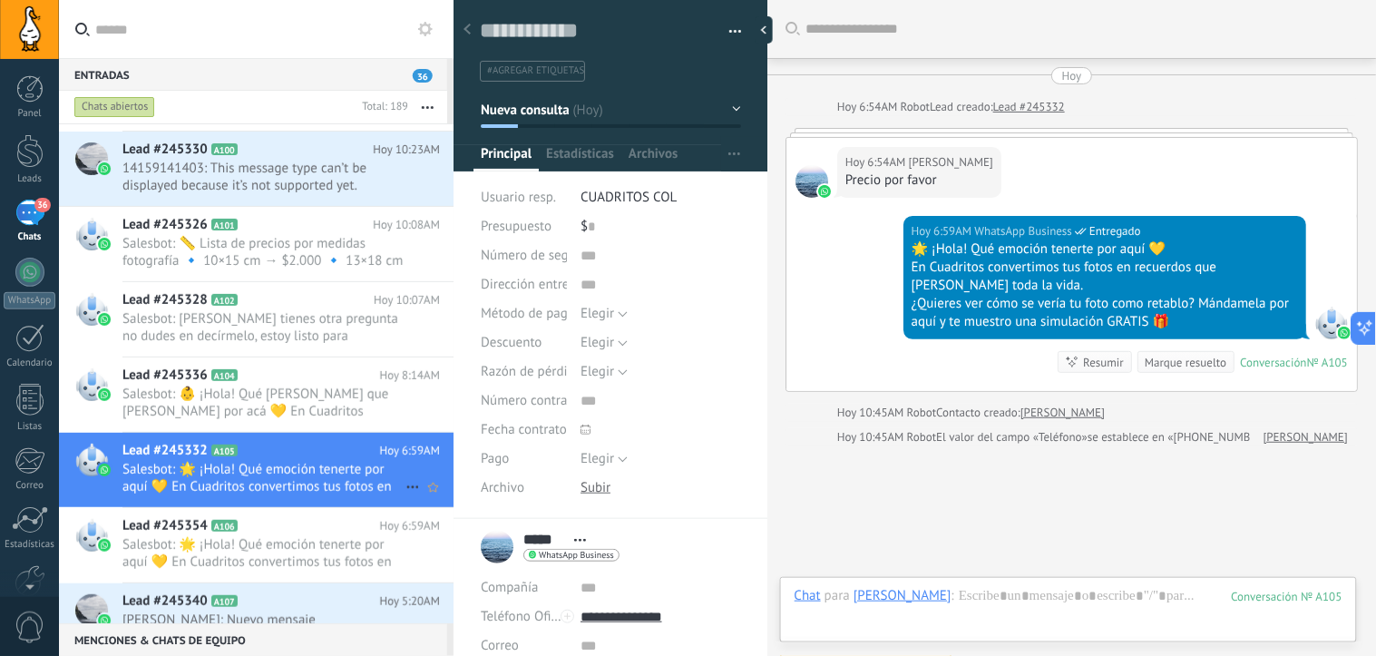
scroll to position [27, 0]
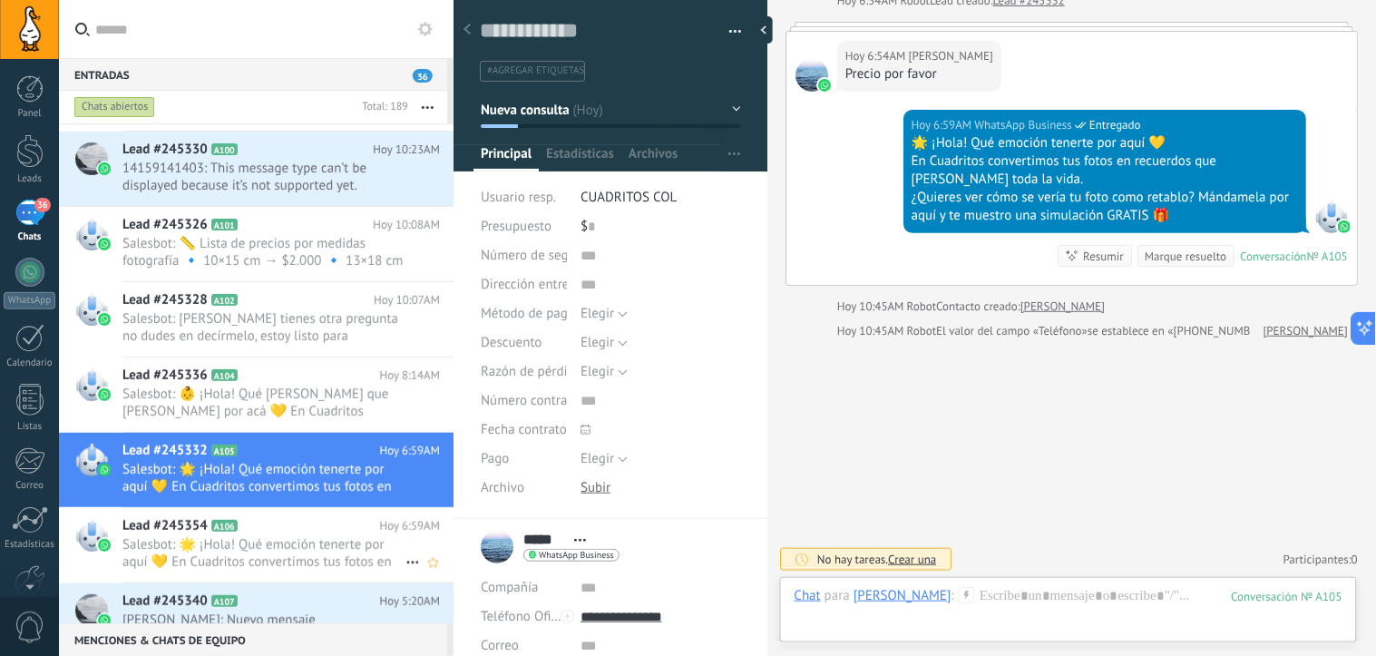
click at [251, 540] on span "Salesbot: 🌟 ¡Hola! Qué emoción tenerte por aquí 💛 En Cuadritos convertimos tus …" at bounding box center [263, 553] width 283 height 34
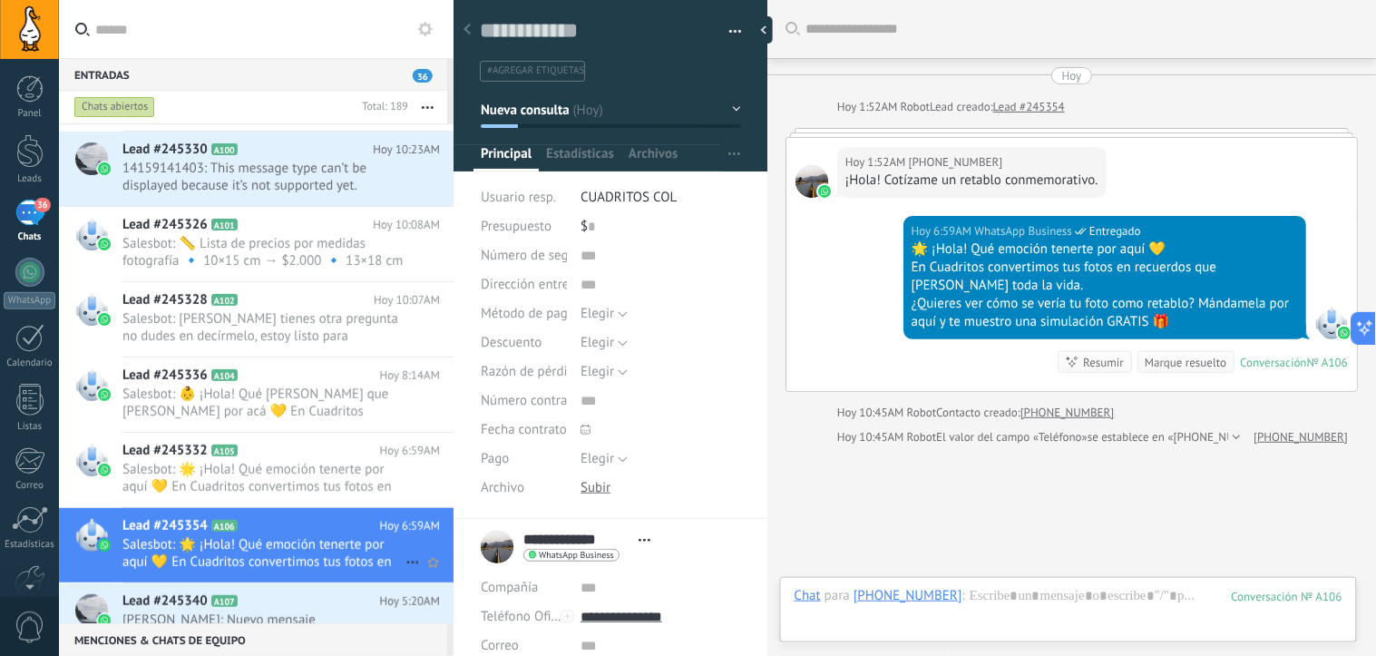
scroll to position [27, 0]
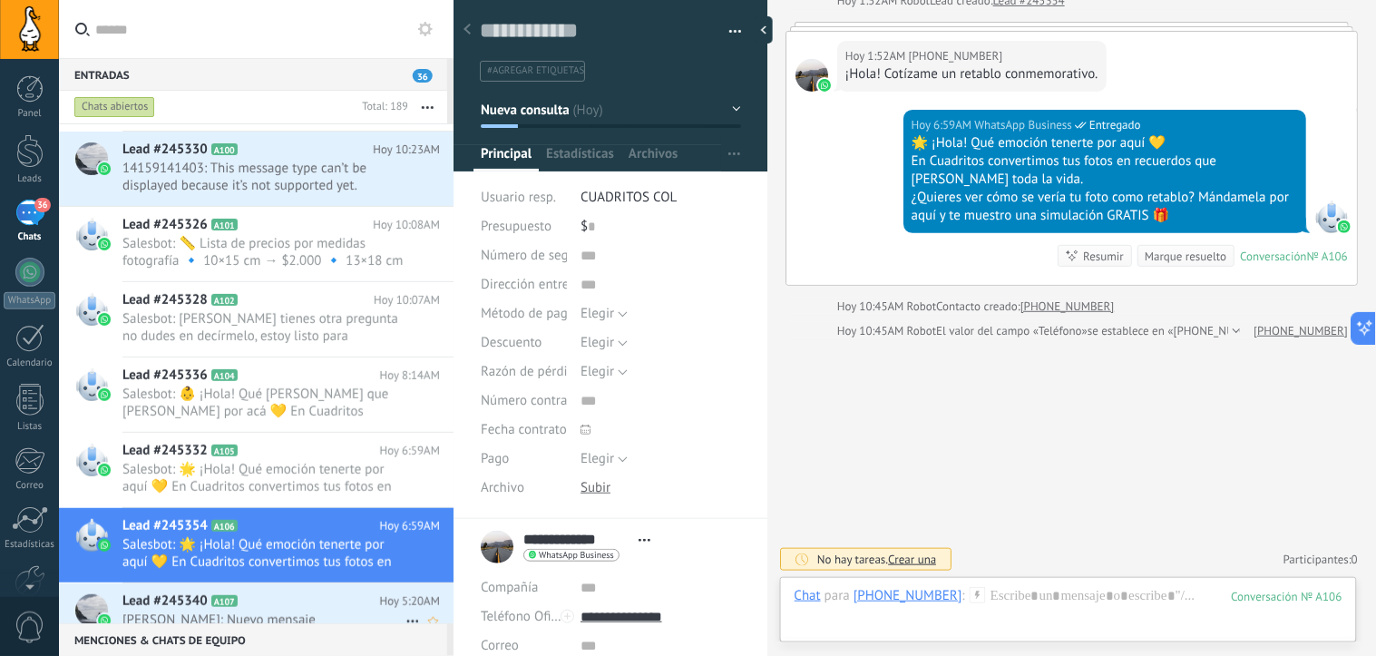
click at [245, 601] on icon at bounding box center [252, 601] width 18 height 18
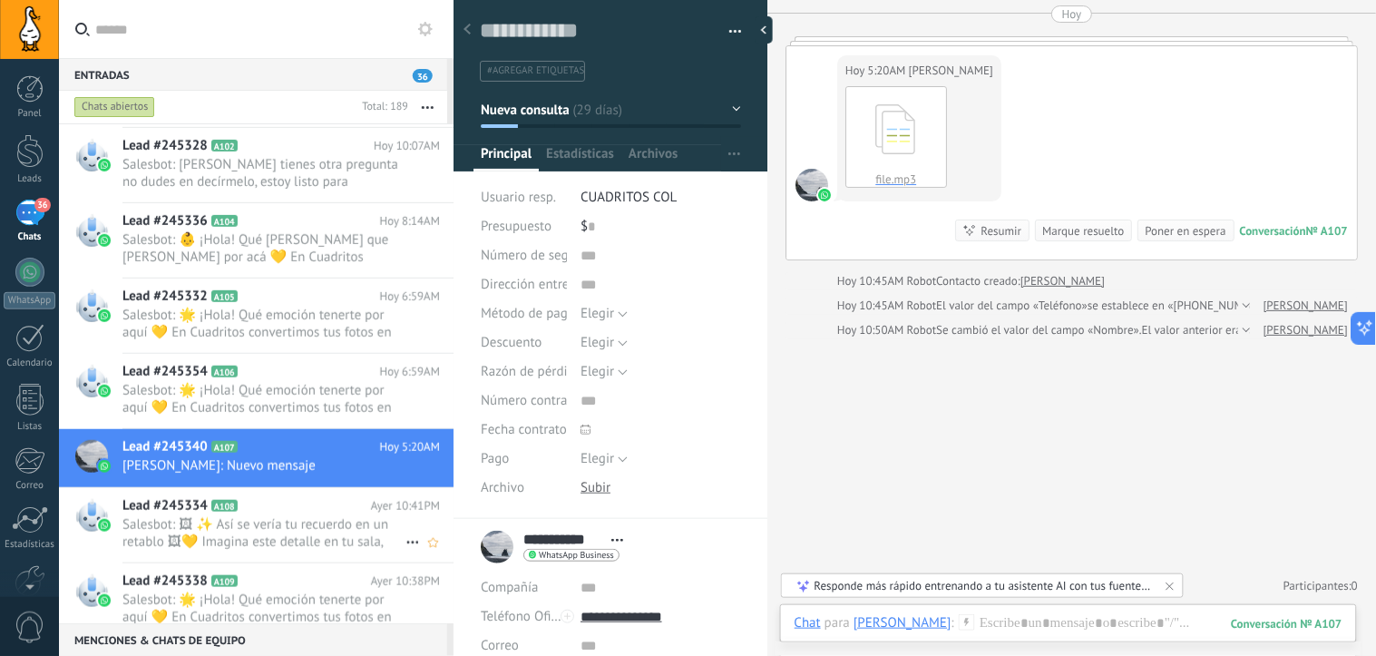
scroll to position [404, 0]
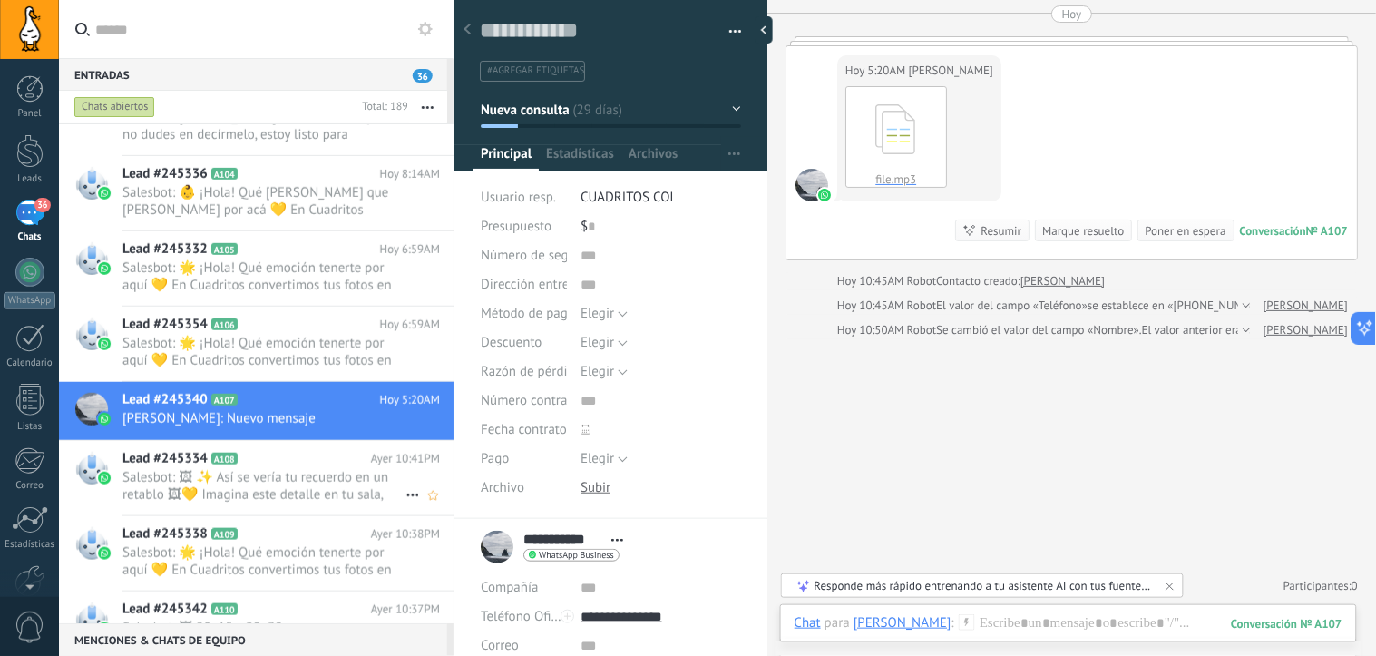
click at [257, 469] on span "Salesbot: 🖼 ✨ Así se vería tu recuerdo en un retablo 🖼💛 Imagina este detalle en…" at bounding box center [263, 486] width 283 height 34
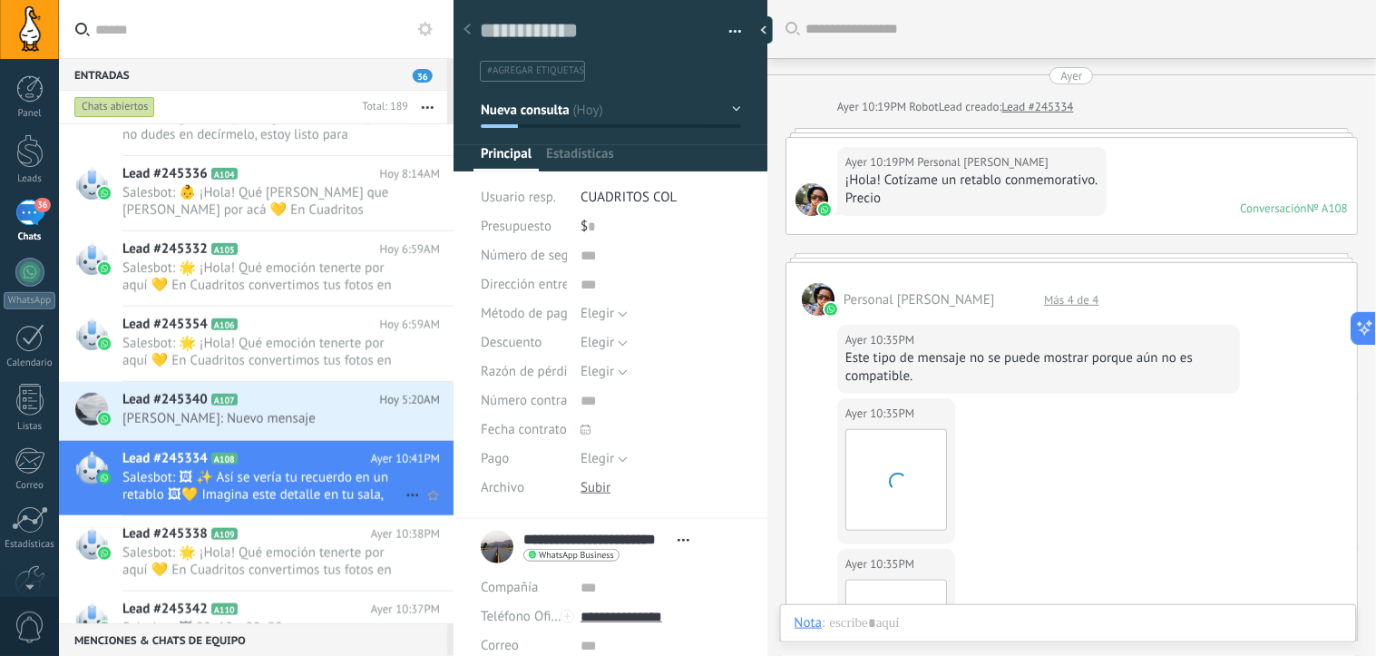
type textarea "**********"
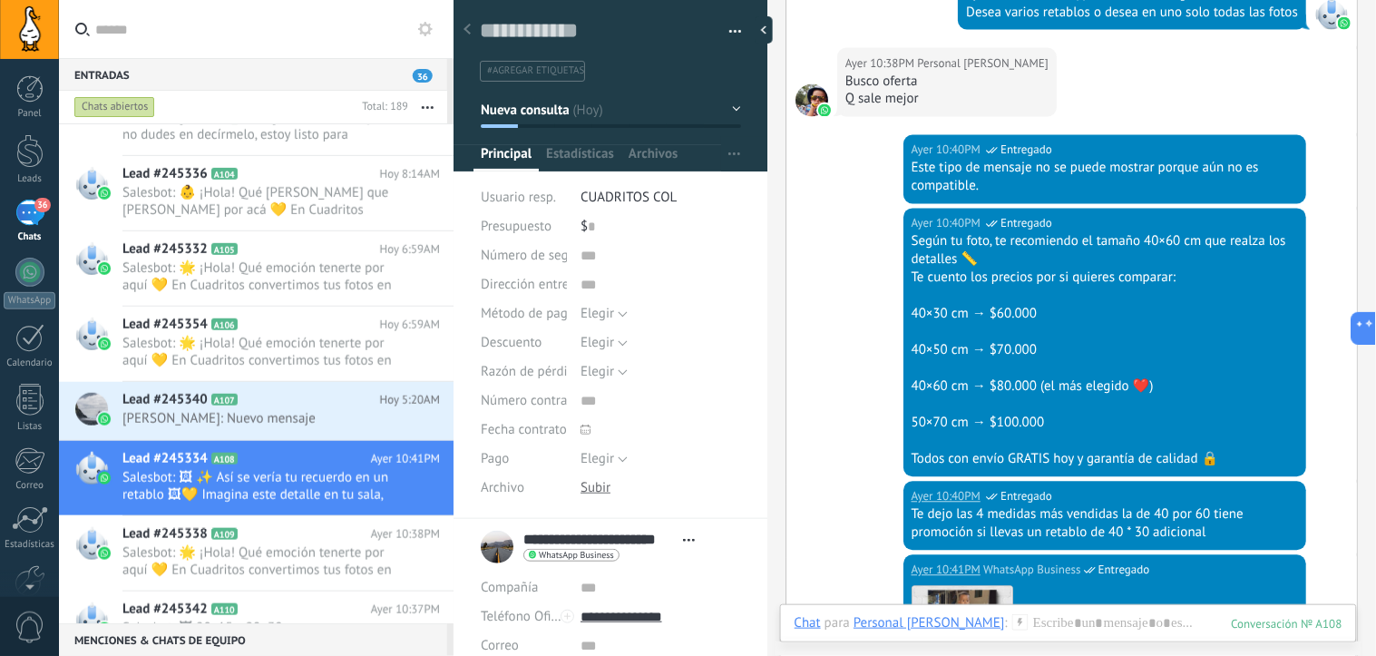
scroll to position [739, 0]
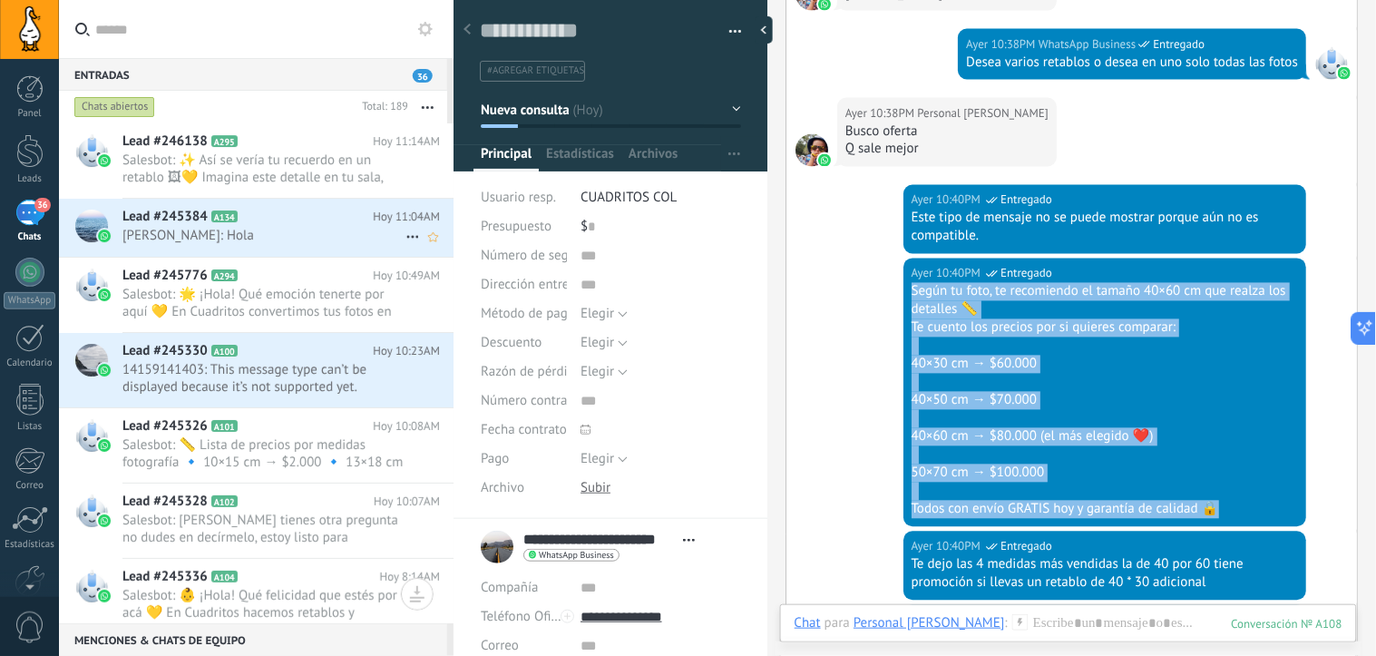
click at [265, 221] on h2 "Lead #245384 A134" at bounding box center [247, 217] width 250 height 18
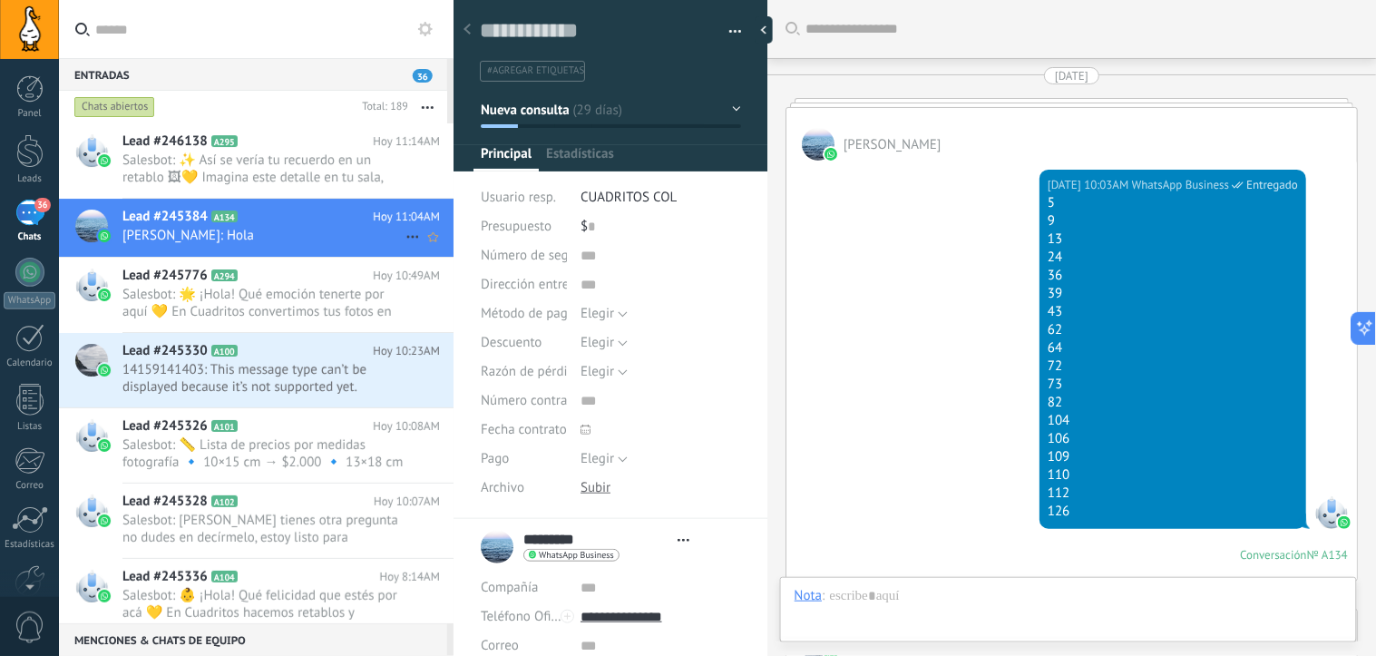
type textarea "**********"
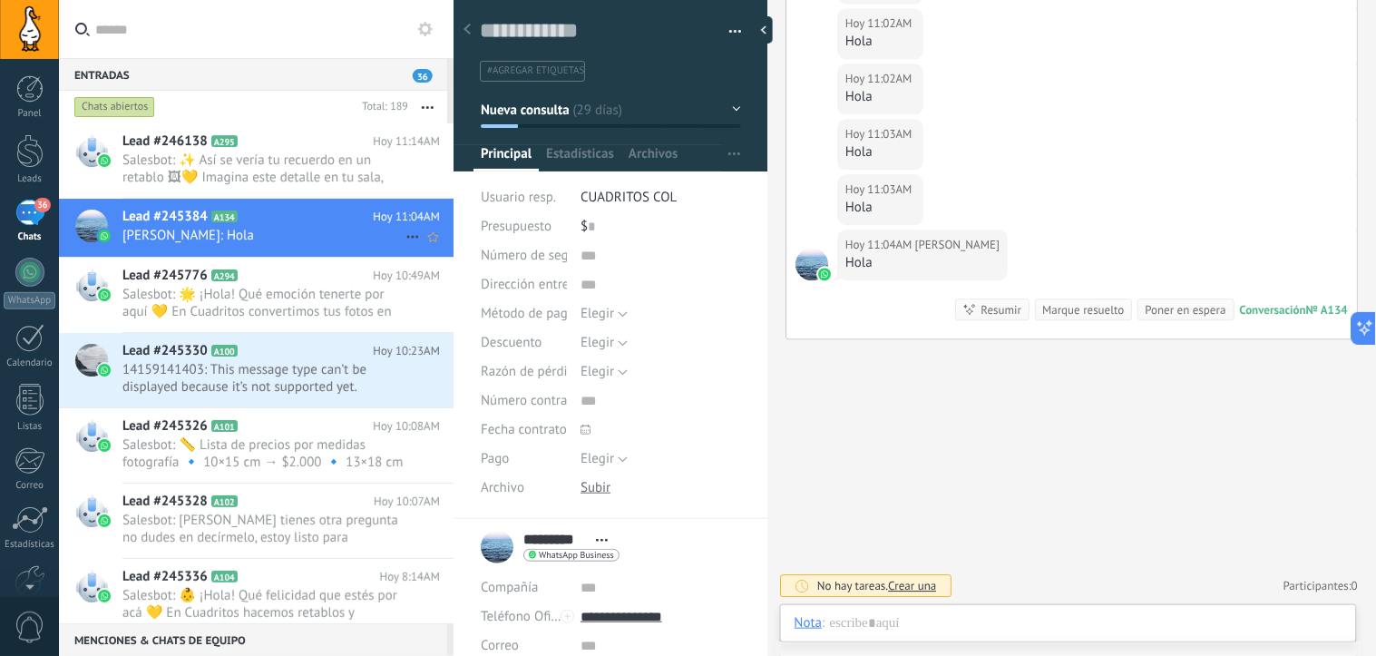
scroll to position [27, 0]
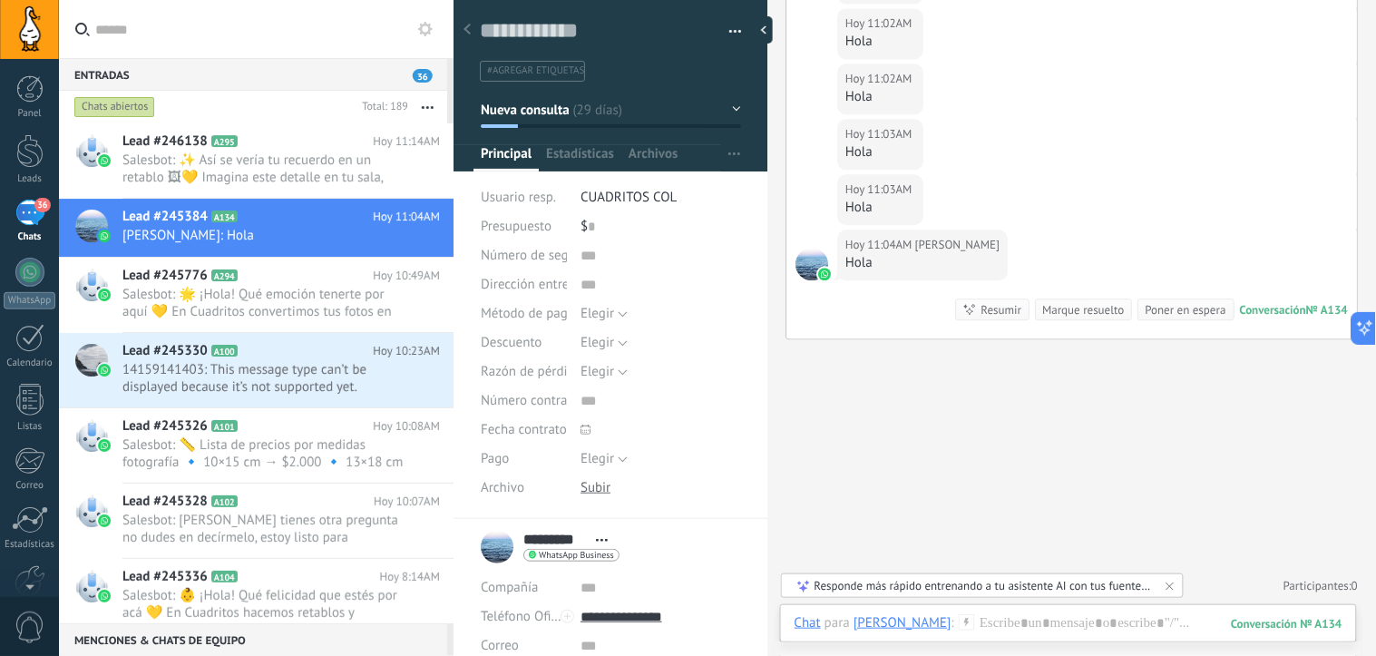
click at [1170, 583] on icon at bounding box center [1170, 586] width 15 height 15
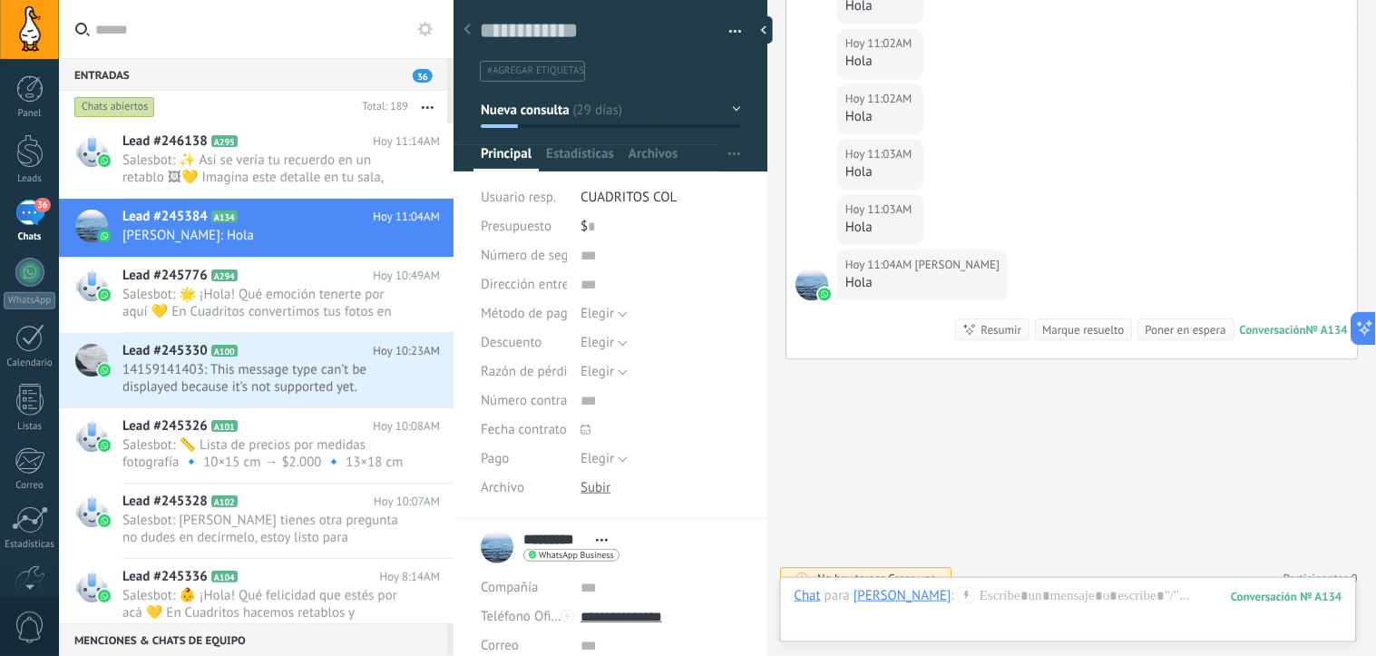
scroll to position [8251, 0]
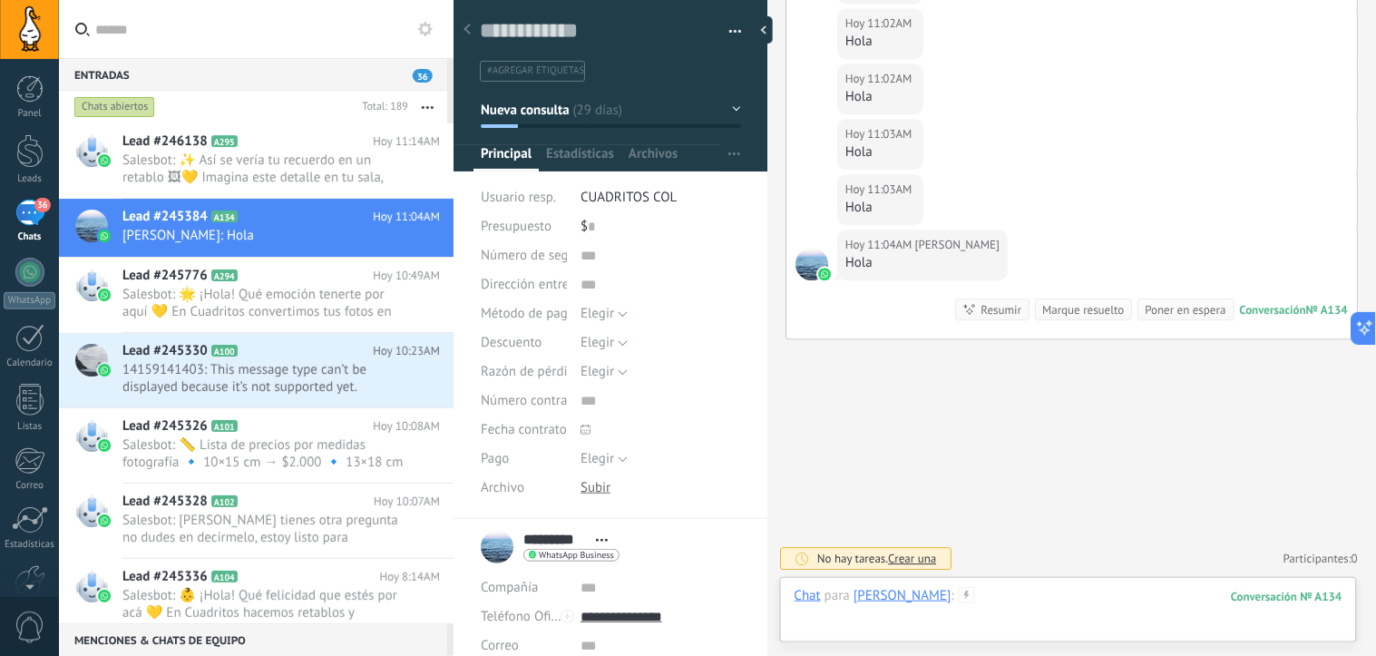
click at [994, 604] on div at bounding box center [1069, 614] width 548 height 54
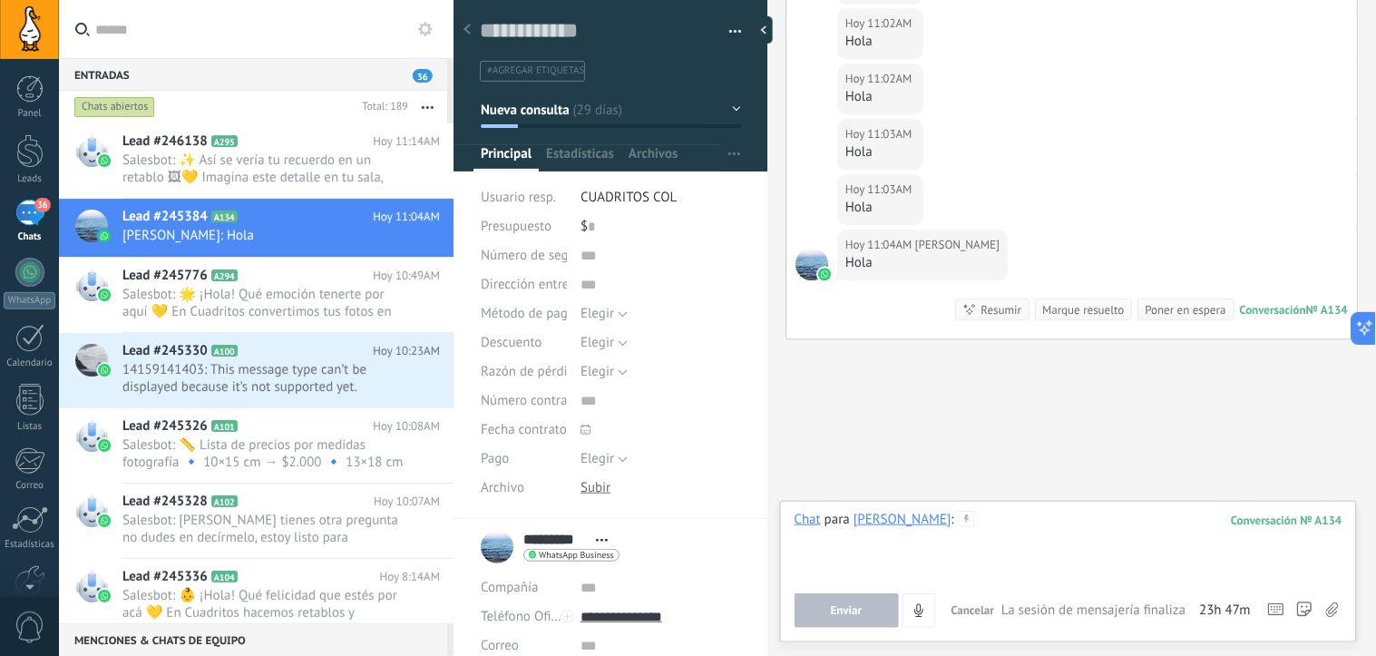
paste div
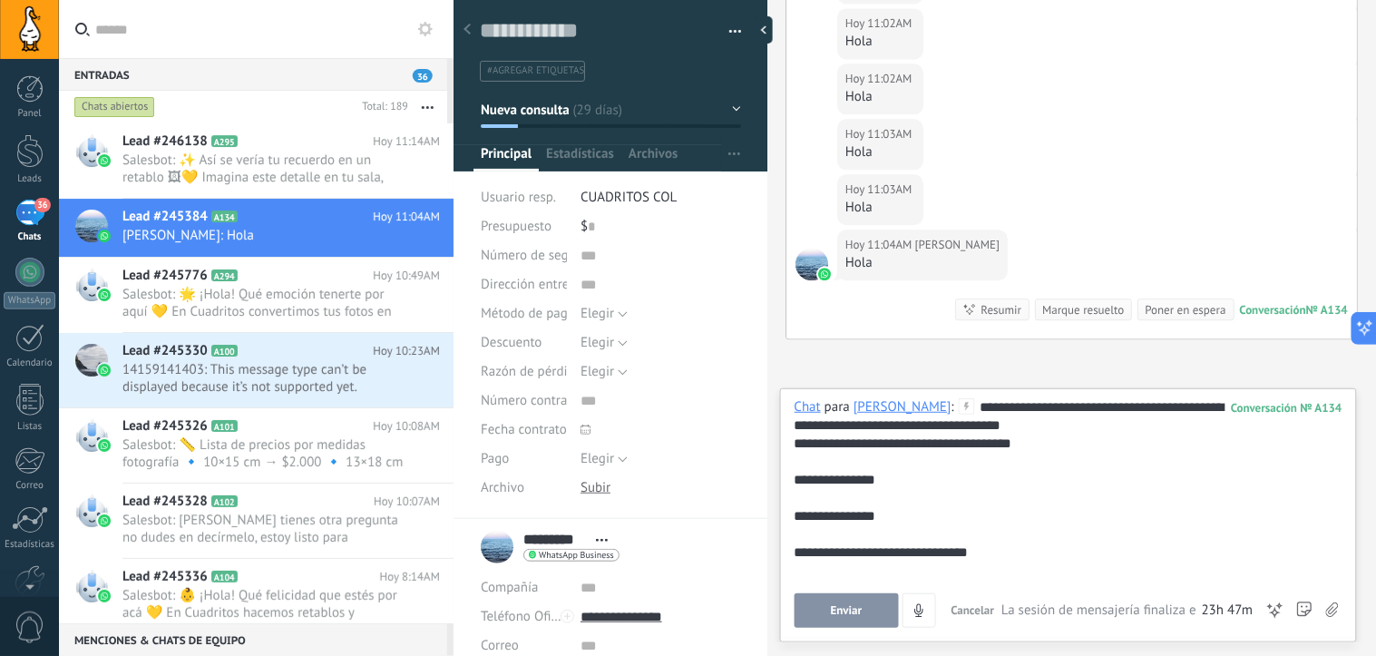
click at [859, 606] on span "Enviar" at bounding box center [847, 610] width 32 height 13
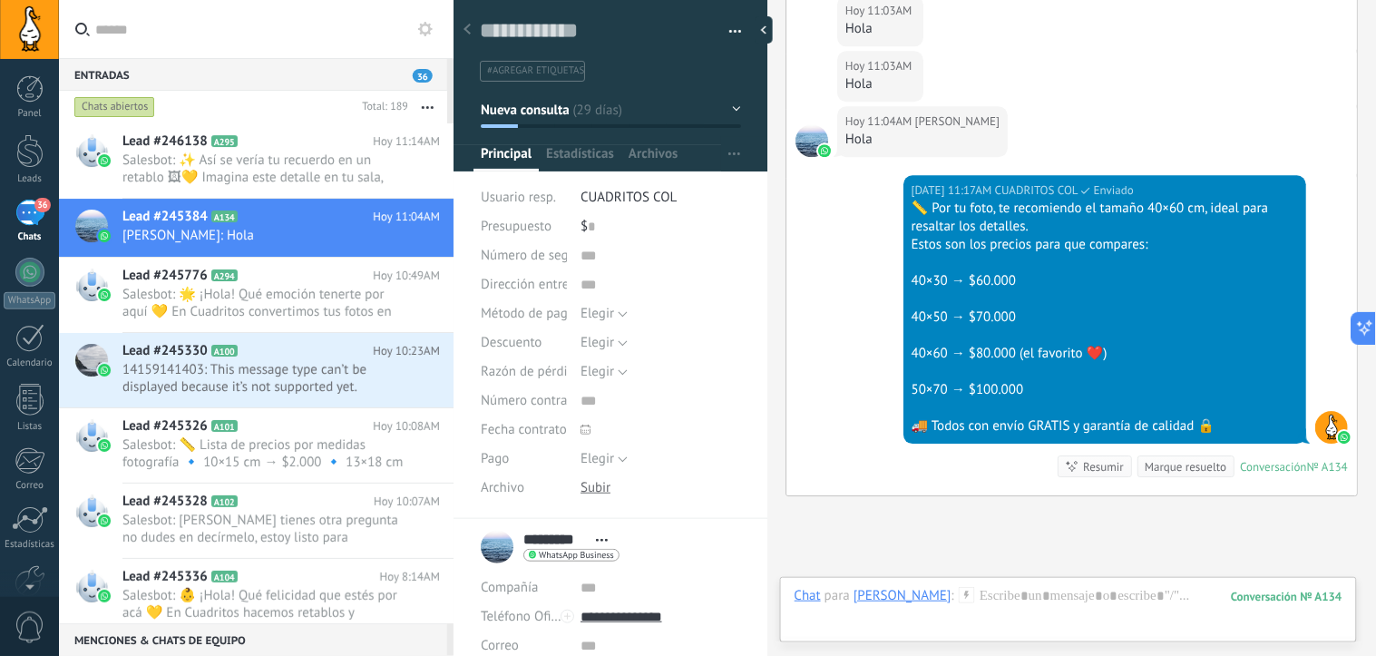
scroll to position [8531, 0]
